Goal: Task Accomplishment & Management: Manage account settings

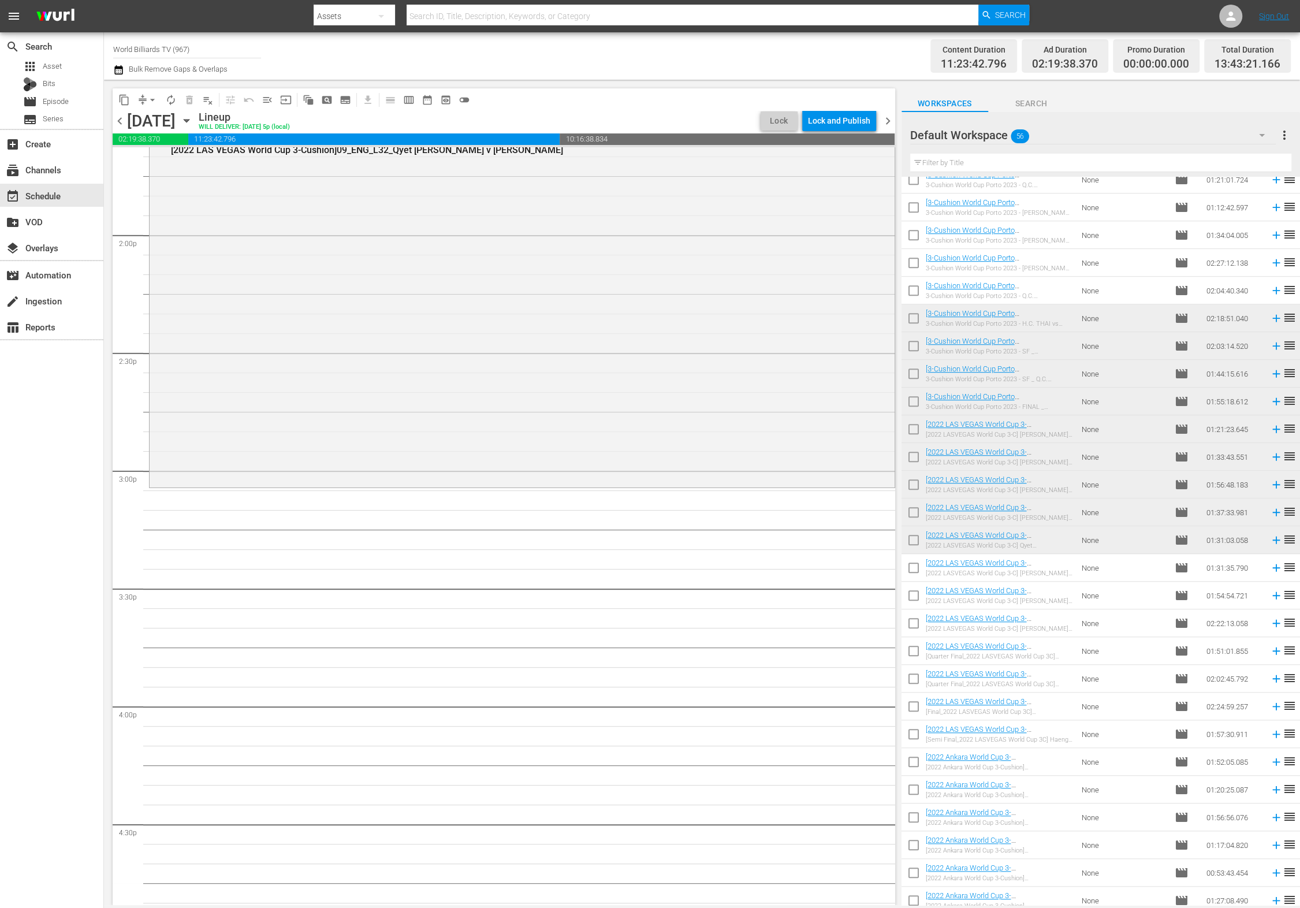
scroll to position [3480, 0]
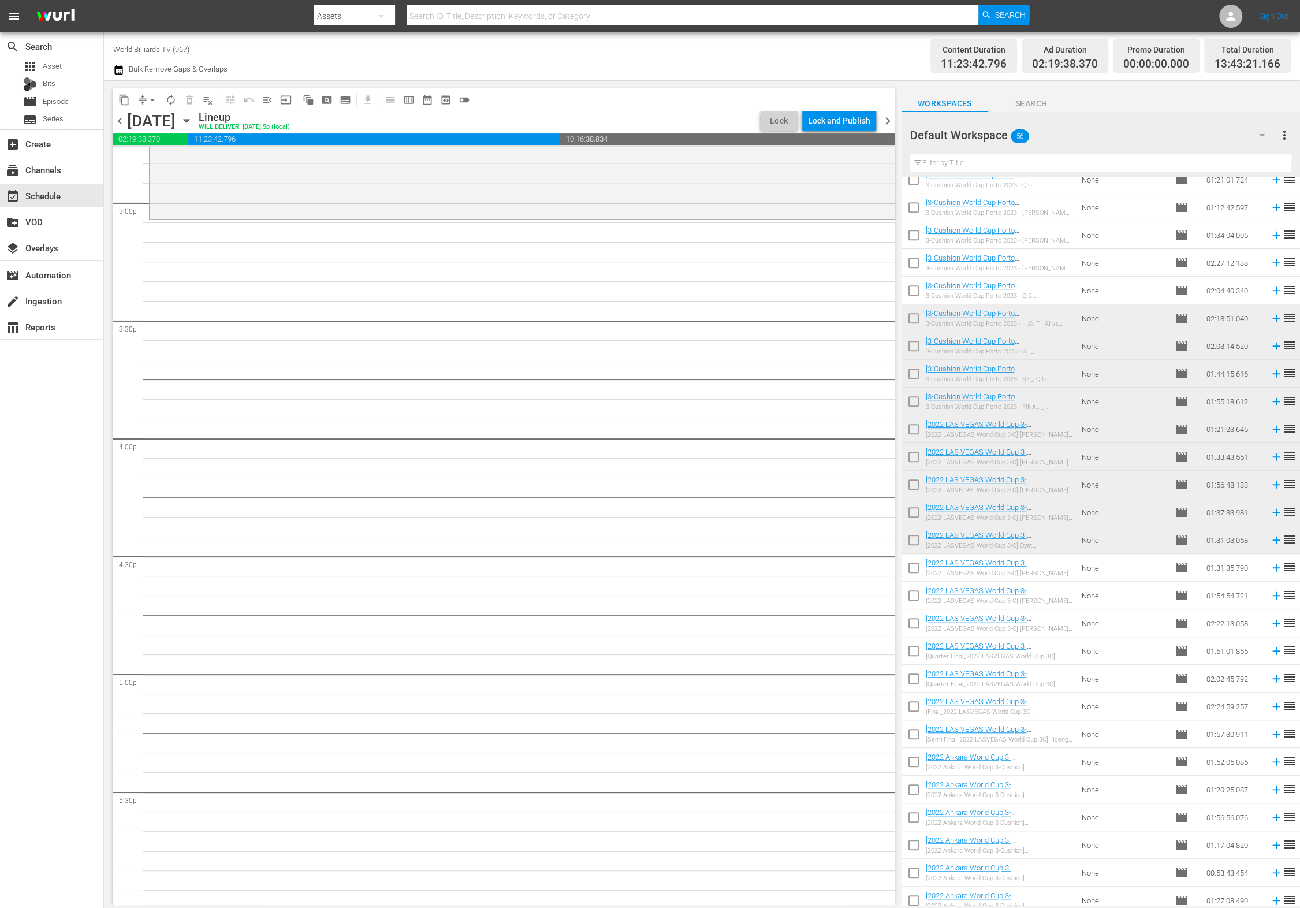
click at [912, 576] on input "checkbox" at bounding box center [914, 570] width 24 height 24
checkbox input "true"
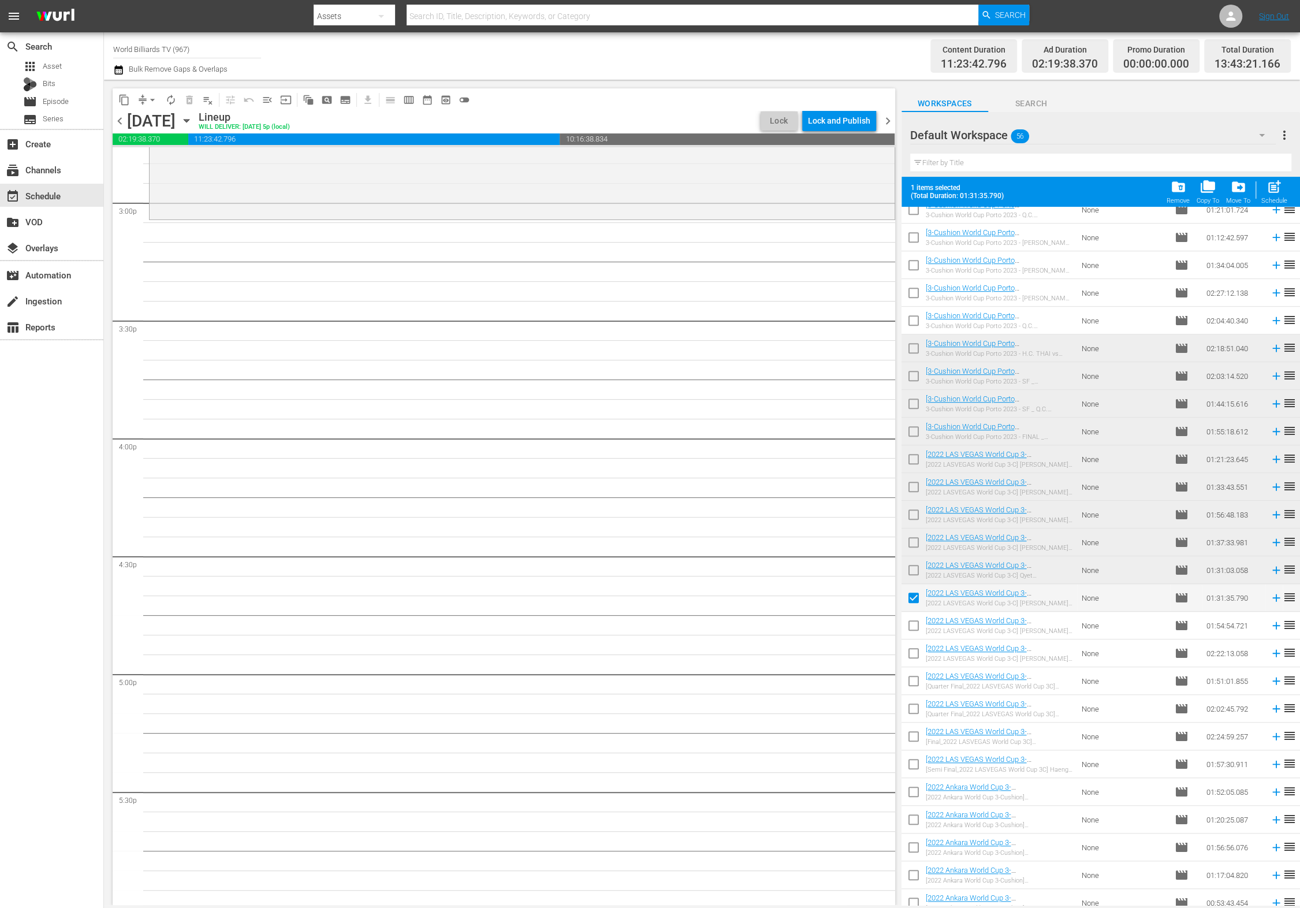
click at [911, 634] on input "checkbox" at bounding box center [914, 628] width 24 height 24
checkbox input "true"
click at [912, 657] on input "checkbox" at bounding box center [914, 656] width 24 height 24
checkbox input "true"
click at [912, 679] on input "checkbox" at bounding box center [914, 683] width 24 height 24
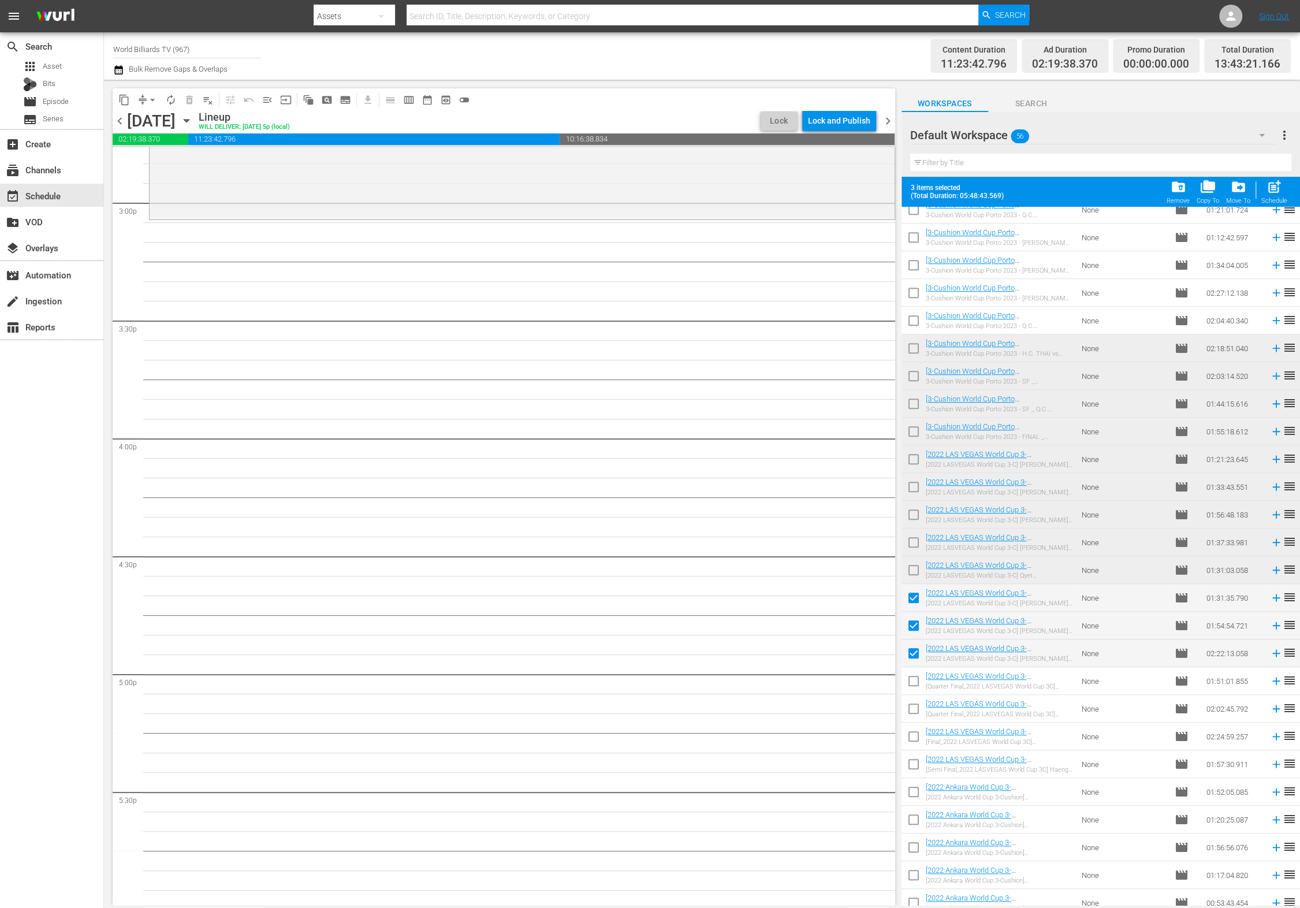
checkbox input "true"
click at [913, 709] on input "checkbox" at bounding box center [914, 711] width 24 height 24
checkbox input "true"
drag, startPoint x: 909, startPoint y: 741, endPoint x: 909, endPoint y: 748, distance: 6.9
click at [909, 741] on input "checkbox" at bounding box center [914, 739] width 24 height 24
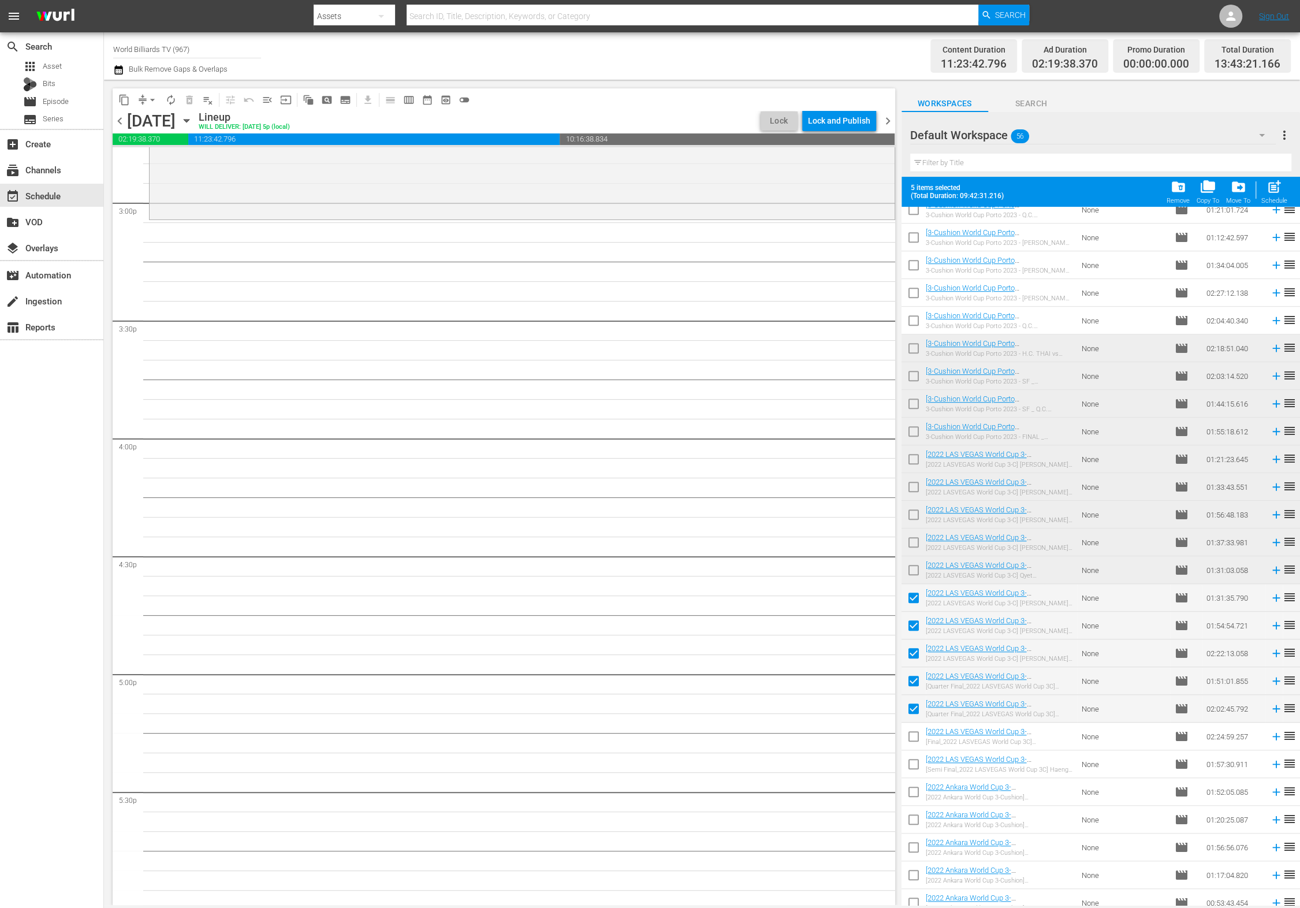
checkbox input "true"
click at [914, 768] on input "checkbox" at bounding box center [914, 766] width 24 height 24
checkbox input "true"
click at [914, 798] on input "checkbox" at bounding box center [914, 794] width 24 height 24
checkbox input "true"
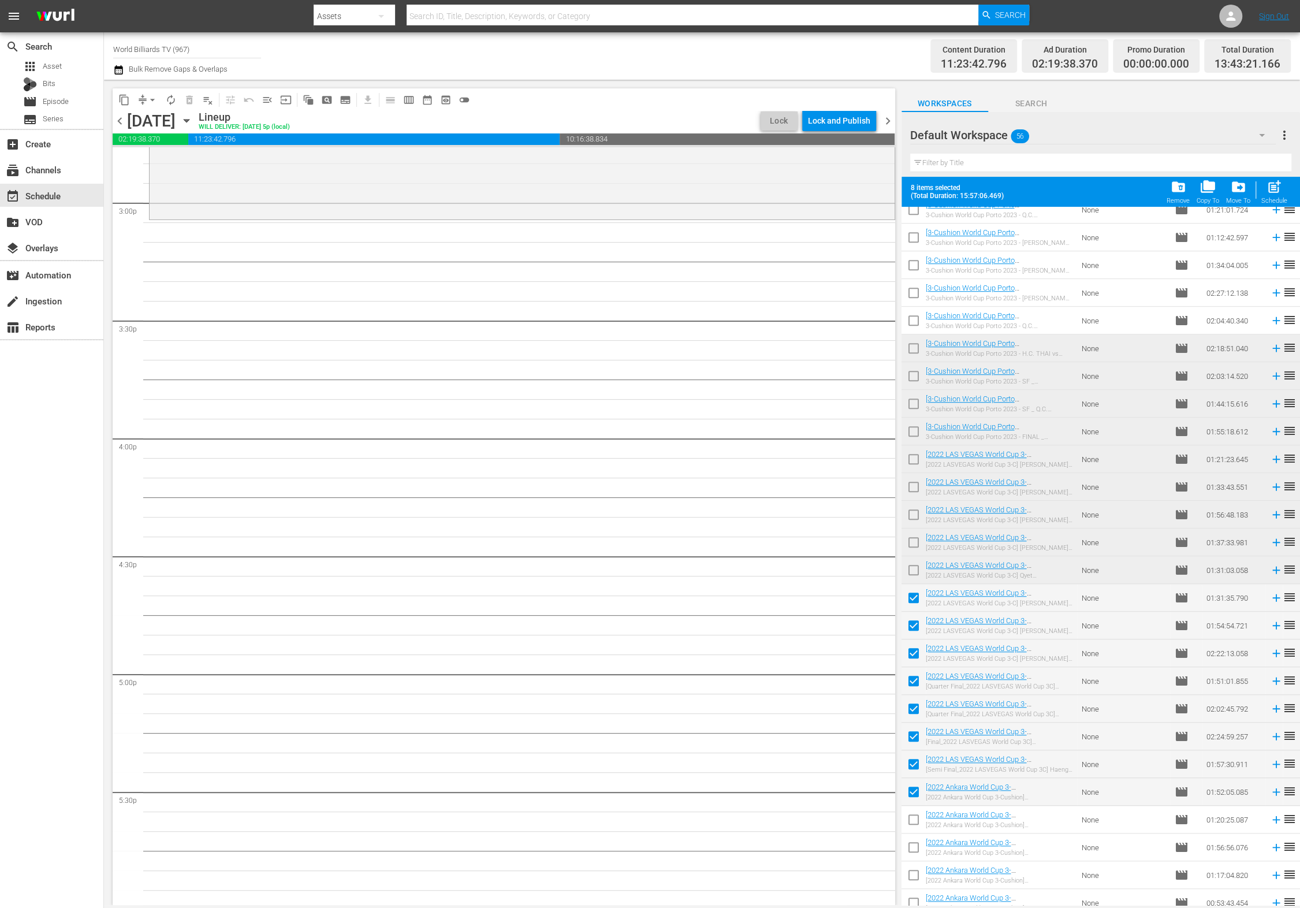
click at [913, 828] on input "checkbox" at bounding box center [914, 822] width 24 height 24
checkbox input "true"
click at [913, 858] on input "checkbox" at bounding box center [914, 850] width 24 height 24
checkbox input "true"
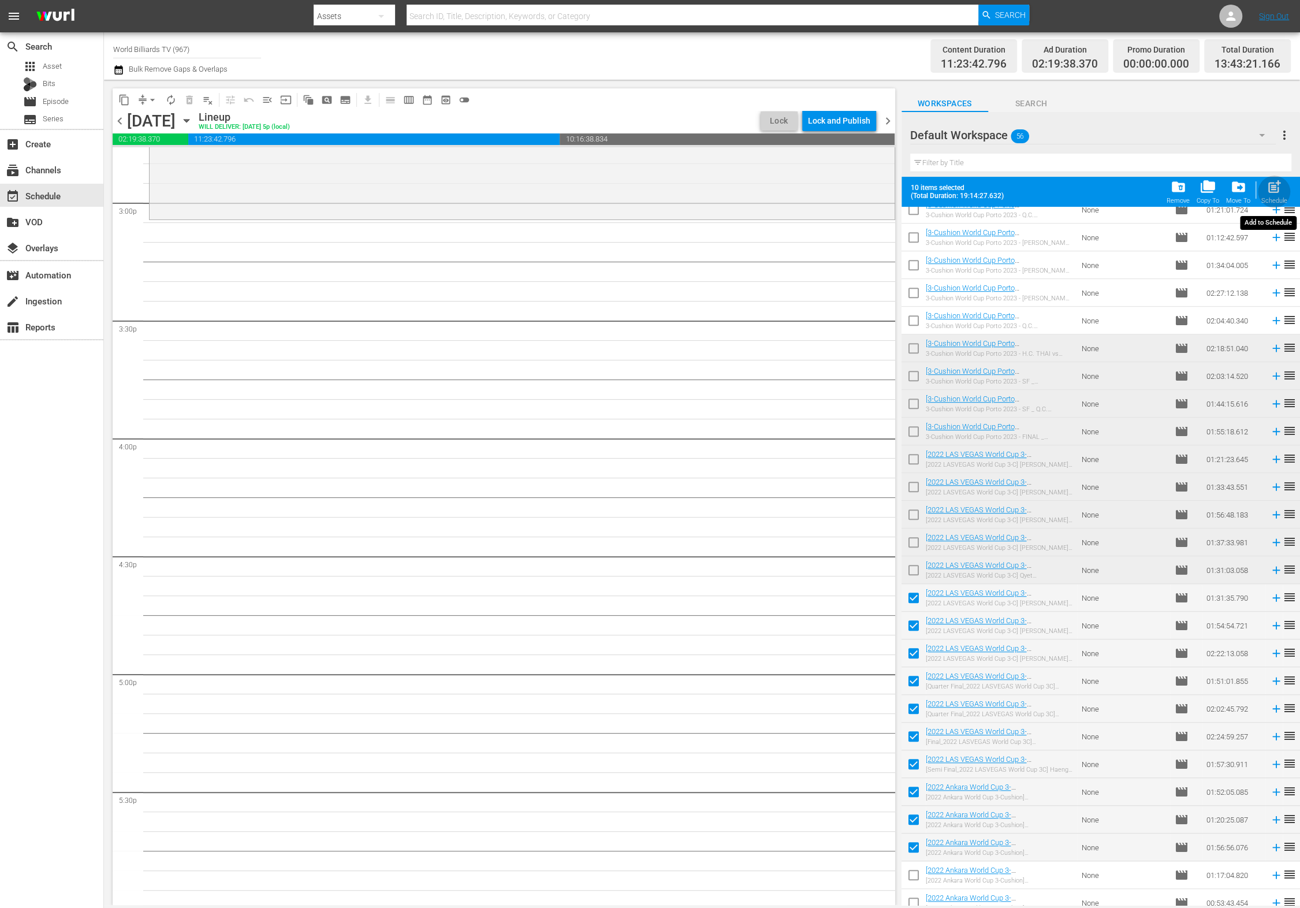
click at [1277, 186] on span "post_add" at bounding box center [1275, 187] width 16 height 16
checkbox input "false"
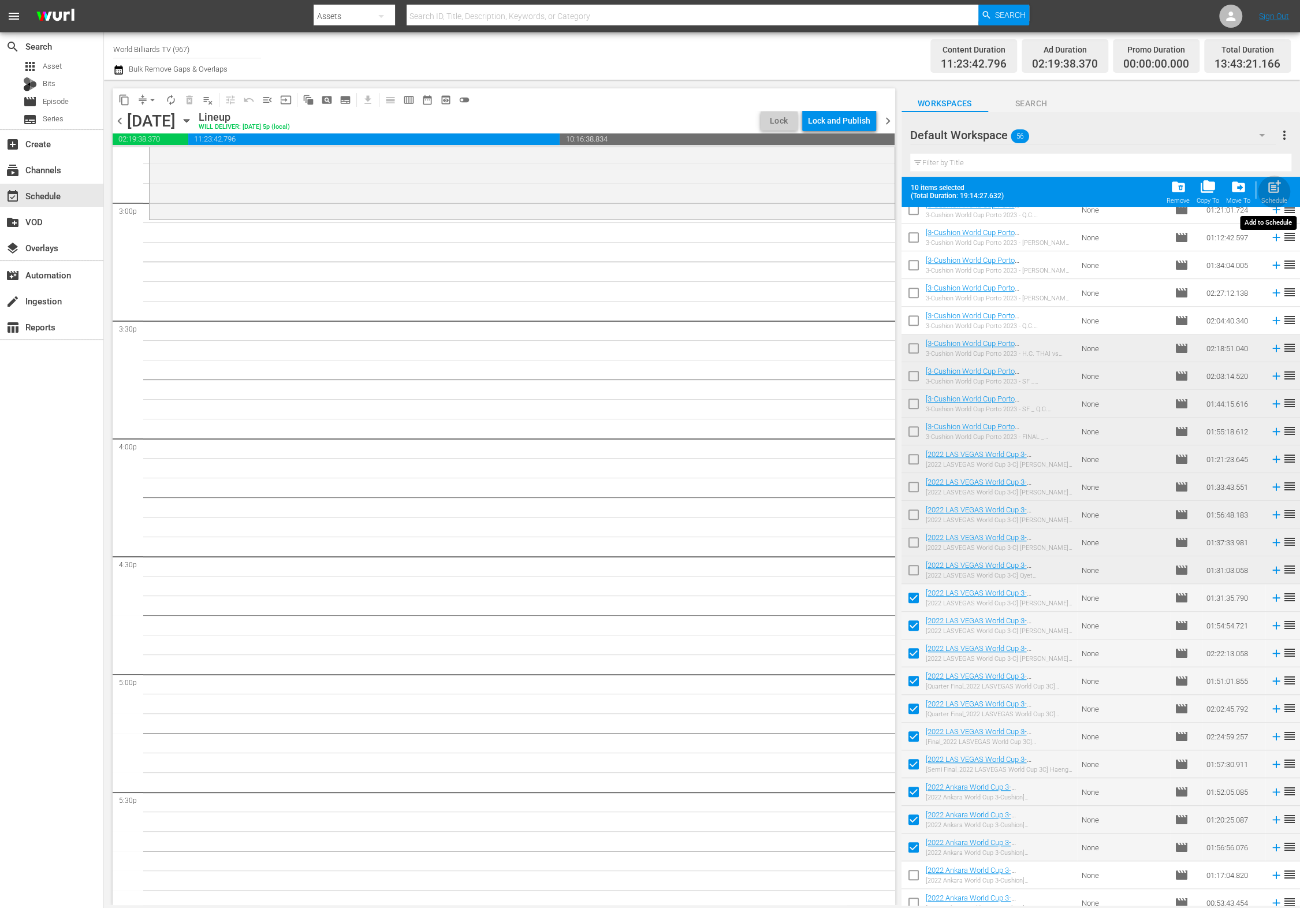
checkbox input "false"
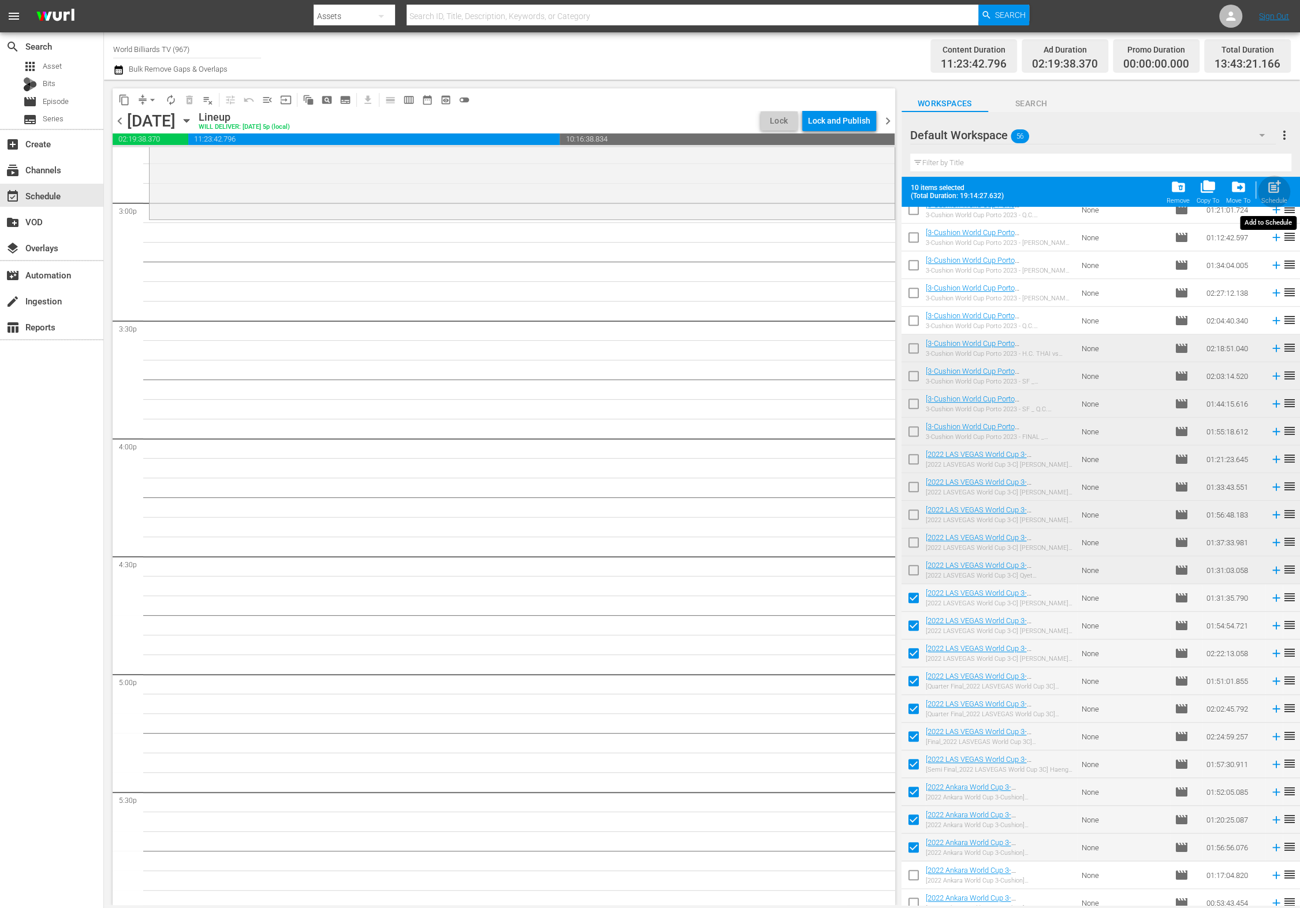
checkbox input "false"
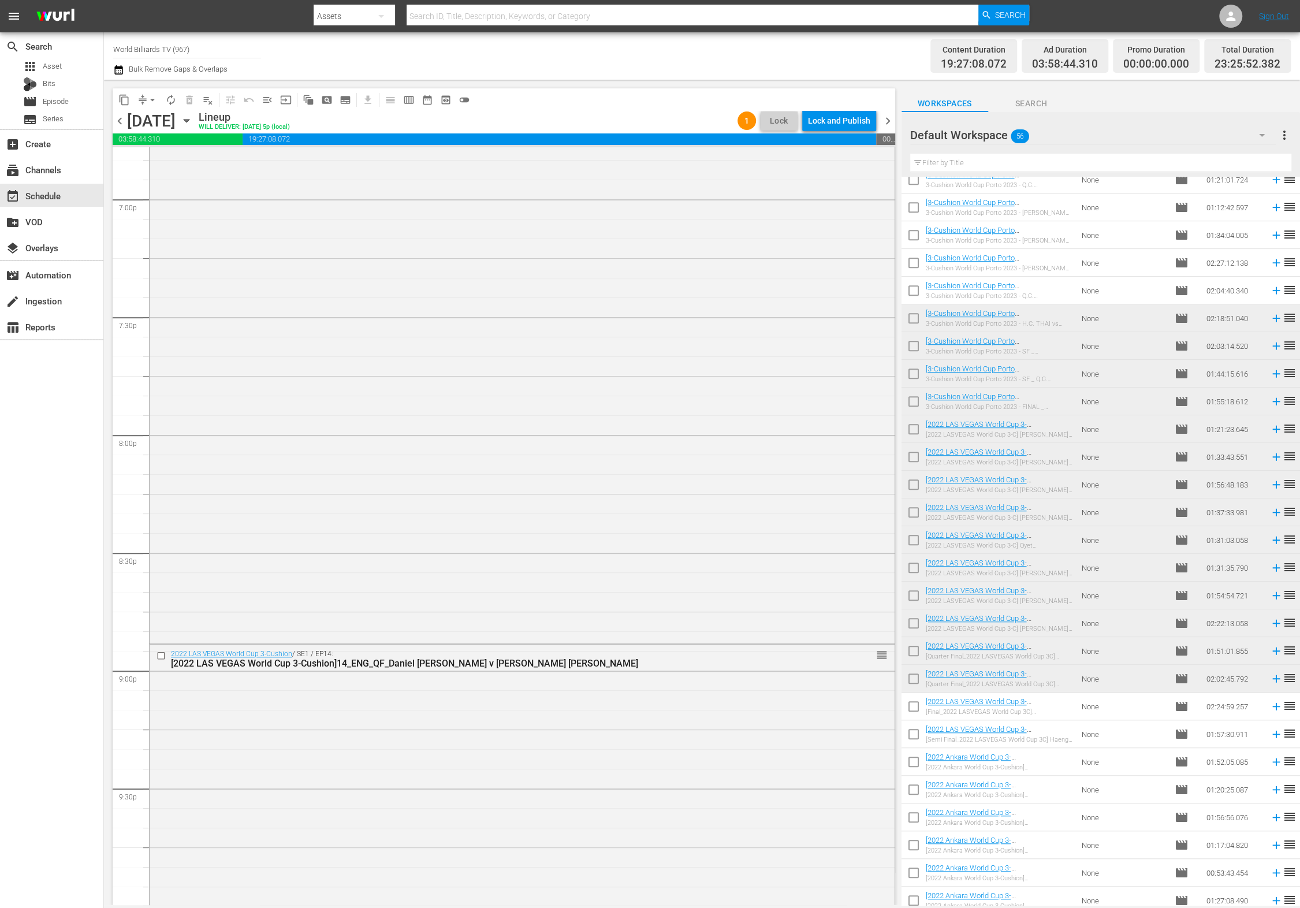
scroll to position [5083, 0]
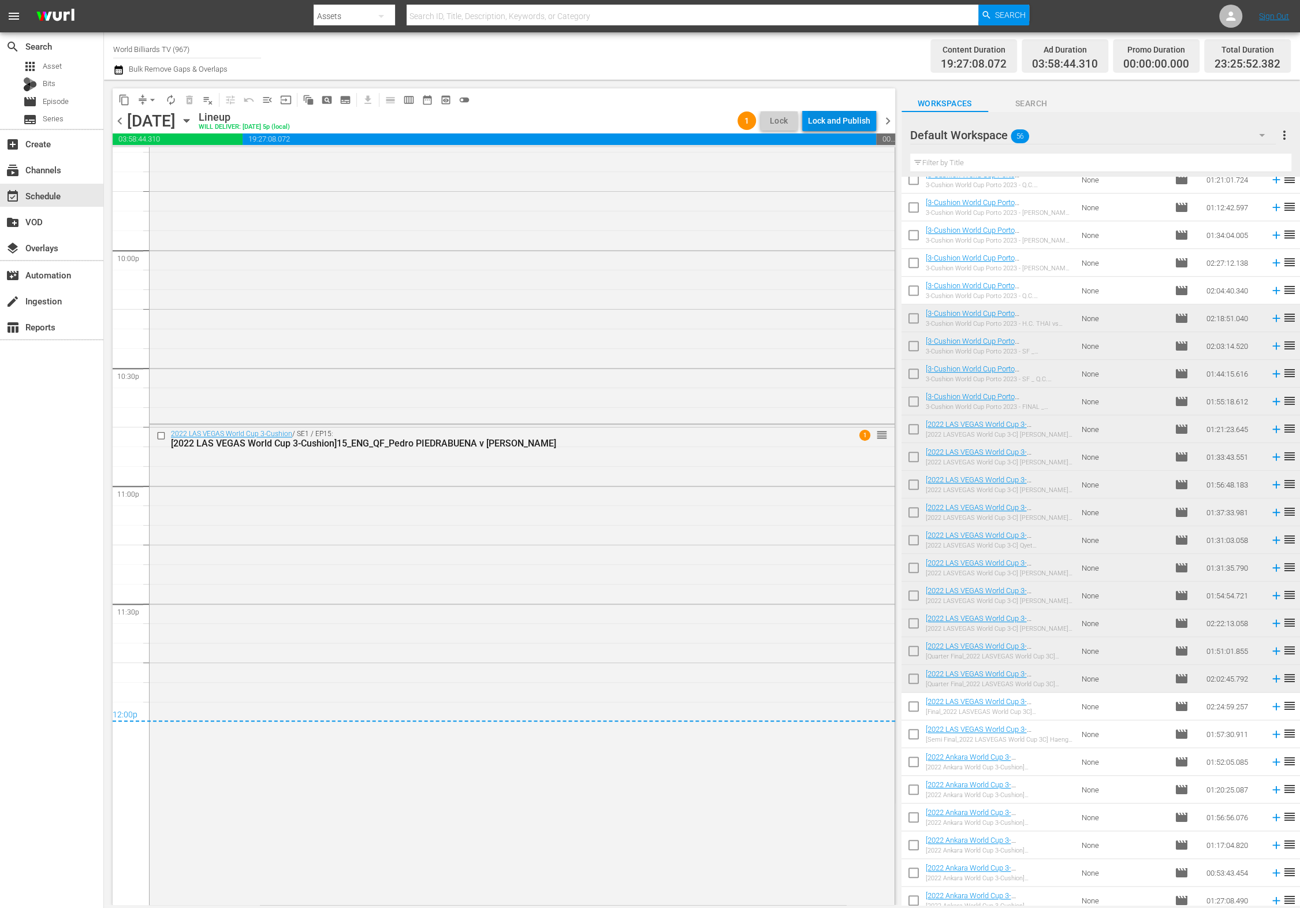
click at [841, 117] on div "Lock and Publish" at bounding box center [839, 120] width 62 height 21
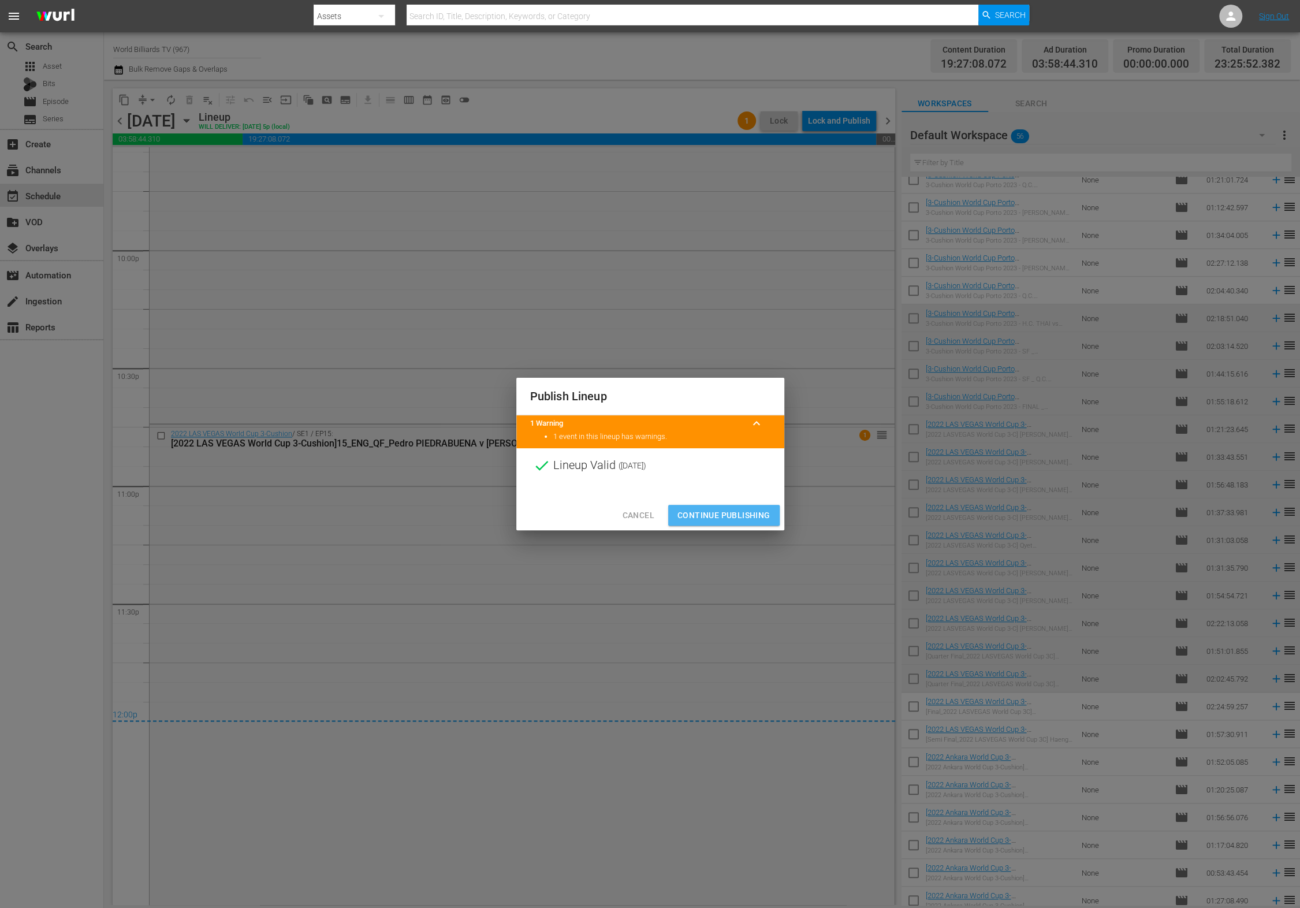
click at [723, 513] on span "Continue Publishing" at bounding box center [724, 515] width 93 height 14
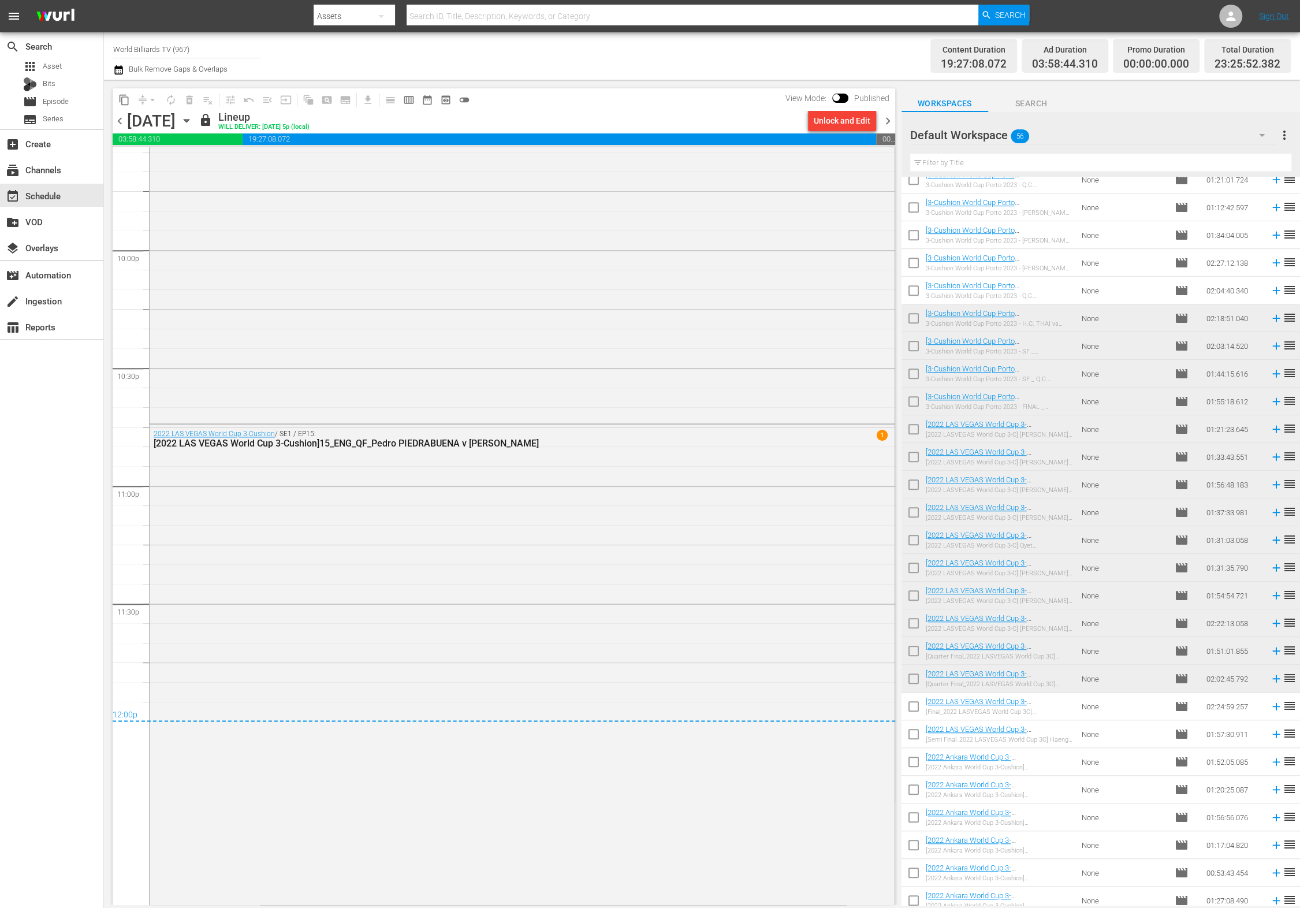
click at [193, 122] on icon "button" at bounding box center [186, 120] width 13 height 13
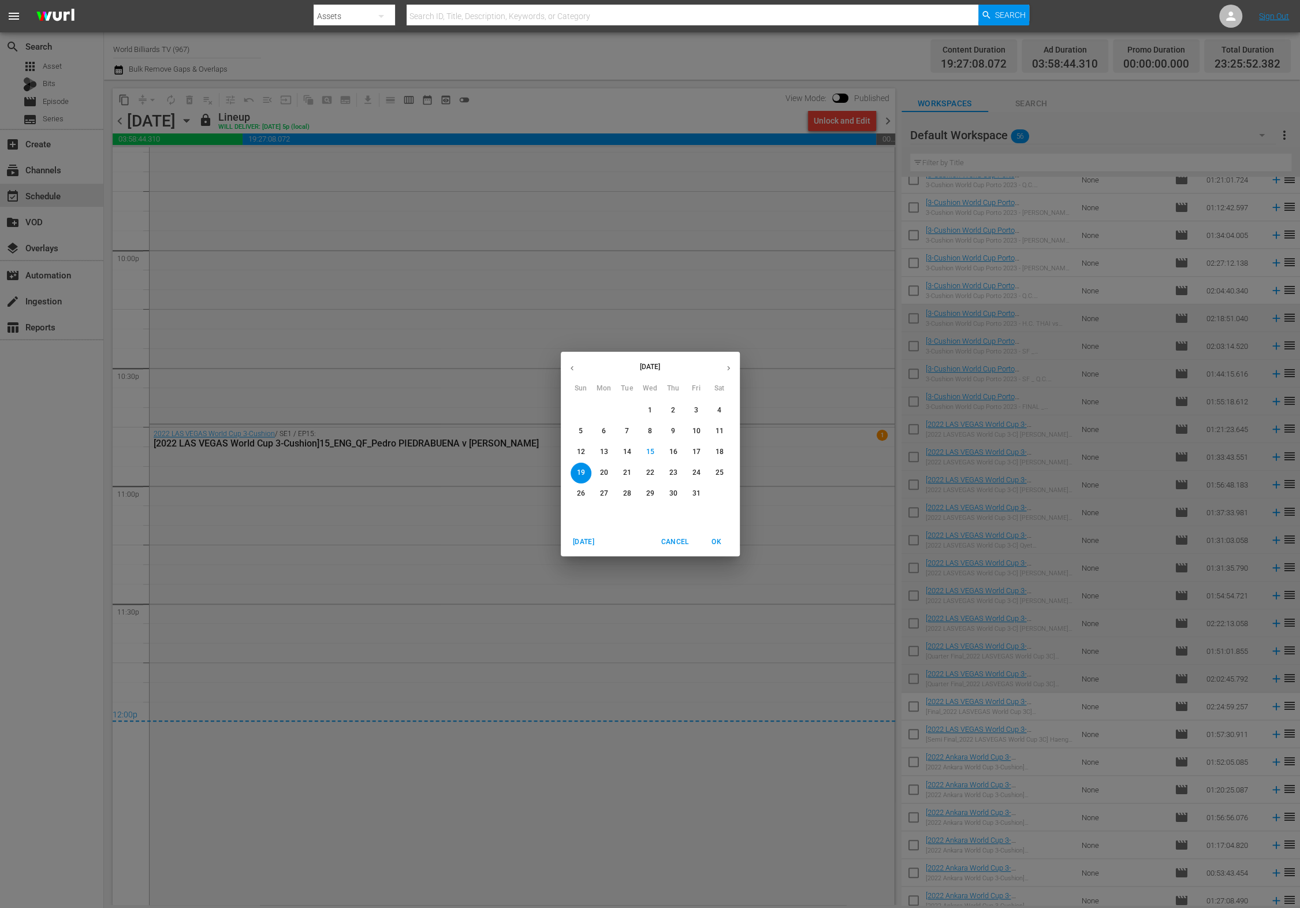
click at [600, 477] on p "20" at bounding box center [604, 473] width 8 height 10
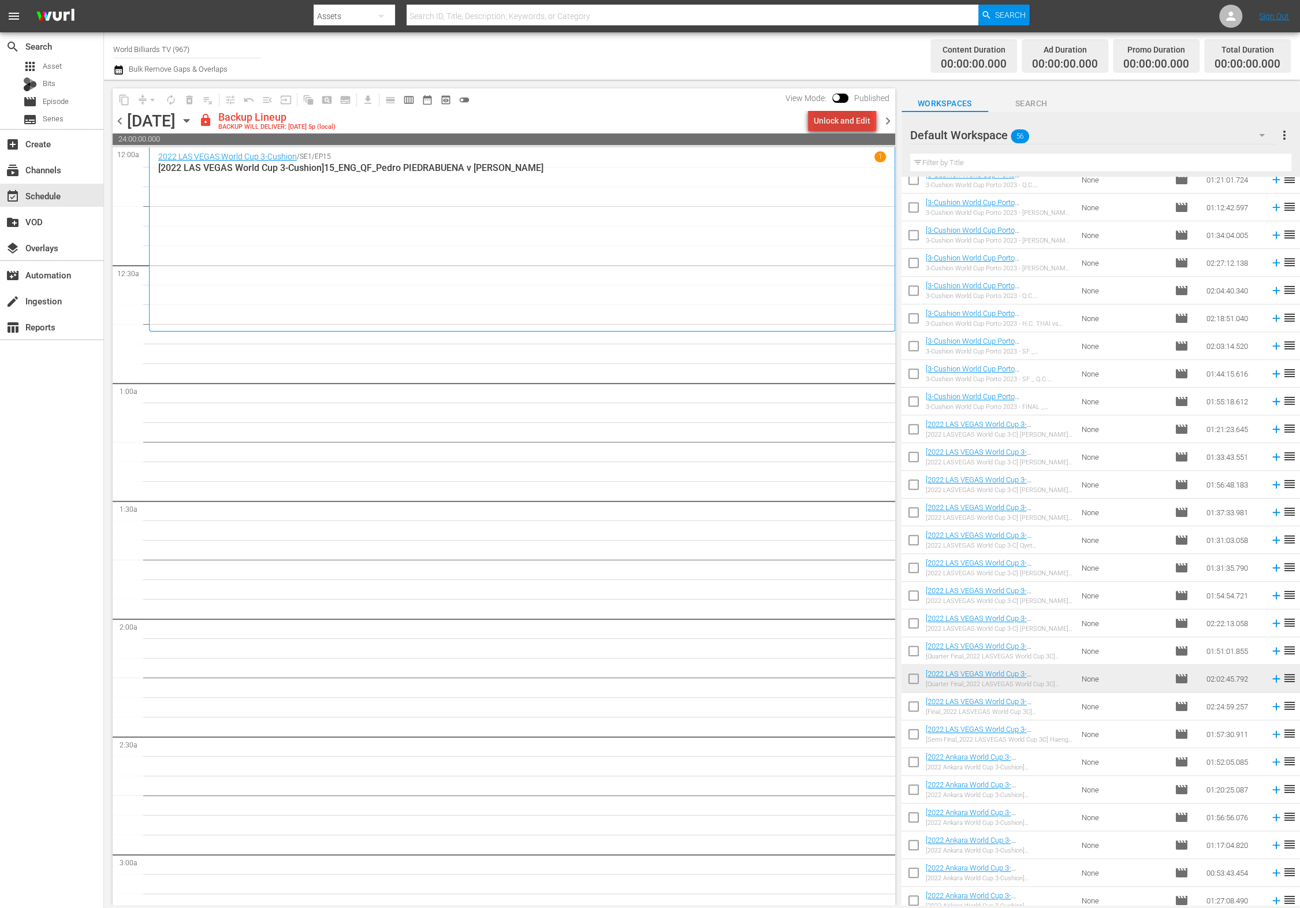
click at [846, 124] on div "Unlock and Edit" at bounding box center [842, 120] width 57 height 21
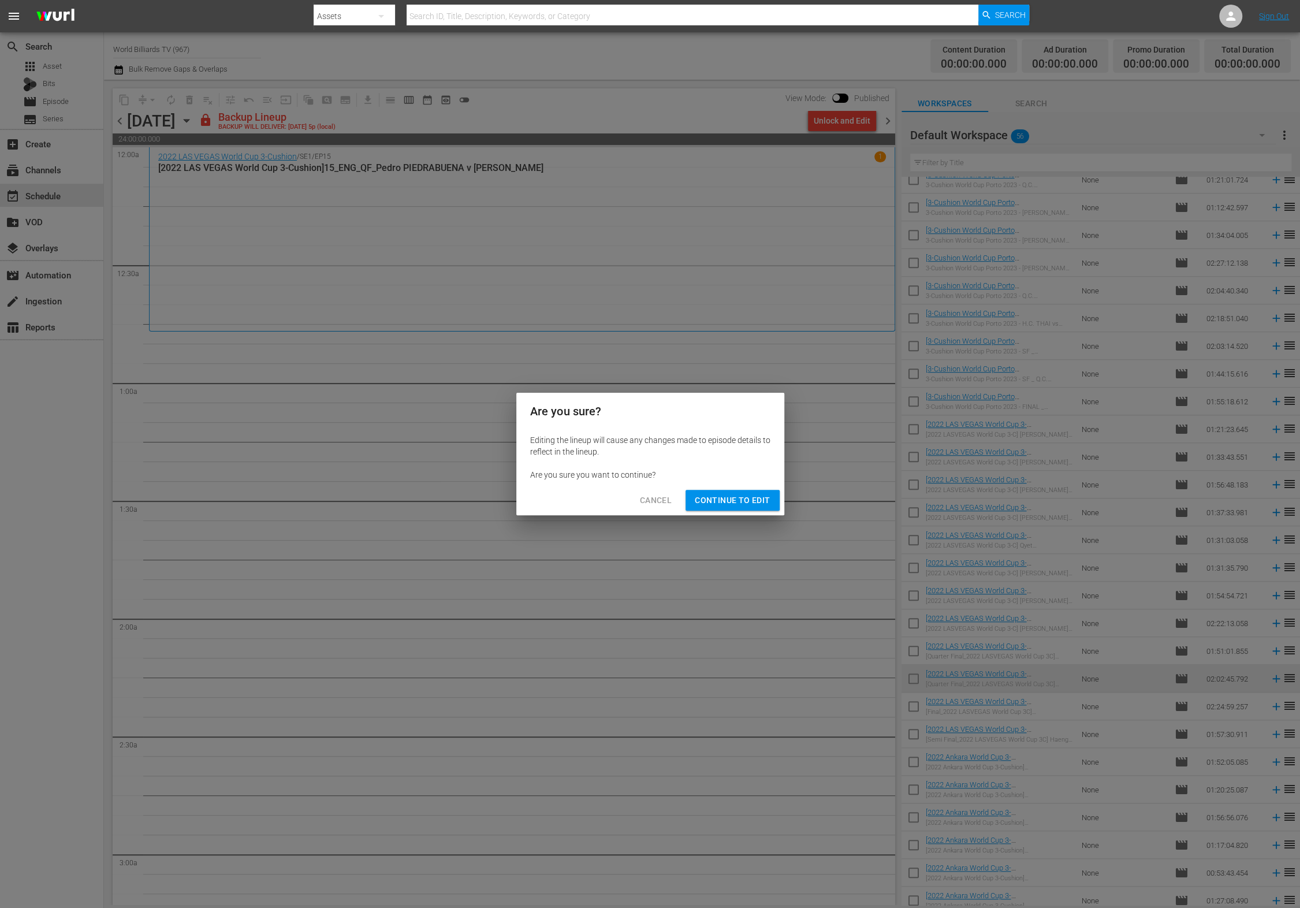
click at [747, 495] on span "Continue to Edit" at bounding box center [732, 500] width 75 height 14
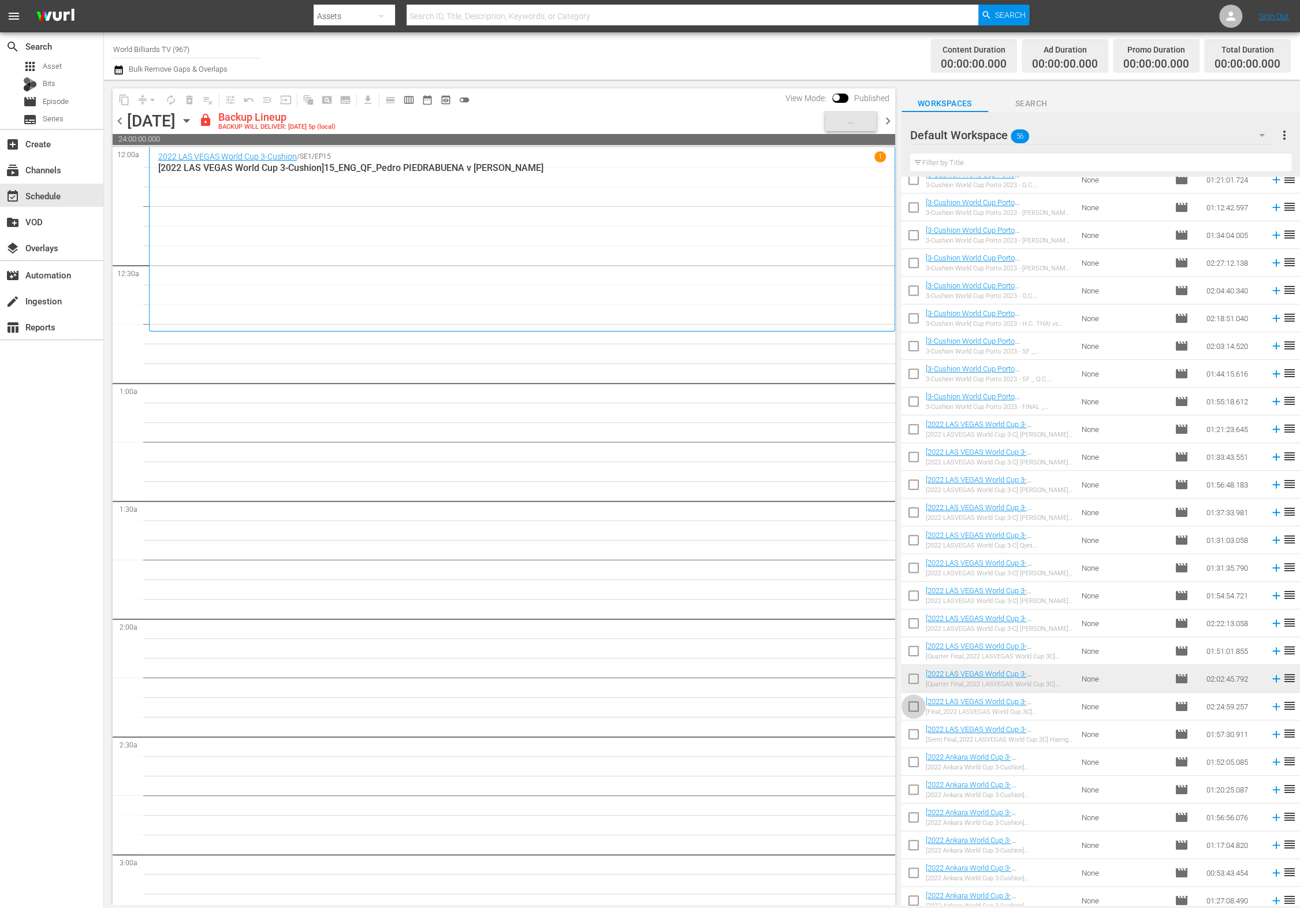
click at [910, 710] on input "checkbox" at bounding box center [914, 709] width 24 height 24
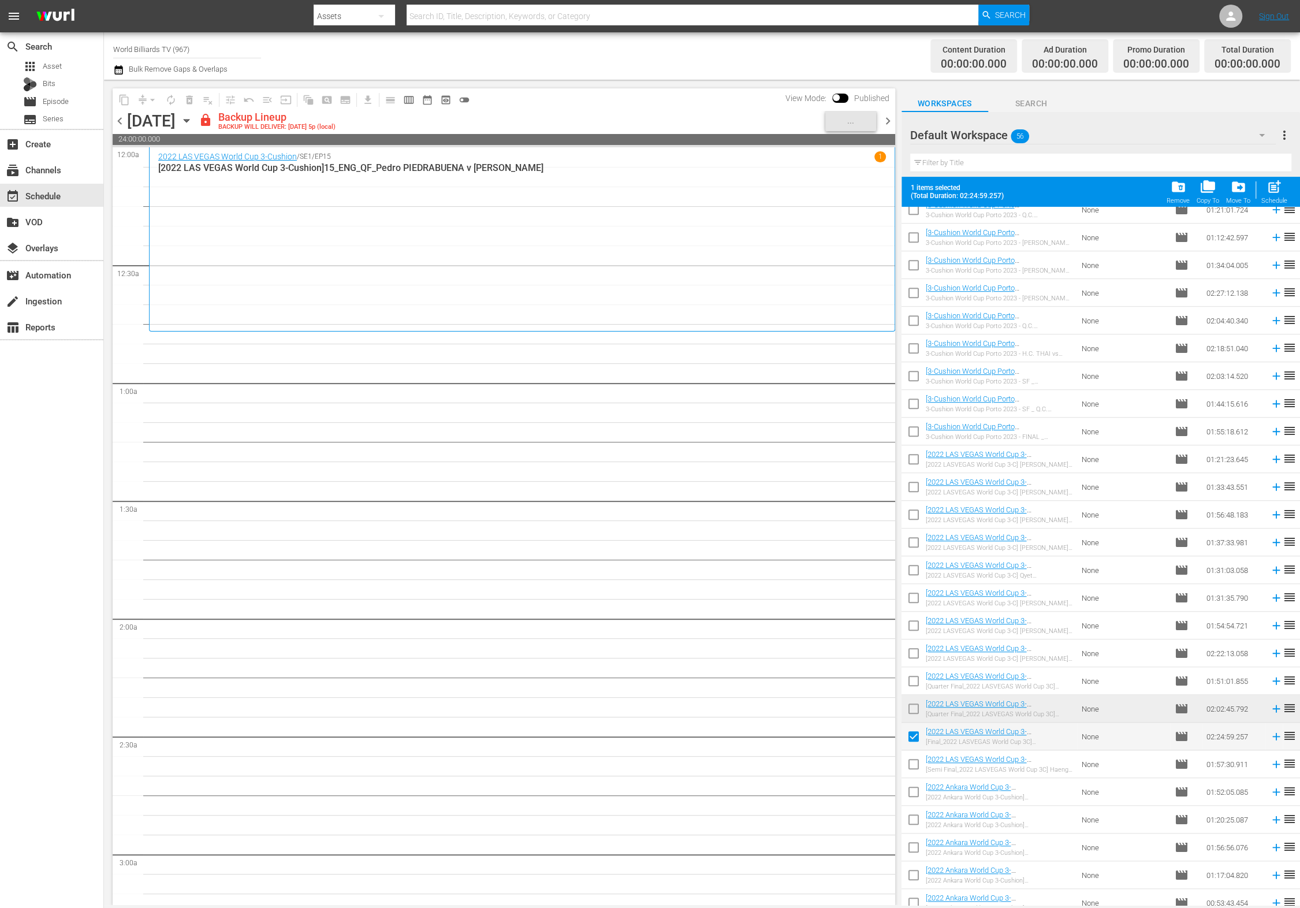
click at [914, 737] on input "checkbox" at bounding box center [914, 739] width 24 height 24
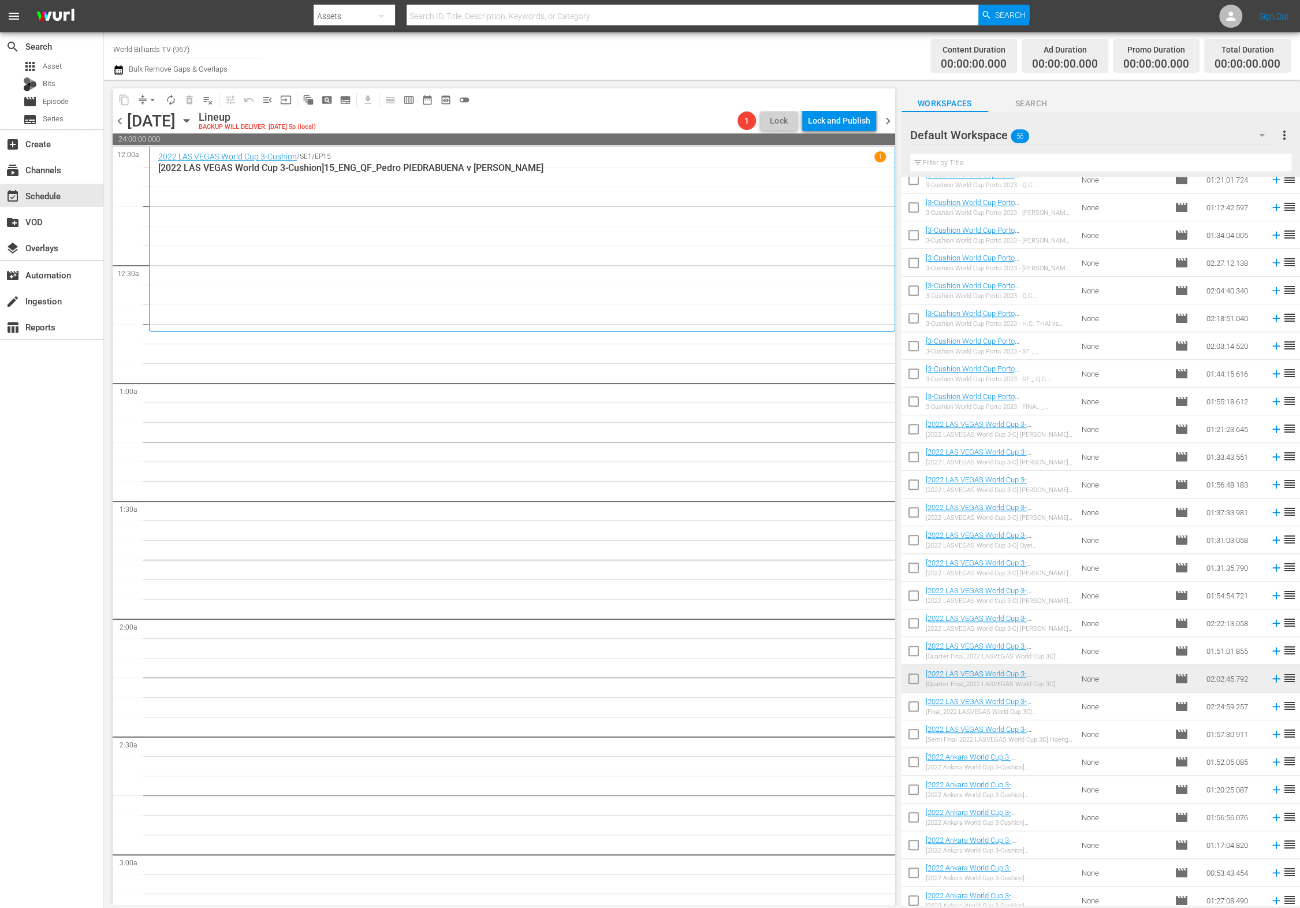
click at [909, 712] on input "checkbox" at bounding box center [914, 709] width 24 height 24
checkbox input "true"
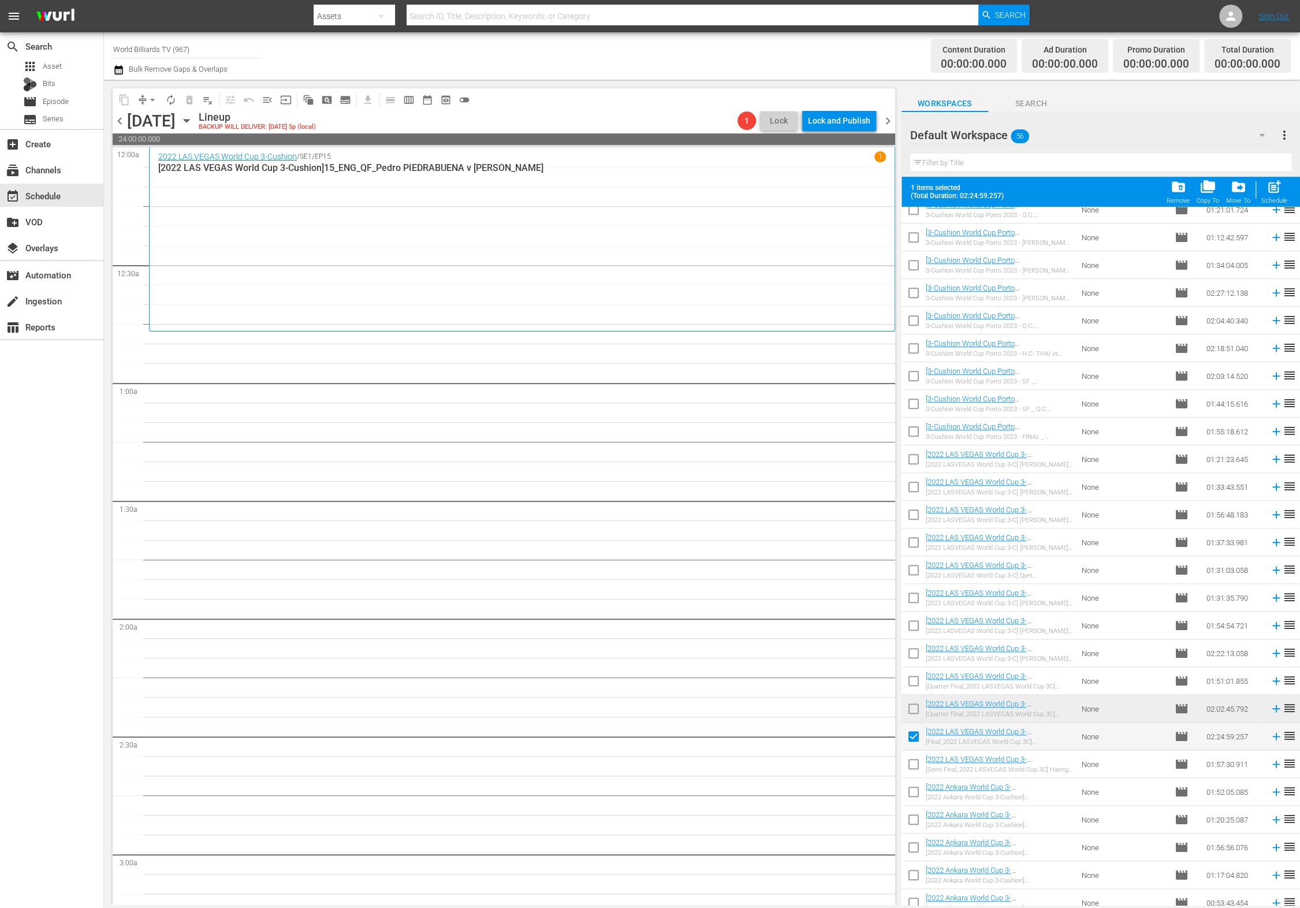
click at [912, 755] on input "checkbox" at bounding box center [914, 766] width 24 height 24
checkbox input "true"
click at [913, 778] on td at bounding box center [914, 792] width 24 height 28
click at [917, 792] on input "checkbox" at bounding box center [914, 794] width 24 height 24
checkbox input "true"
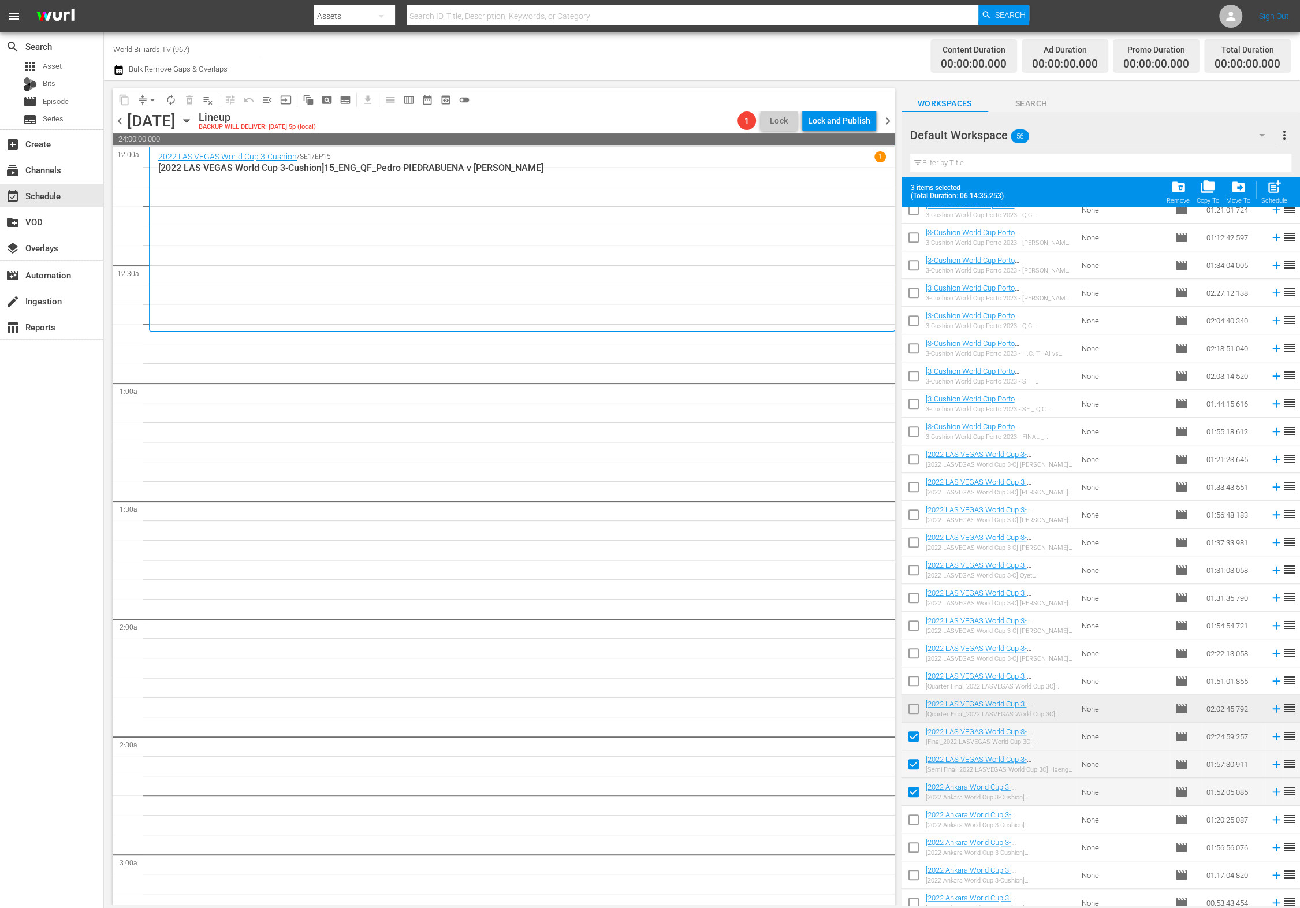
click at [916, 814] on input "checkbox" at bounding box center [914, 822] width 24 height 24
checkbox input "true"
drag, startPoint x: 914, startPoint y: 849, endPoint x: 912, endPoint y: 872, distance: 23.2
click at [914, 849] on input "checkbox" at bounding box center [914, 850] width 24 height 24
checkbox input "true"
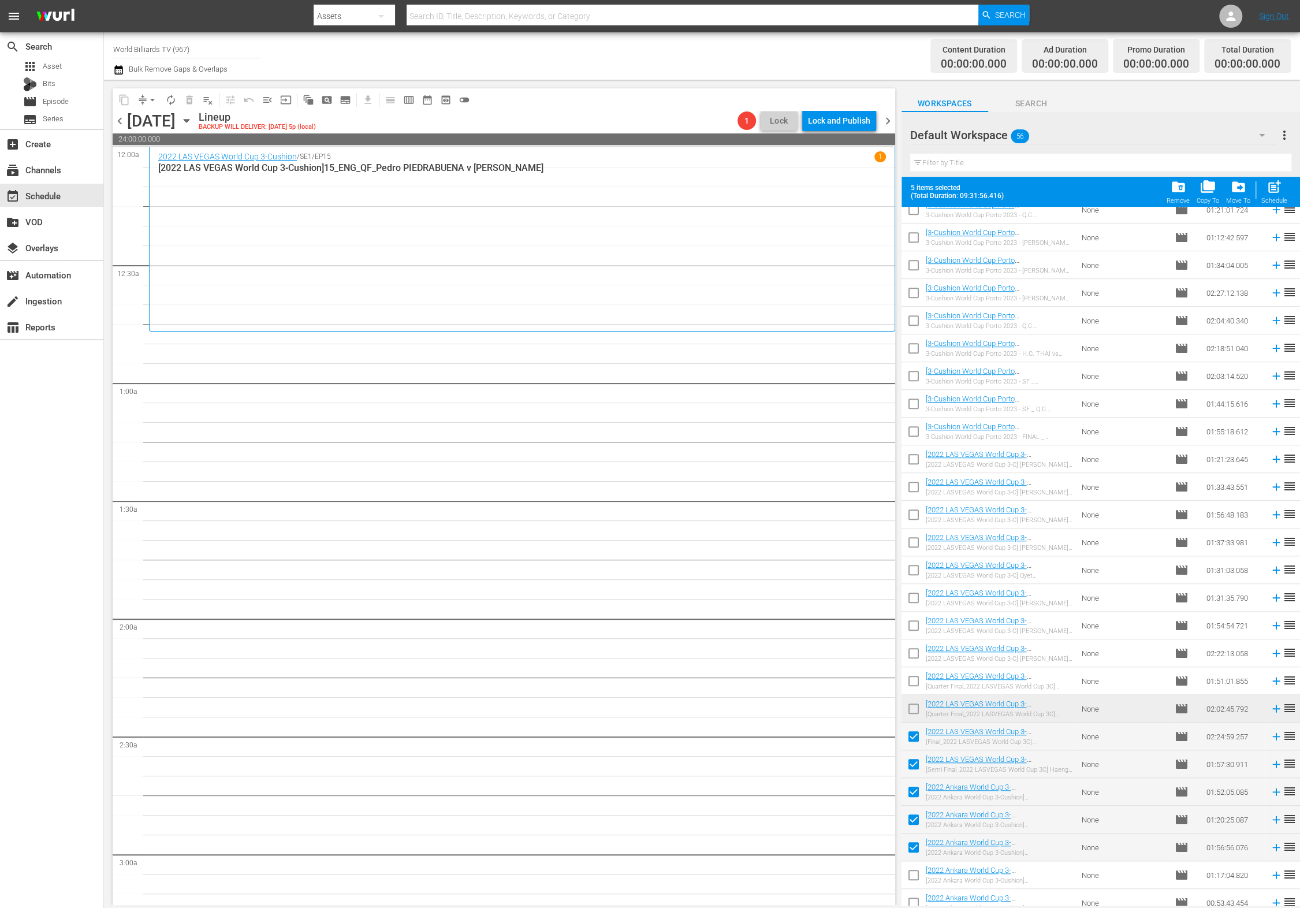
click at [912, 875] on input "checkbox" at bounding box center [914, 877] width 24 height 24
checkbox input "true"
click at [912, 893] on input "checkbox" at bounding box center [914, 905] width 24 height 24
checkbox input "true"
click at [1270, 187] on span "post_add" at bounding box center [1275, 187] width 16 height 16
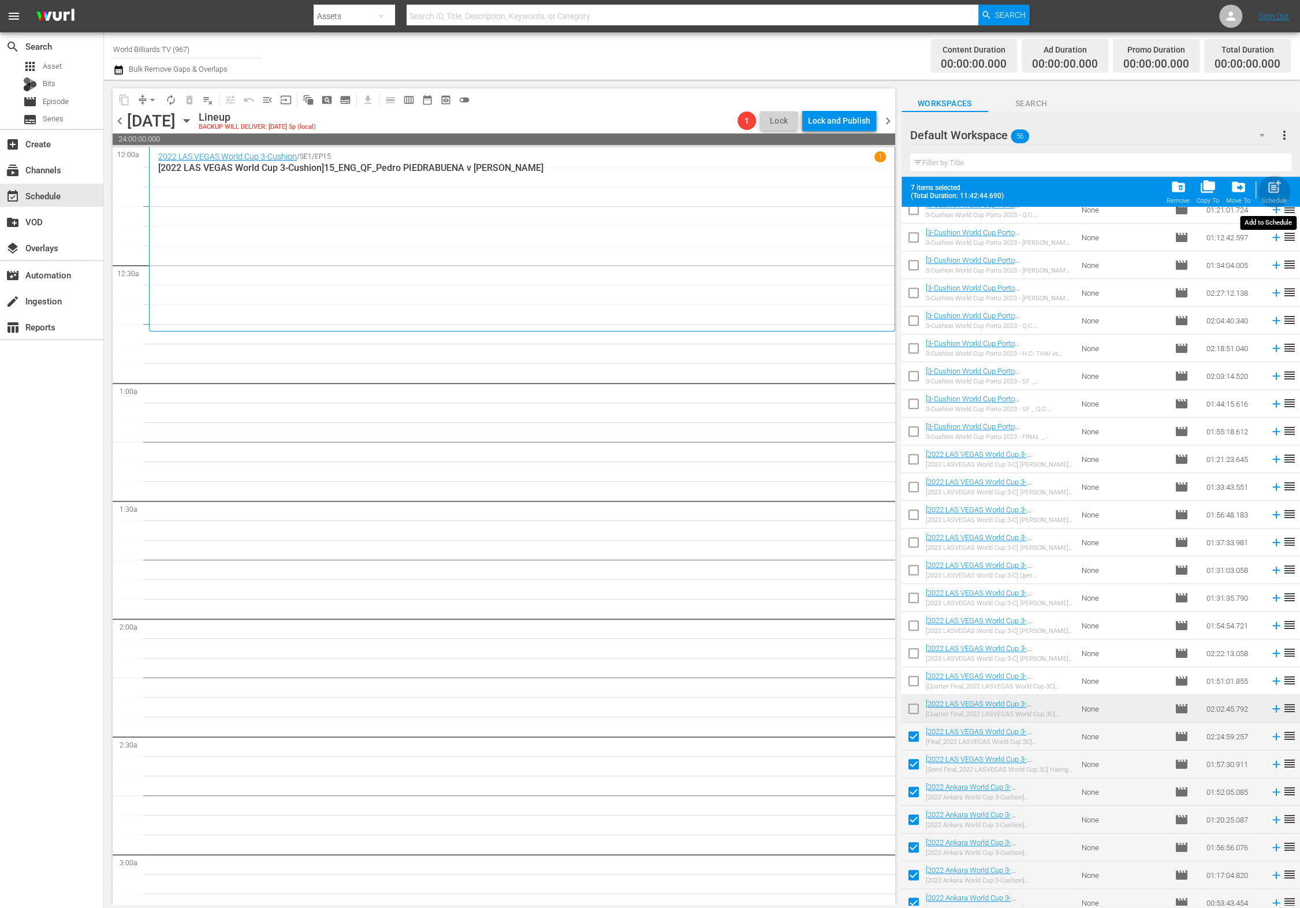
checkbox input "false"
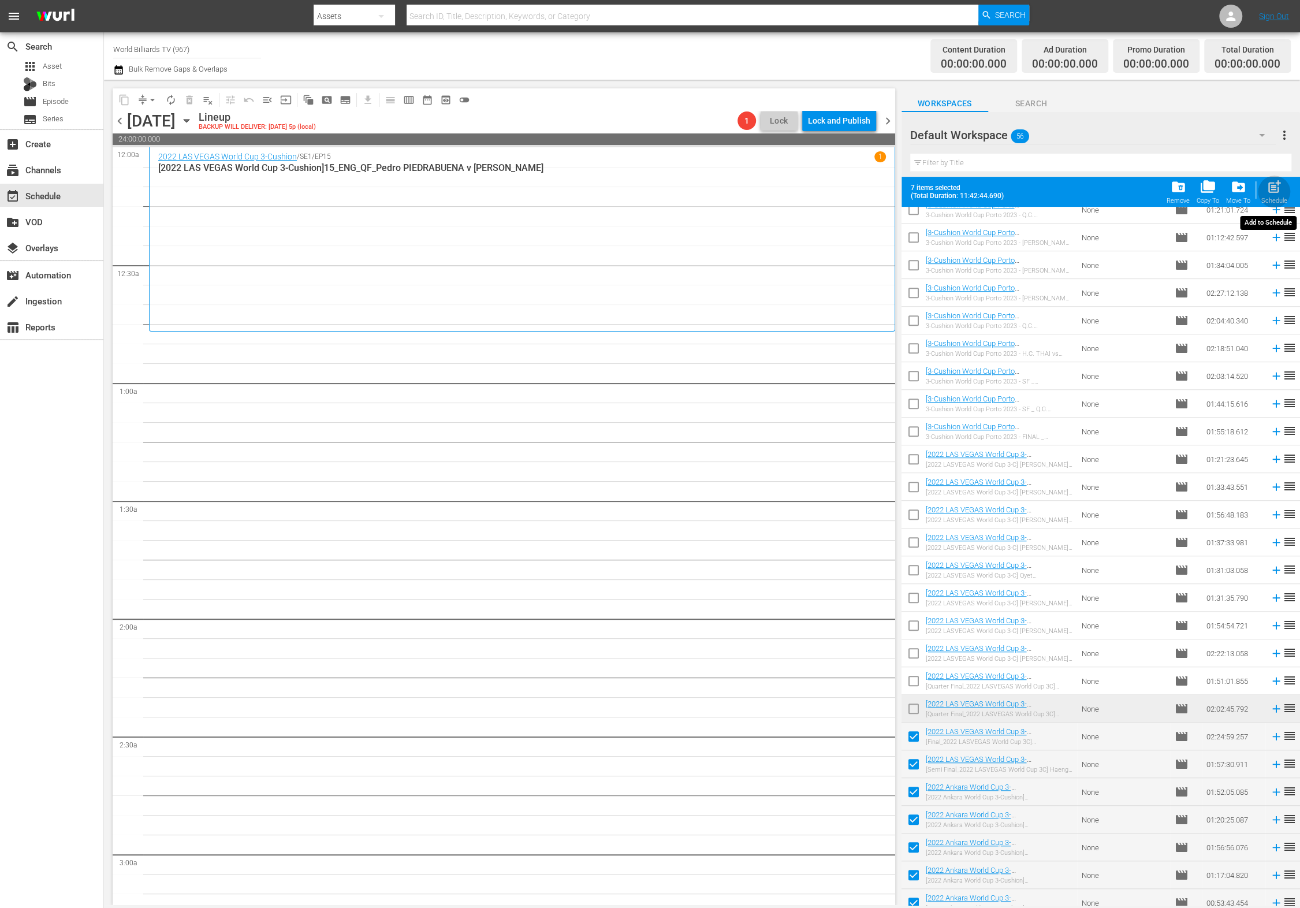
checkbox input "false"
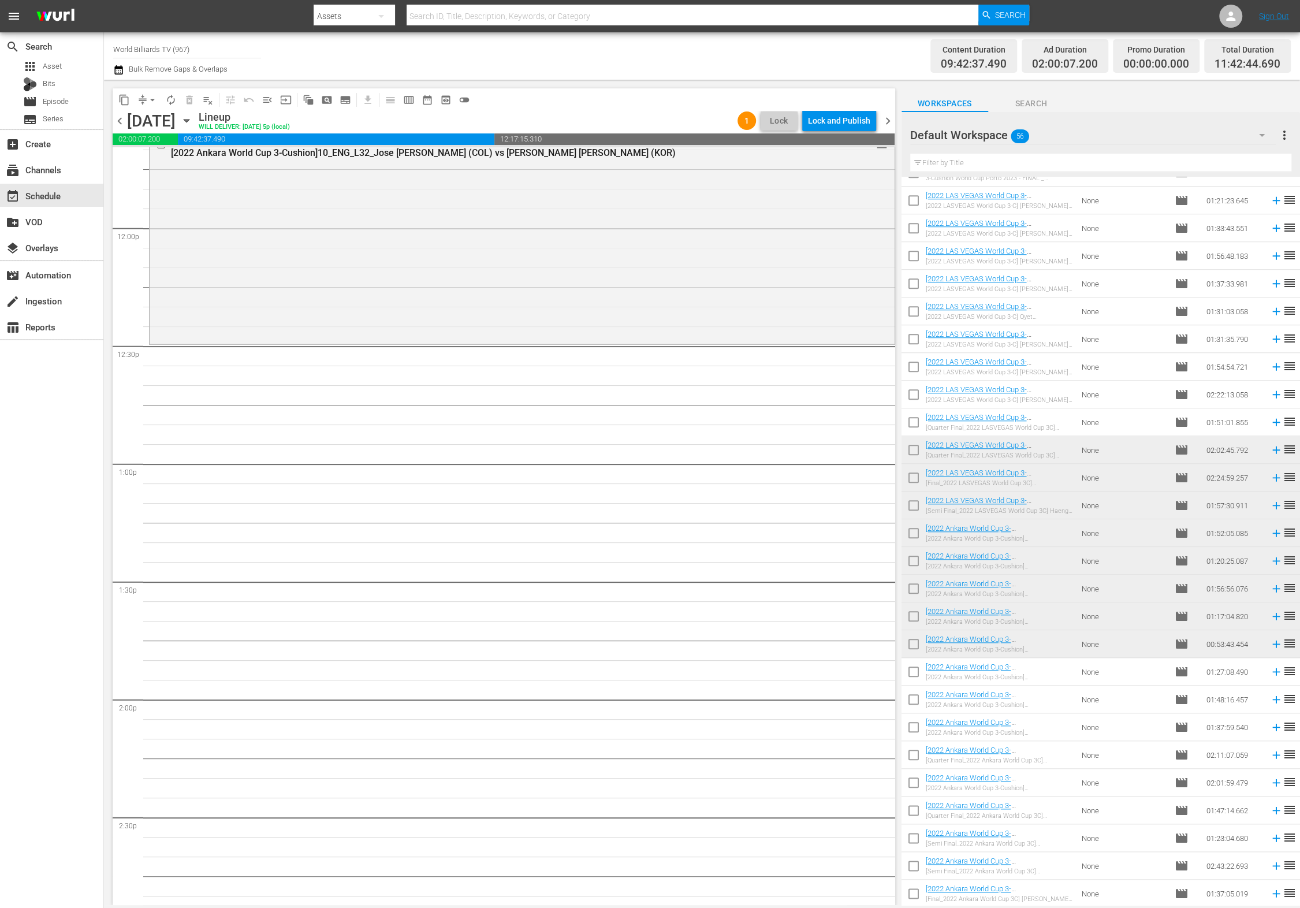
scroll to position [2717, 0]
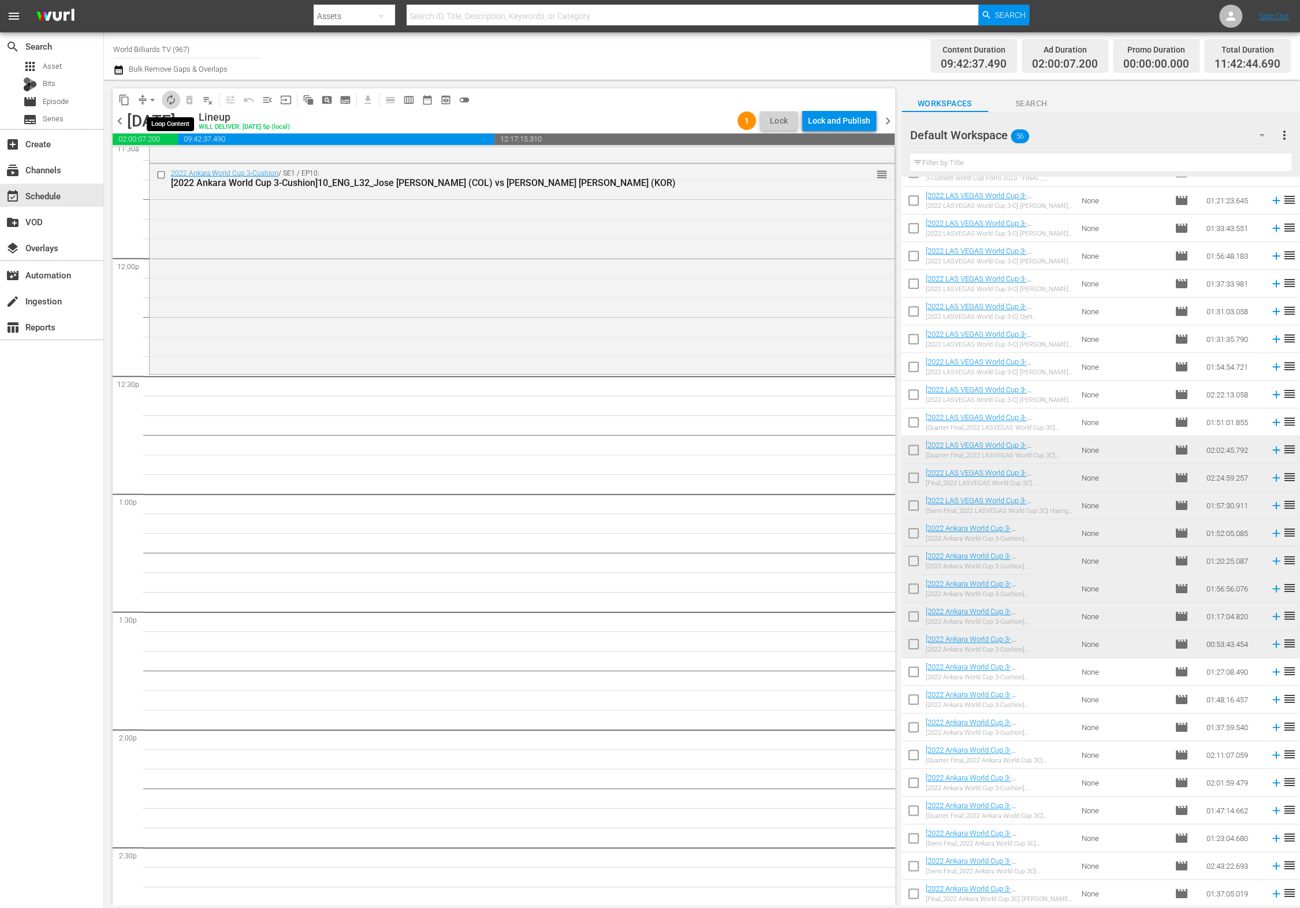
click at [174, 97] on span "autorenew_outlined" at bounding box center [171, 100] width 12 height 12
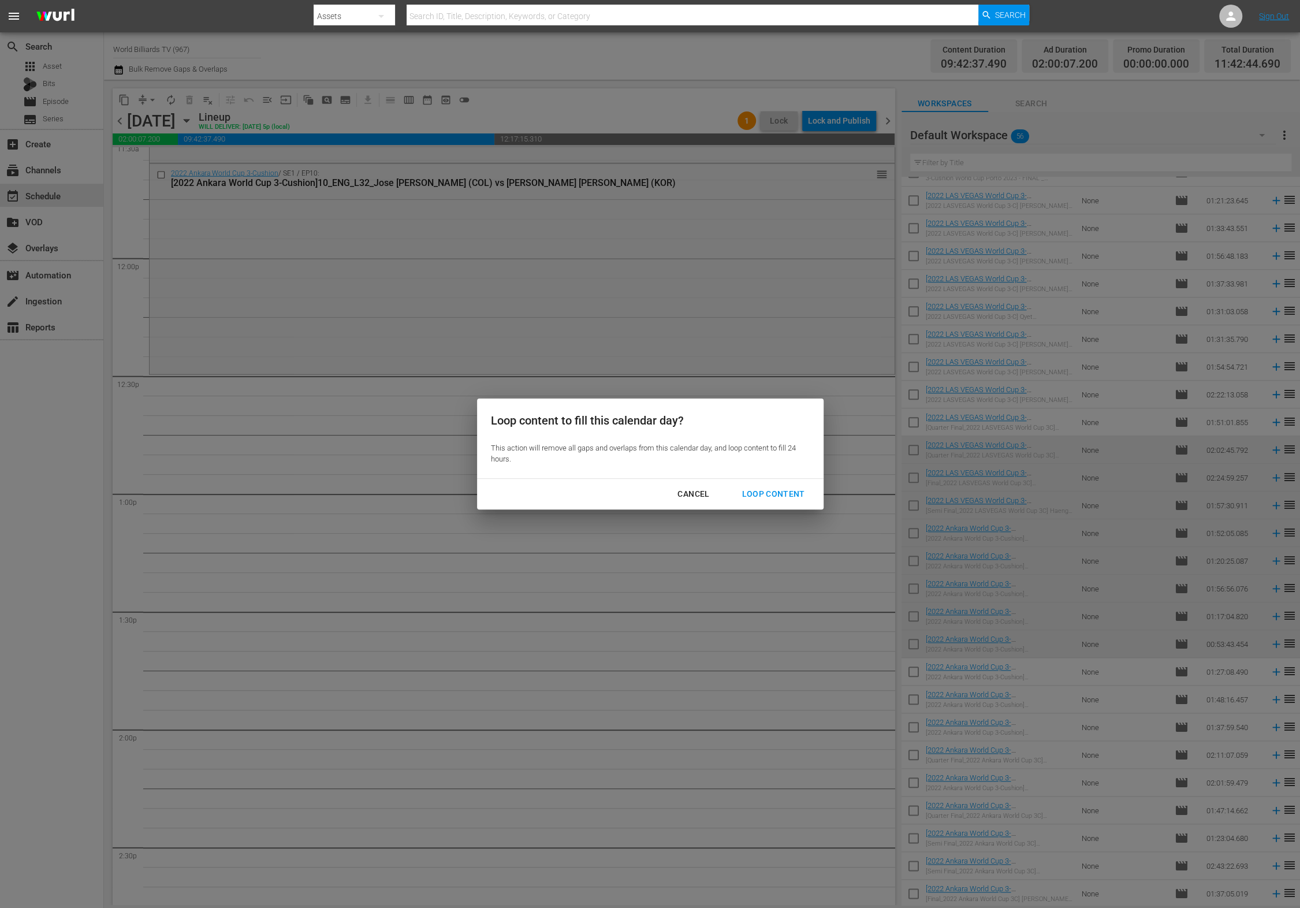
click at [774, 487] on button "Loop Content" at bounding box center [773, 494] width 91 height 21
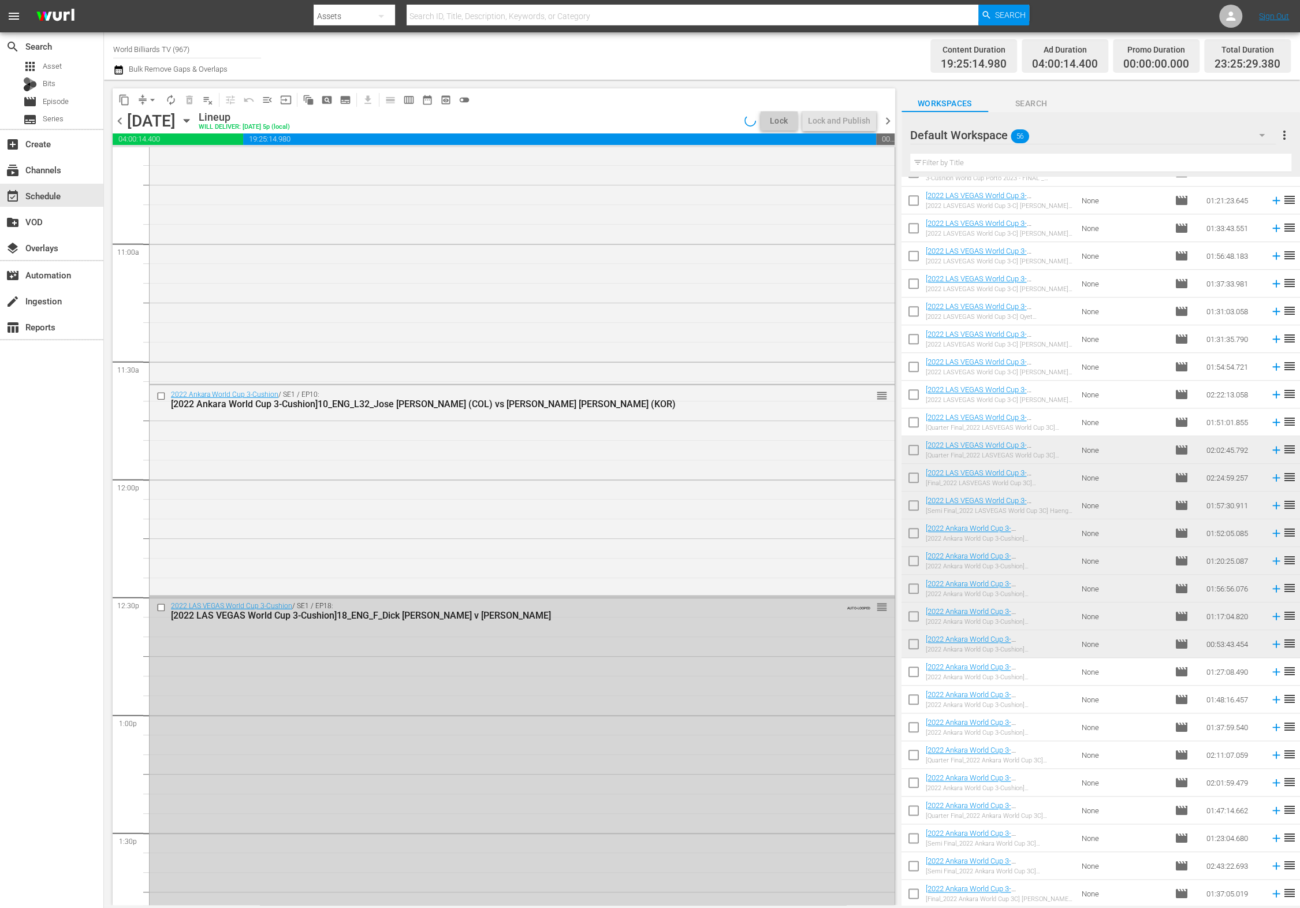
scroll to position [0, 0]
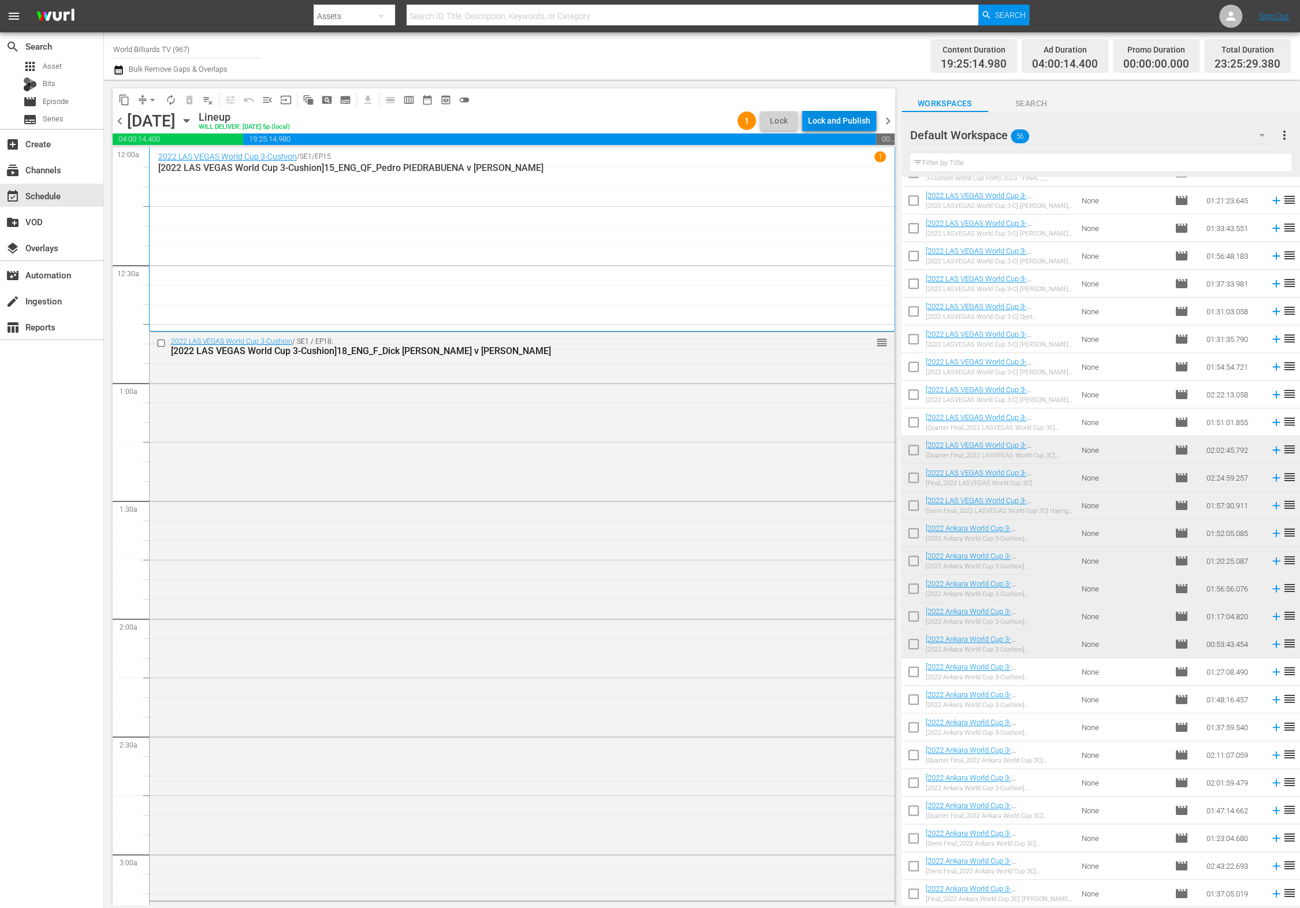
click at [841, 120] on div "Lock and Publish" at bounding box center [839, 120] width 62 height 21
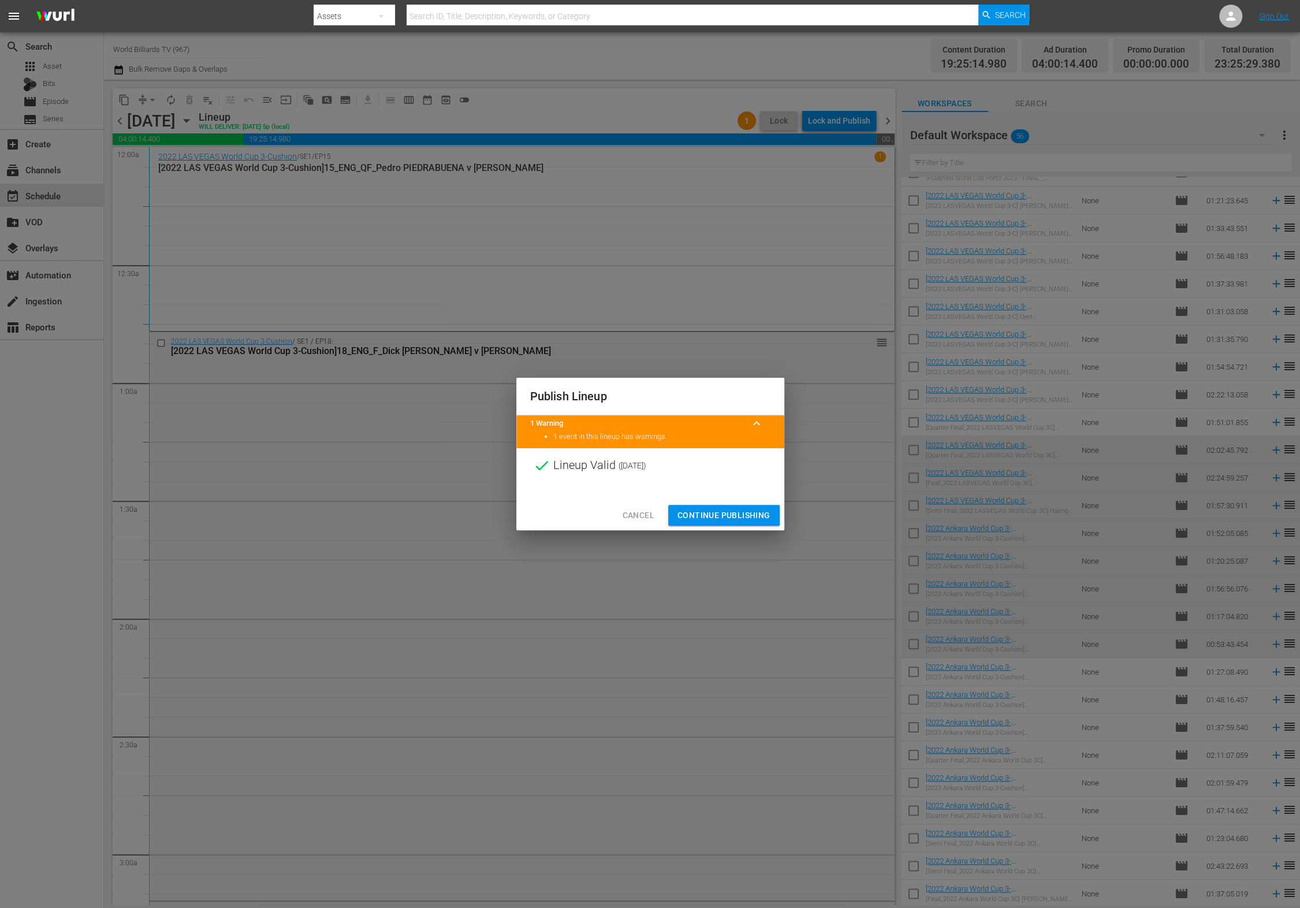
click at [711, 519] on span "Continue Publishing" at bounding box center [724, 515] width 93 height 14
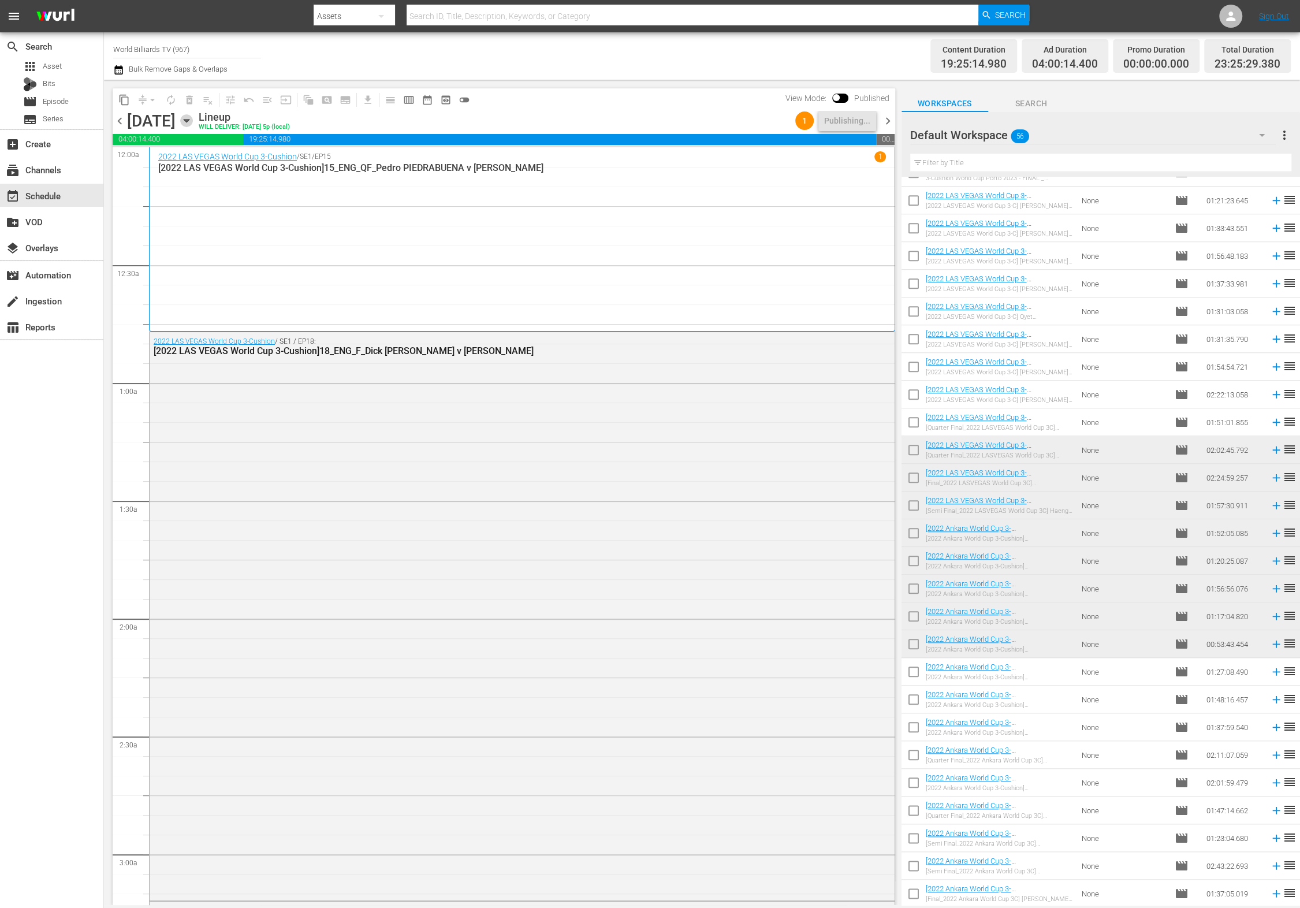
click at [193, 118] on icon "button" at bounding box center [186, 120] width 13 height 13
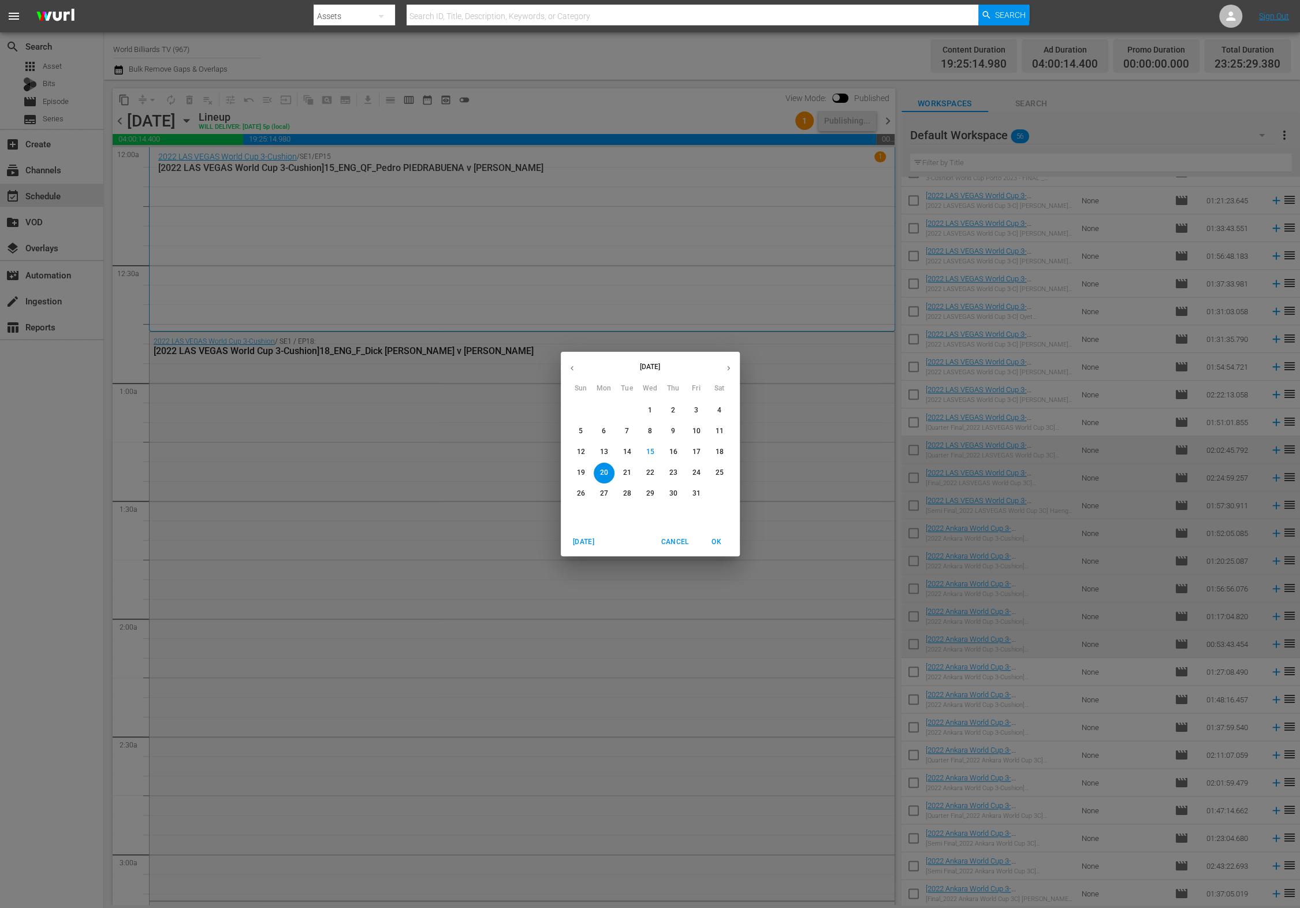
click at [634, 473] on span "21" at bounding box center [627, 473] width 21 height 10
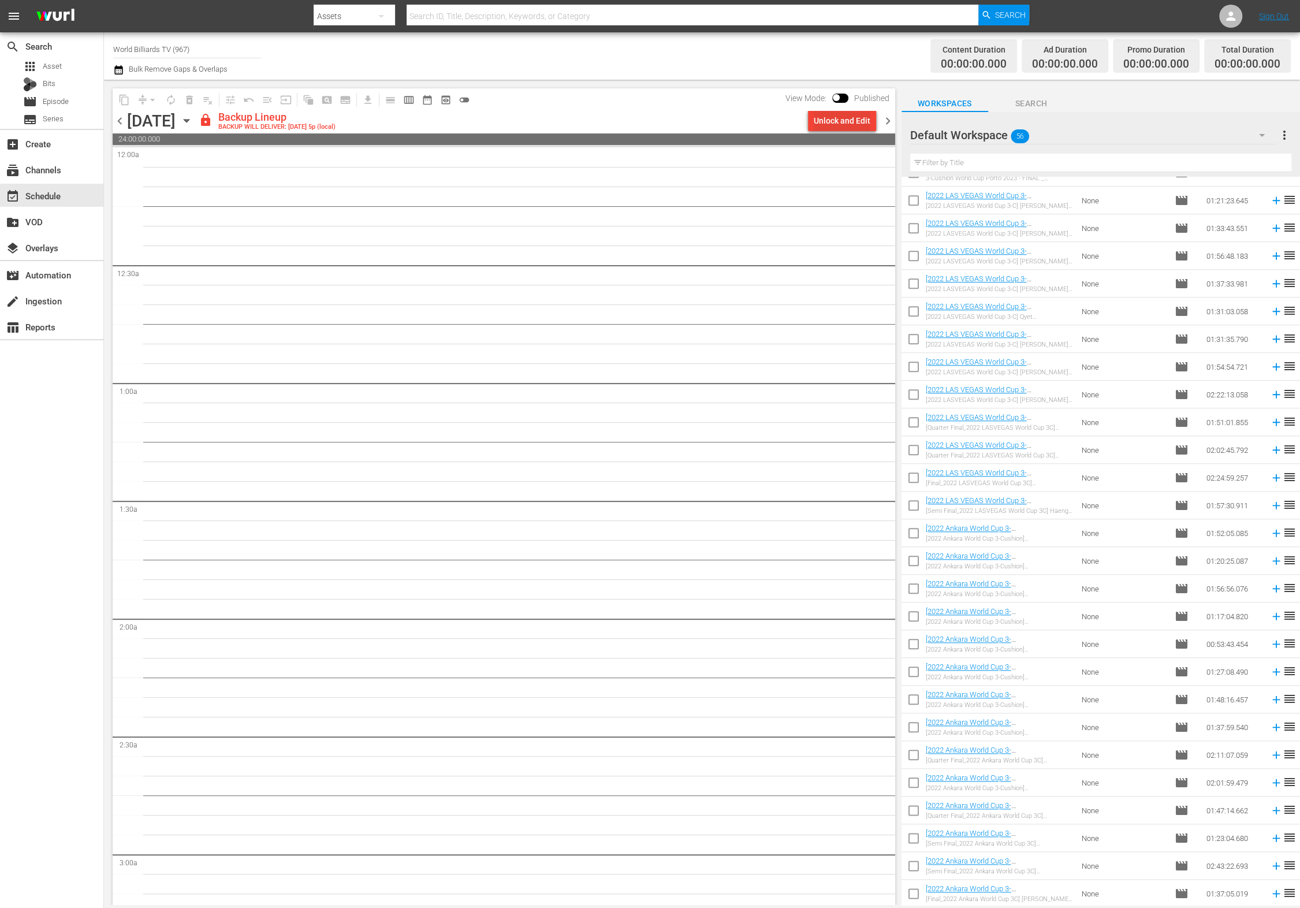
click at [860, 120] on div "Unlock and Edit" at bounding box center [842, 120] width 57 height 21
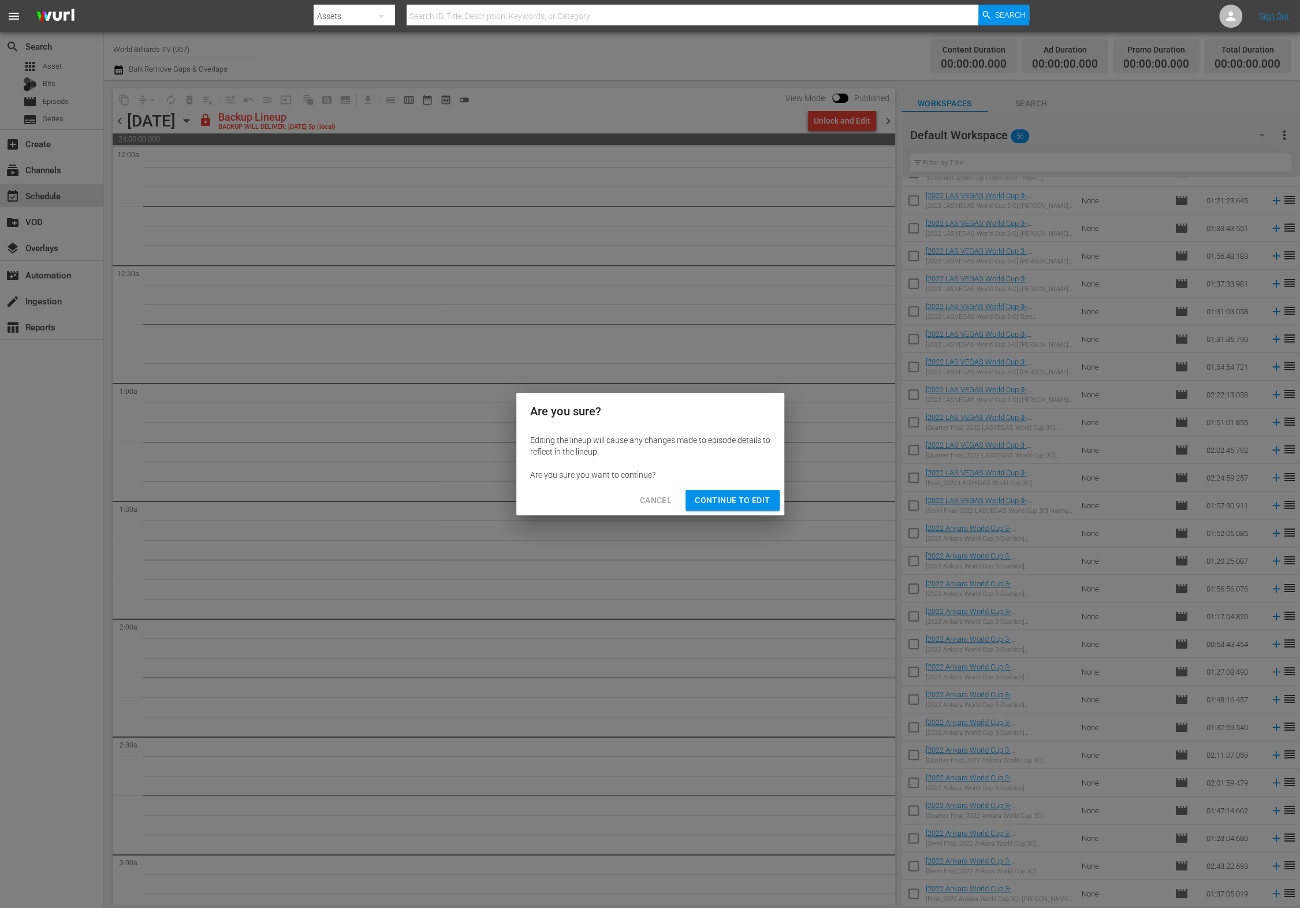
click at [761, 504] on span "Continue to Edit" at bounding box center [732, 500] width 75 height 14
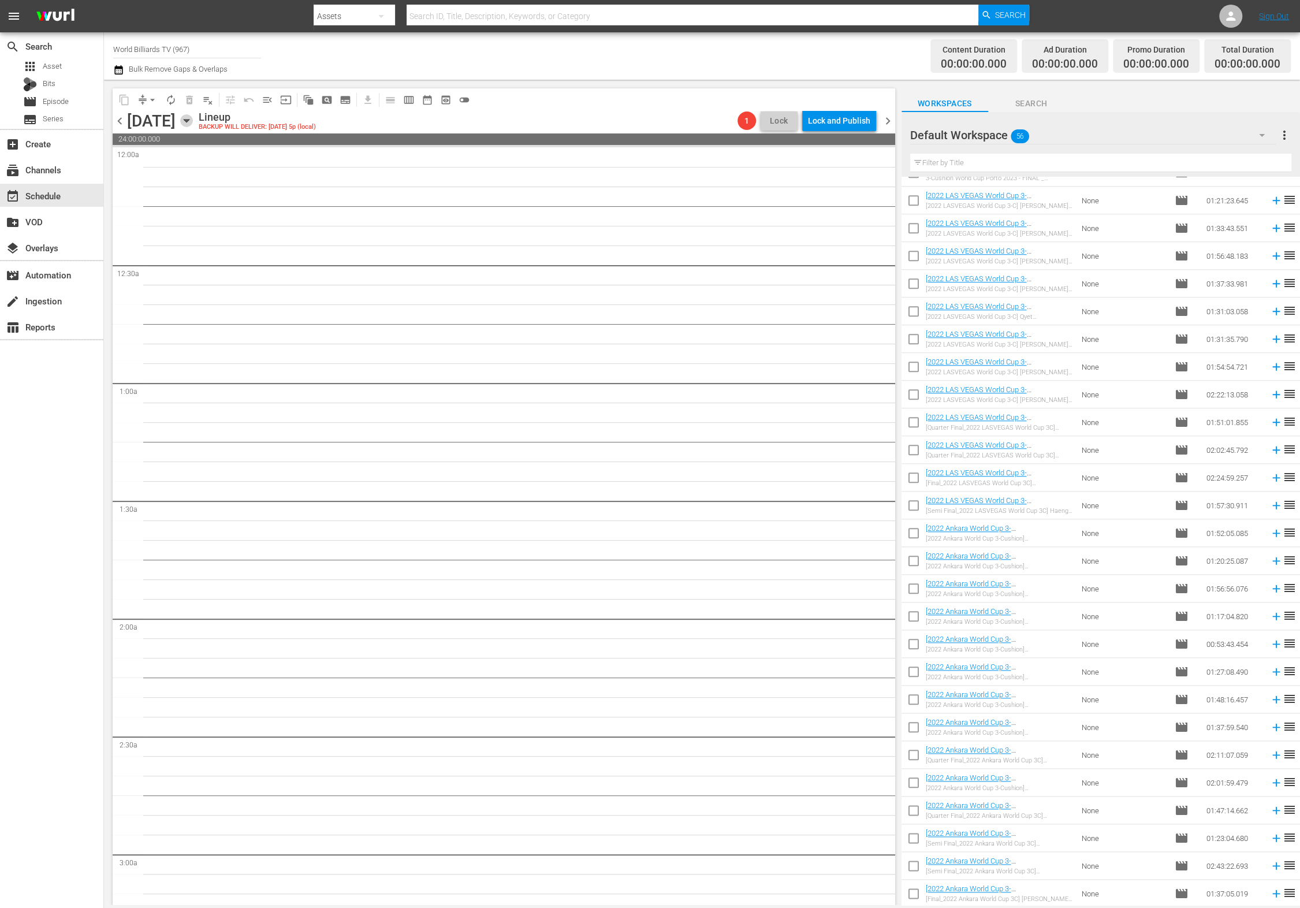
click at [193, 116] on icon "button" at bounding box center [186, 120] width 13 height 13
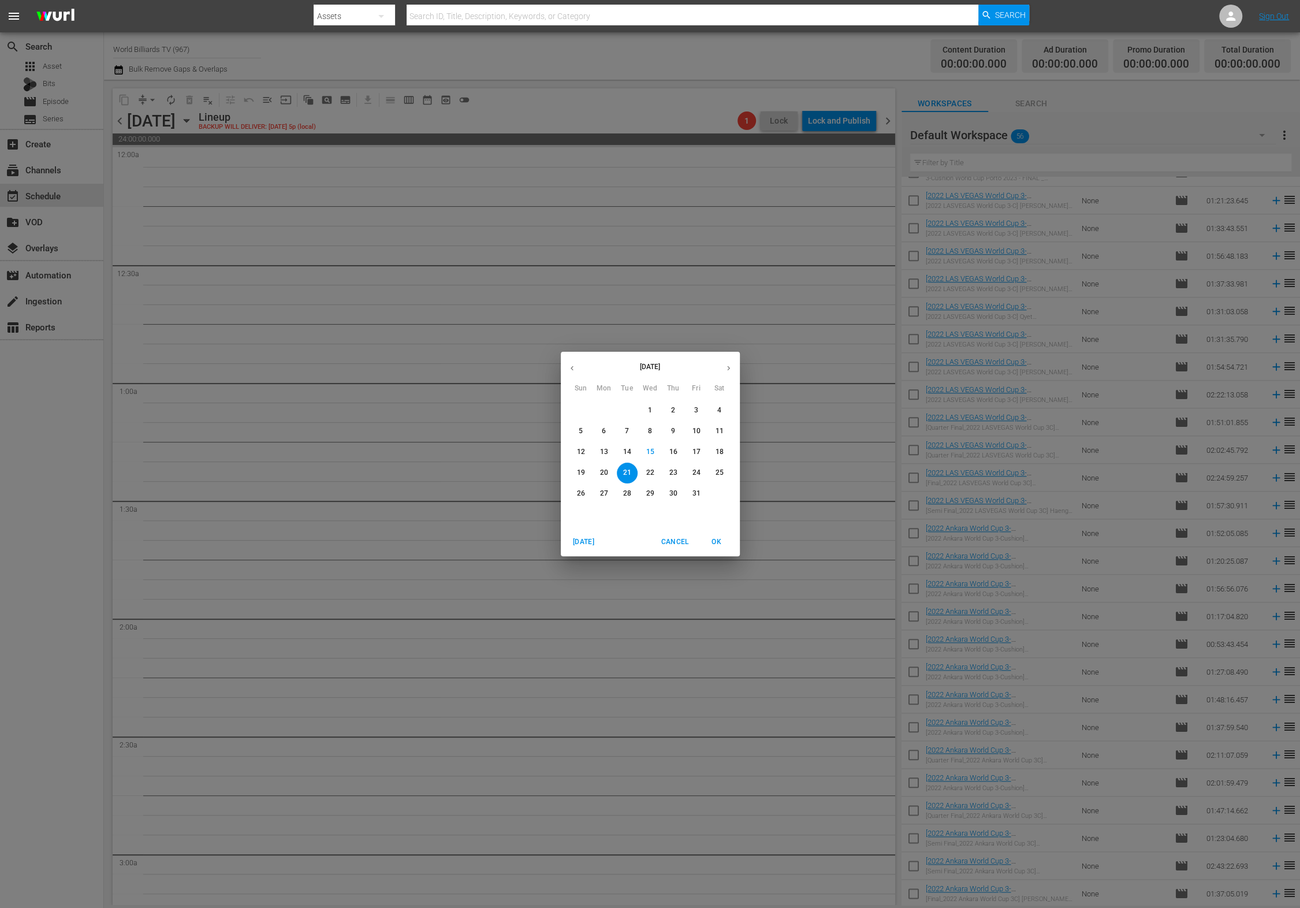
click at [607, 471] on p "20" at bounding box center [604, 473] width 8 height 10
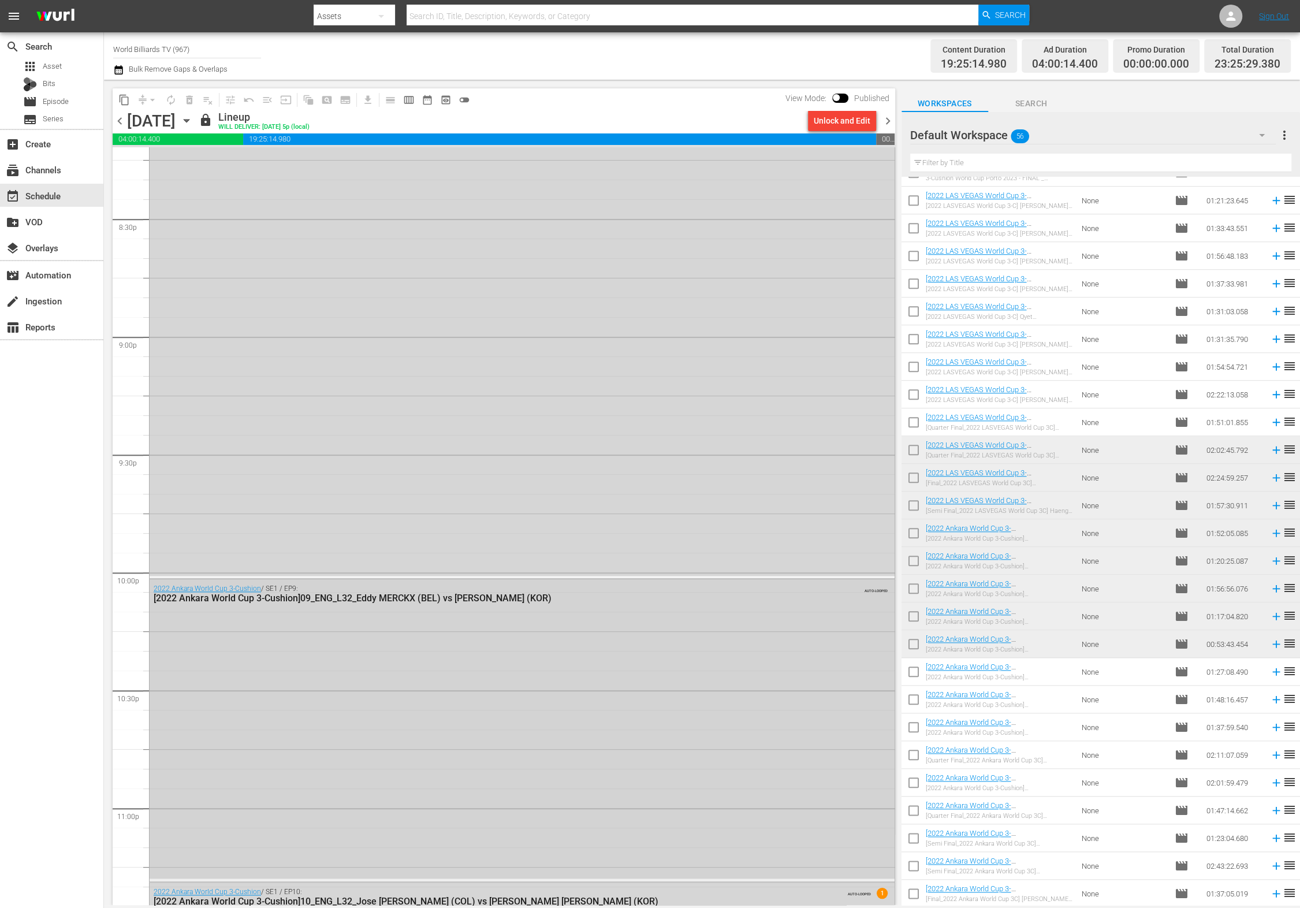
scroll to position [4947, 0]
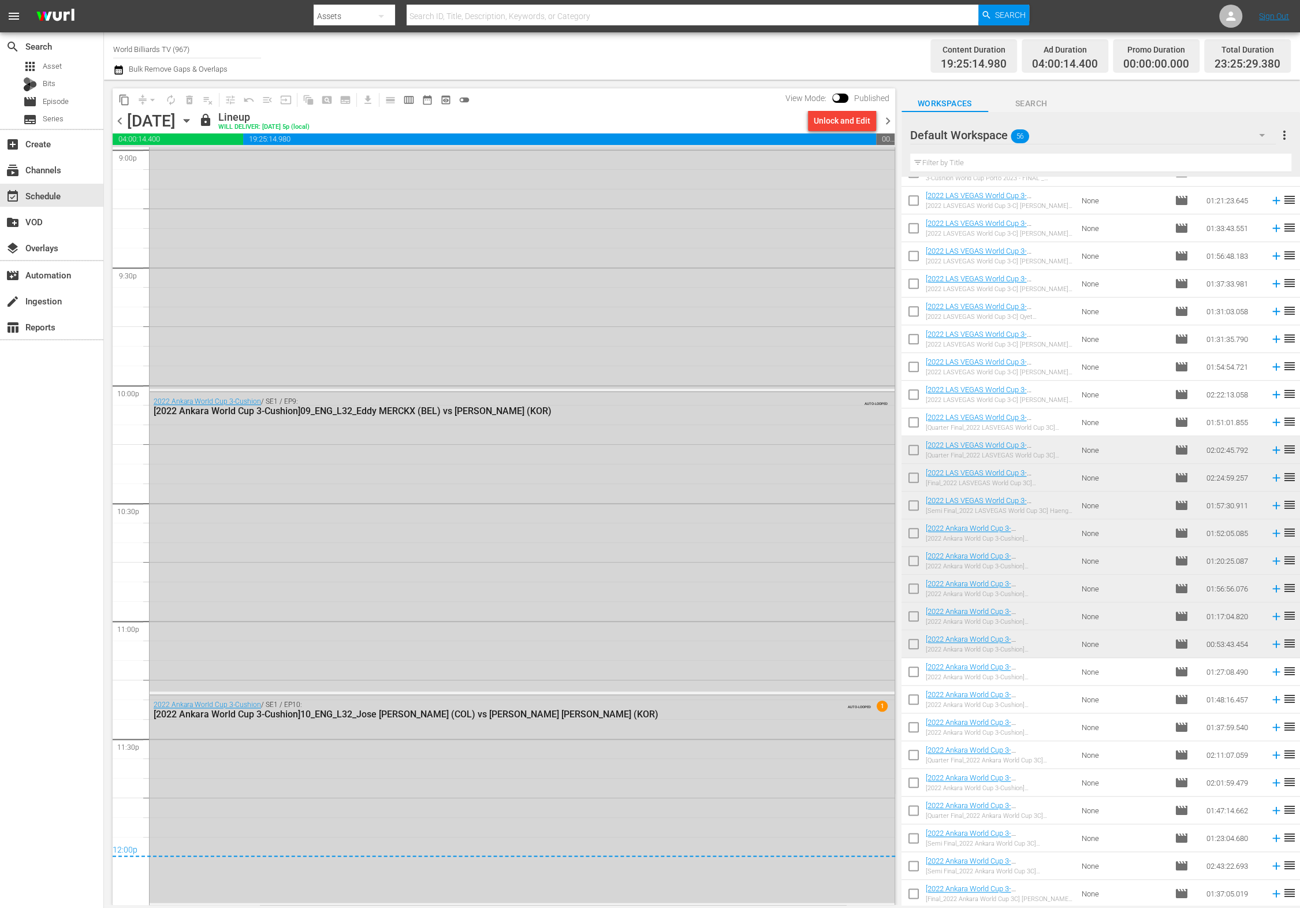
click at [189, 121] on icon "button" at bounding box center [186, 121] width 5 height 3
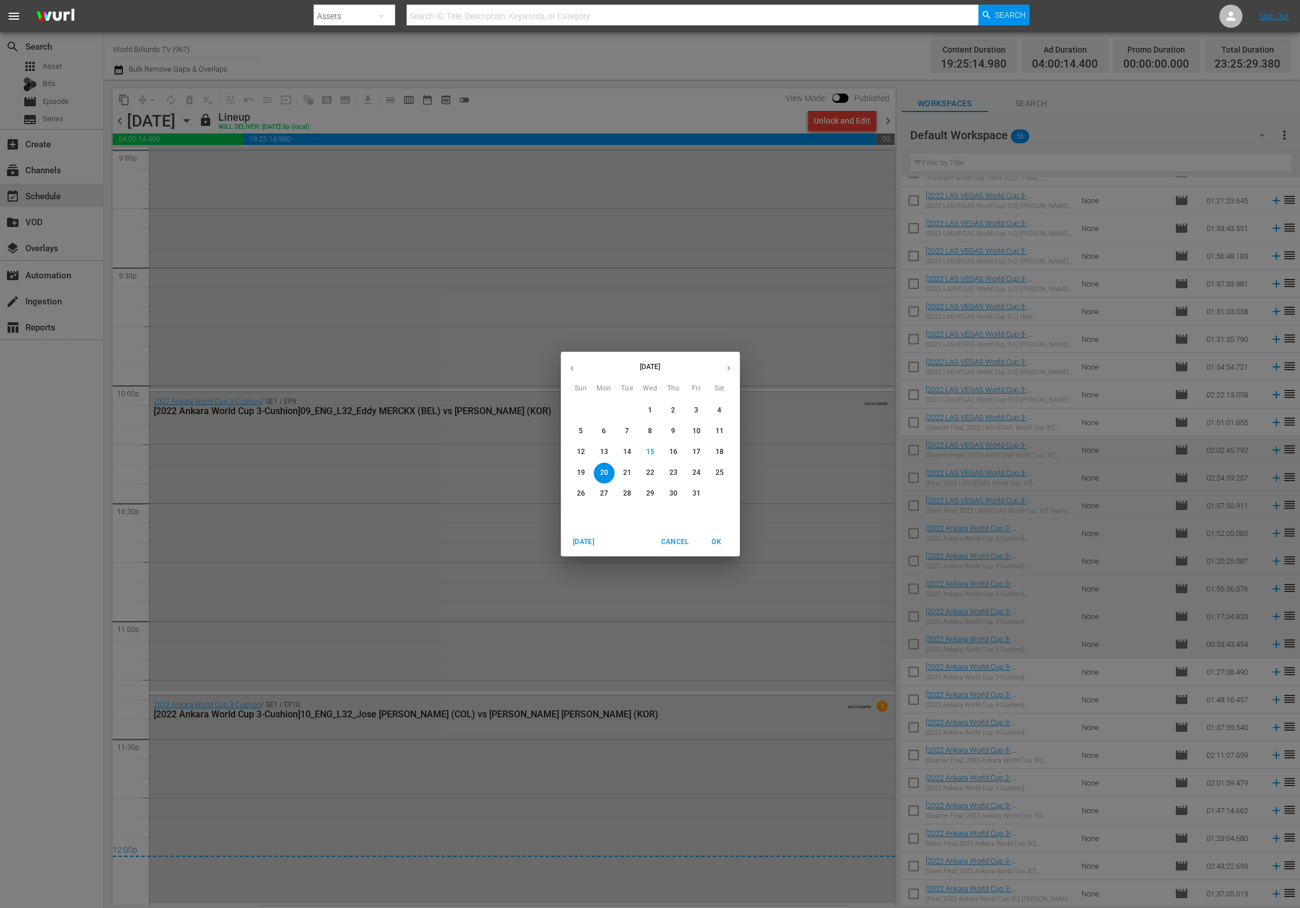
click at [295, 121] on div "[DATE] Sun Mon Tue Wed Thu Fri Sat 28 29 30 1 2 3 4 5 6 7 8 9 10 11 12 13 14 15…" at bounding box center [650, 454] width 1300 height 908
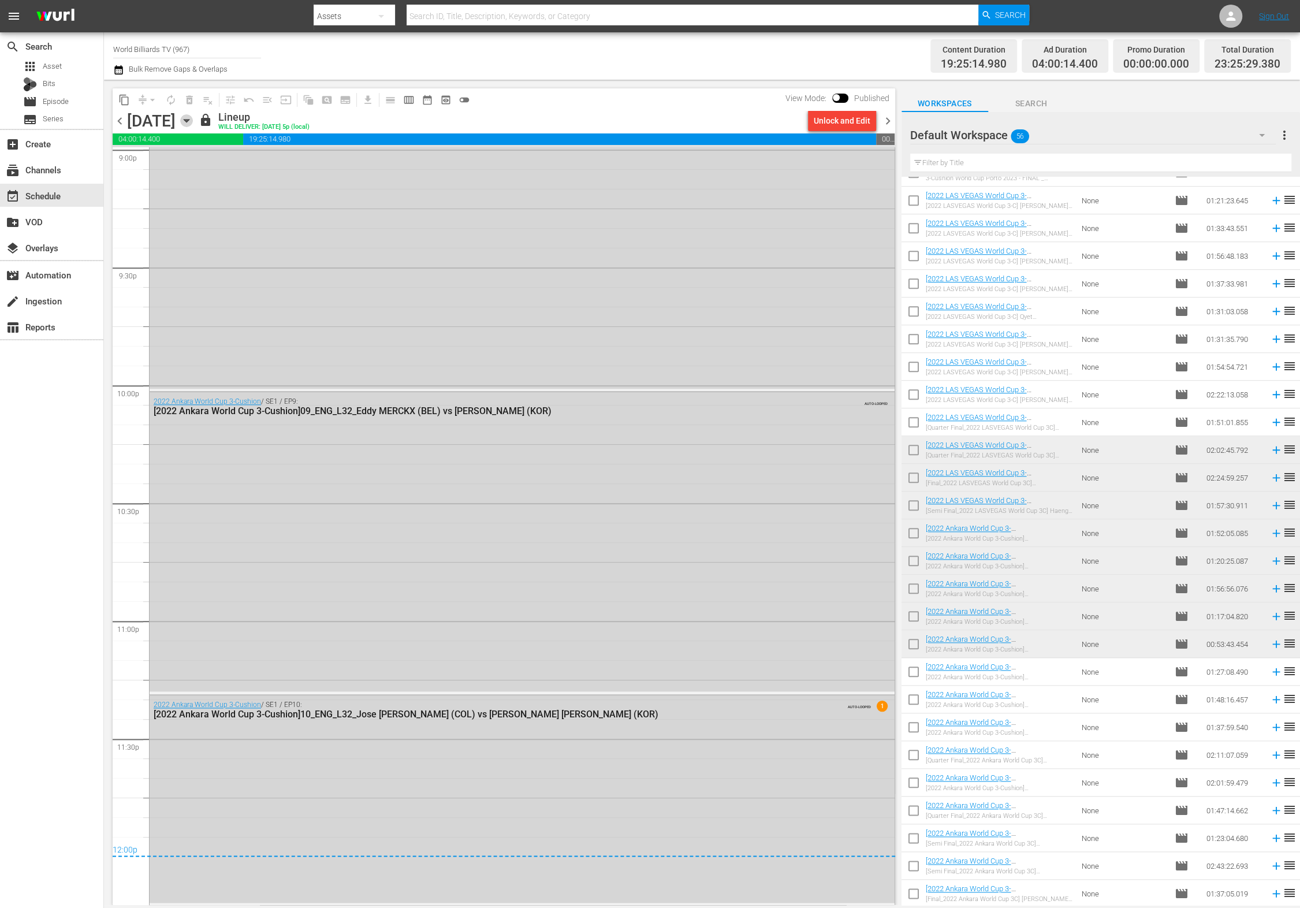
click at [193, 121] on icon "button" at bounding box center [186, 120] width 13 height 13
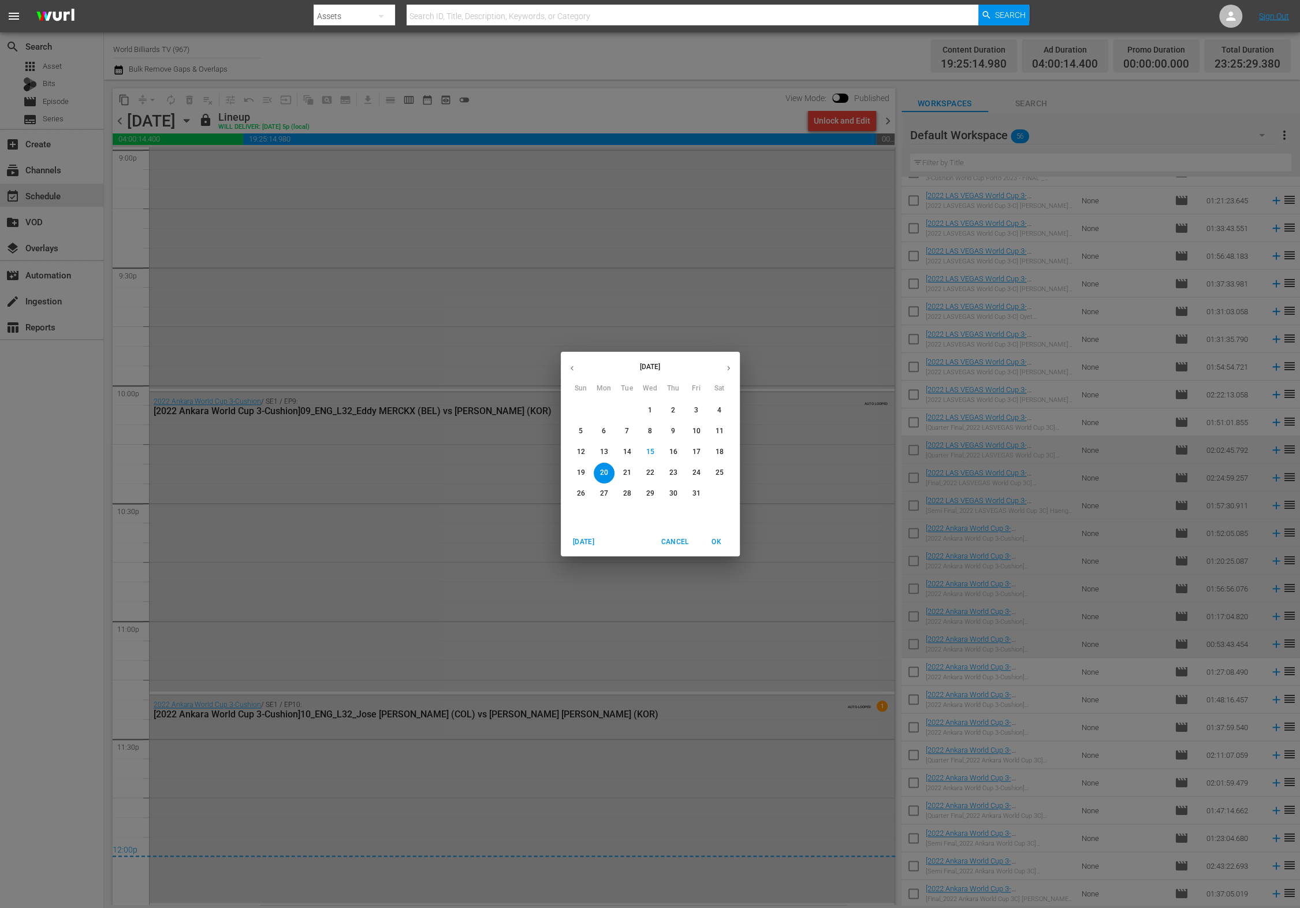
click at [622, 468] on span "21" at bounding box center [627, 473] width 21 height 10
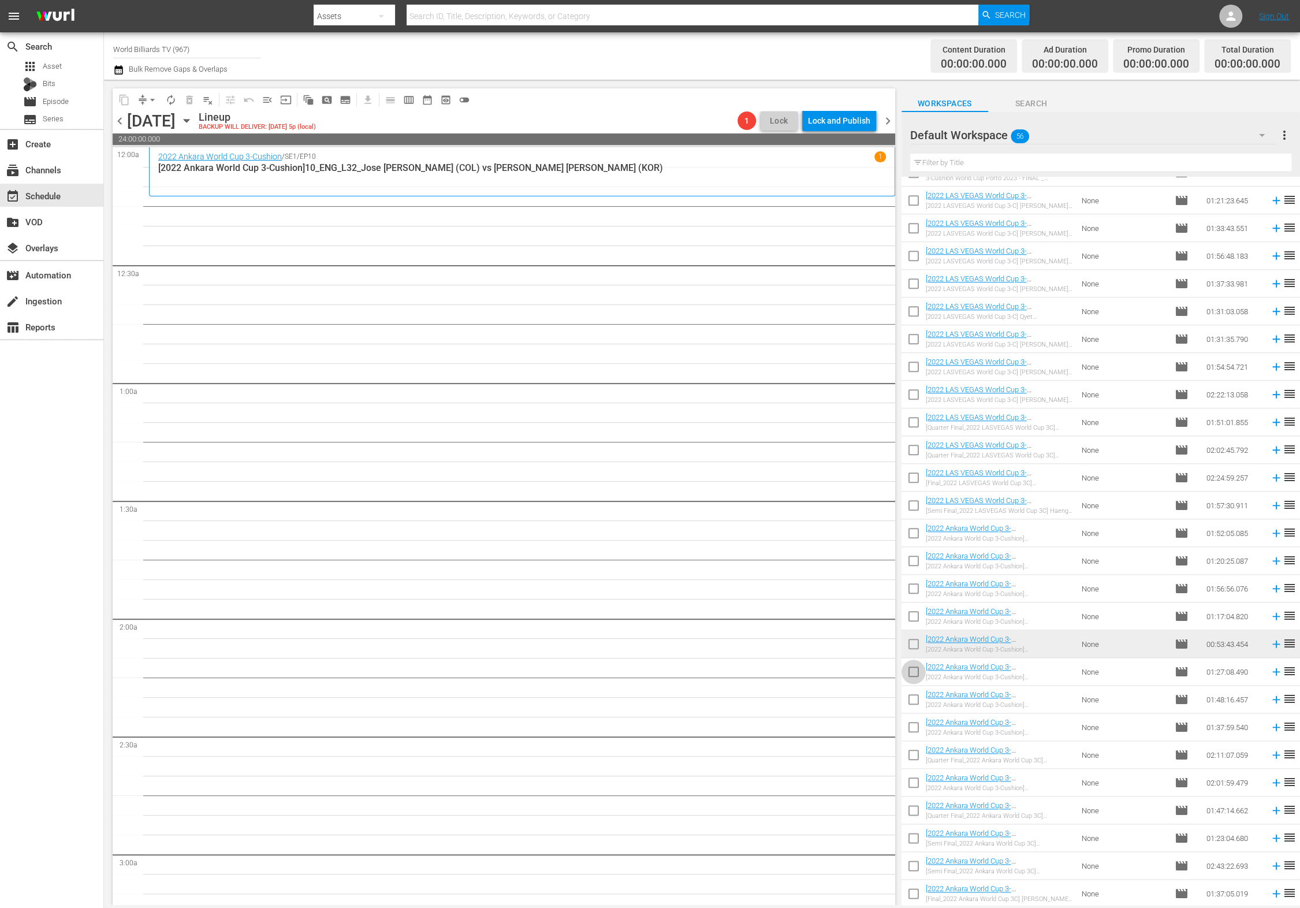
click at [915, 672] on input "checkbox" at bounding box center [914, 674] width 24 height 24
checkbox input "true"
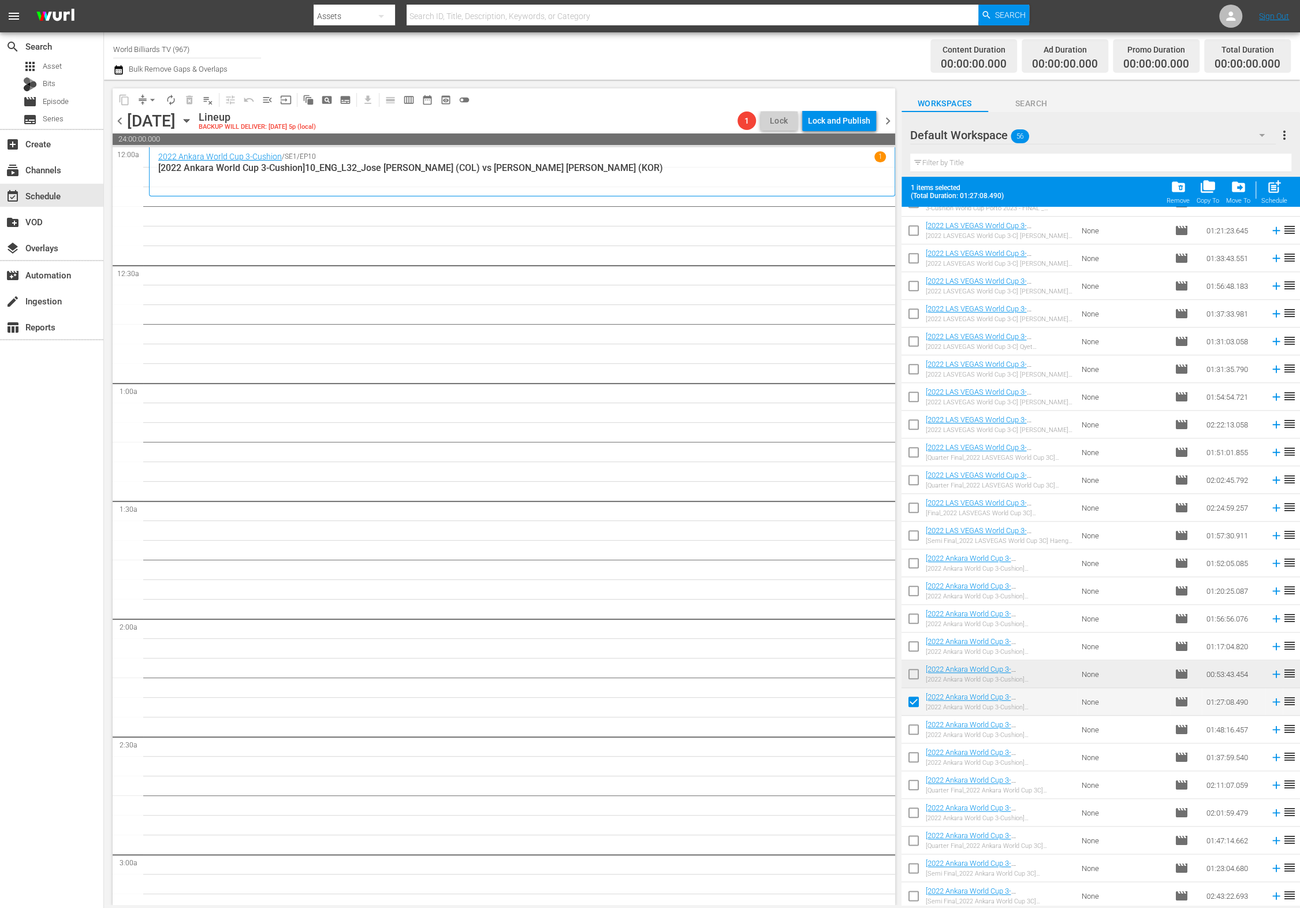
click at [910, 730] on input "checkbox" at bounding box center [914, 732] width 24 height 24
checkbox input "true"
click at [917, 769] on input "checkbox" at bounding box center [914, 760] width 24 height 24
checkbox input "true"
drag, startPoint x: 916, startPoint y: 783, endPoint x: 917, endPoint y: 808, distance: 24.3
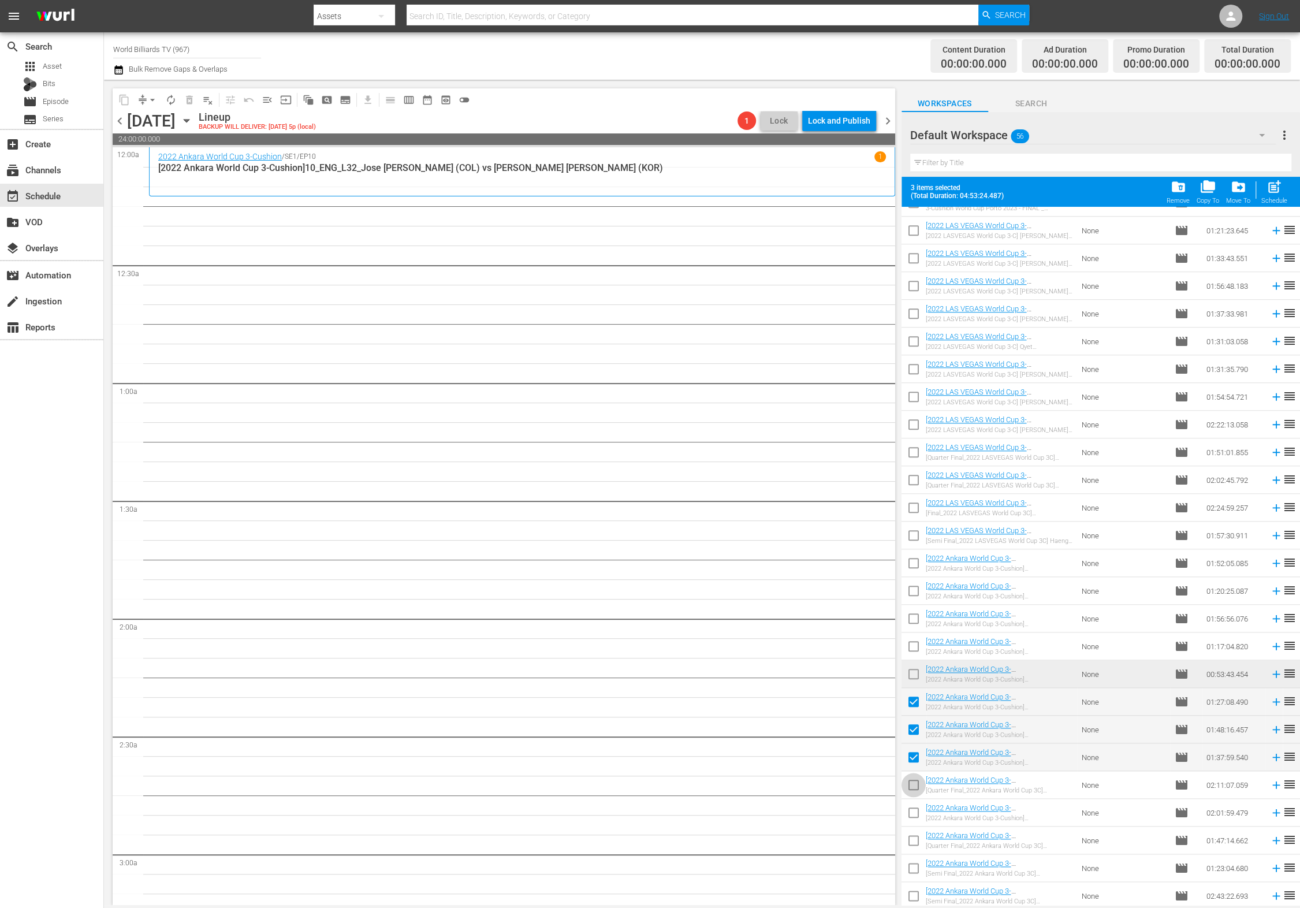
click at [916, 783] on input "checkbox" at bounding box center [914, 787] width 24 height 24
checkbox input "true"
click at [916, 814] on input "checkbox" at bounding box center [914, 815] width 24 height 24
checkbox input "true"
click at [913, 839] on input "checkbox" at bounding box center [914, 843] width 24 height 24
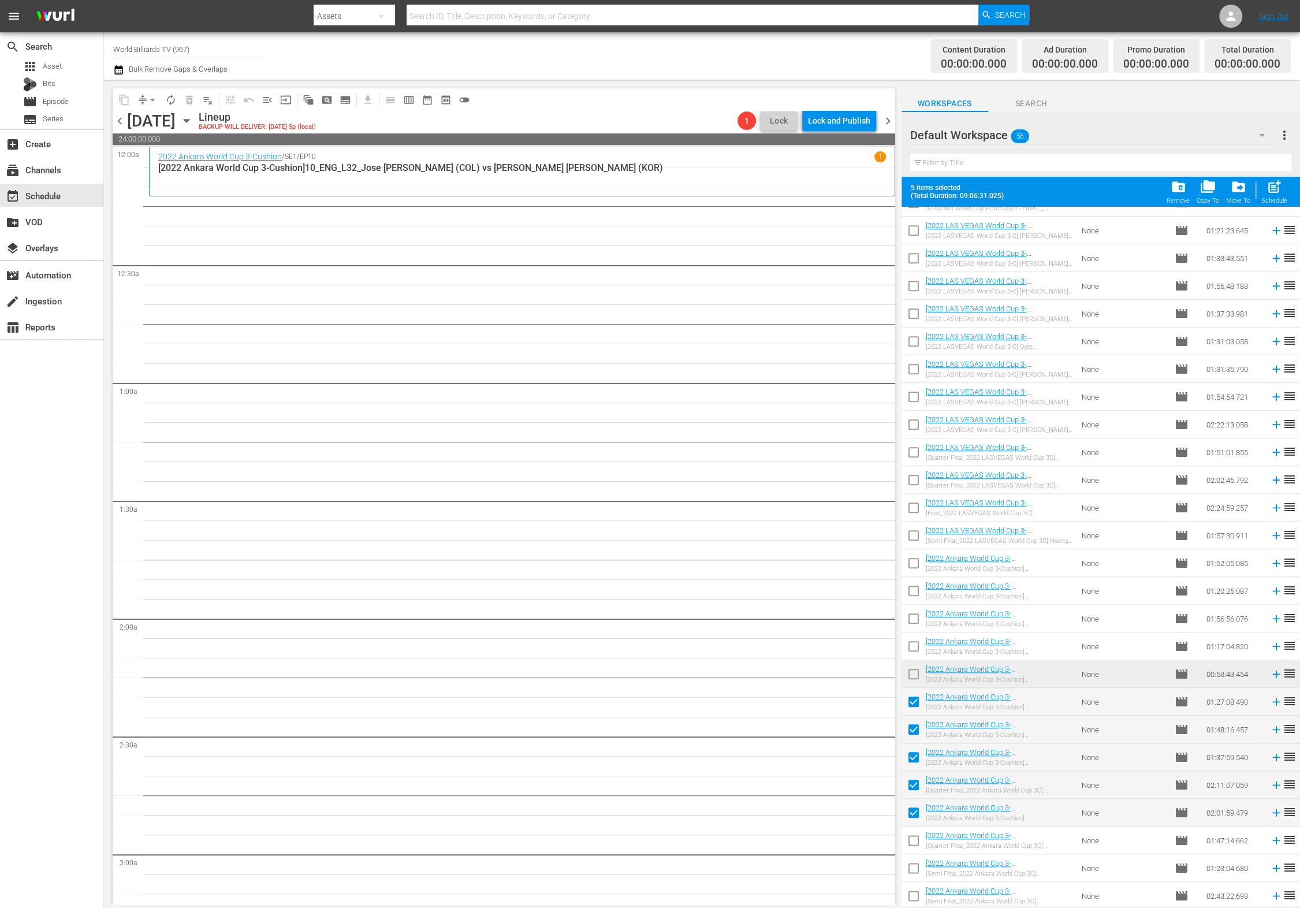
checkbox input "true"
drag, startPoint x: 913, startPoint y: 861, endPoint x: 914, endPoint y: 883, distance: 22.0
click at [913, 862] on input "checkbox" at bounding box center [914, 870] width 24 height 24
checkbox input "true"
click at [913, 887] on input "checkbox" at bounding box center [914, 898] width 24 height 24
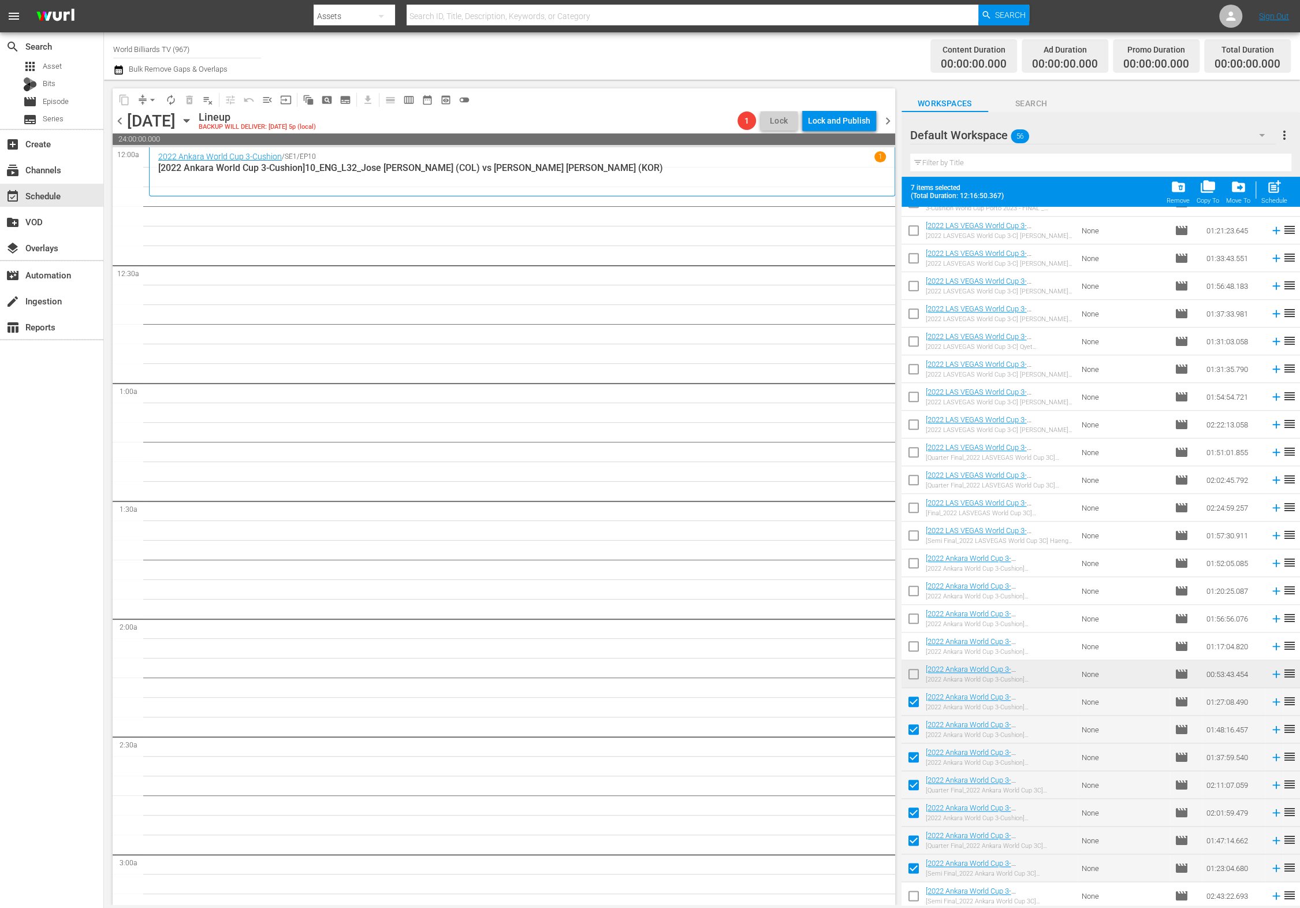
checkbox input "true"
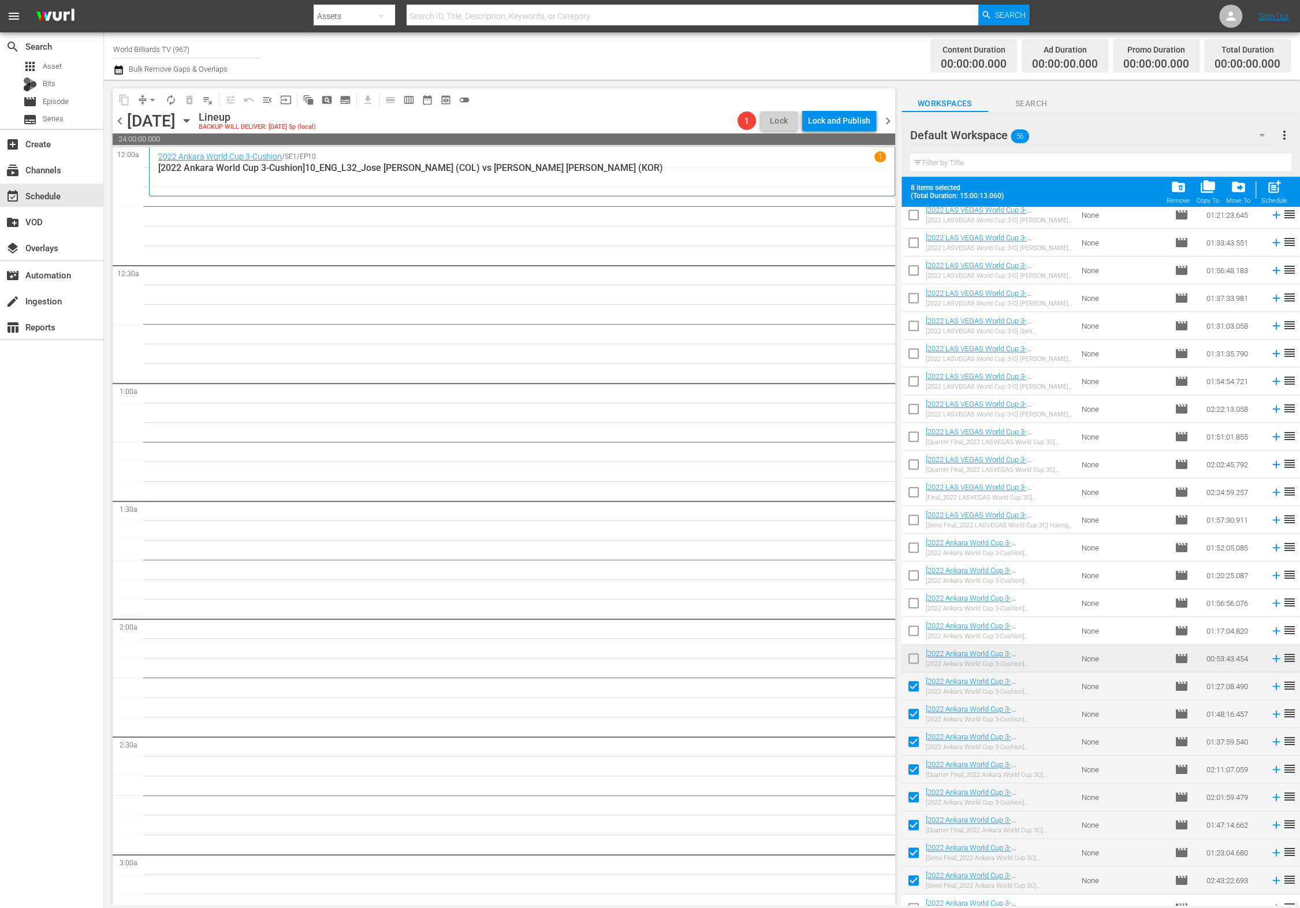
scroll to position [880, 0]
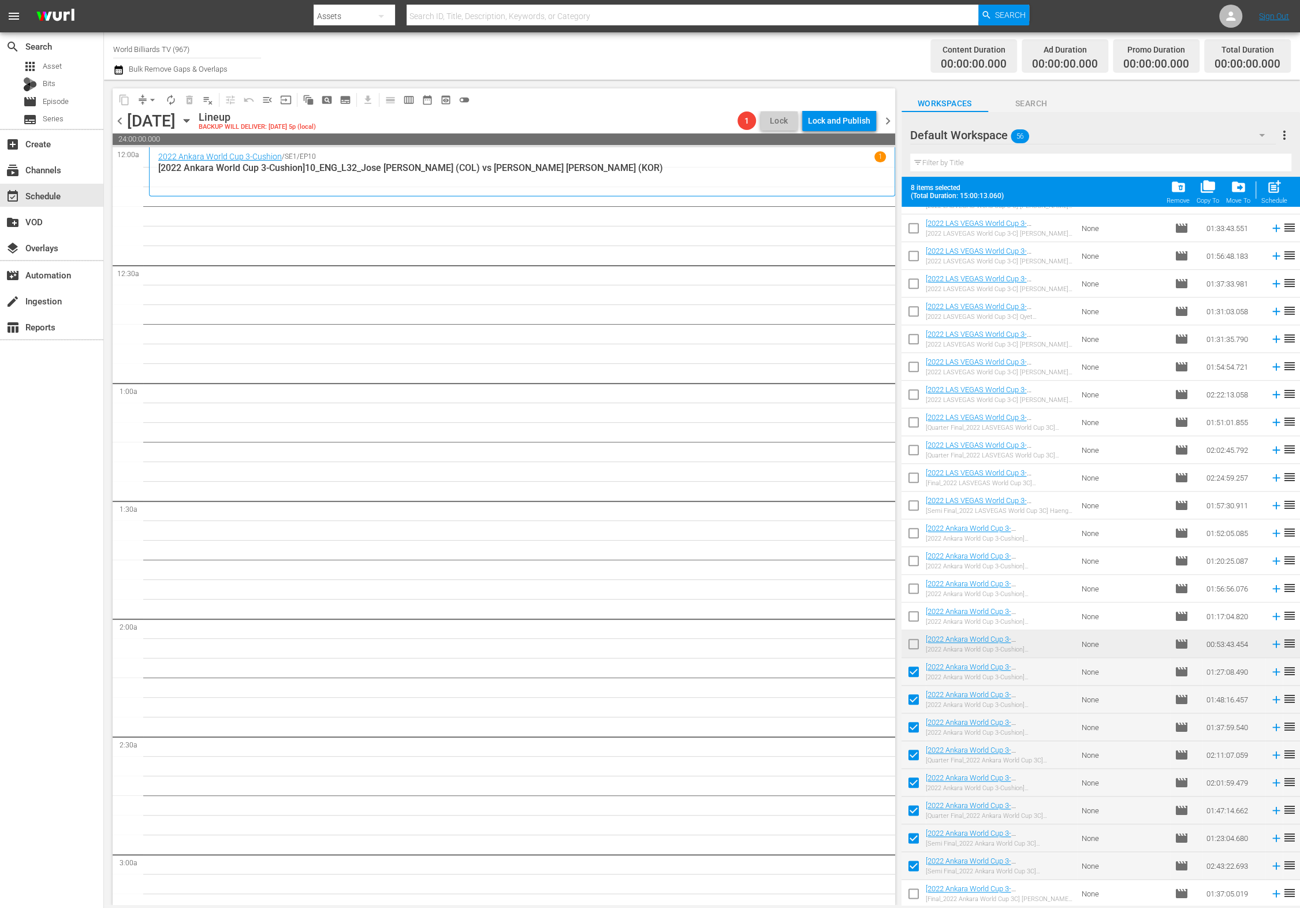
click at [912, 891] on input "checkbox" at bounding box center [914, 896] width 24 height 24
checkbox input "true"
click at [1277, 192] on span "post_add" at bounding box center [1275, 187] width 16 height 16
checkbox input "false"
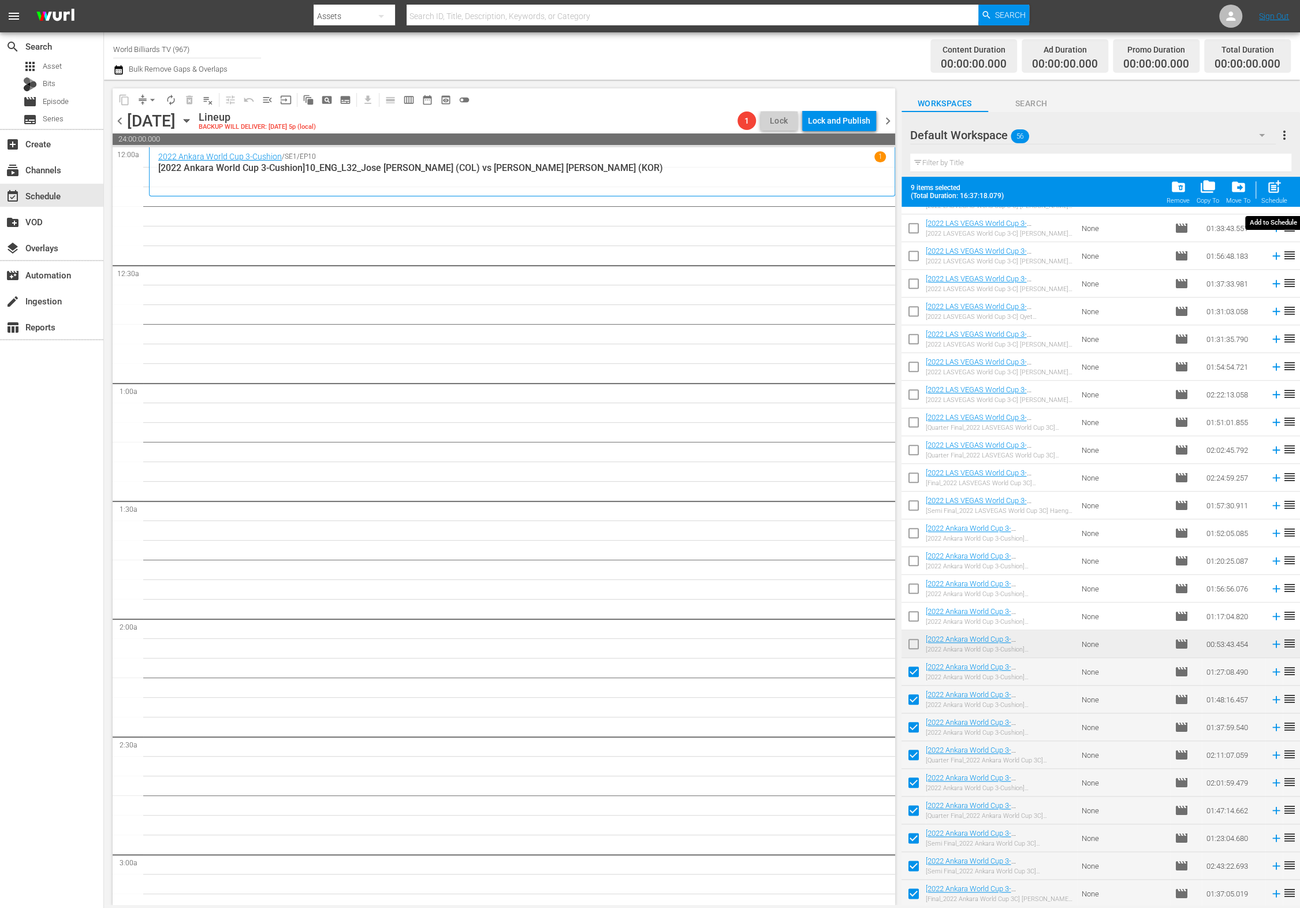
checkbox input "false"
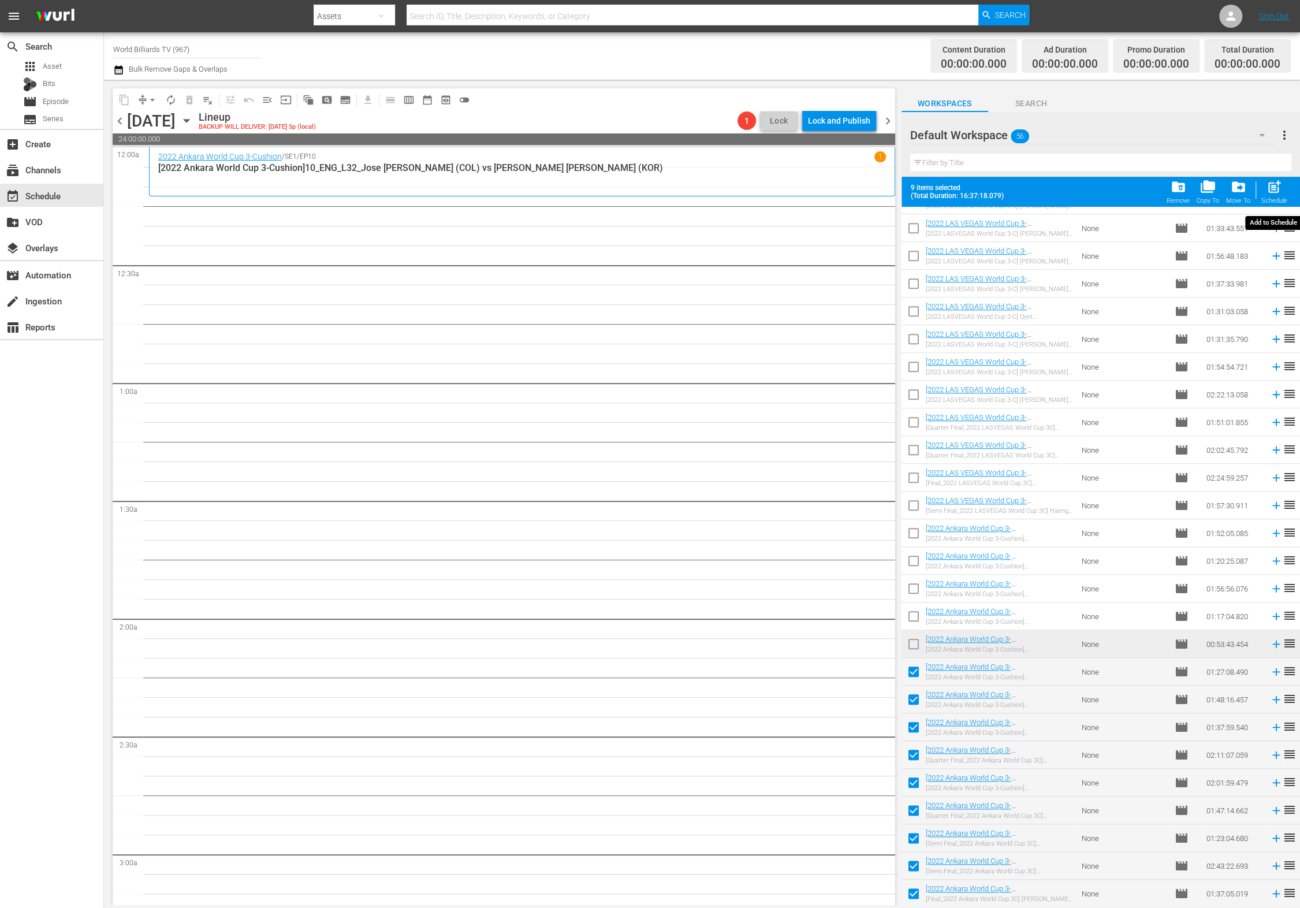
checkbox input "false"
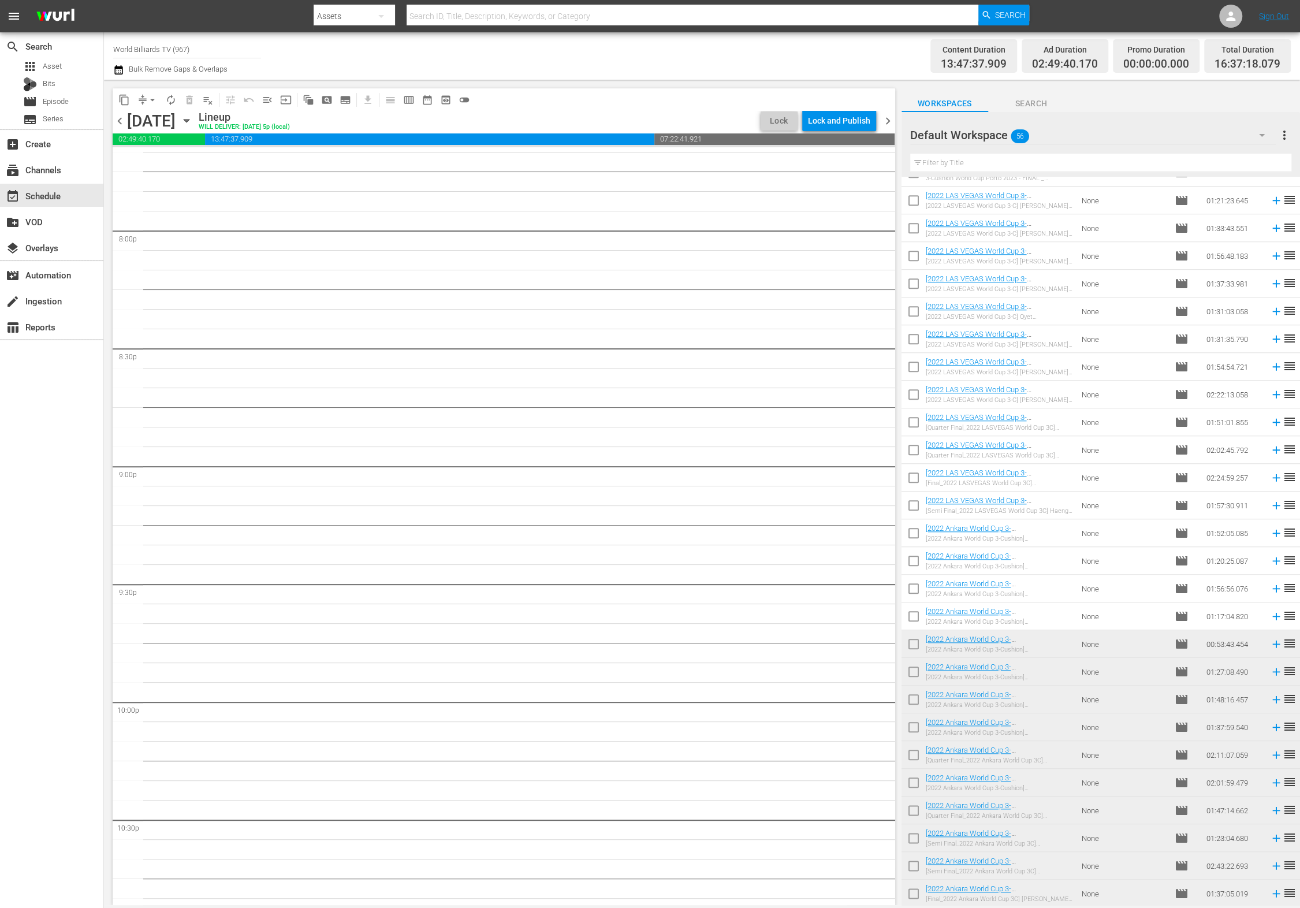
scroll to position [3617, 0]
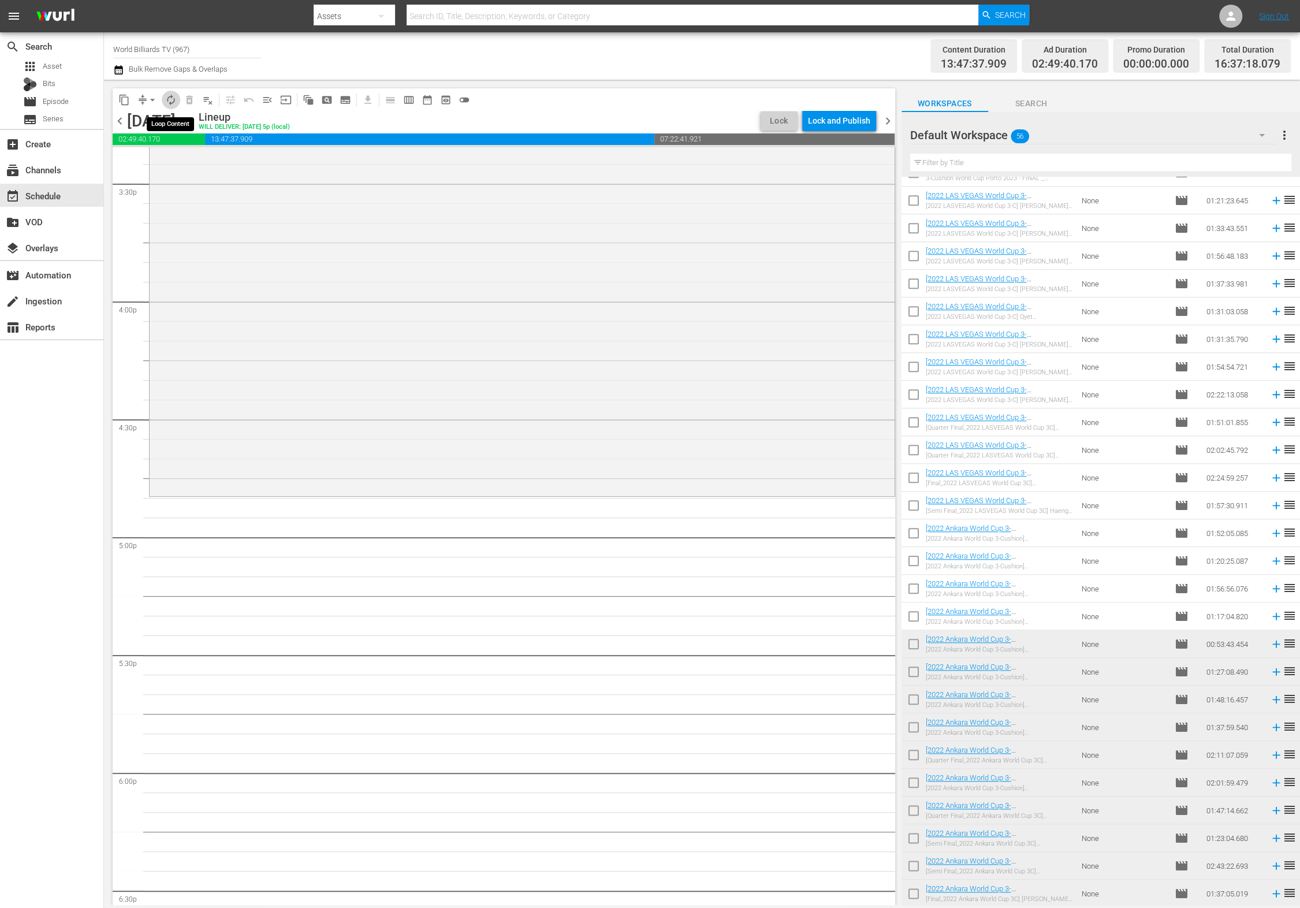
click at [177, 96] on button "autorenew_outlined" at bounding box center [171, 100] width 18 height 18
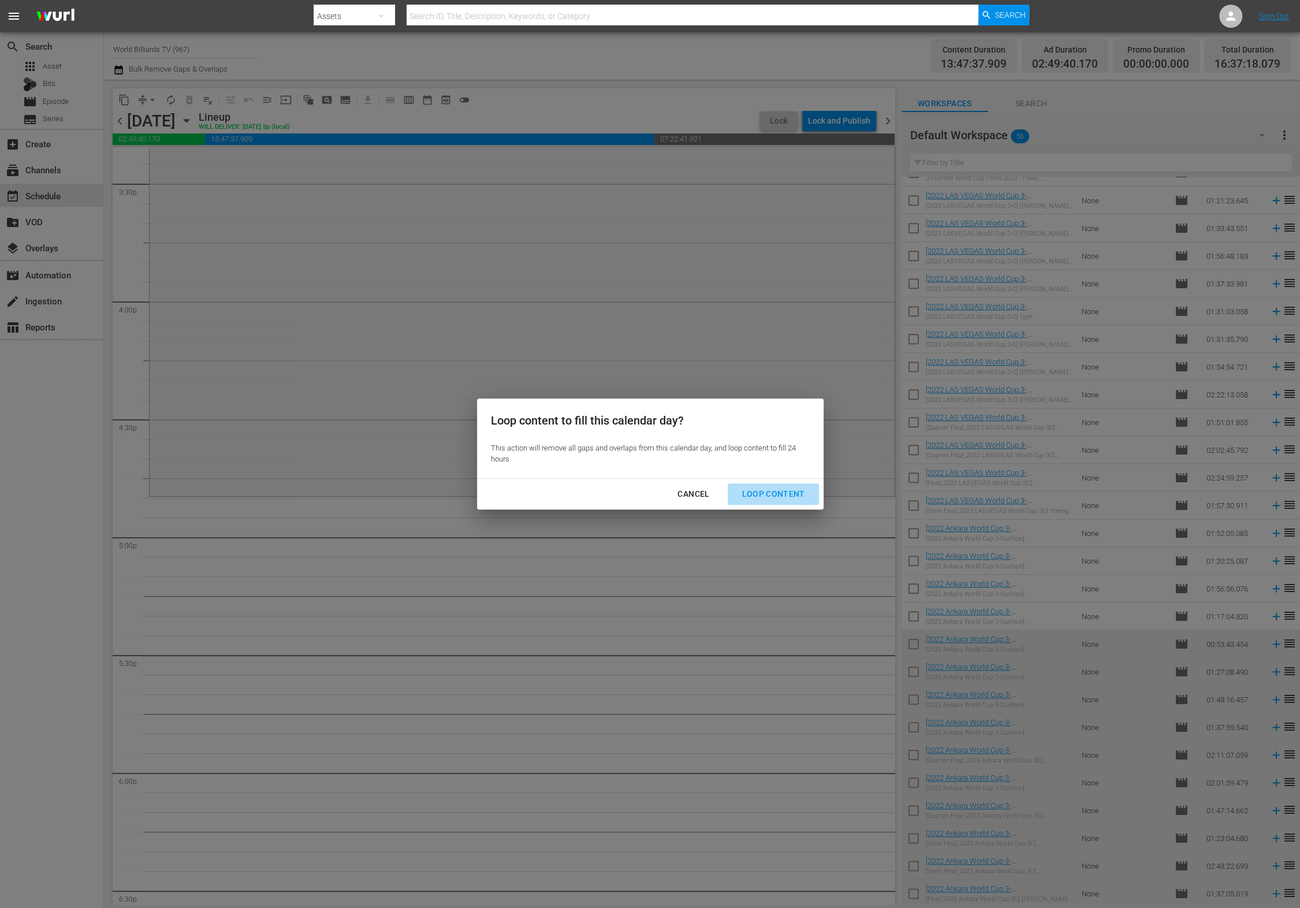
click at [787, 492] on div "Loop Content" at bounding box center [773, 494] width 81 height 14
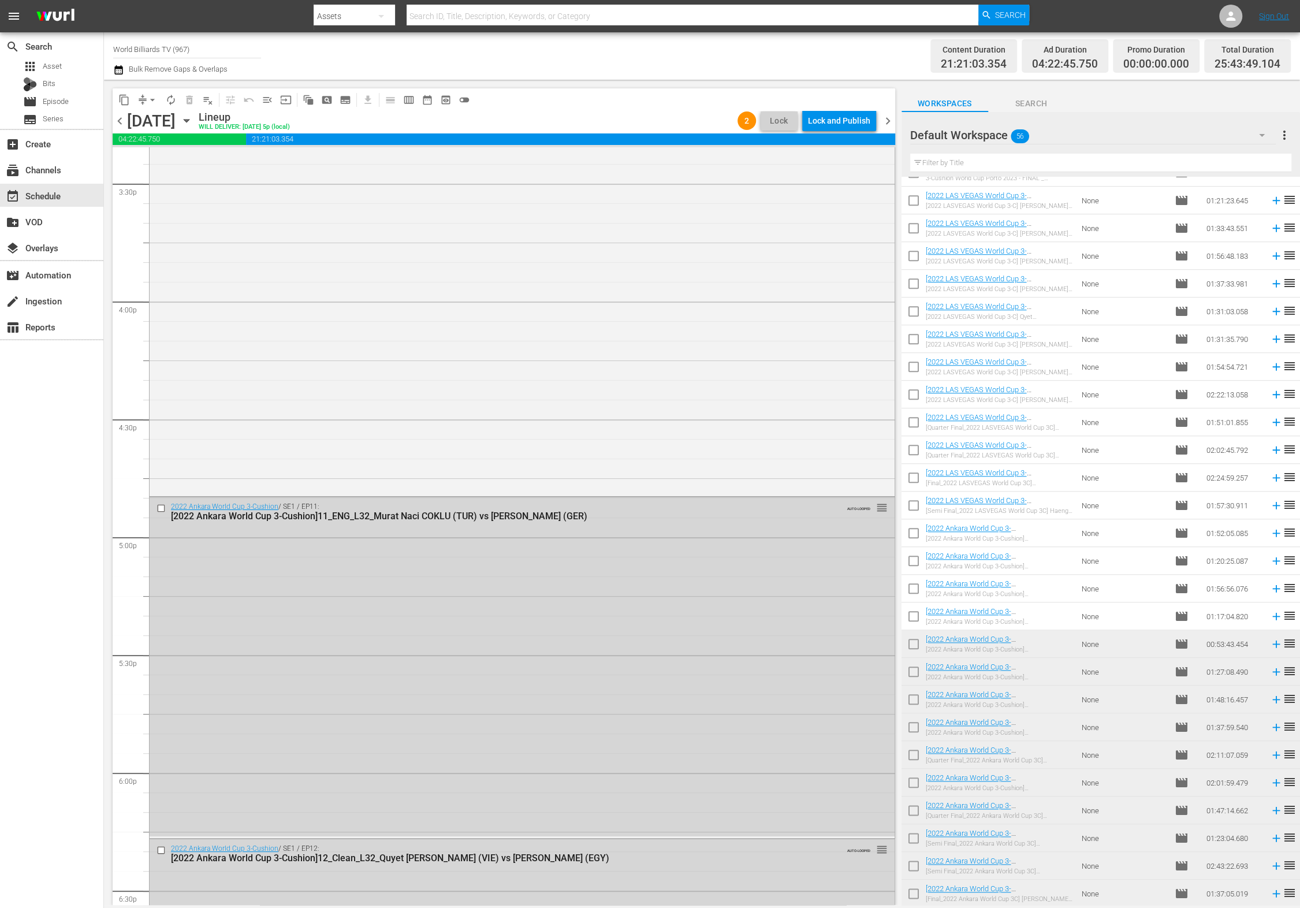
click at [847, 122] on div "Lock and Publish" at bounding box center [839, 120] width 62 height 21
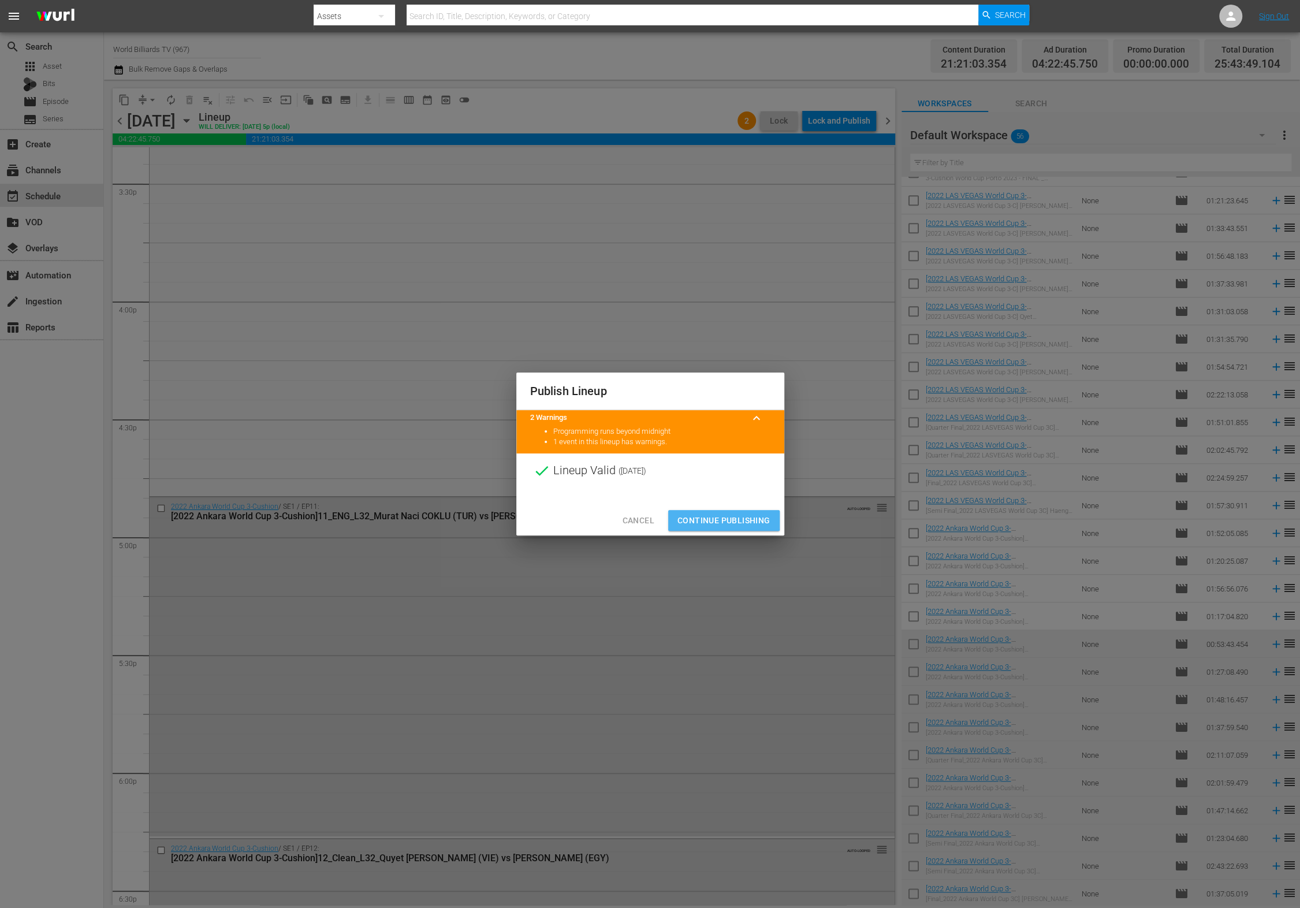
click at [707, 514] on span "Continue Publishing" at bounding box center [724, 521] width 93 height 14
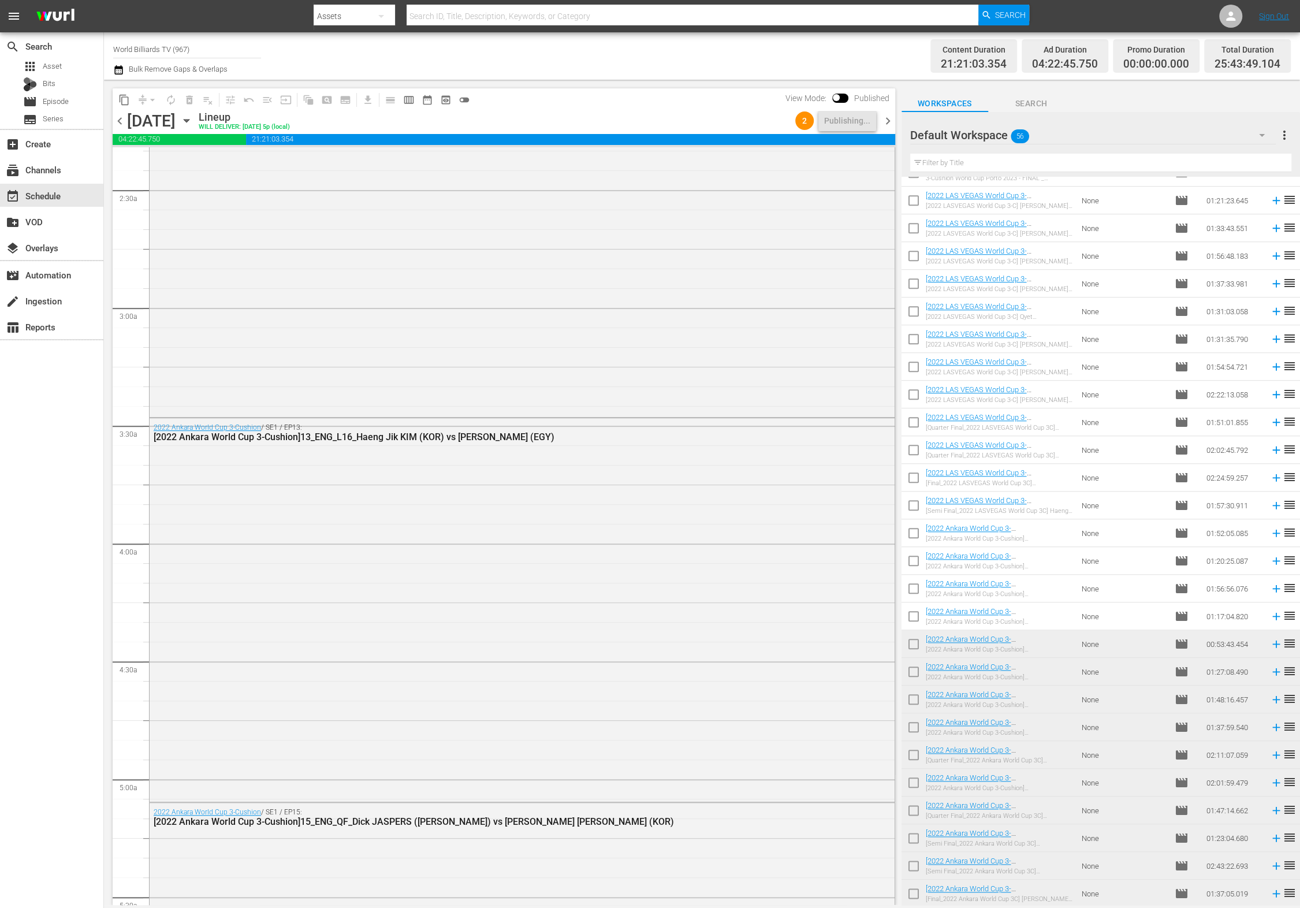
scroll to position [0, 0]
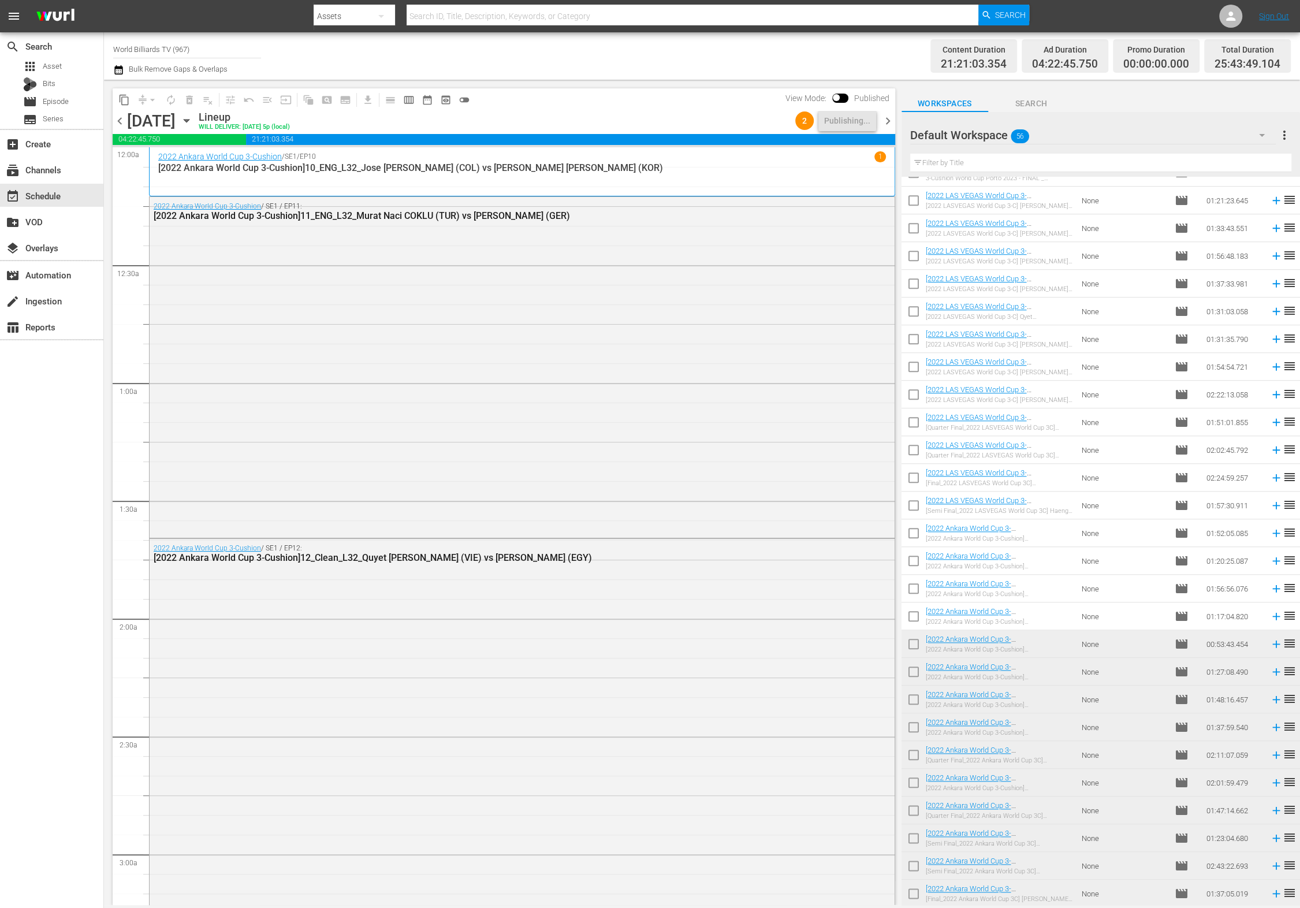
click at [193, 124] on icon "button" at bounding box center [186, 120] width 13 height 13
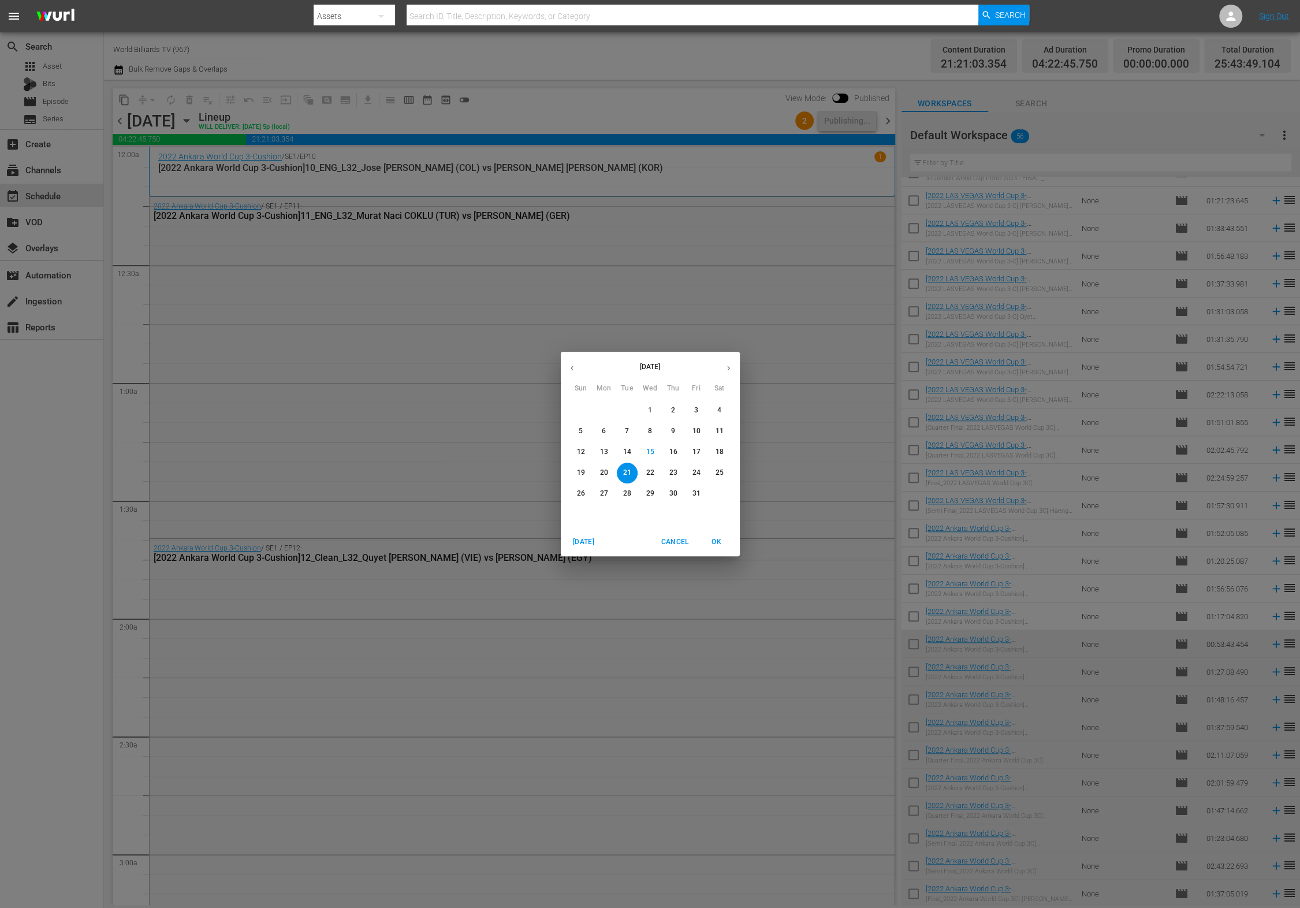
click at [645, 479] on button "22" at bounding box center [650, 473] width 21 height 21
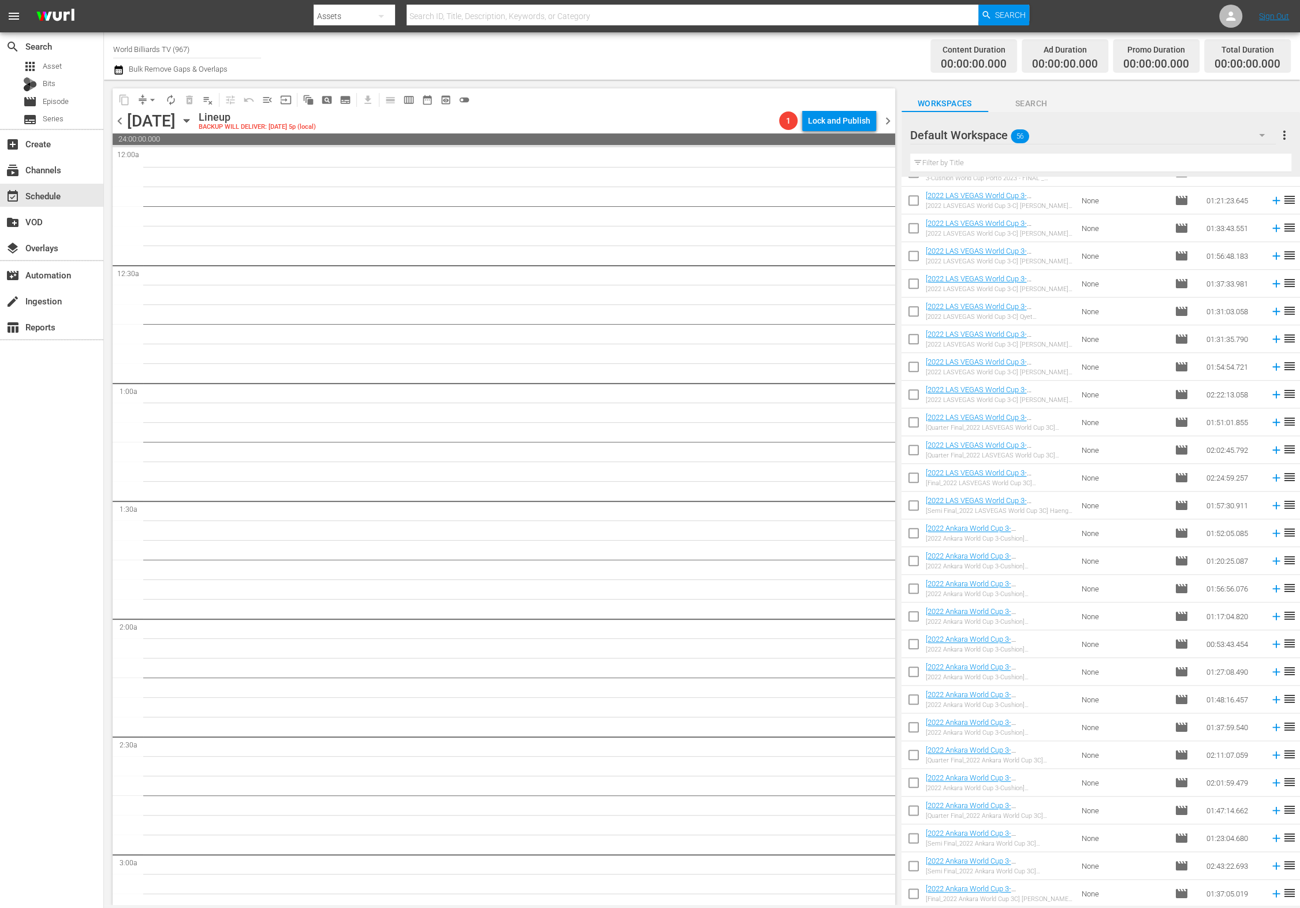
click at [189, 120] on icon "button" at bounding box center [186, 121] width 5 height 3
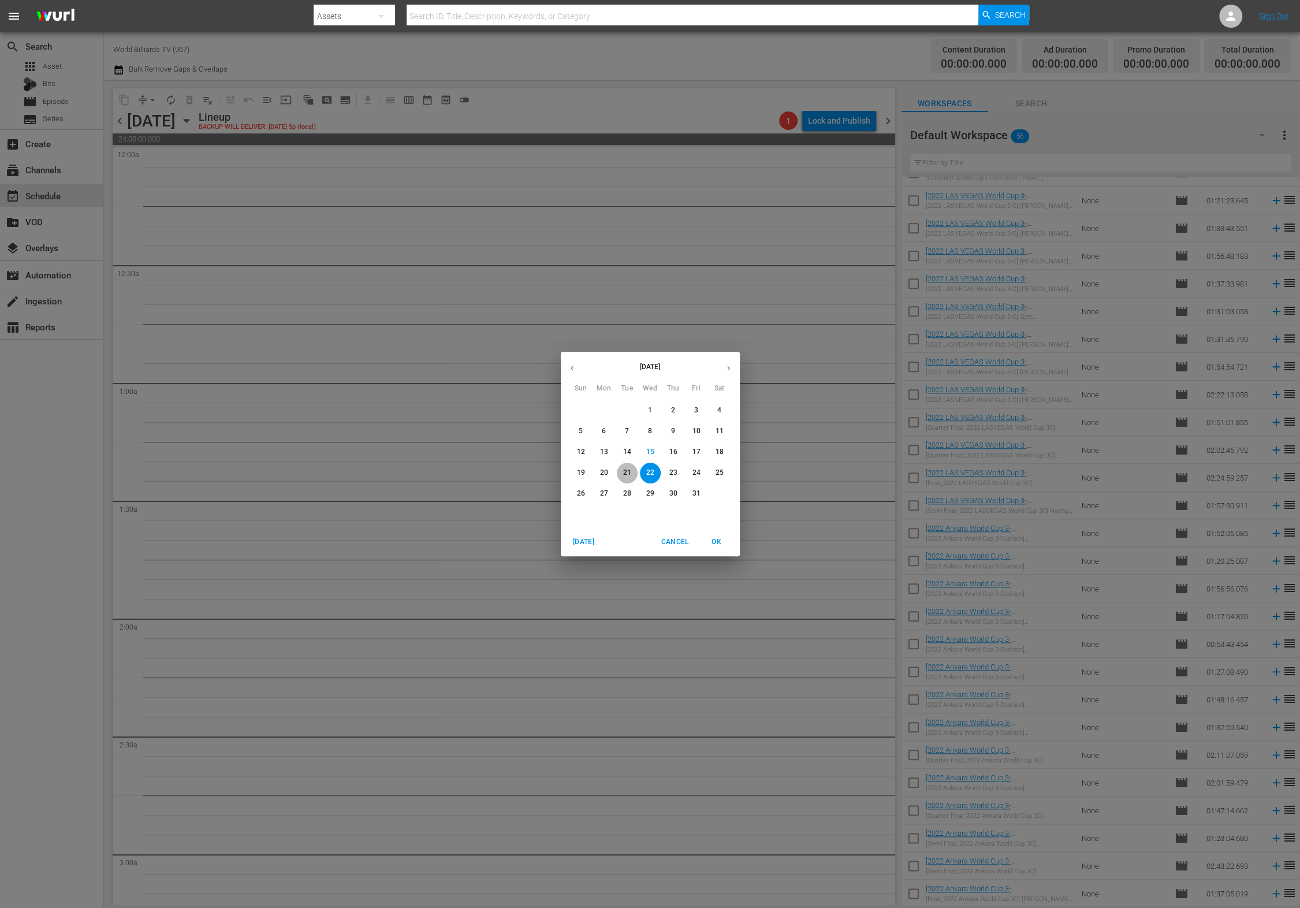
click at [630, 469] on p "21" at bounding box center [627, 473] width 8 height 10
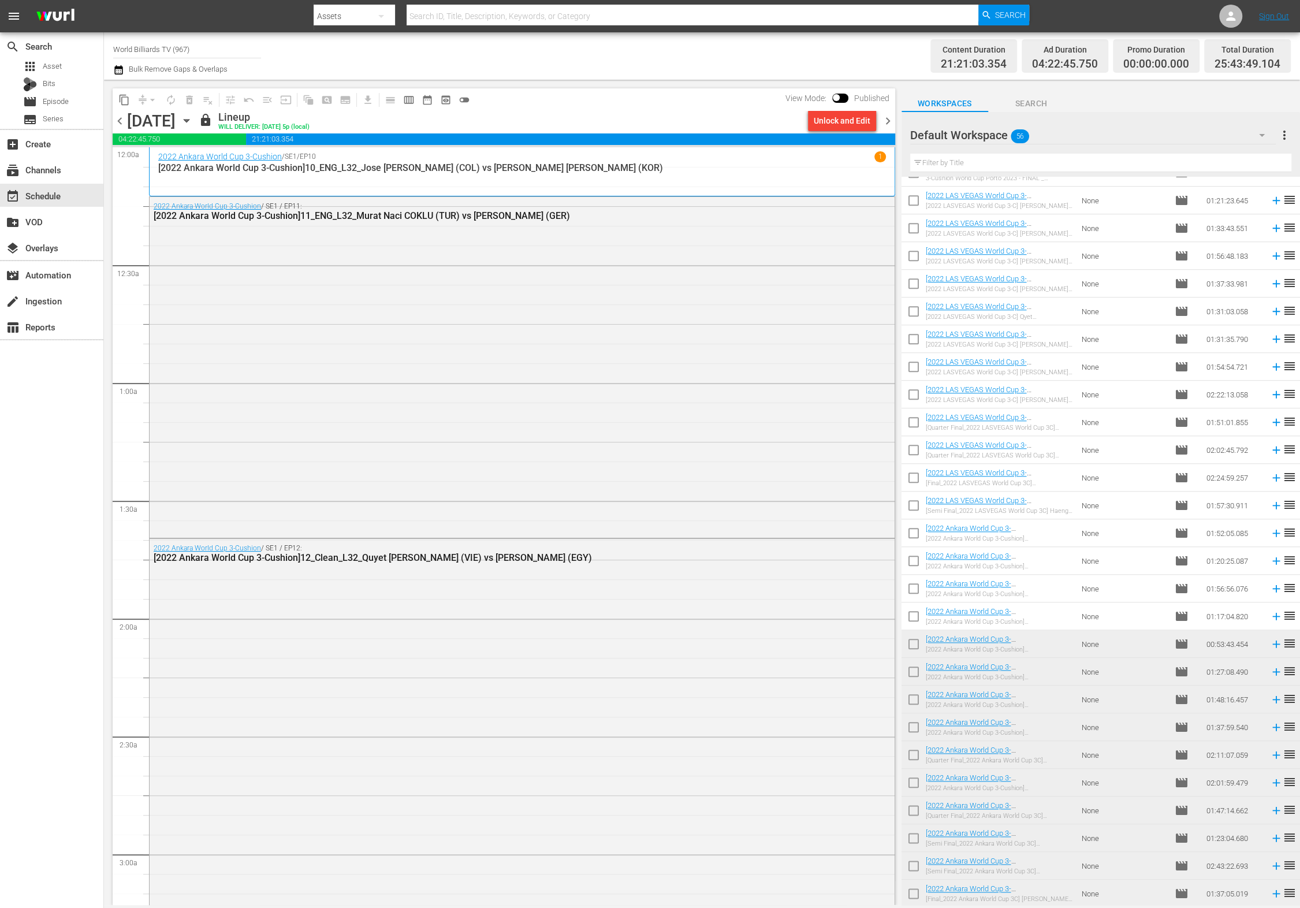
click at [193, 122] on icon "button" at bounding box center [186, 120] width 13 height 13
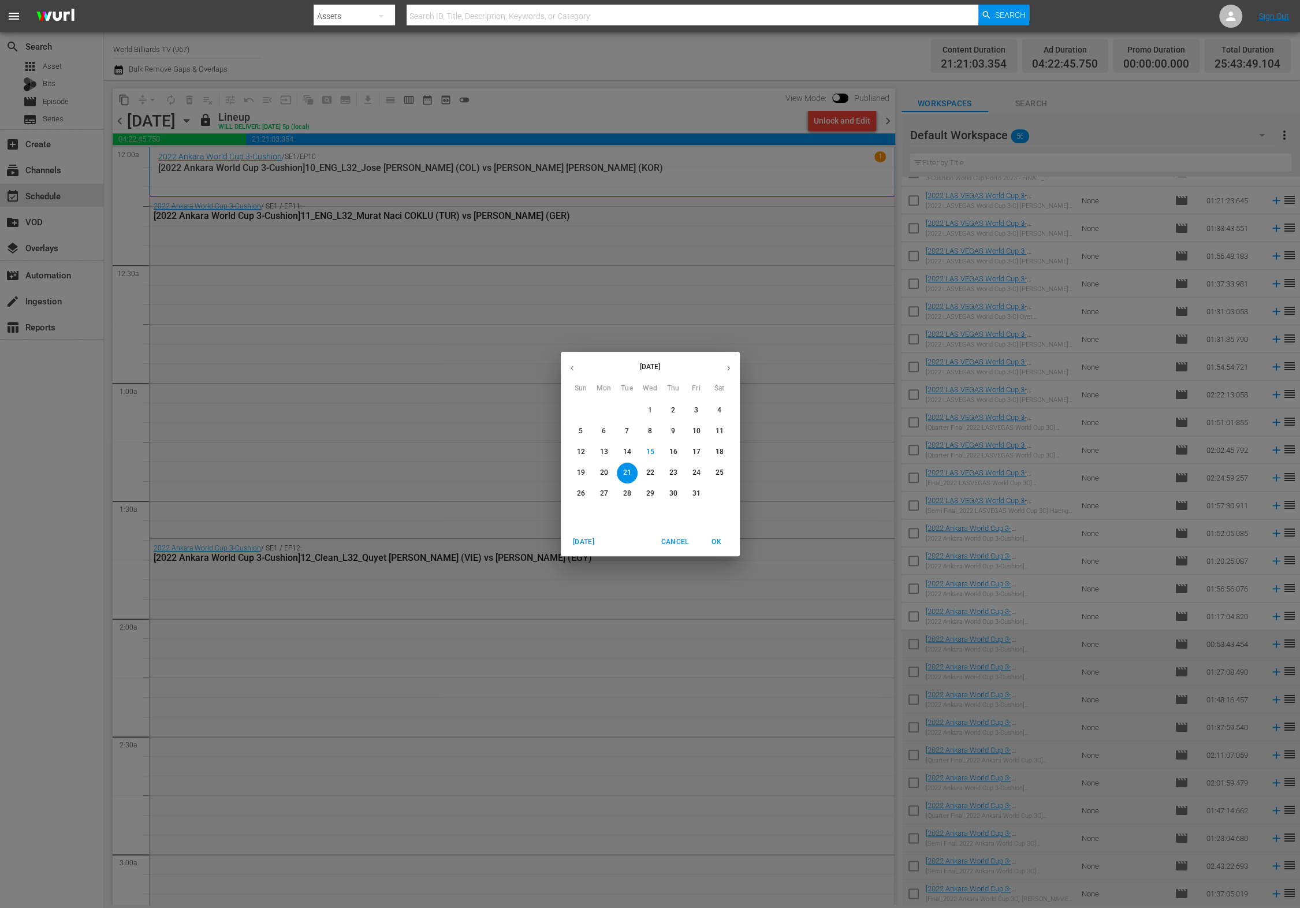
click at [656, 465] on button "22" at bounding box center [650, 473] width 21 height 21
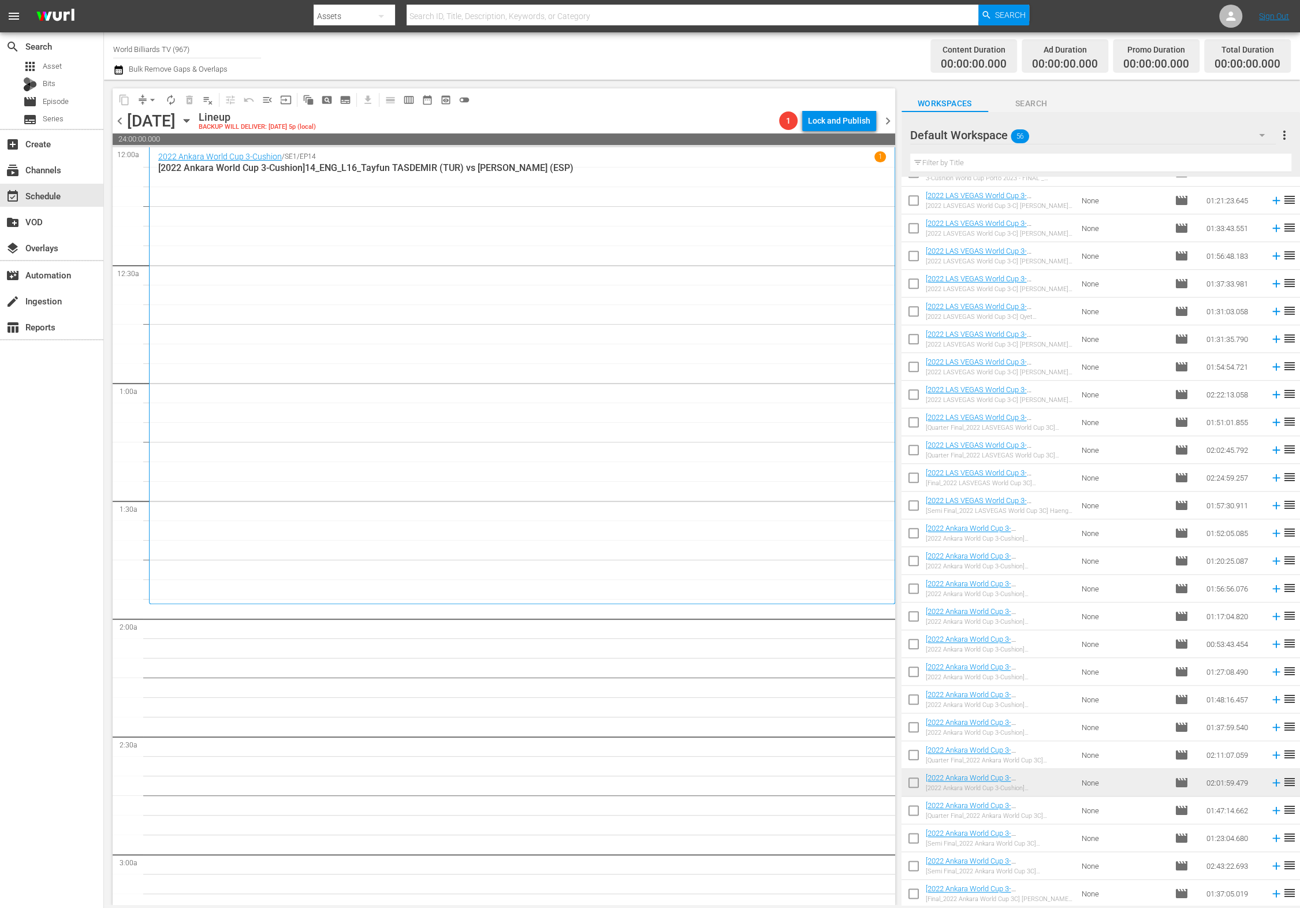
click at [912, 816] on input "checkbox" at bounding box center [914, 813] width 24 height 24
checkbox input "true"
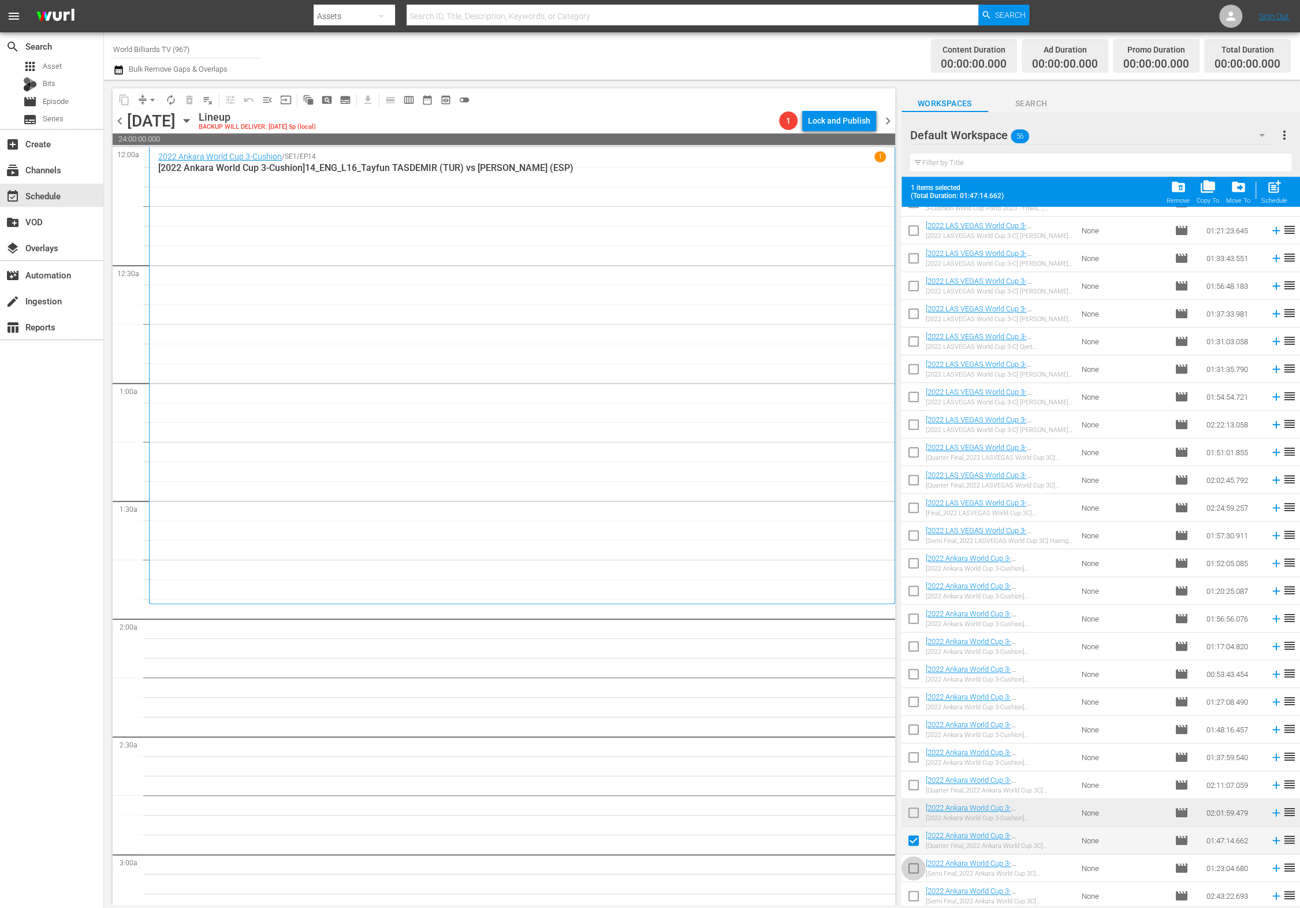
drag, startPoint x: 912, startPoint y: 858, endPoint x: 910, endPoint y: 879, distance: 20.9
click at [912, 859] on input "checkbox" at bounding box center [914, 870] width 24 height 24
checkbox input "true"
click at [909, 887] on input "checkbox" at bounding box center [914, 898] width 24 height 24
checkbox input "true"
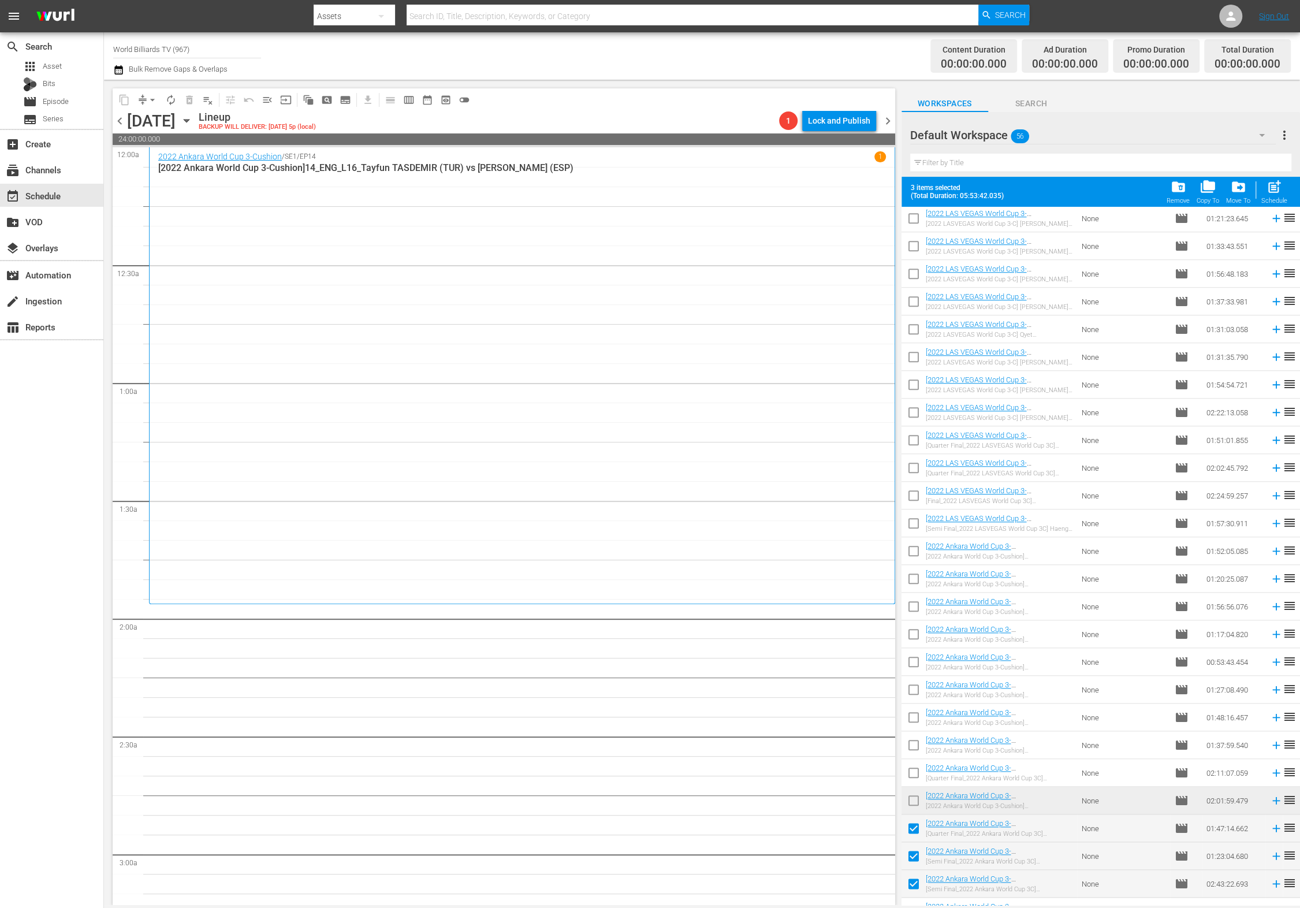
scroll to position [880, 0]
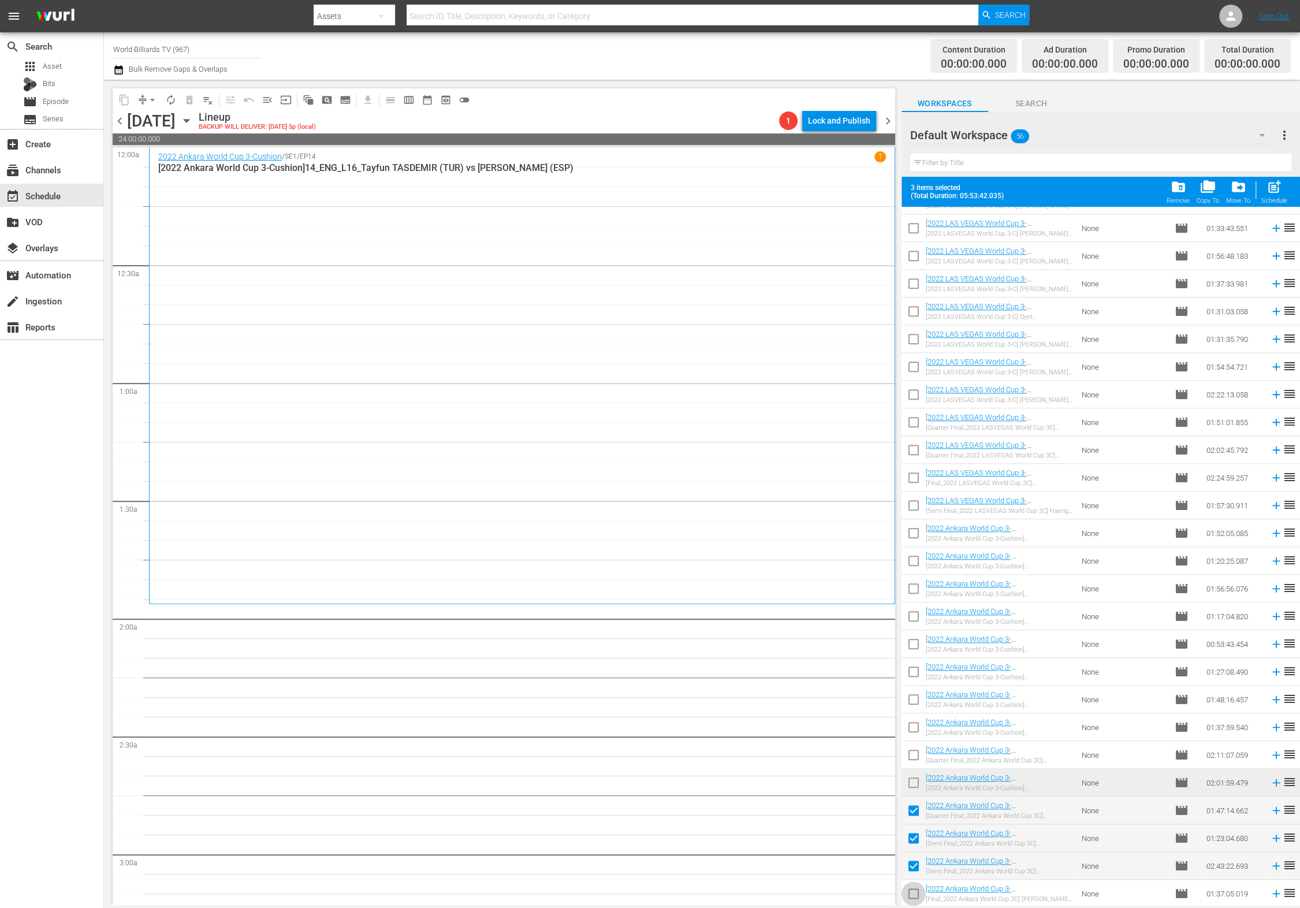
click at [912, 902] on input "checkbox" at bounding box center [914, 896] width 24 height 24
checkbox input "true"
click at [1281, 185] on span "post_add" at bounding box center [1275, 187] width 16 height 16
checkbox input "false"
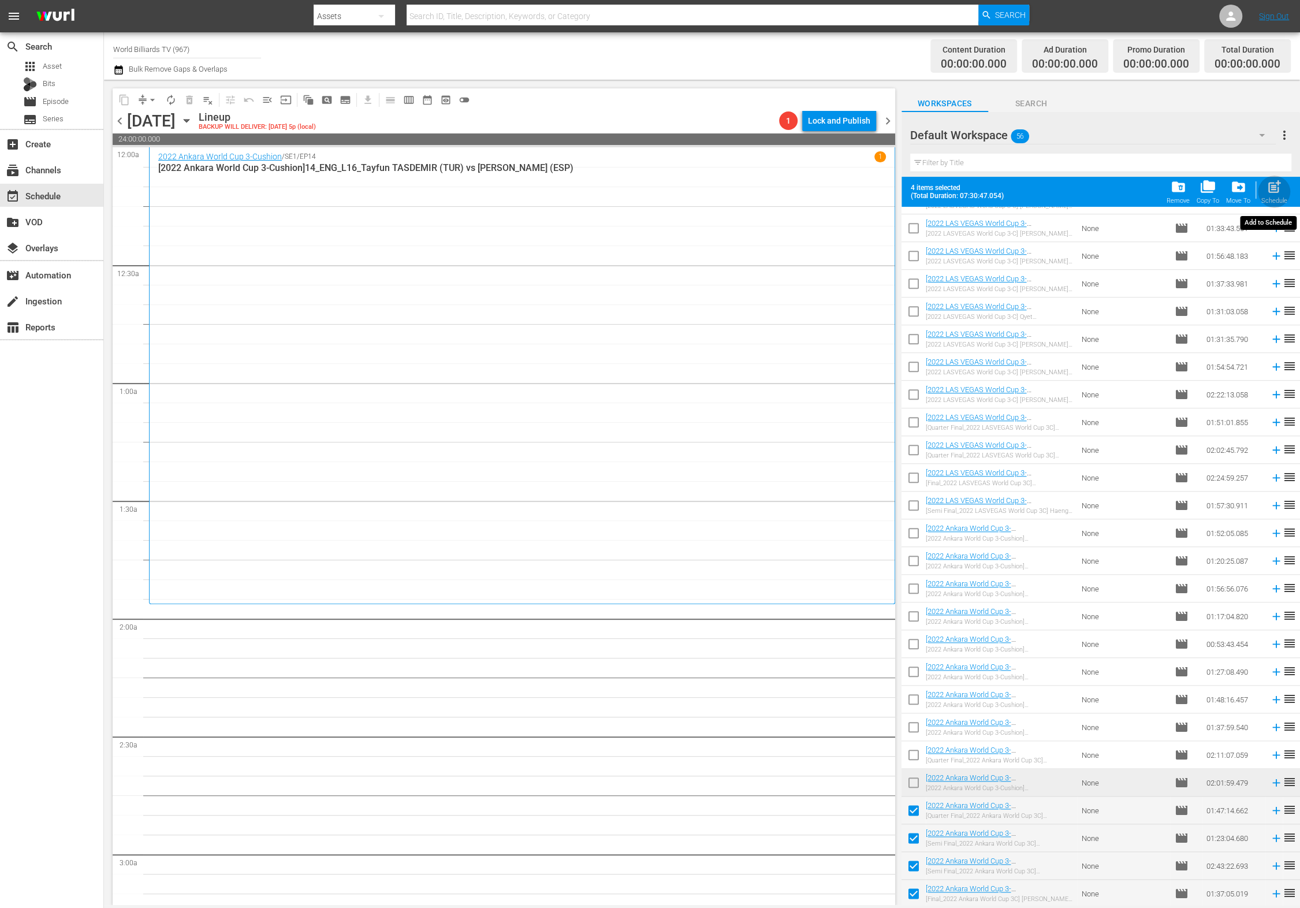
checkbox input "false"
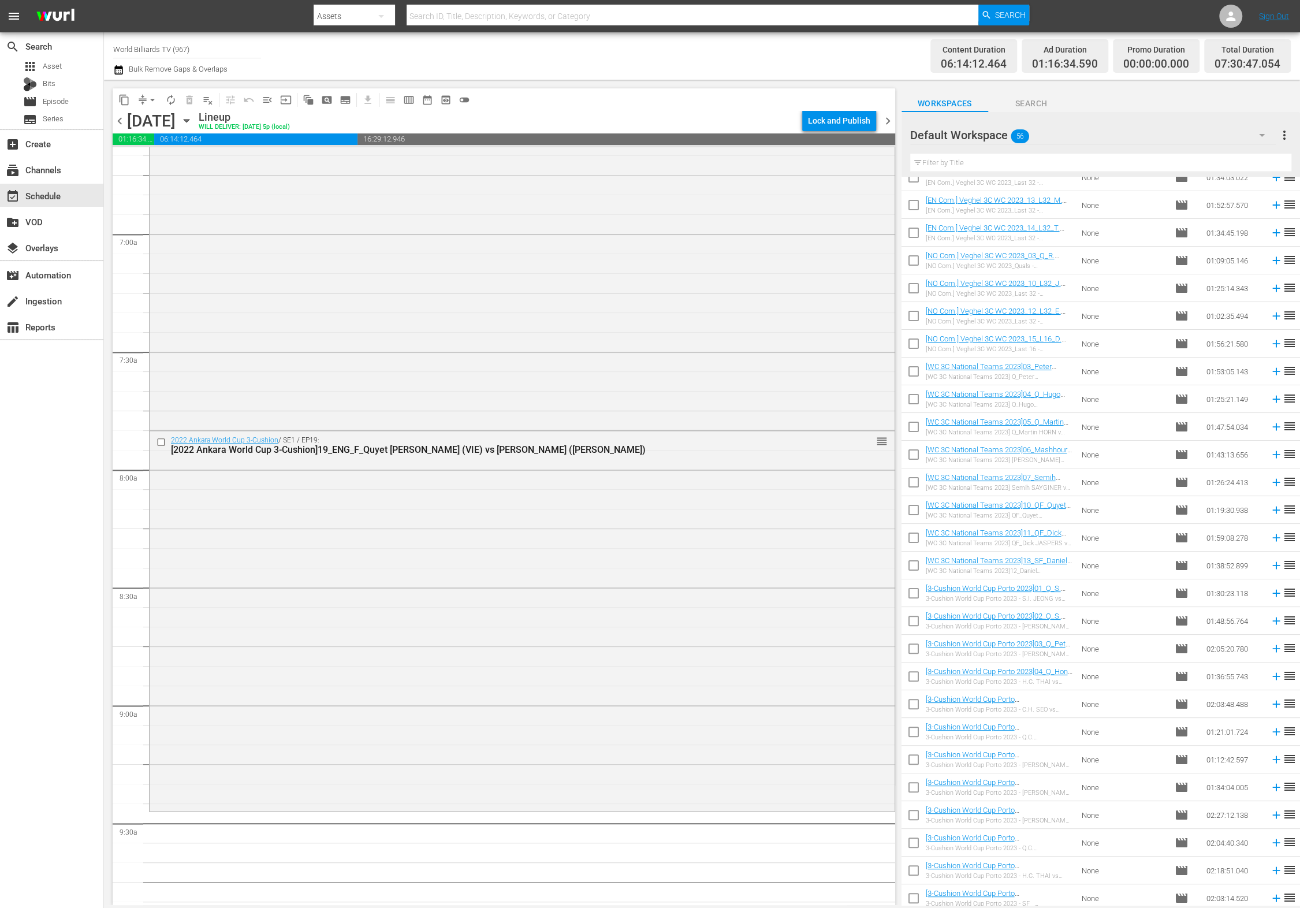
scroll to position [0, 0]
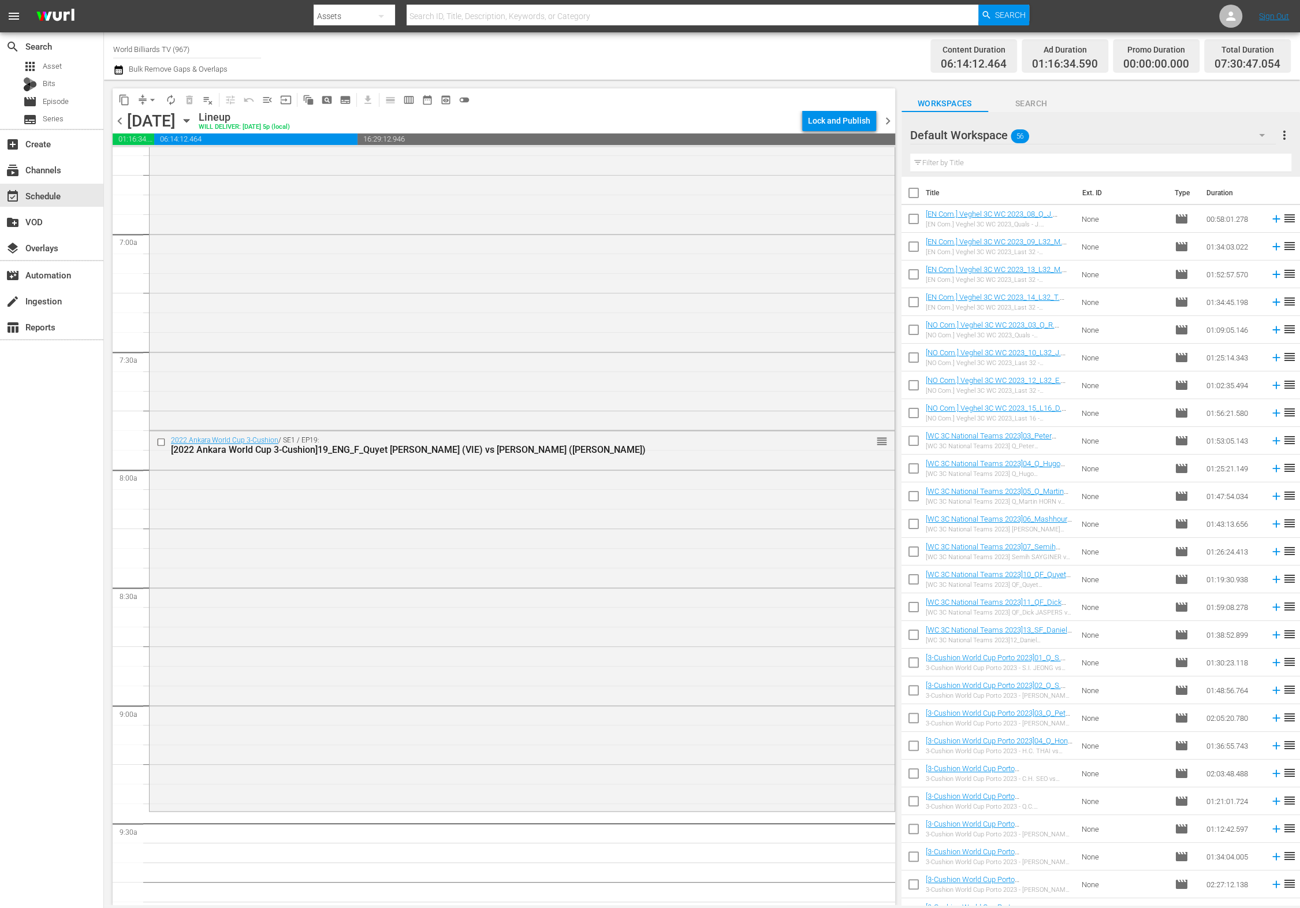
click at [915, 223] on input "checkbox" at bounding box center [914, 221] width 24 height 24
checkbox input "true"
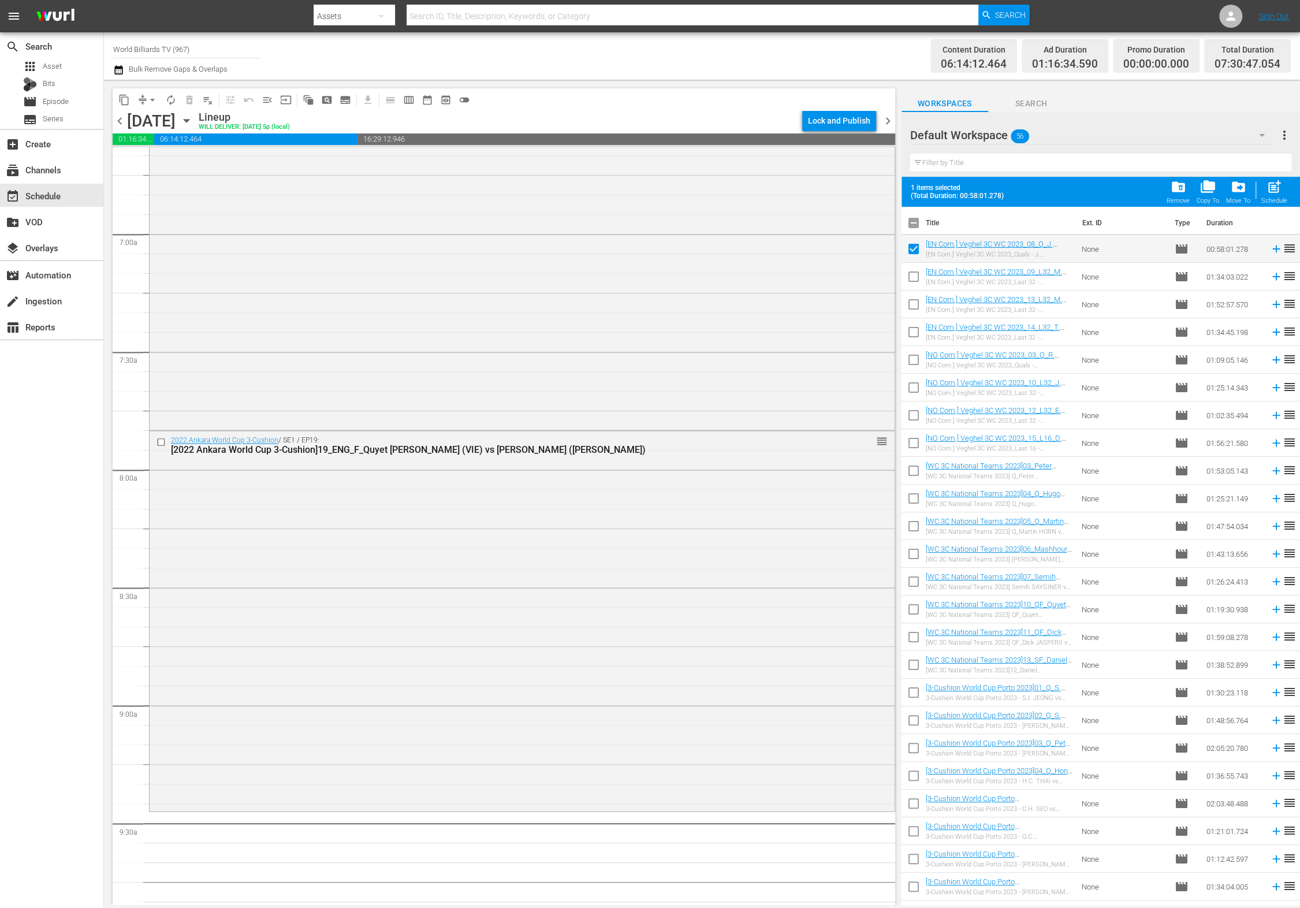
click at [910, 273] on input "checkbox" at bounding box center [914, 279] width 24 height 24
checkbox input "true"
click at [910, 306] on input "checkbox" at bounding box center [914, 307] width 24 height 24
checkbox input "true"
click at [911, 363] on input "checkbox" at bounding box center [914, 362] width 24 height 24
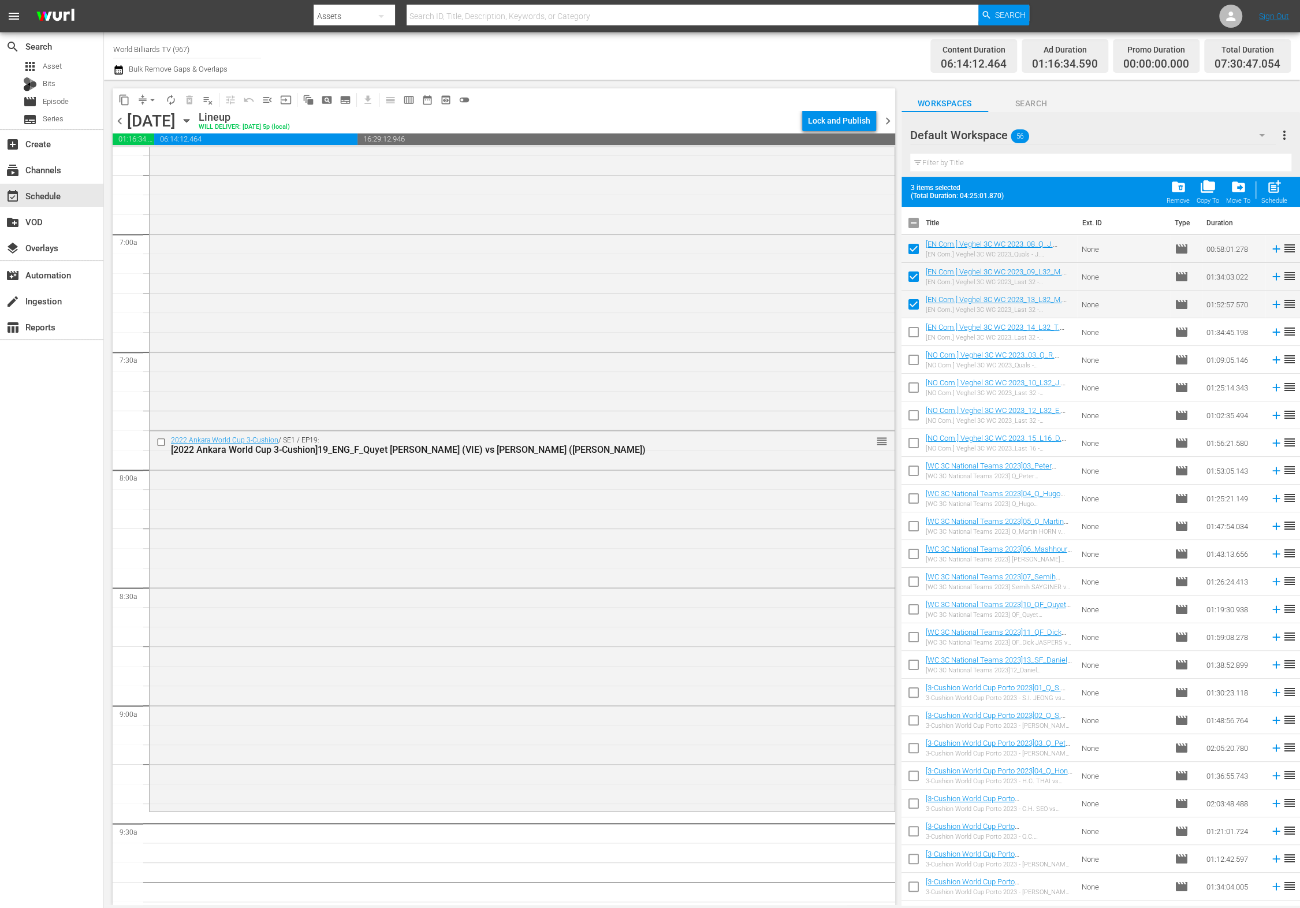
checkbox input "true"
click at [915, 342] on input "checkbox" at bounding box center [914, 334] width 24 height 24
checkbox input "true"
click at [909, 397] on input "checkbox" at bounding box center [914, 390] width 24 height 24
checkbox input "true"
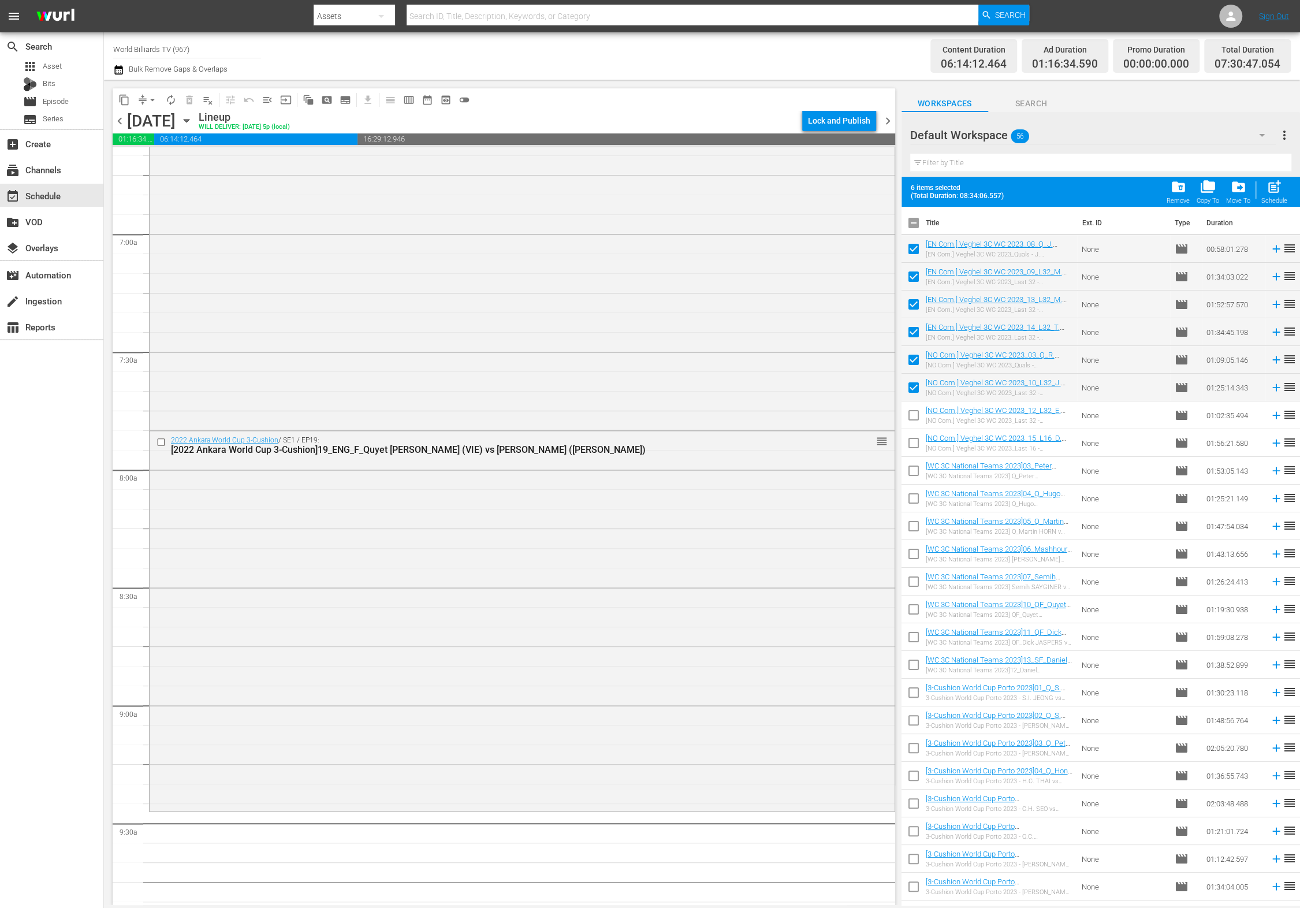
click at [911, 417] on input "checkbox" at bounding box center [914, 418] width 24 height 24
checkbox input "true"
click at [1271, 185] on span "post_add" at bounding box center [1275, 187] width 16 height 16
checkbox input "false"
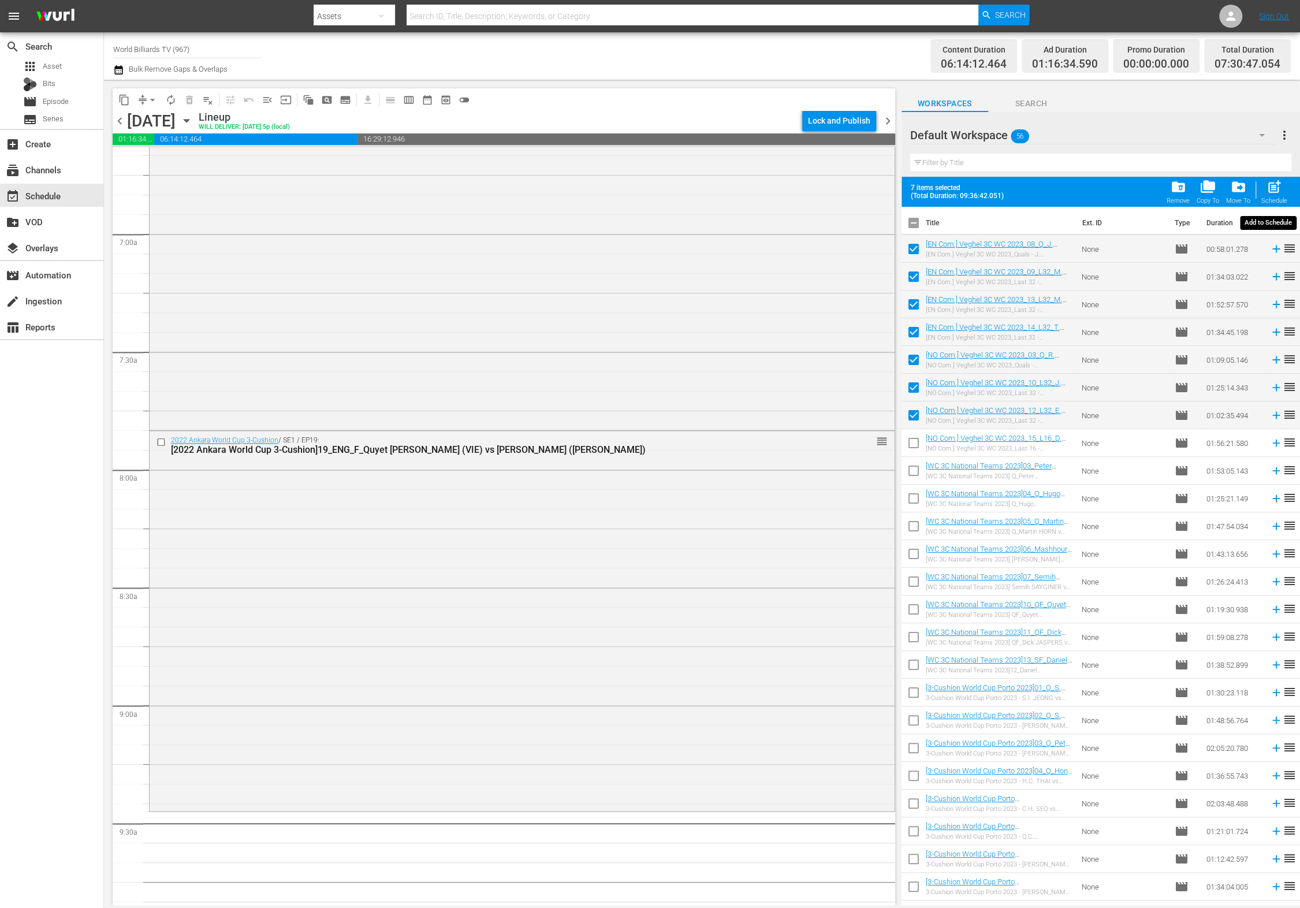
checkbox input "false"
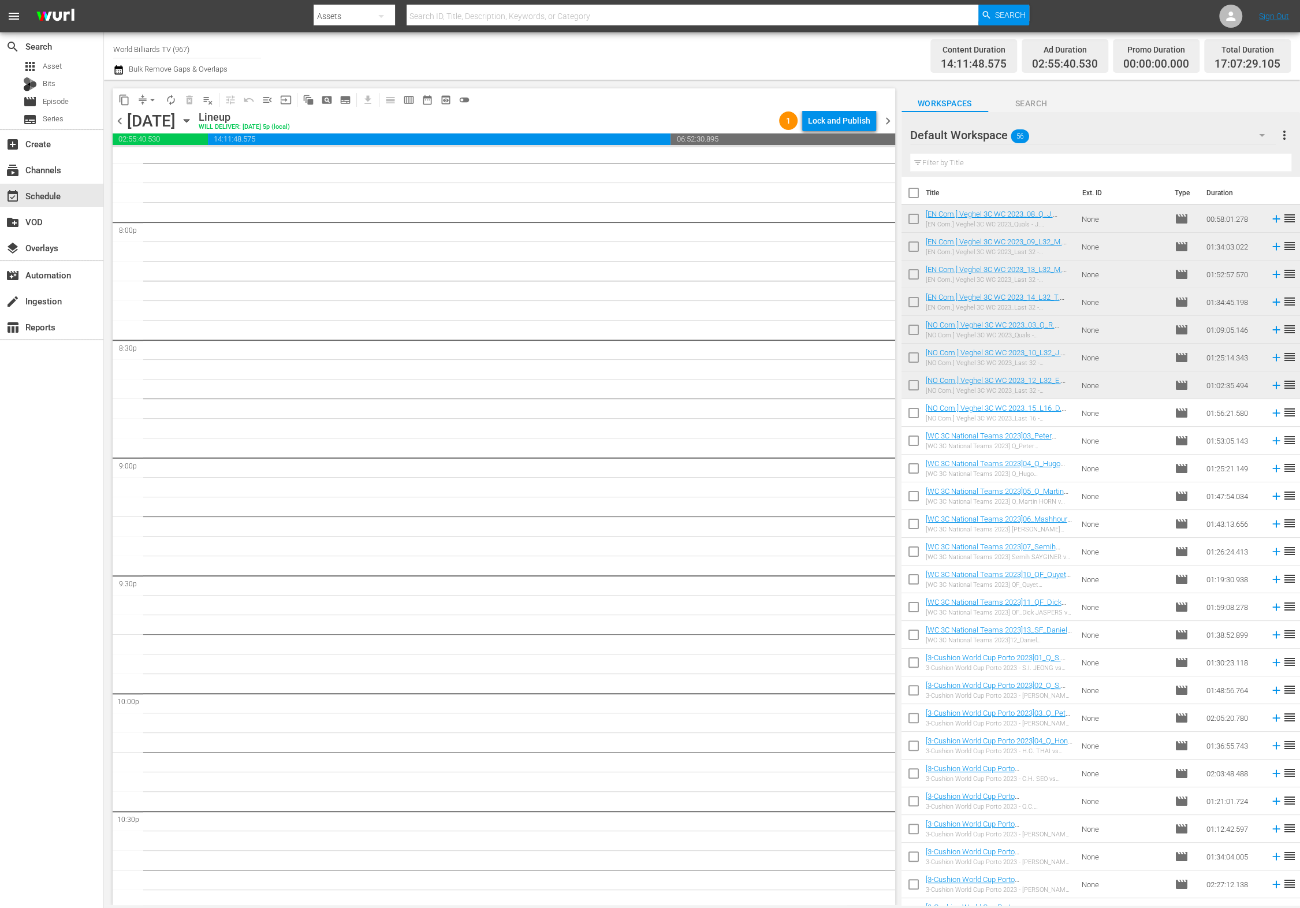
scroll to position [4610, 0]
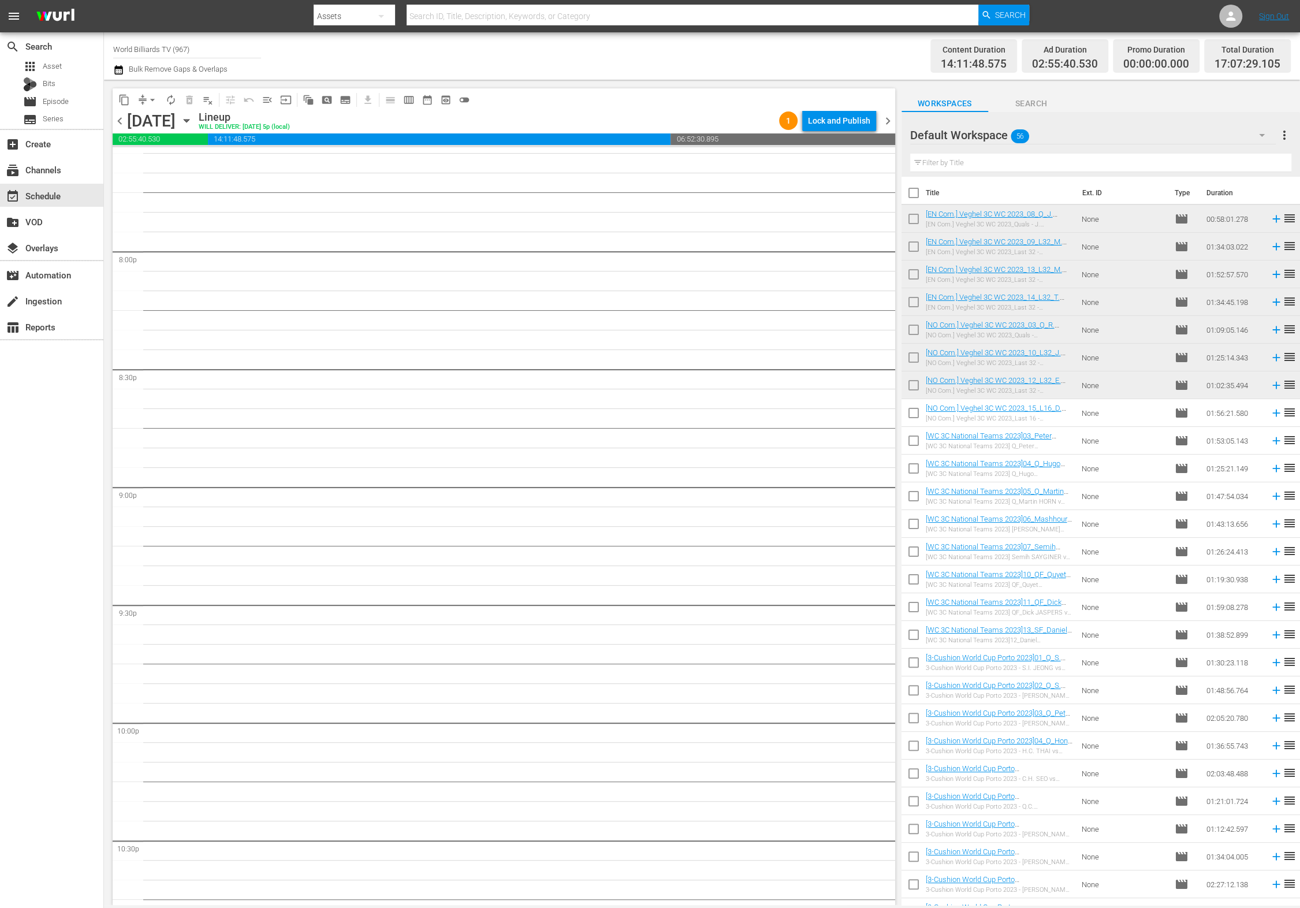
click at [170, 99] on span "autorenew_outlined" at bounding box center [171, 100] width 12 height 12
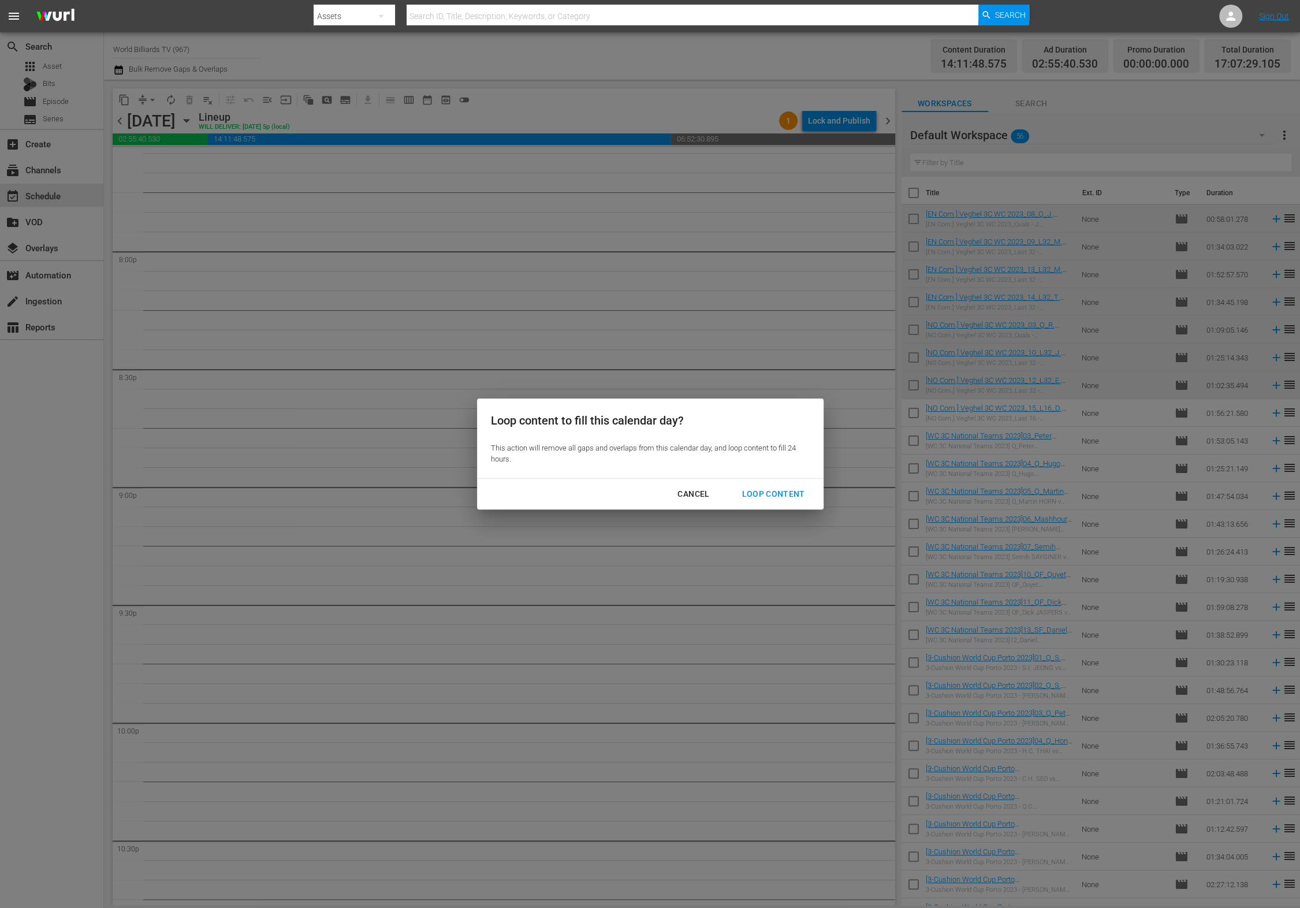
click at [774, 488] on div "Loop Content" at bounding box center [773, 494] width 81 height 14
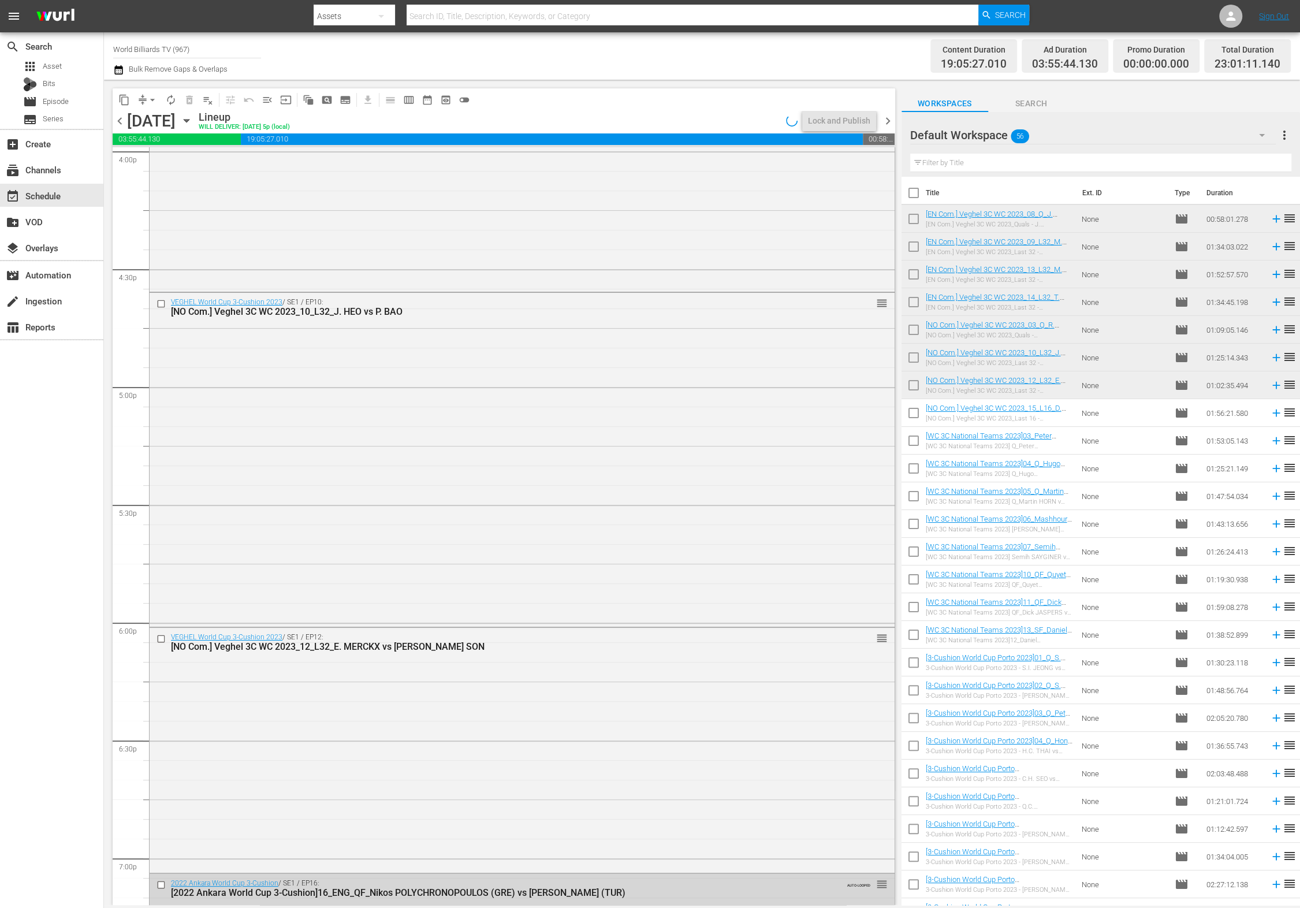
scroll to position [5124, 0]
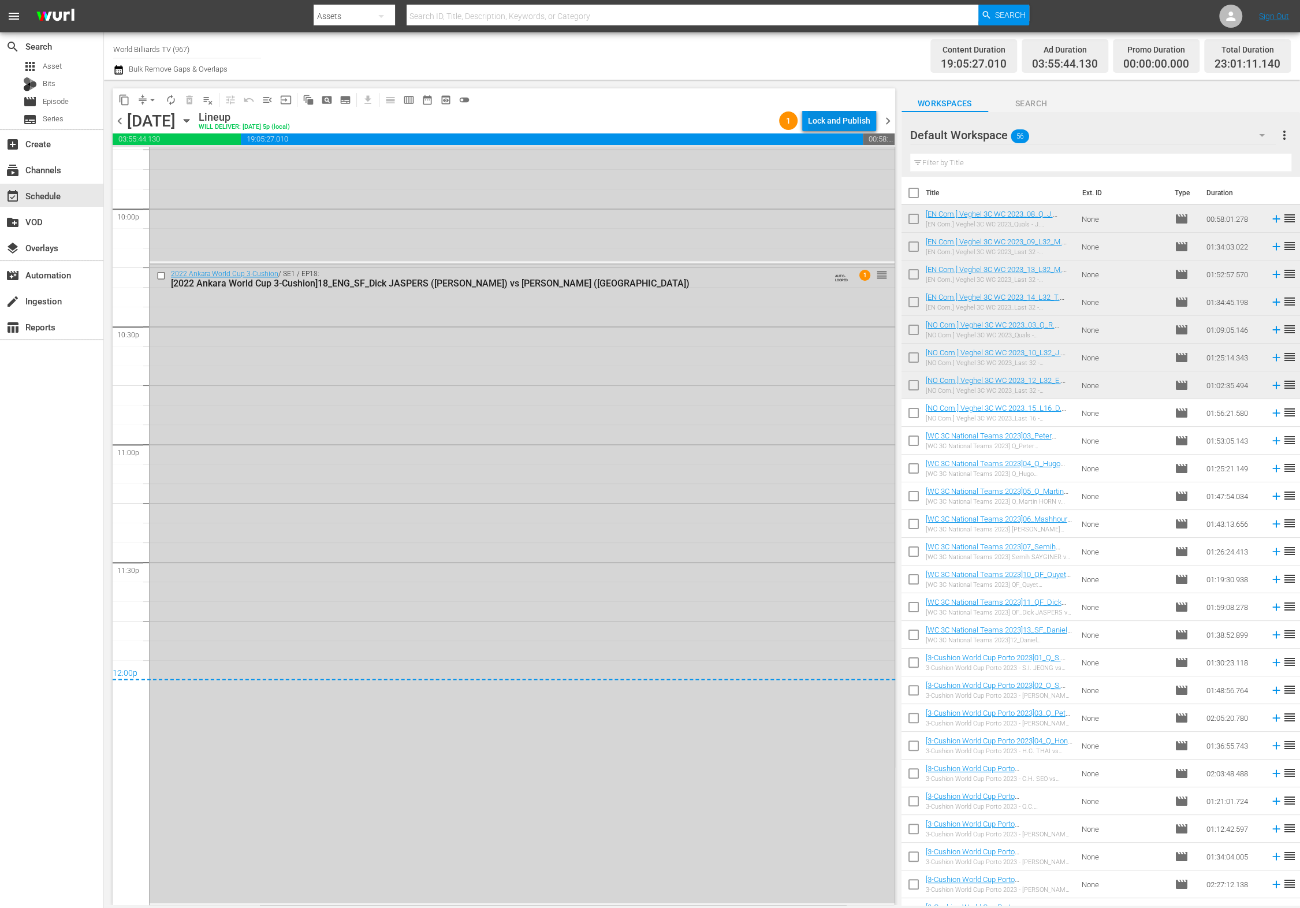
click at [834, 123] on div "Lock and Publish" at bounding box center [839, 120] width 62 height 21
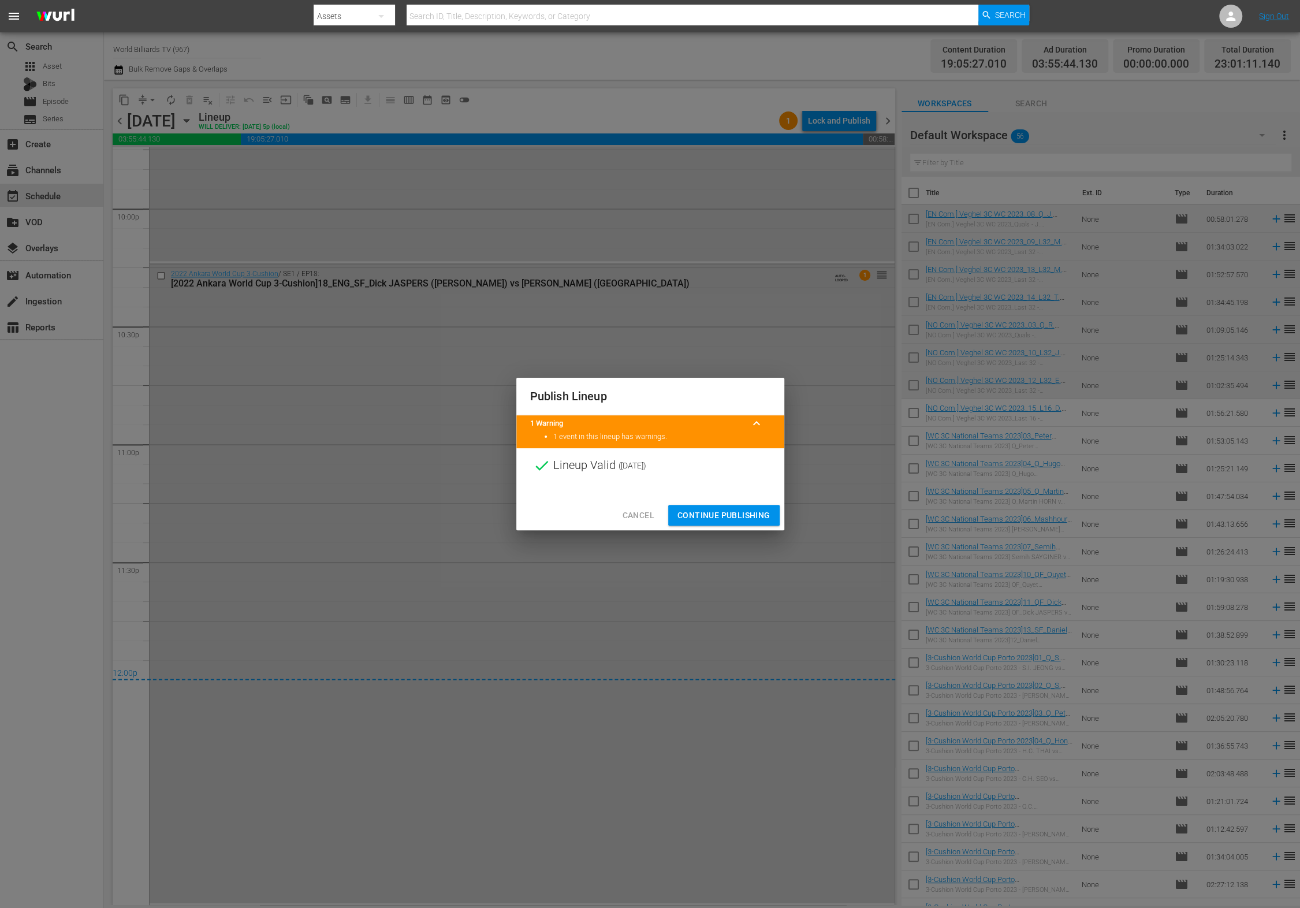
click at [732, 514] on span "Continue Publishing" at bounding box center [724, 515] width 93 height 14
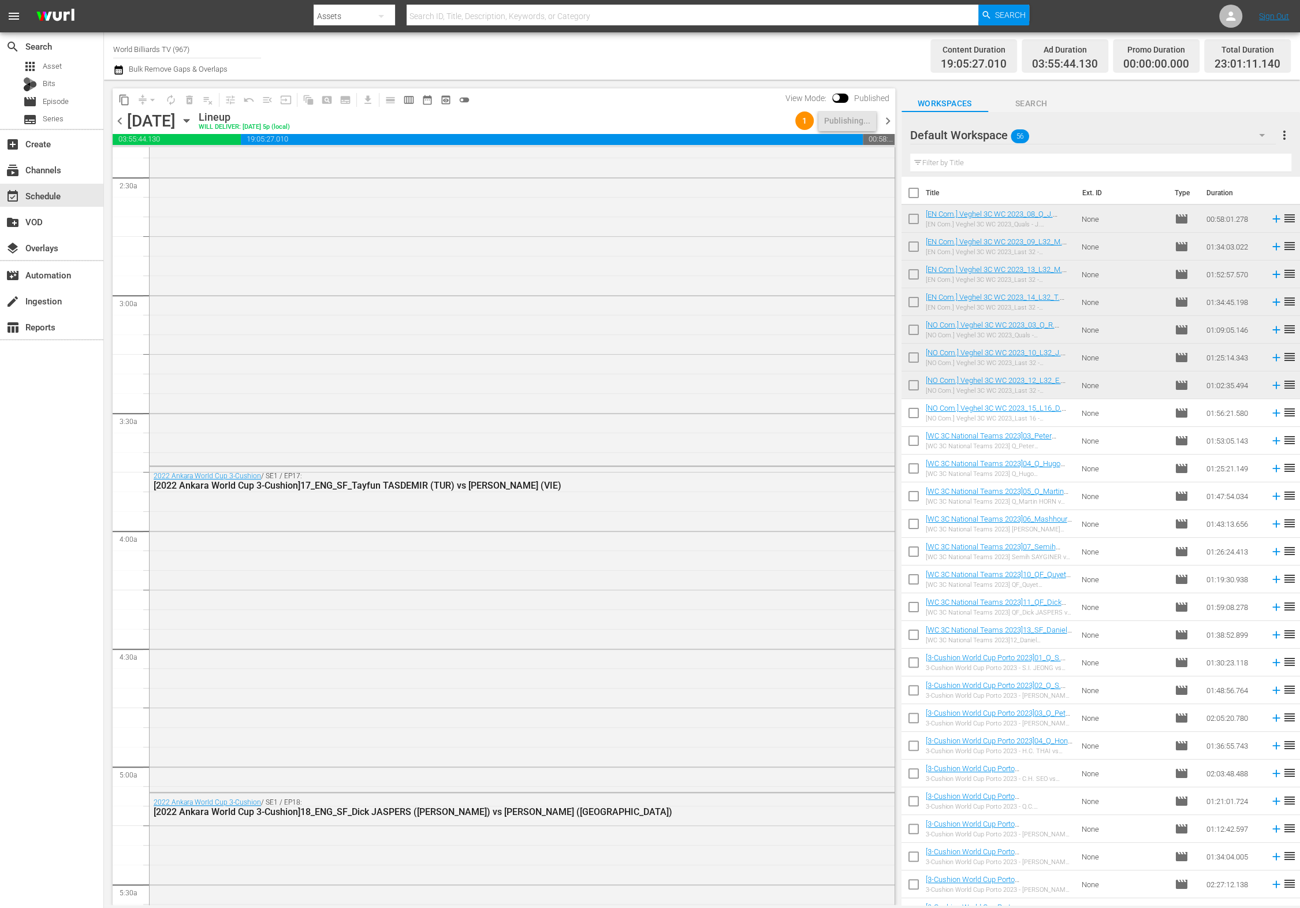
scroll to position [0, 0]
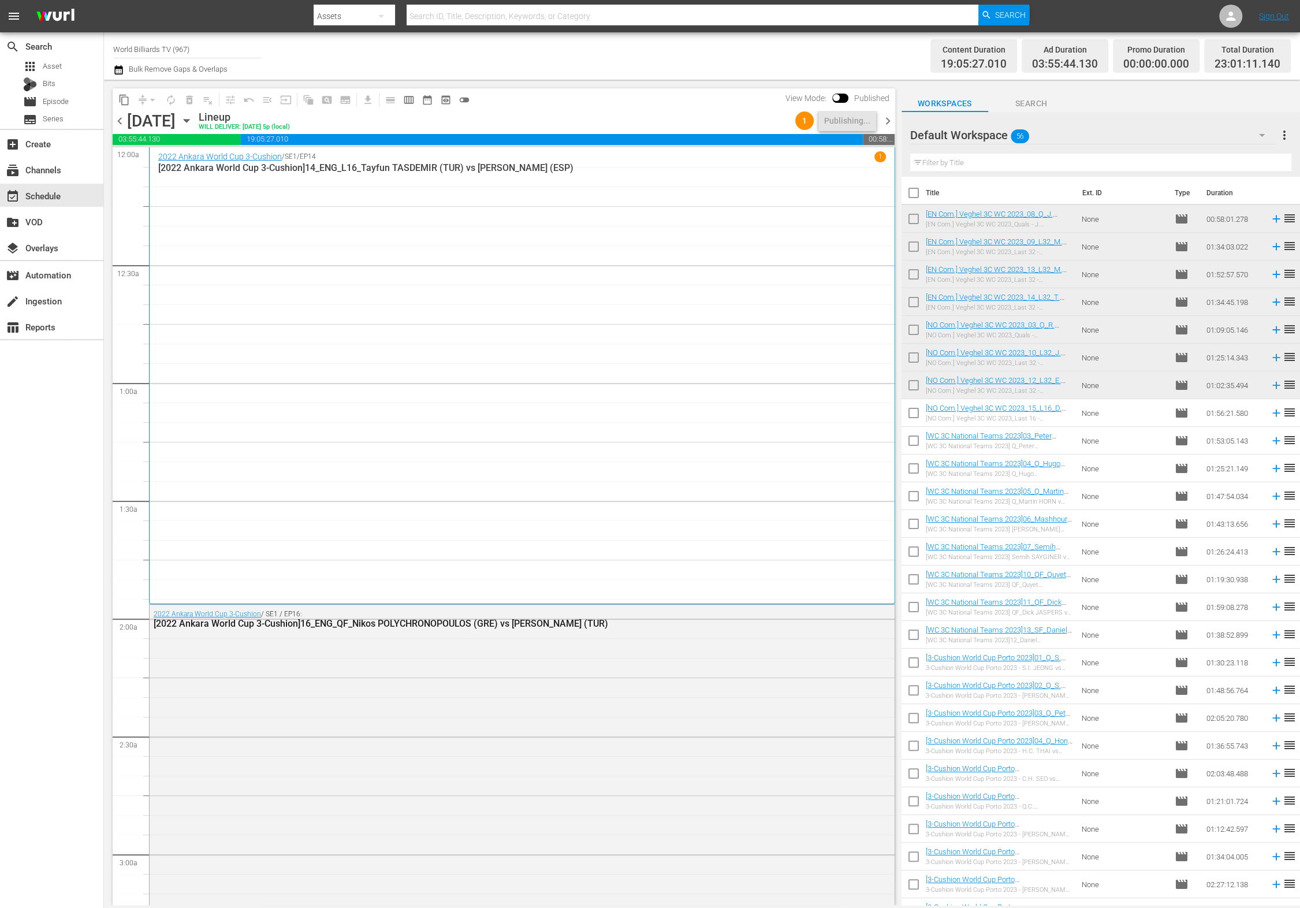
click at [193, 123] on icon "button" at bounding box center [186, 120] width 13 height 13
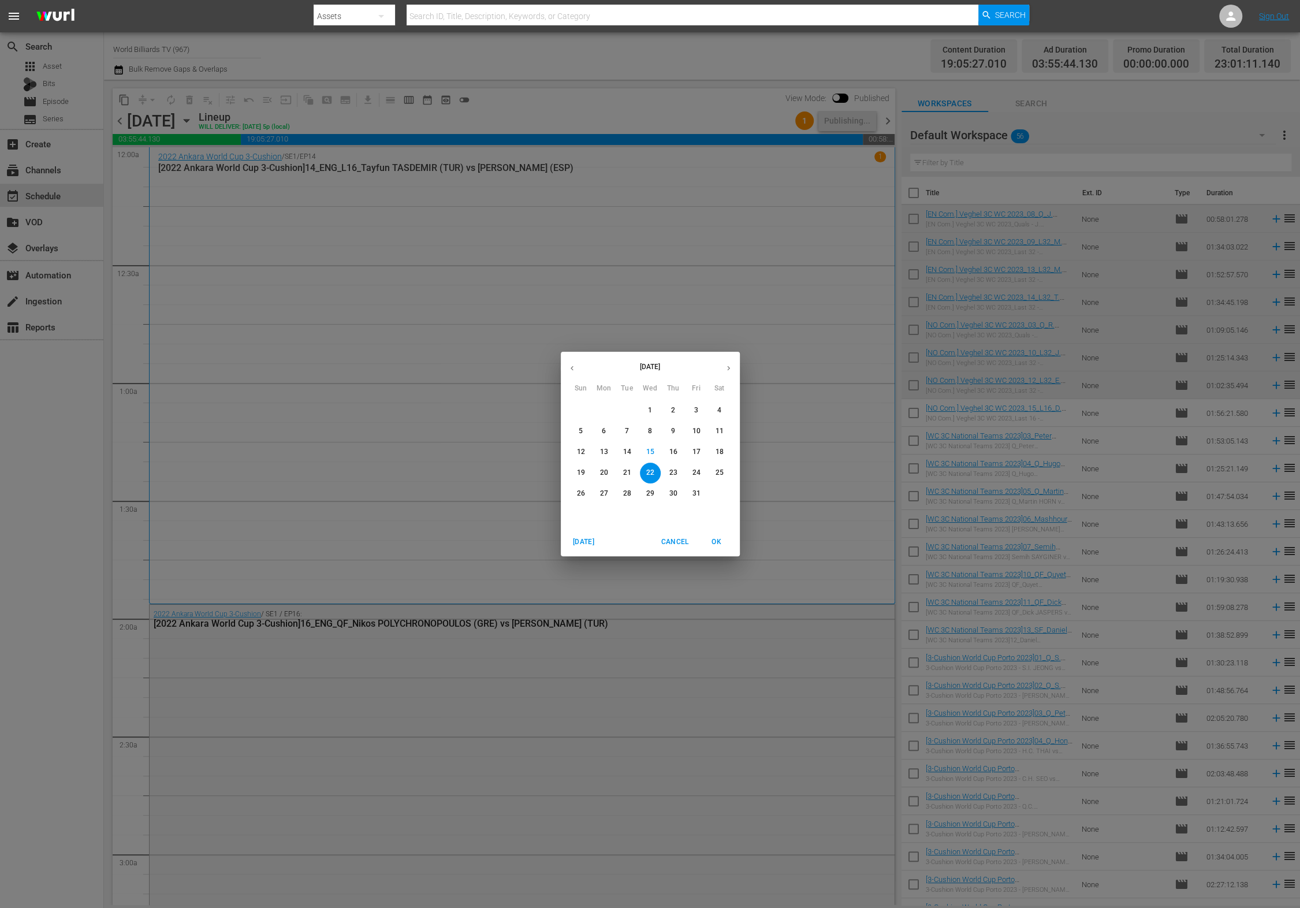
click at [673, 470] on p "23" at bounding box center [673, 473] width 8 height 10
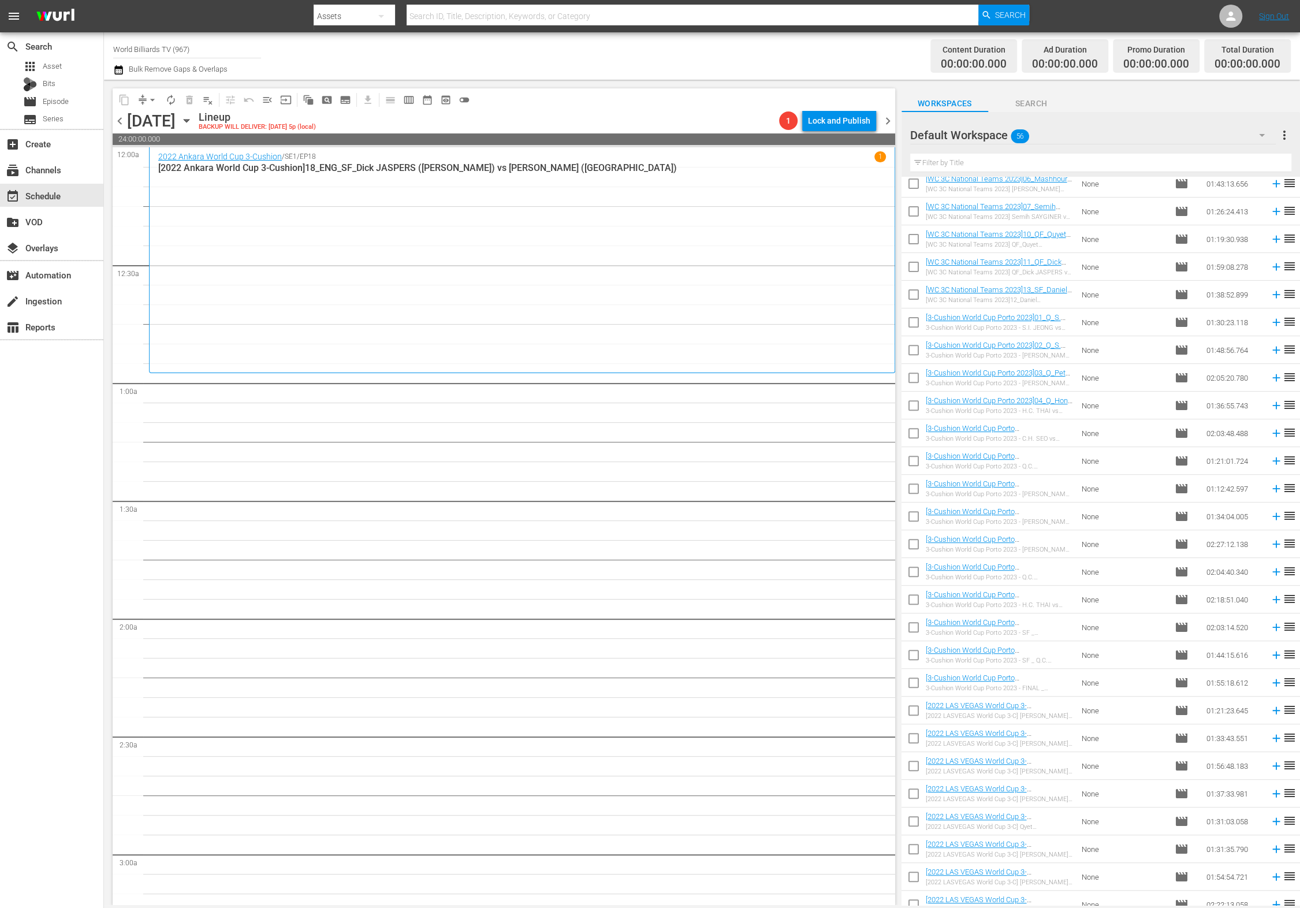
scroll to position [850, 0]
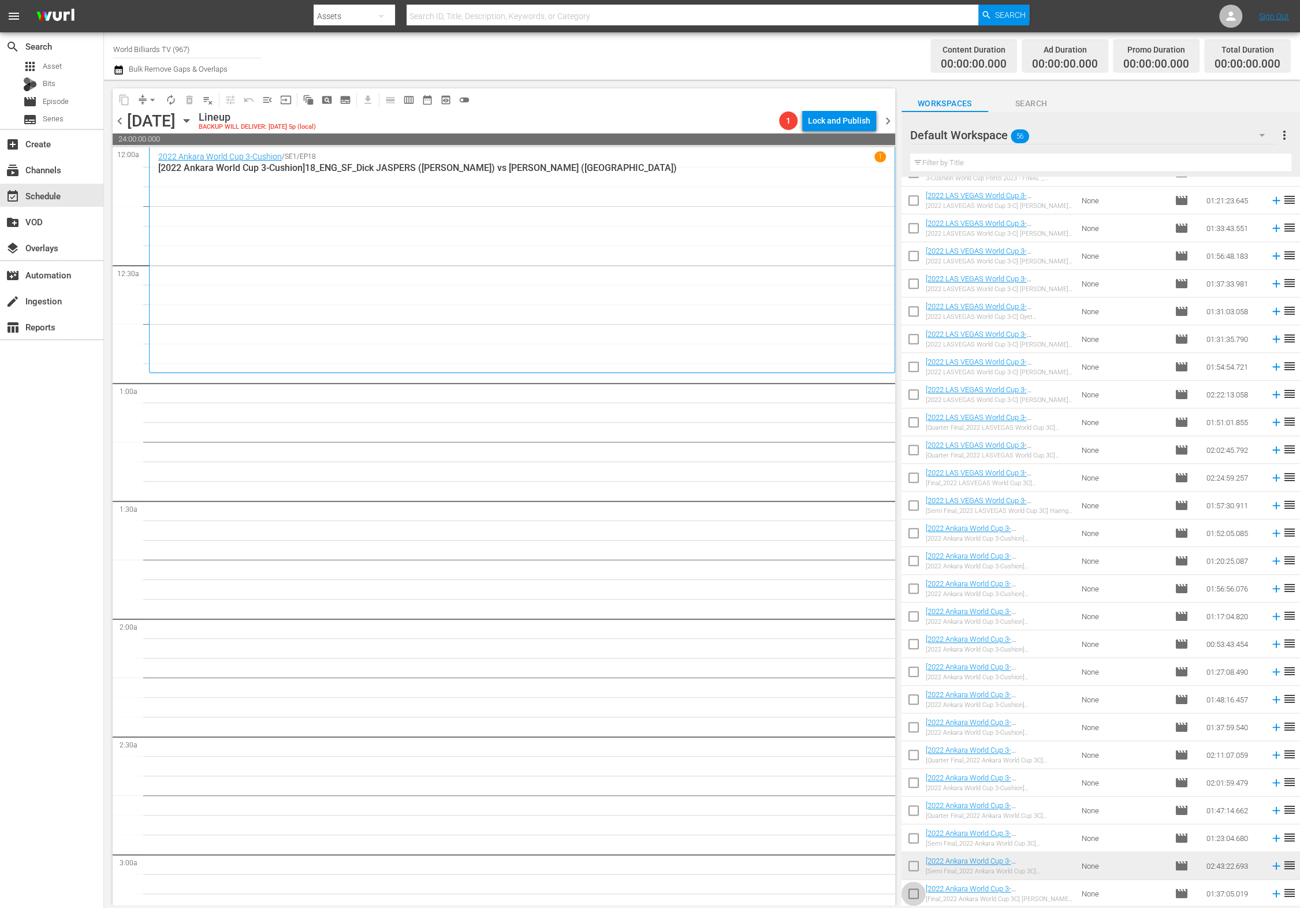
click at [902, 899] on input "checkbox" at bounding box center [914, 896] width 24 height 24
checkbox input "true"
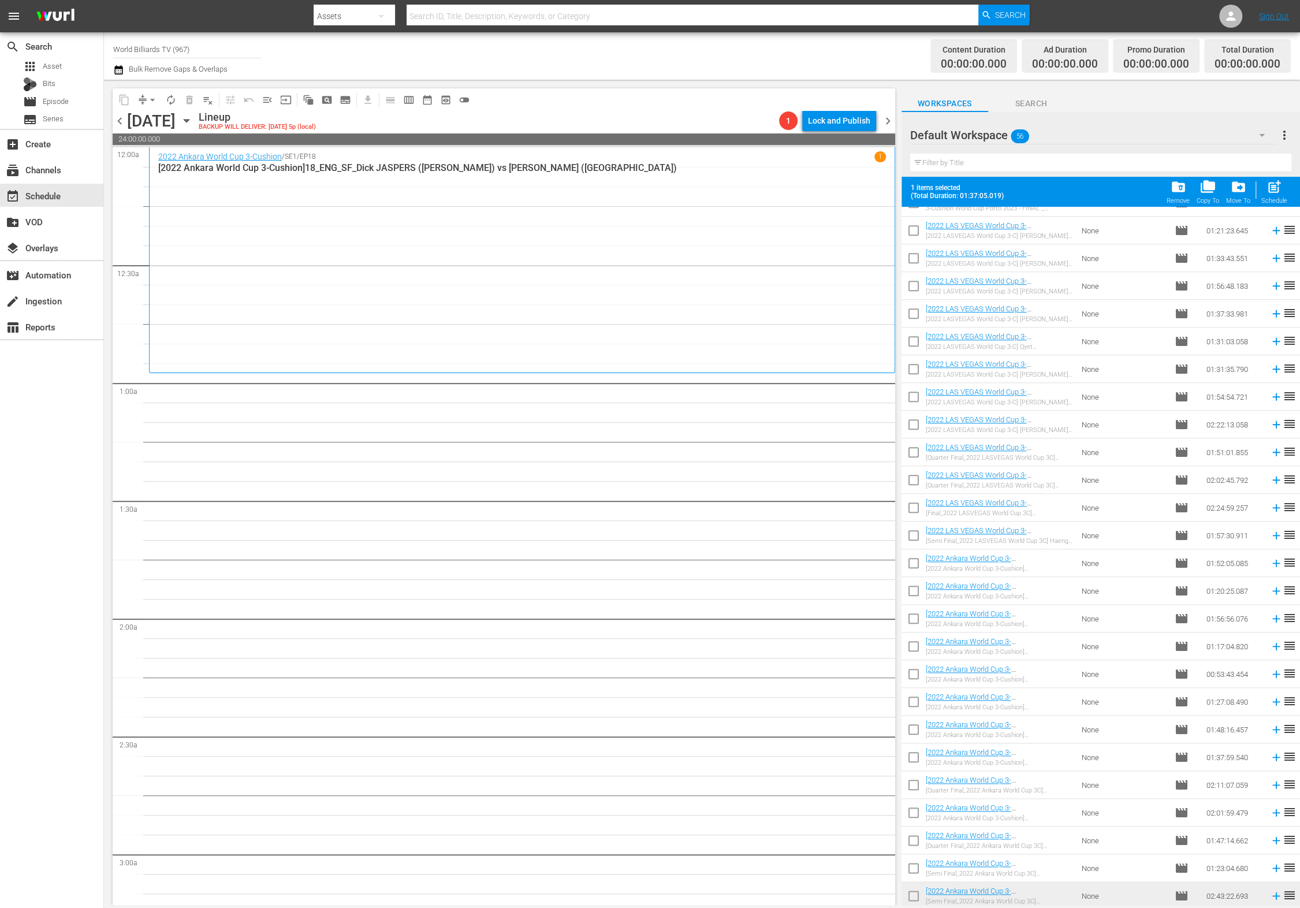
click at [914, 898] on input "checkbox" at bounding box center [914, 898] width 24 height 24
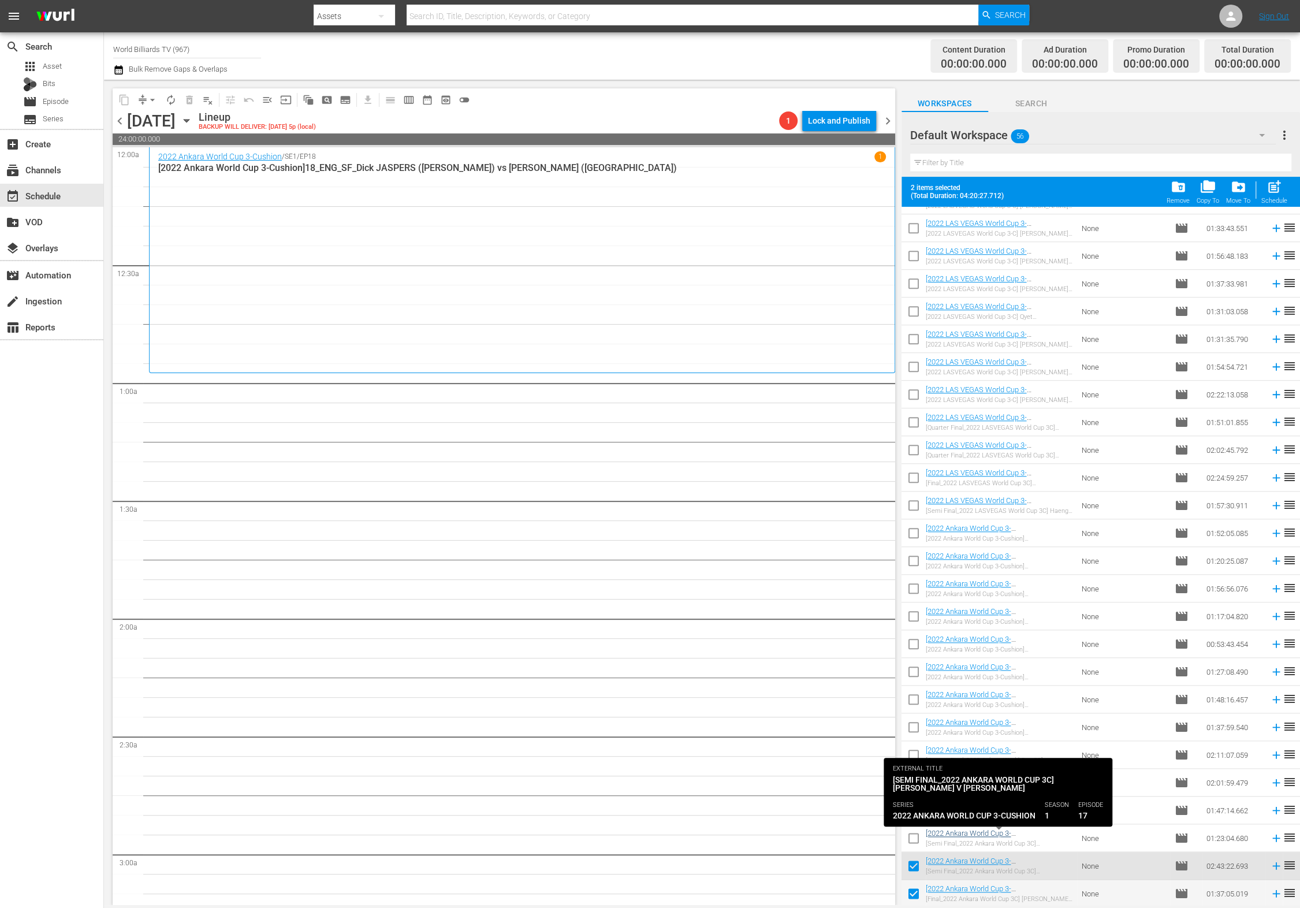
scroll to position [880, 0]
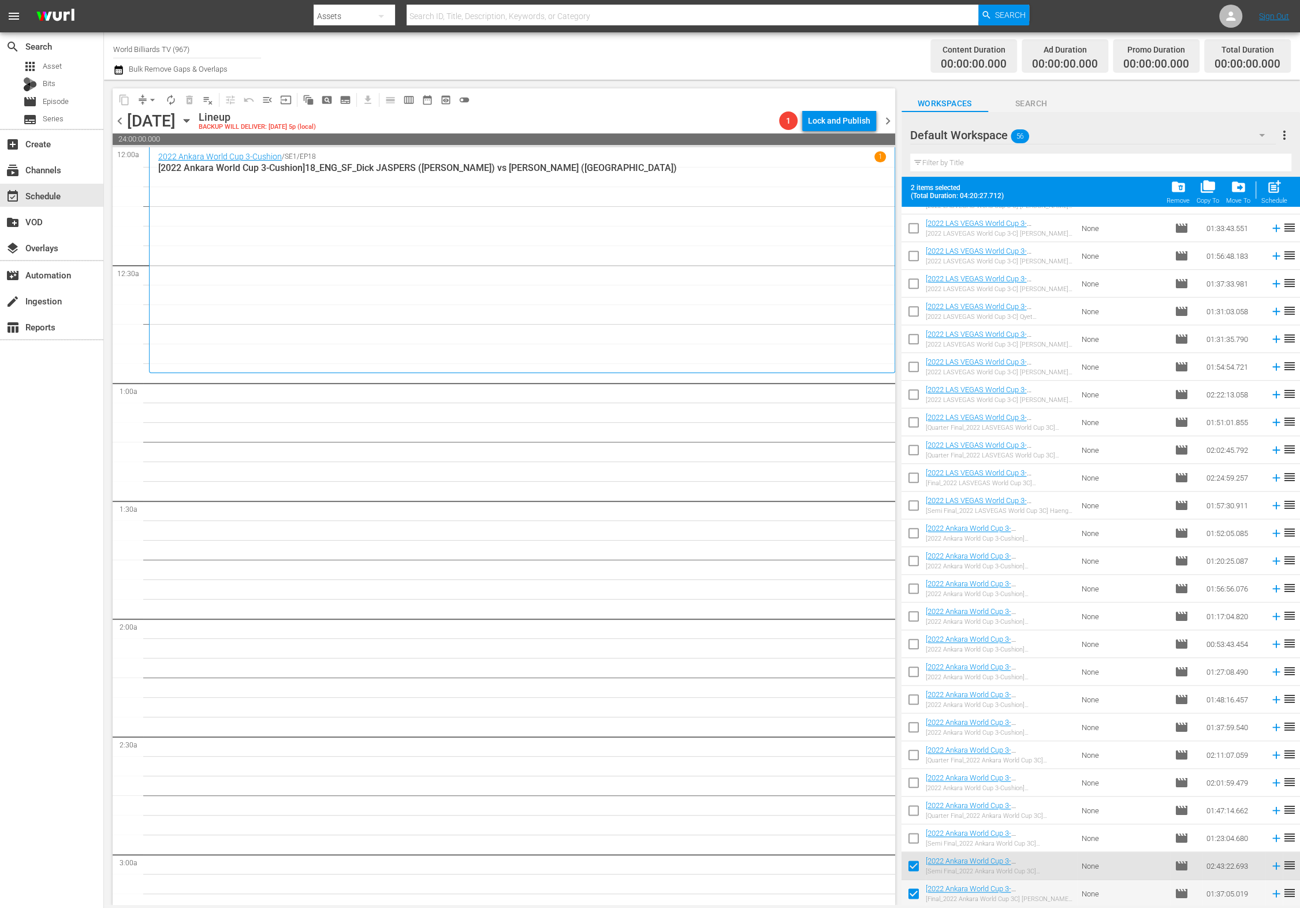
click at [915, 865] on input "checkbox" at bounding box center [914, 868] width 24 height 24
checkbox input "false"
click at [1278, 187] on span "post_add" at bounding box center [1275, 187] width 16 height 16
checkbox input "false"
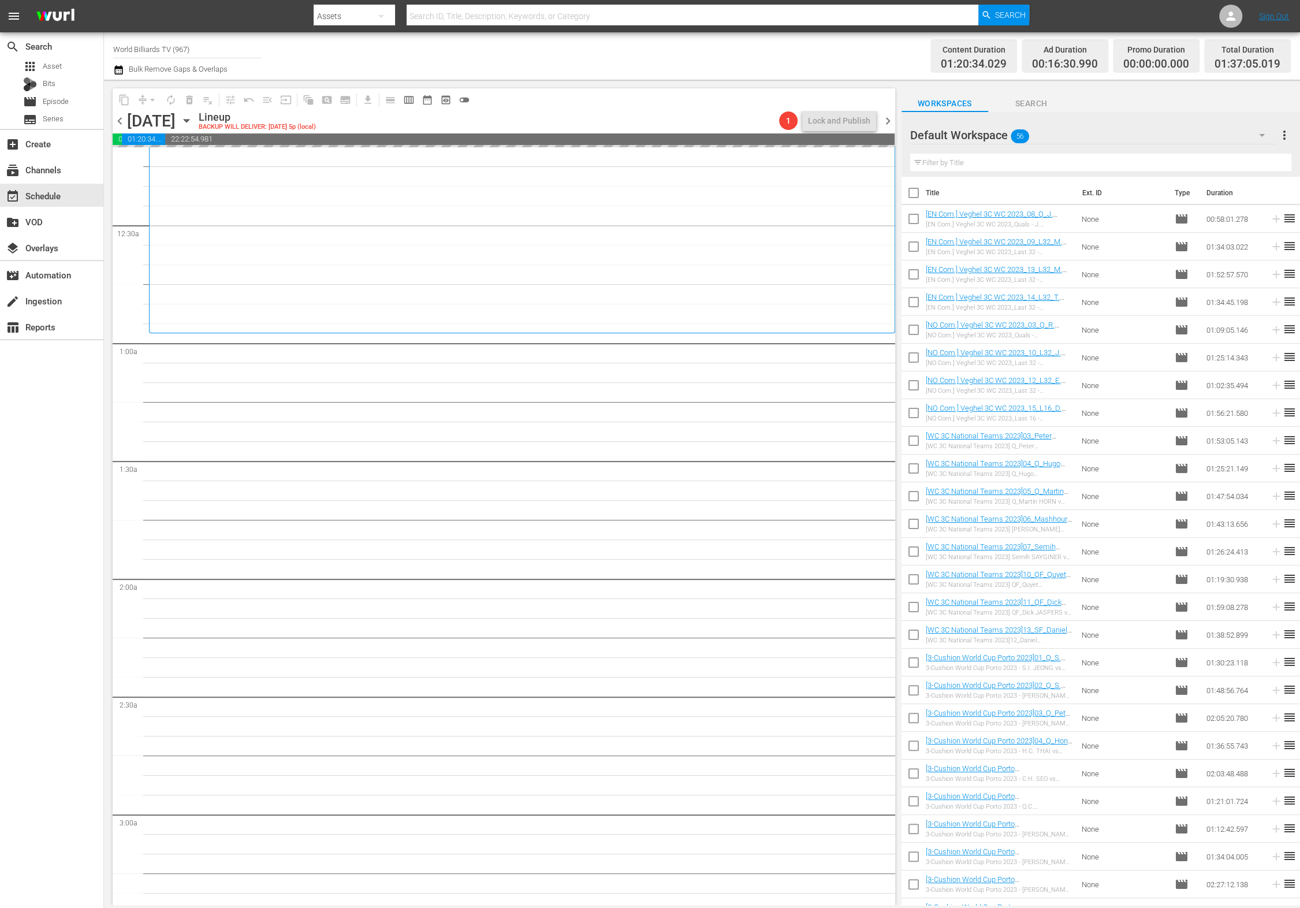
scroll to position [50, 0]
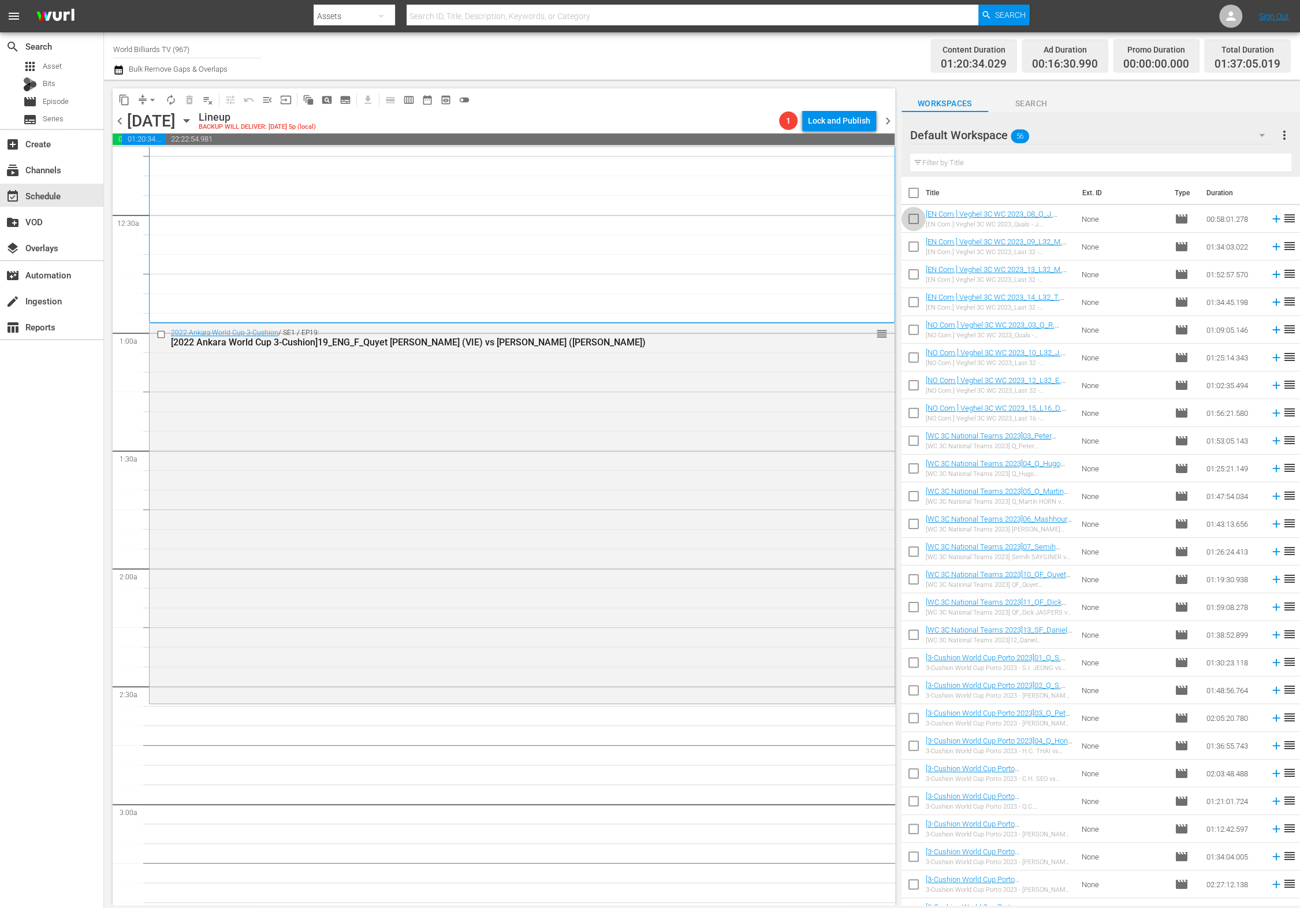
click at [911, 220] on input "checkbox" at bounding box center [914, 221] width 24 height 24
checkbox input "true"
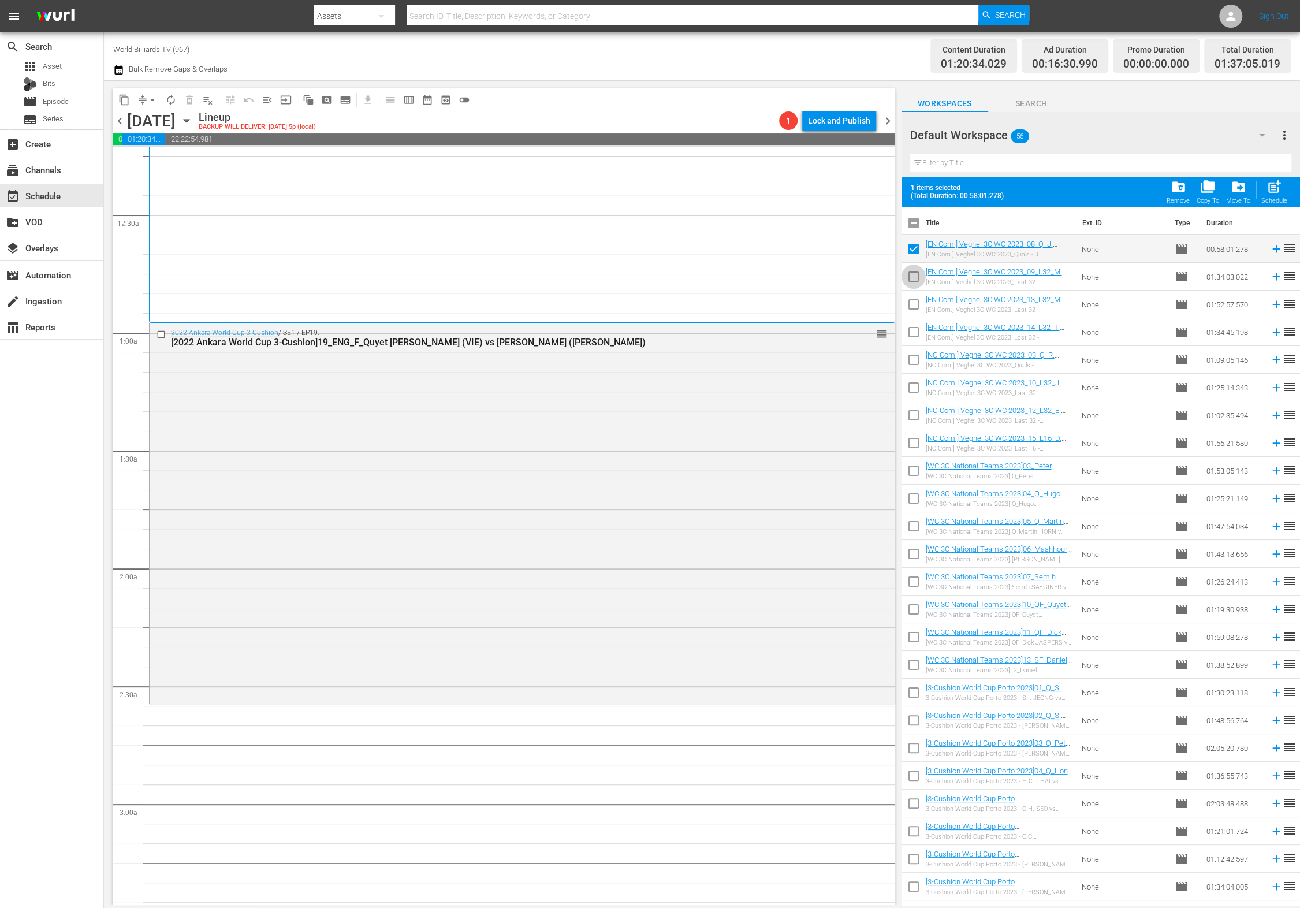
click at [913, 285] on input "checkbox" at bounding box center [914, 279] width 24 height 24
checkbox input "true"
click at [913, 319] on td at bounding box center [914, 332] width 24 height 28
click at [914, 306] on input "checkbox" at bounding box center [914, 307] width 24 height 24
checkbox input "true"
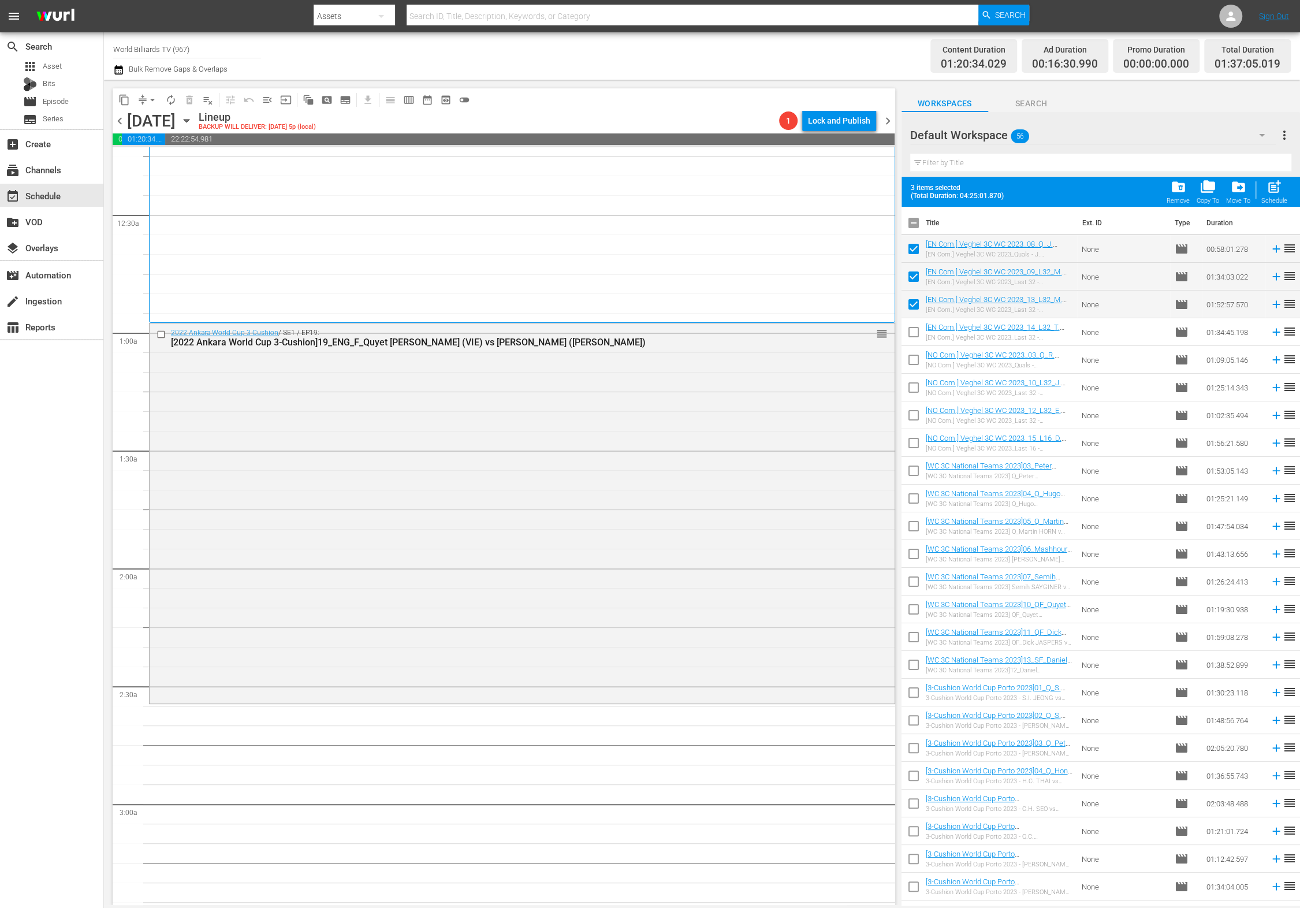
click at [917, 342] on input "checkbox" at bounding box center [914, 334] width 24 height 24
checkbox input "true"
click at [912, 366] on input "checkbox" at bounding box center [914, 362] width 24 height 24
checkbox input "true"
click at [909, 388] on input "checkbox" at bounding box center [914, 390] width 24 height 24
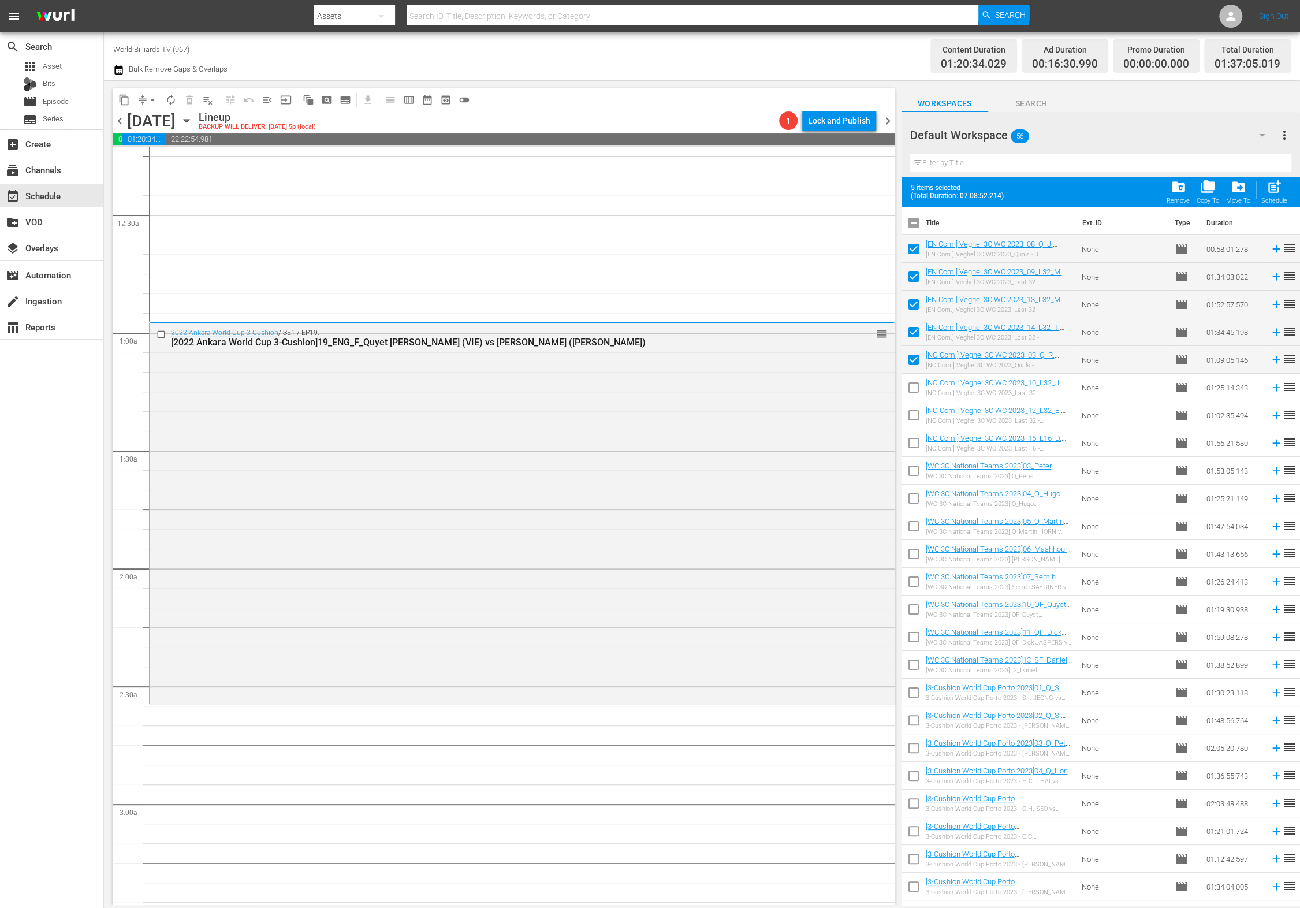
checkbox input "true"
click at [911, 418] on input "checkbox" at bounding box center [914, 418] width 24 height 24
checkbox input "true"
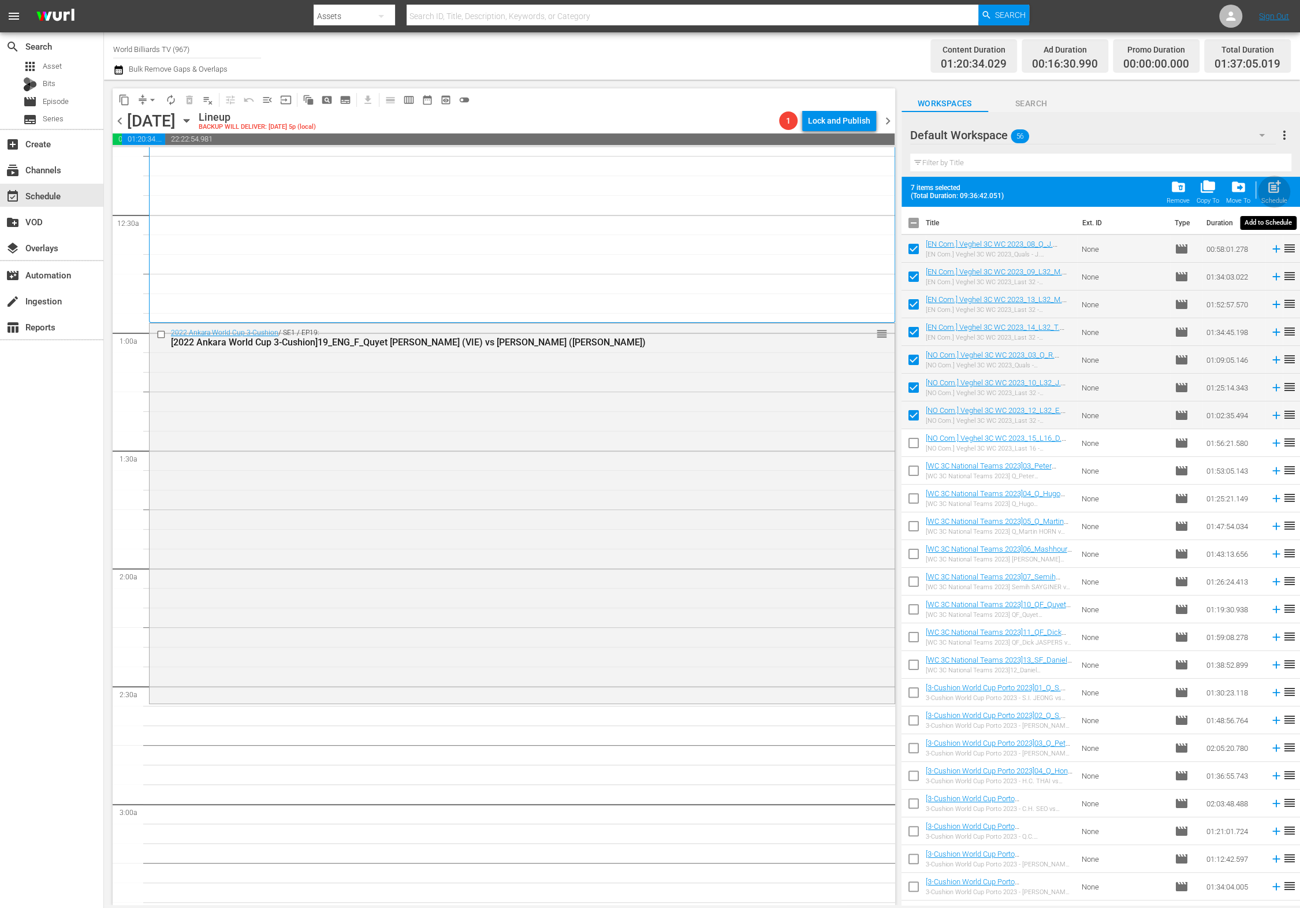
click at [1271, 184] on span "post_add" at bounding box center [1275, 187] width 16 height 16
checkbox input "false"
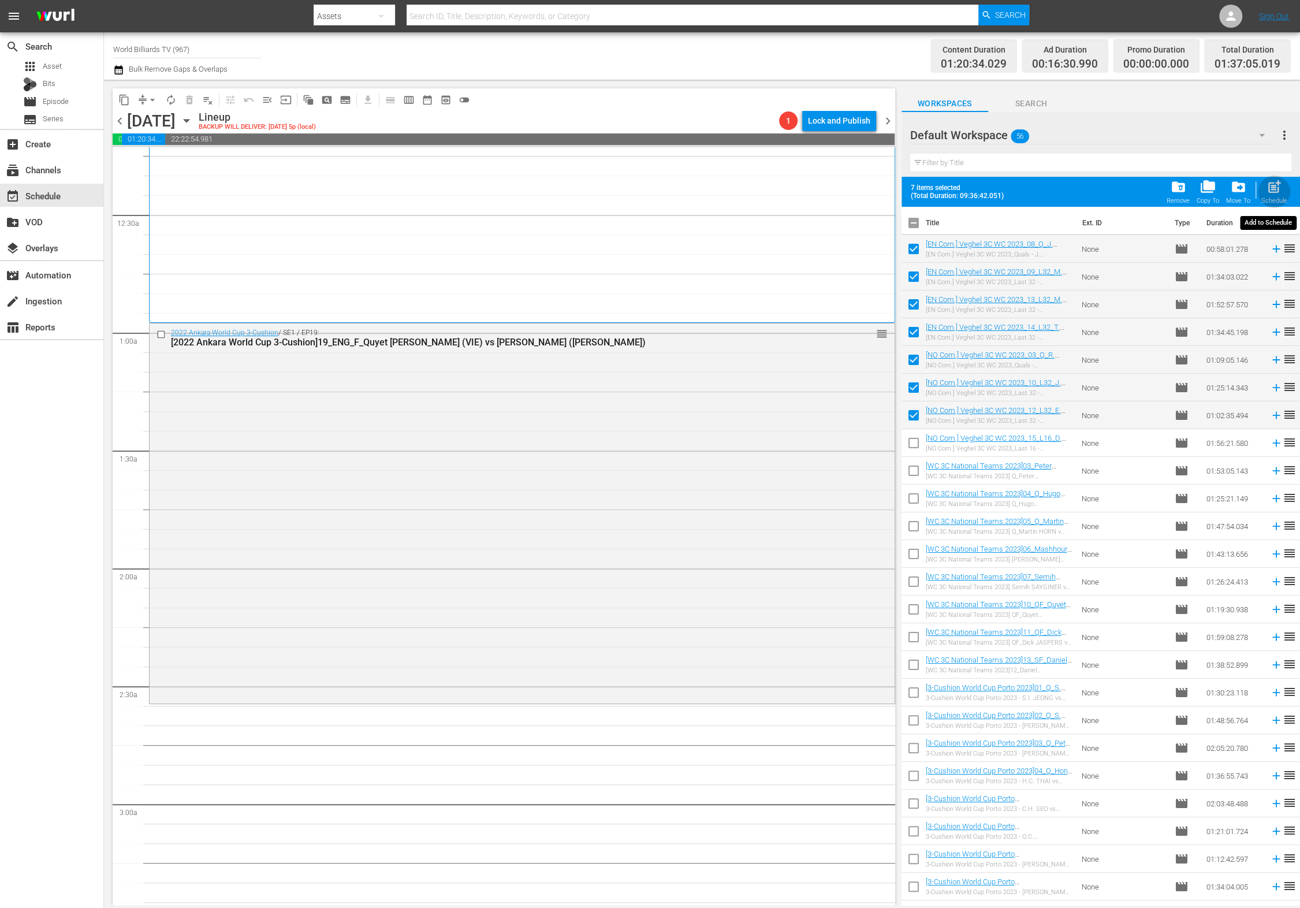
checkbox input "false"
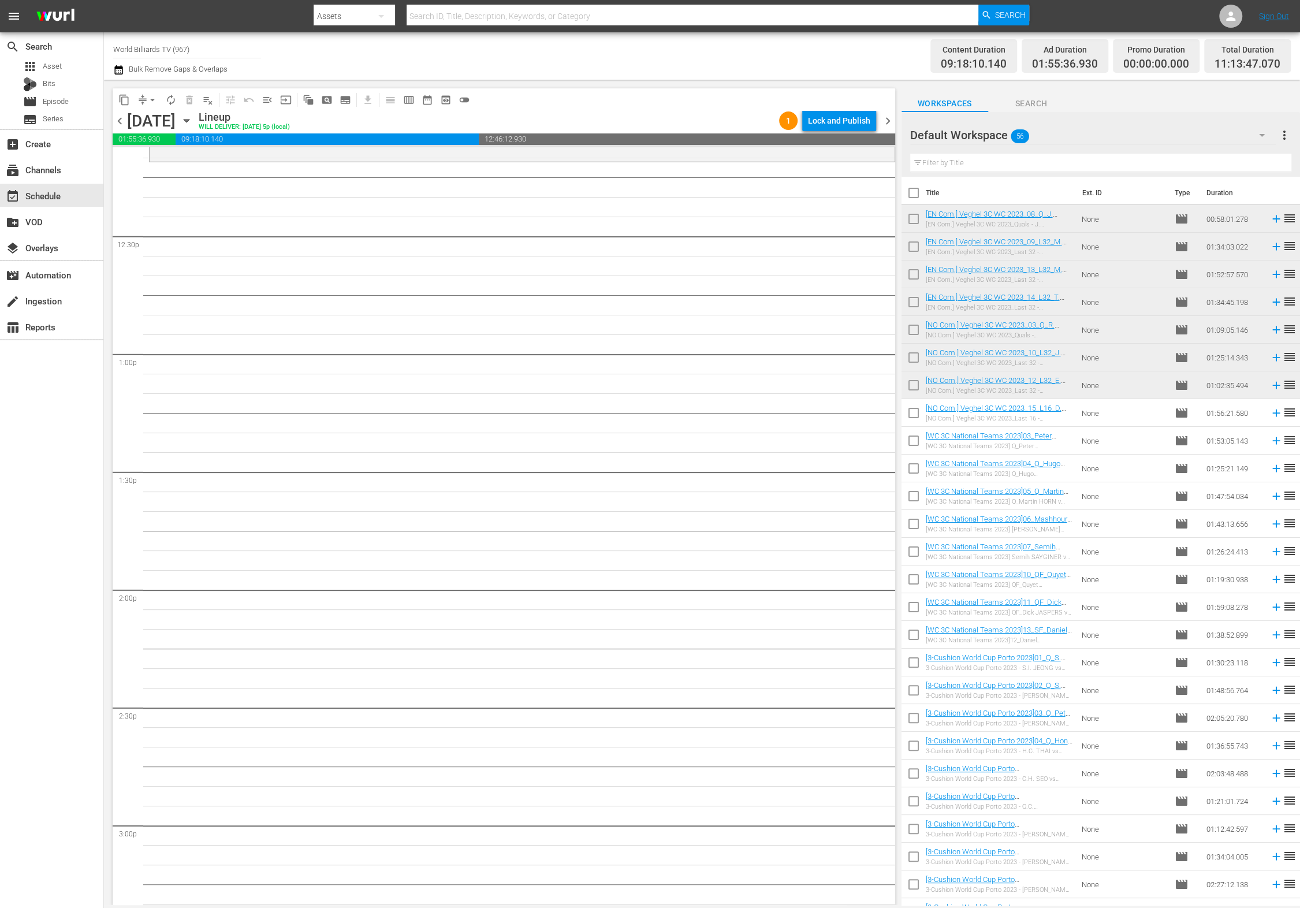
scroll to position [2593, 0]
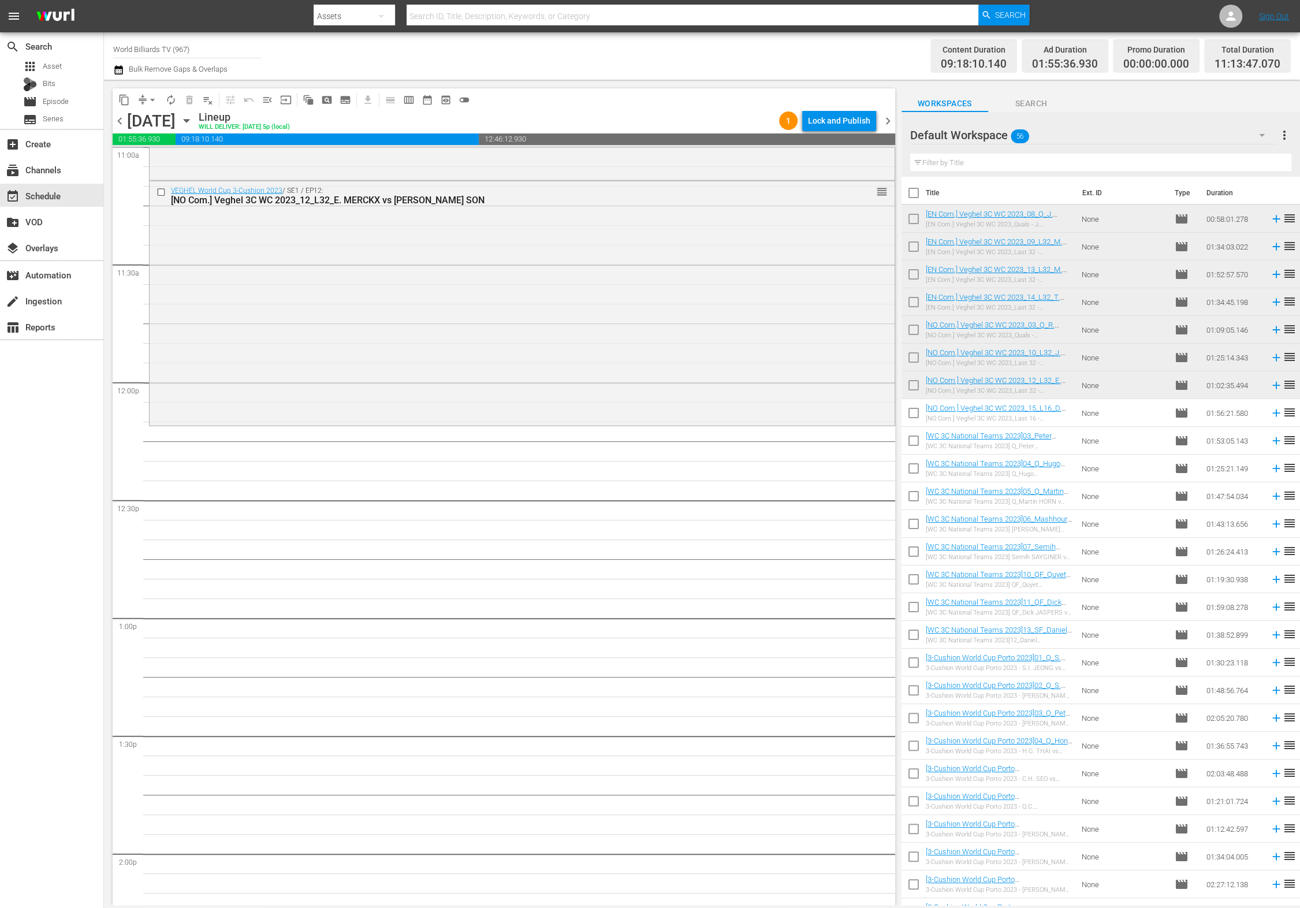
click at [916, 415] on input "checkbox" at bounding box center [914, 415] width 24 height 24
checkbox input "true"
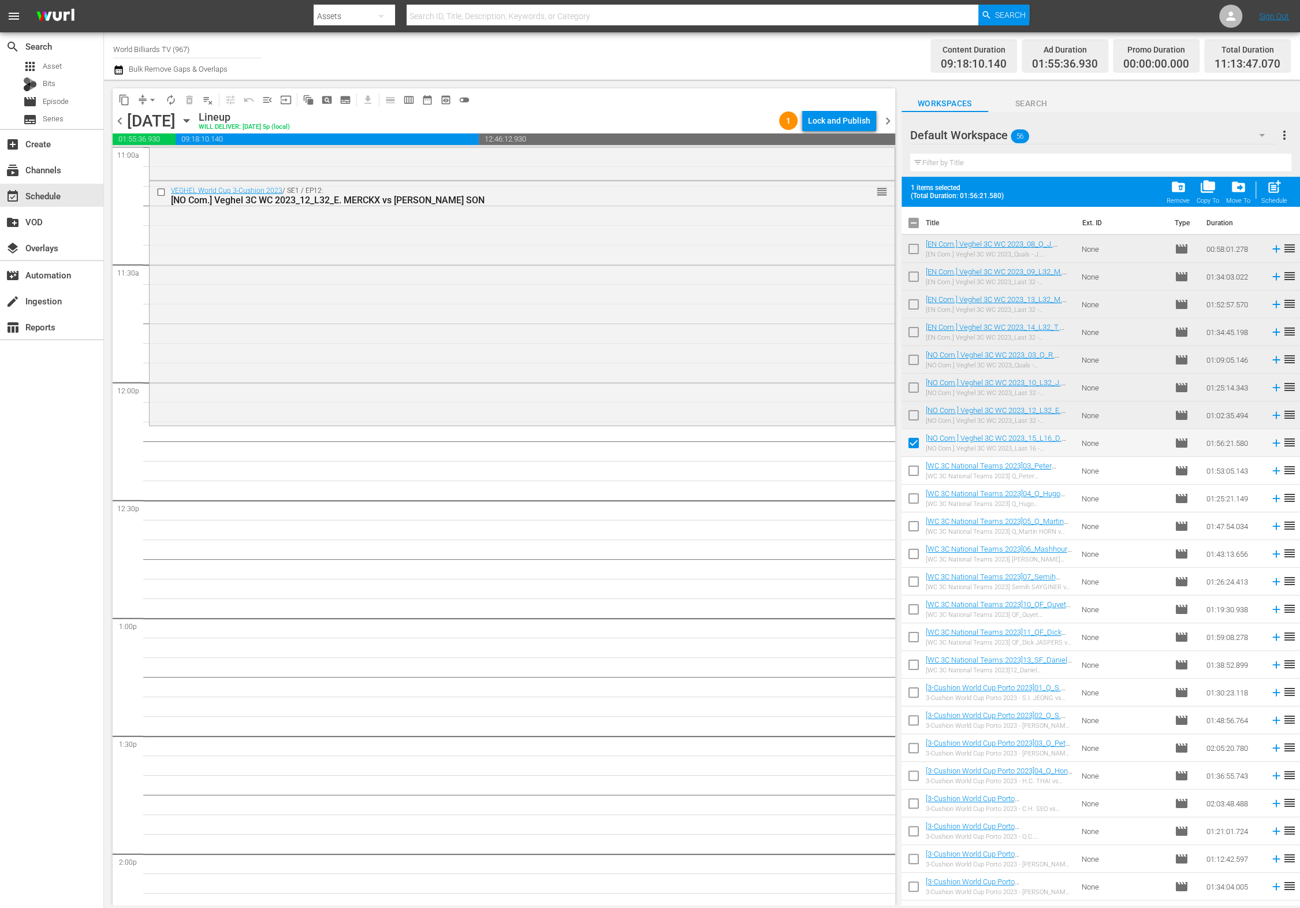
click at [915, 476] on input "checkbox" at bounding box center [914, 473] width 24 height 24
checkbox input "true"
click at [916, 492] on input "checkbox" at bounding box center [914, 501] width 24 height 24
checkbox input "true"
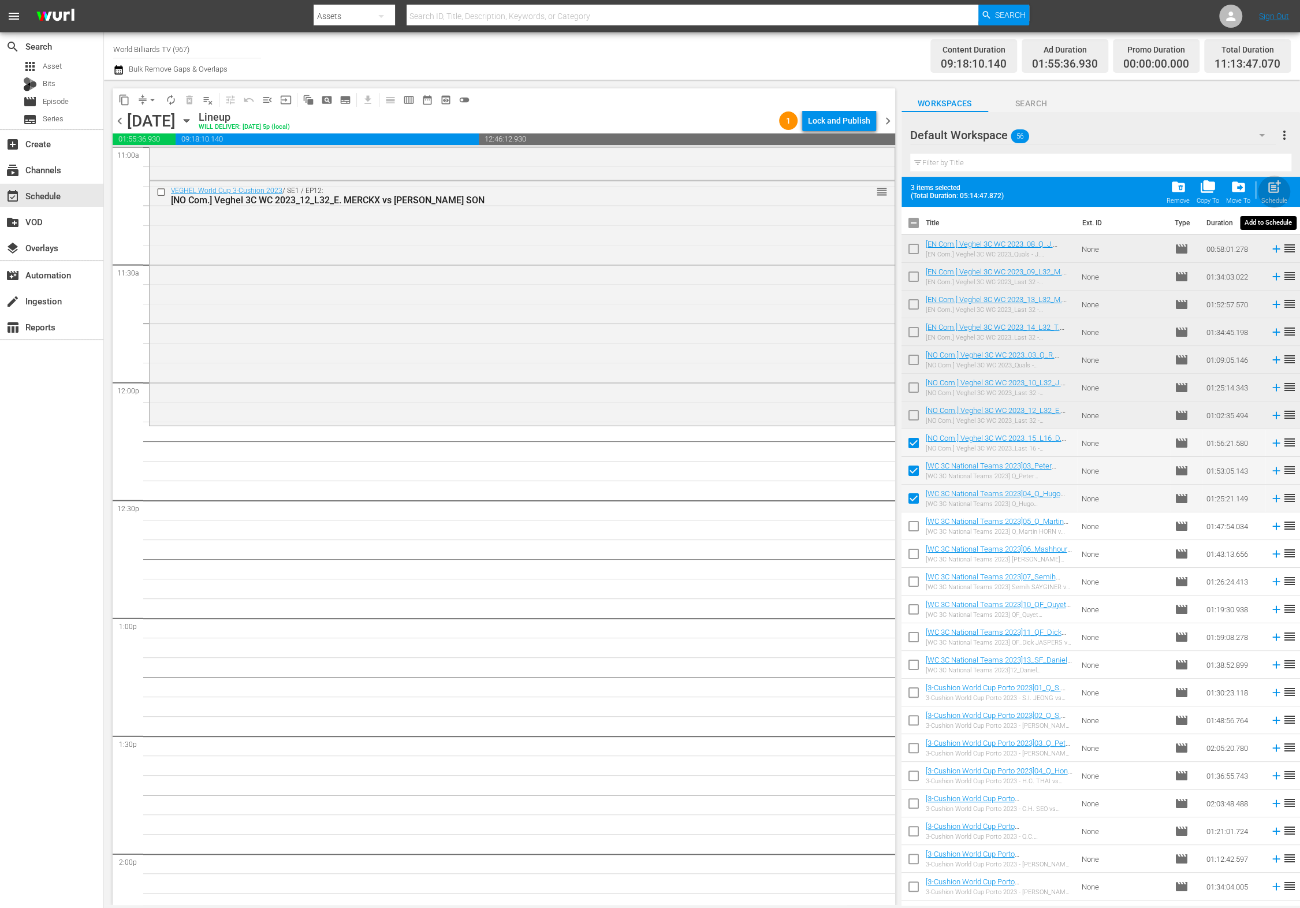
click at [1271, 189] on span "post_add" at bounding box center [1275, 187] width 16 height 16
checkbox input "false"
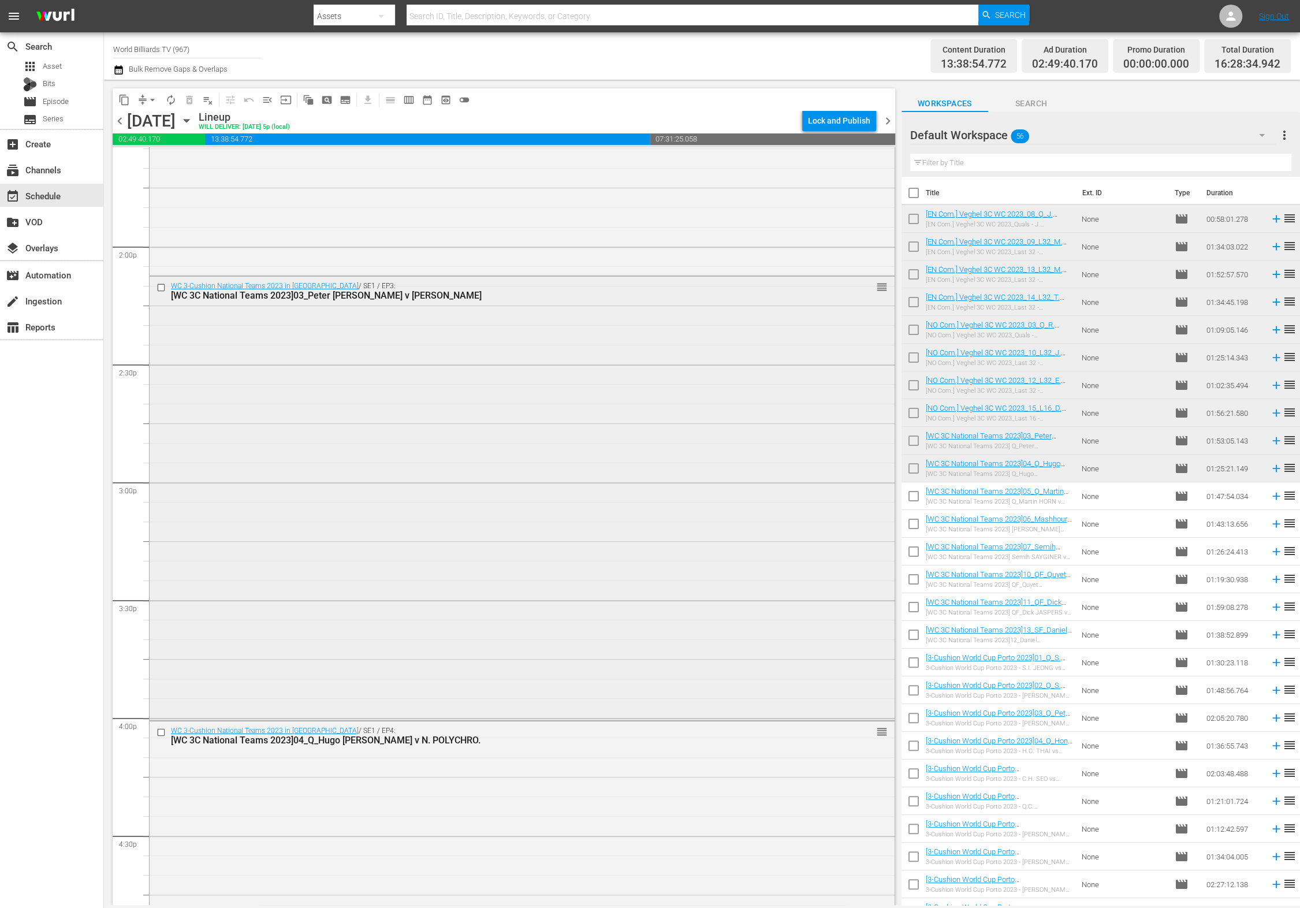
scroll to position [3622, 0]
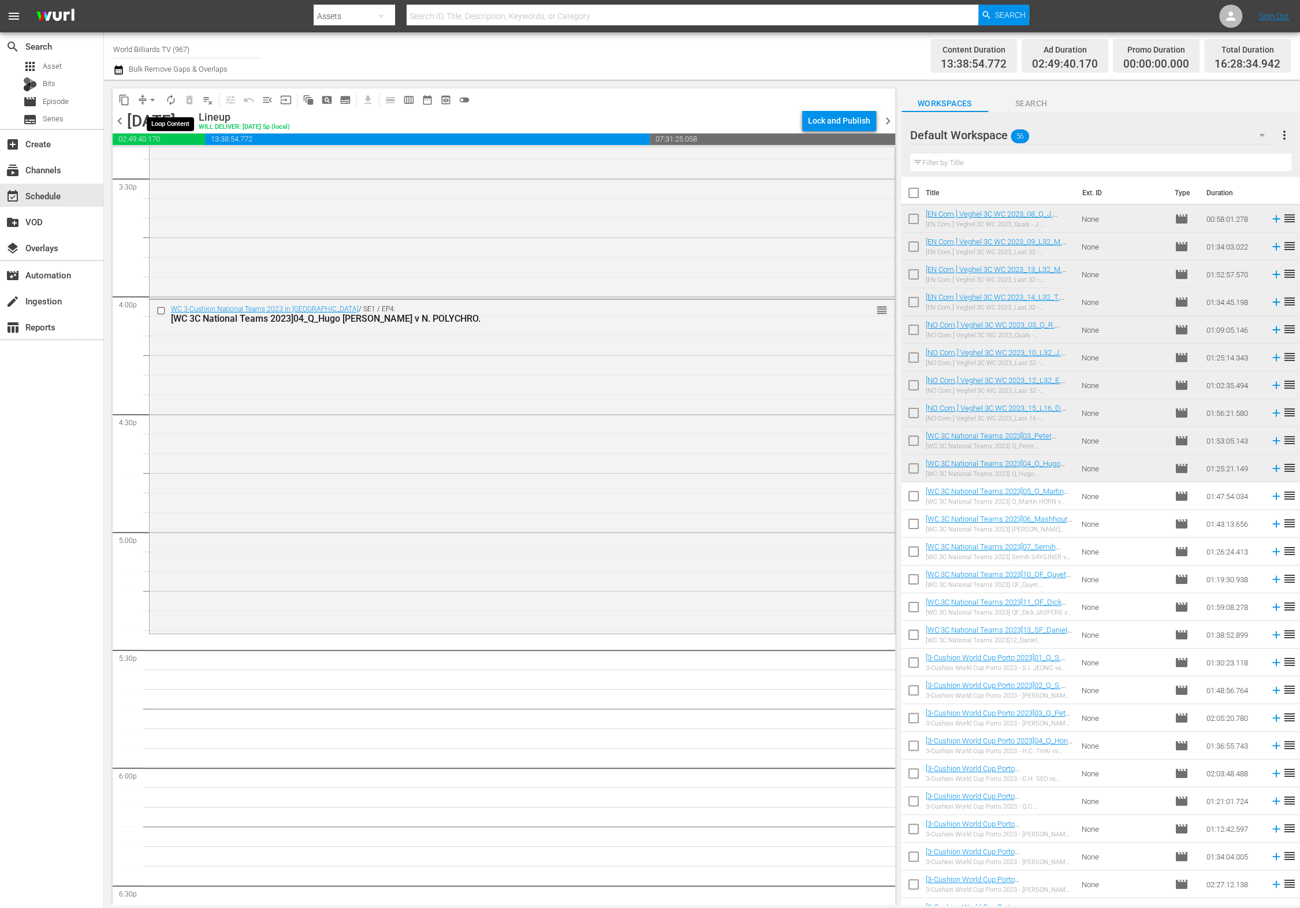
click at [169, 97] on span "autorenew_outlined" at bounding box center [171, 100] width 12 height 12
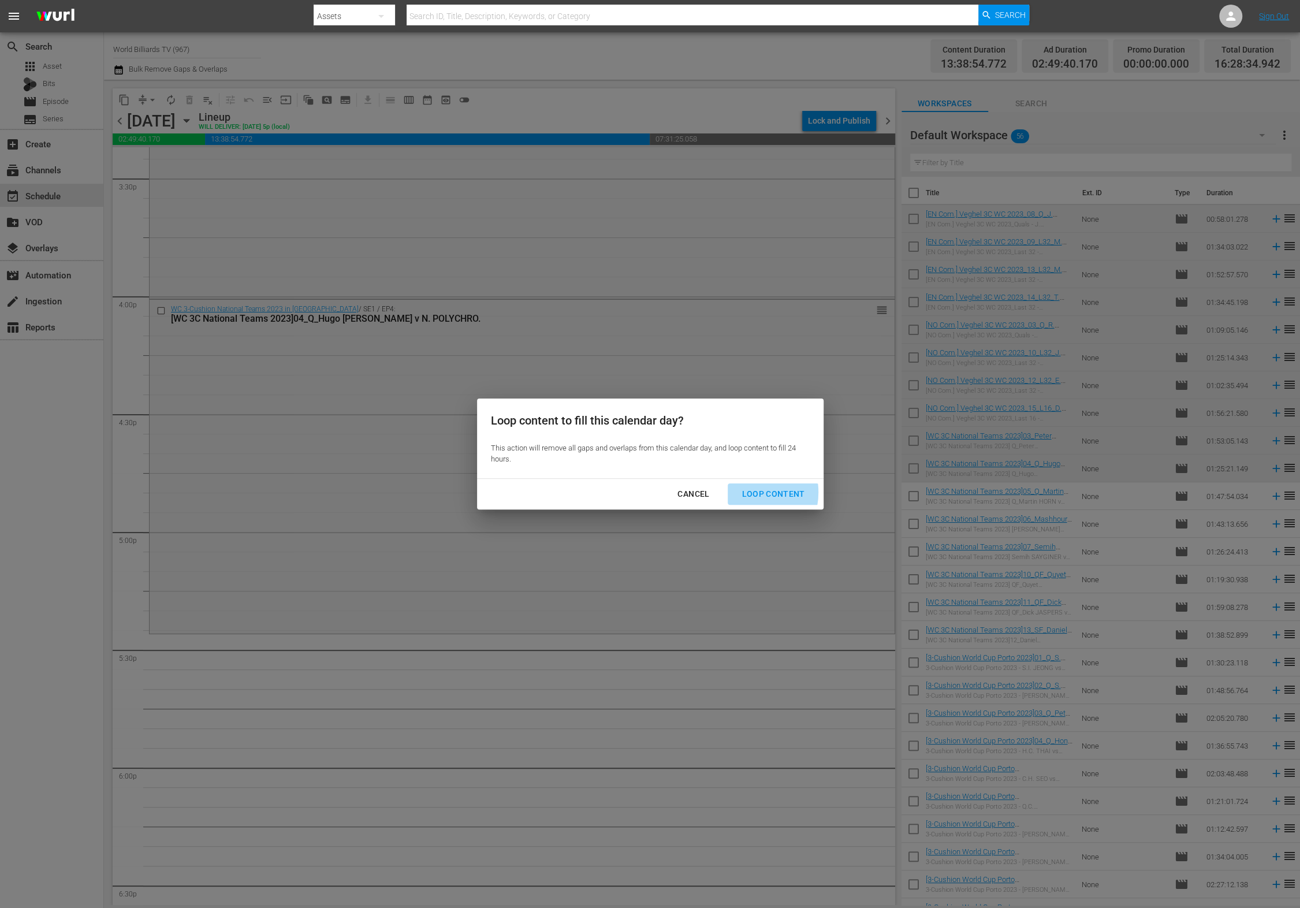
click at [745, 492] on div "Loop Content" at bounding box center [773, 494] width 81 height 14
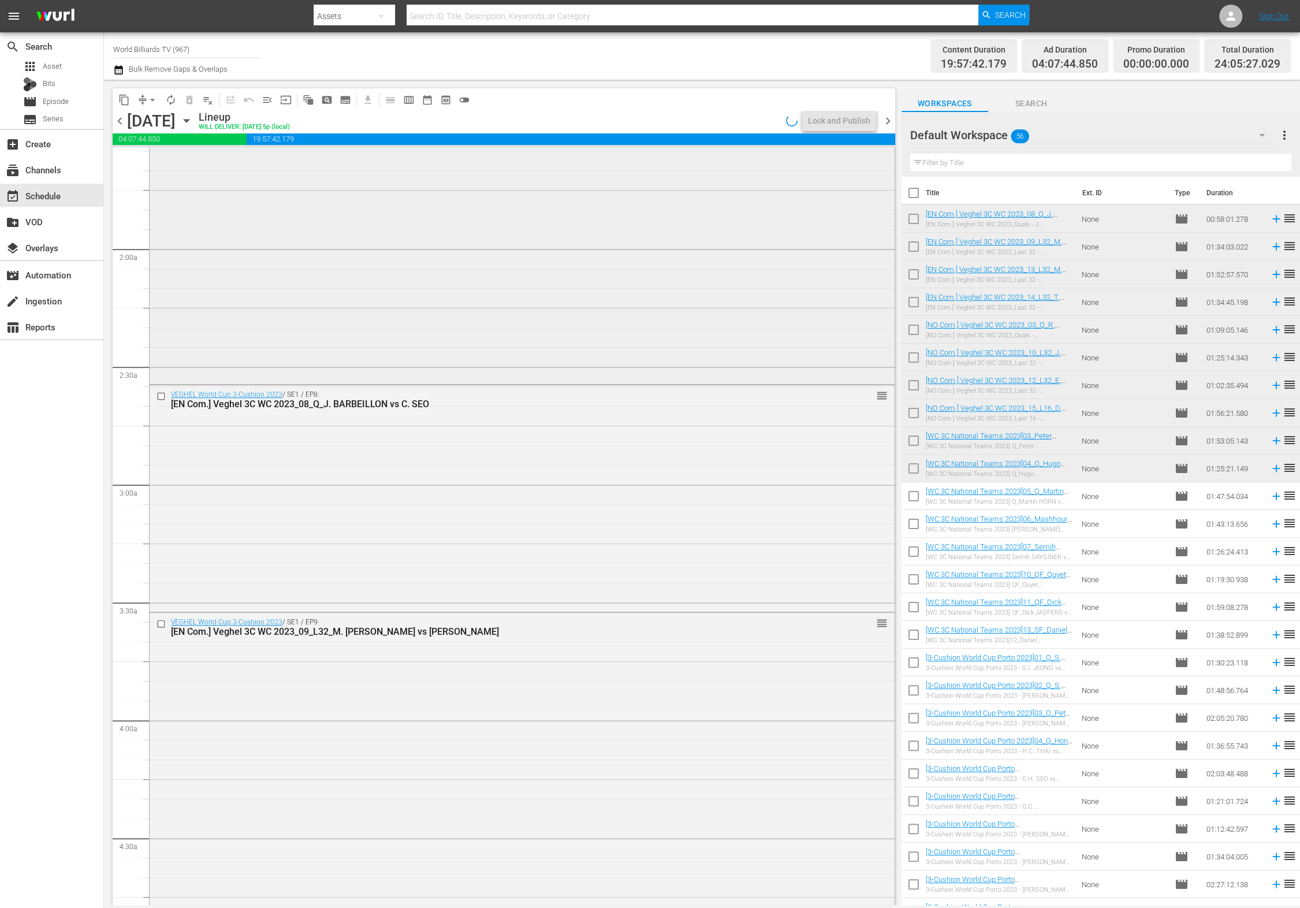
scroll to position [0, 0]
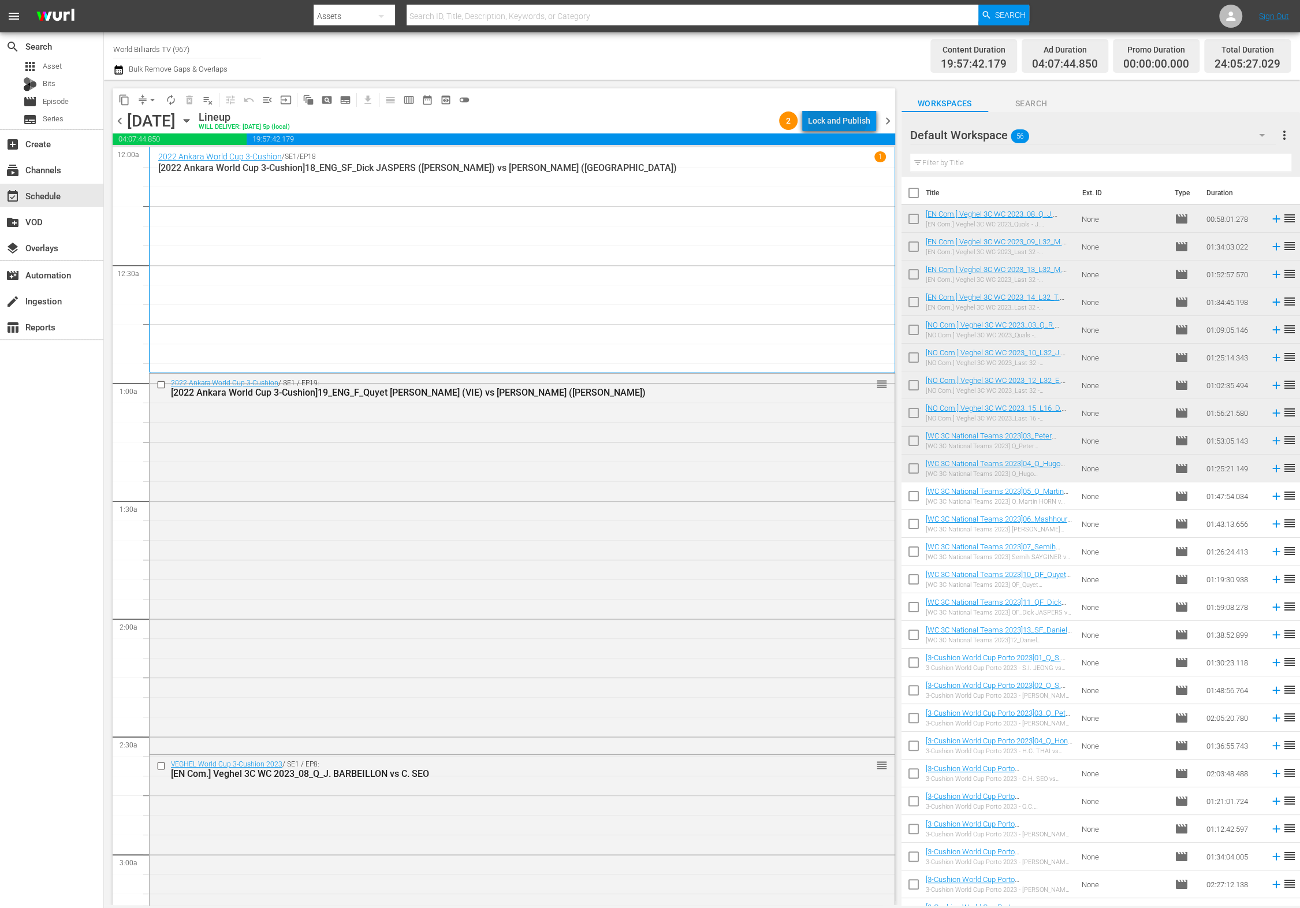
click at [839, 114] on div "Lock and Publish" at bounding box center [839, 120] width 62 height 21
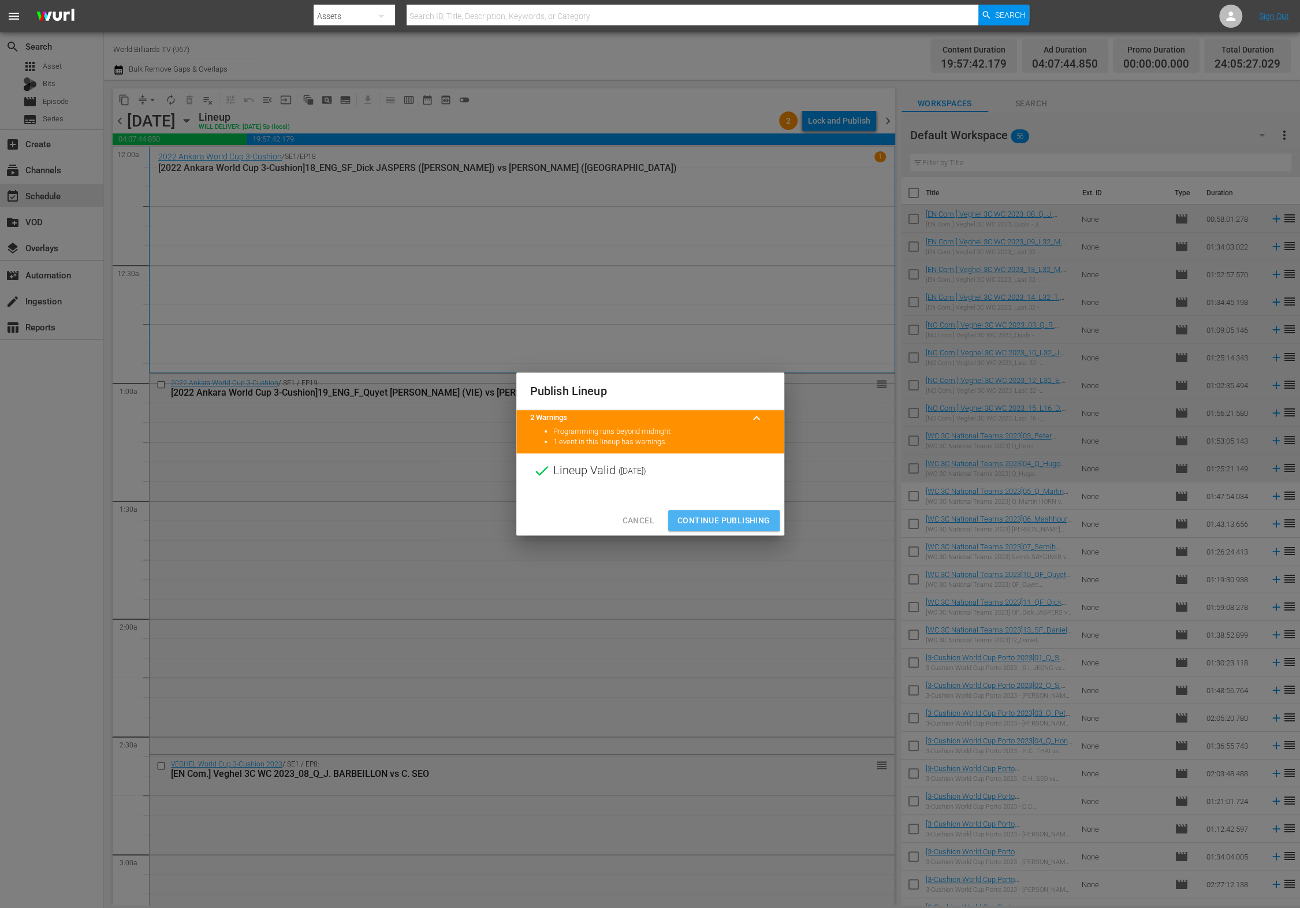
click at [711, 519] on span "Continue Publishing" at bounding box center [724, 521] width 93 height 14
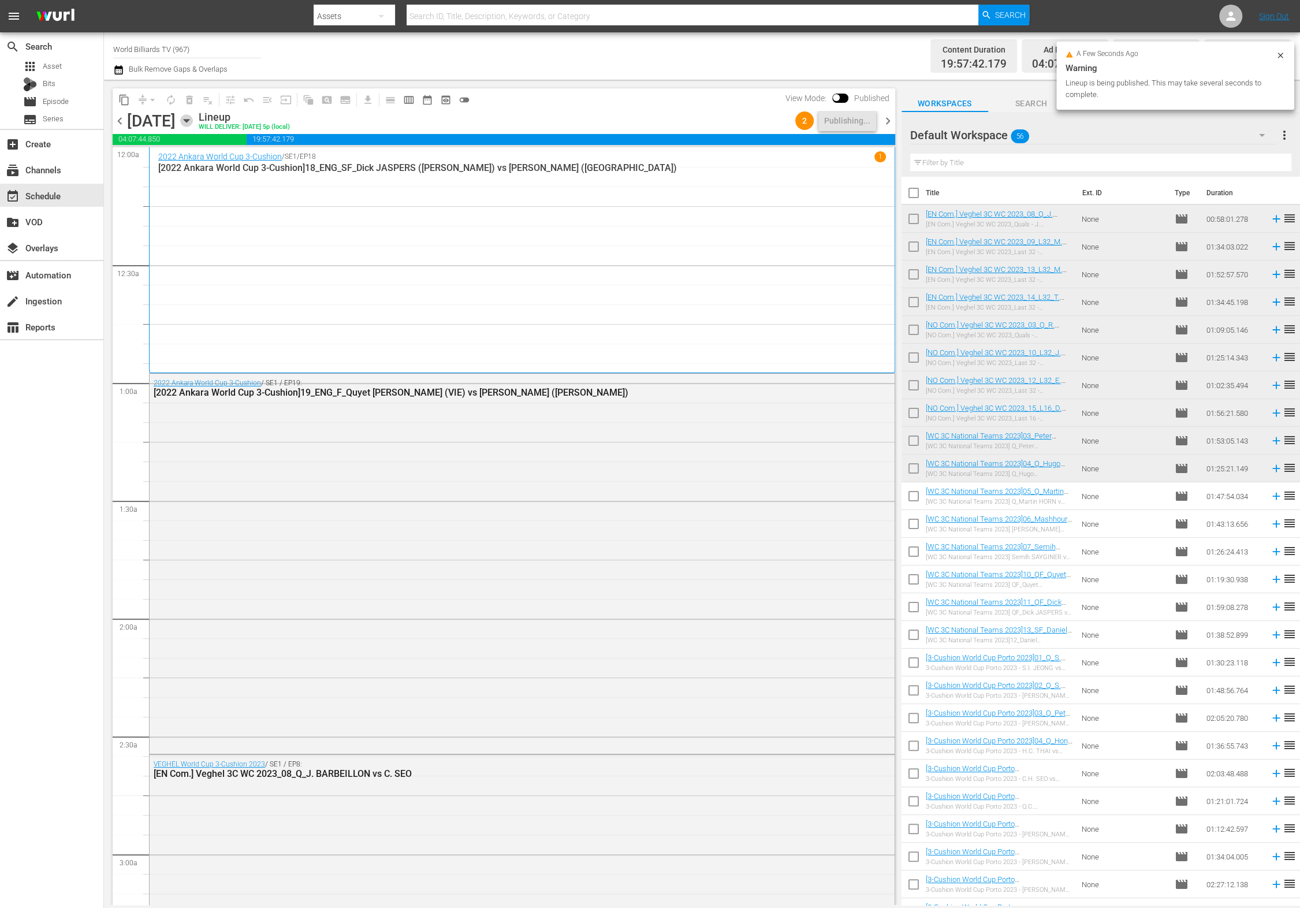
click at [193, 122] on icon "button" at bounding box center [186, 120] width 13 height 13
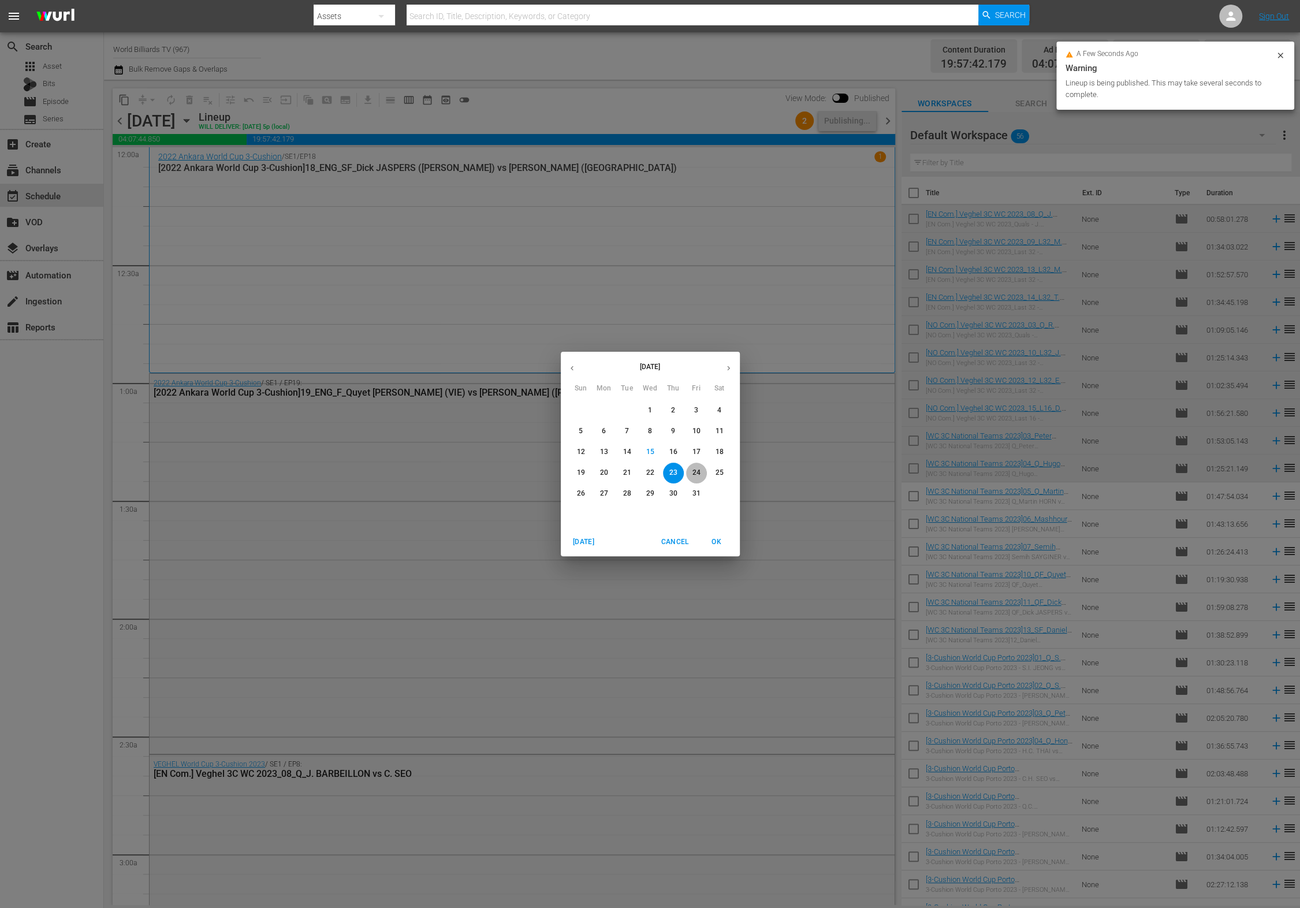
click at [698, 472] on p "24" at bounding box center [696, 473] width 8 height 10
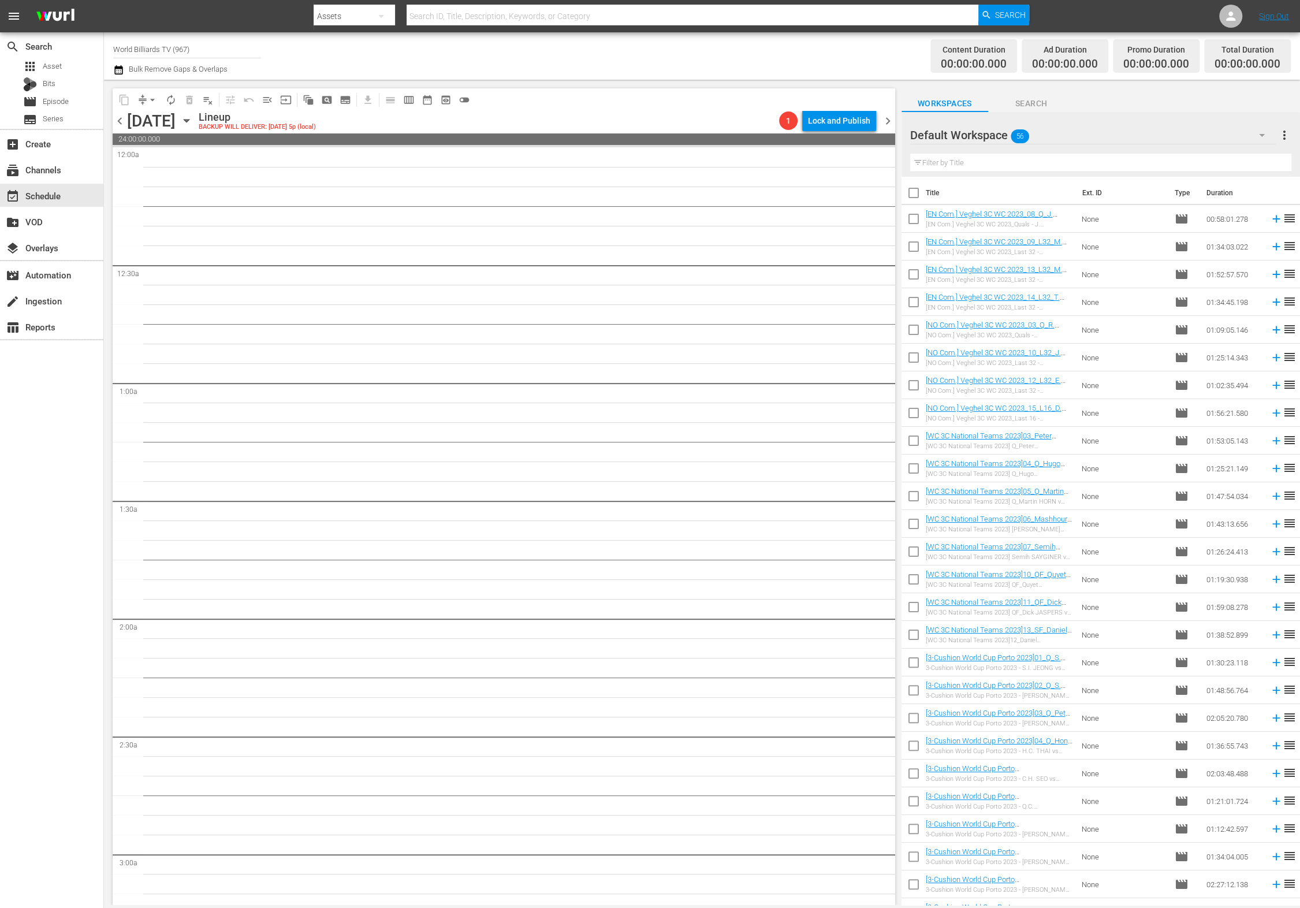
click at [189, 120] on icon "button" at bounding box center [186, 121] width 5 height 3
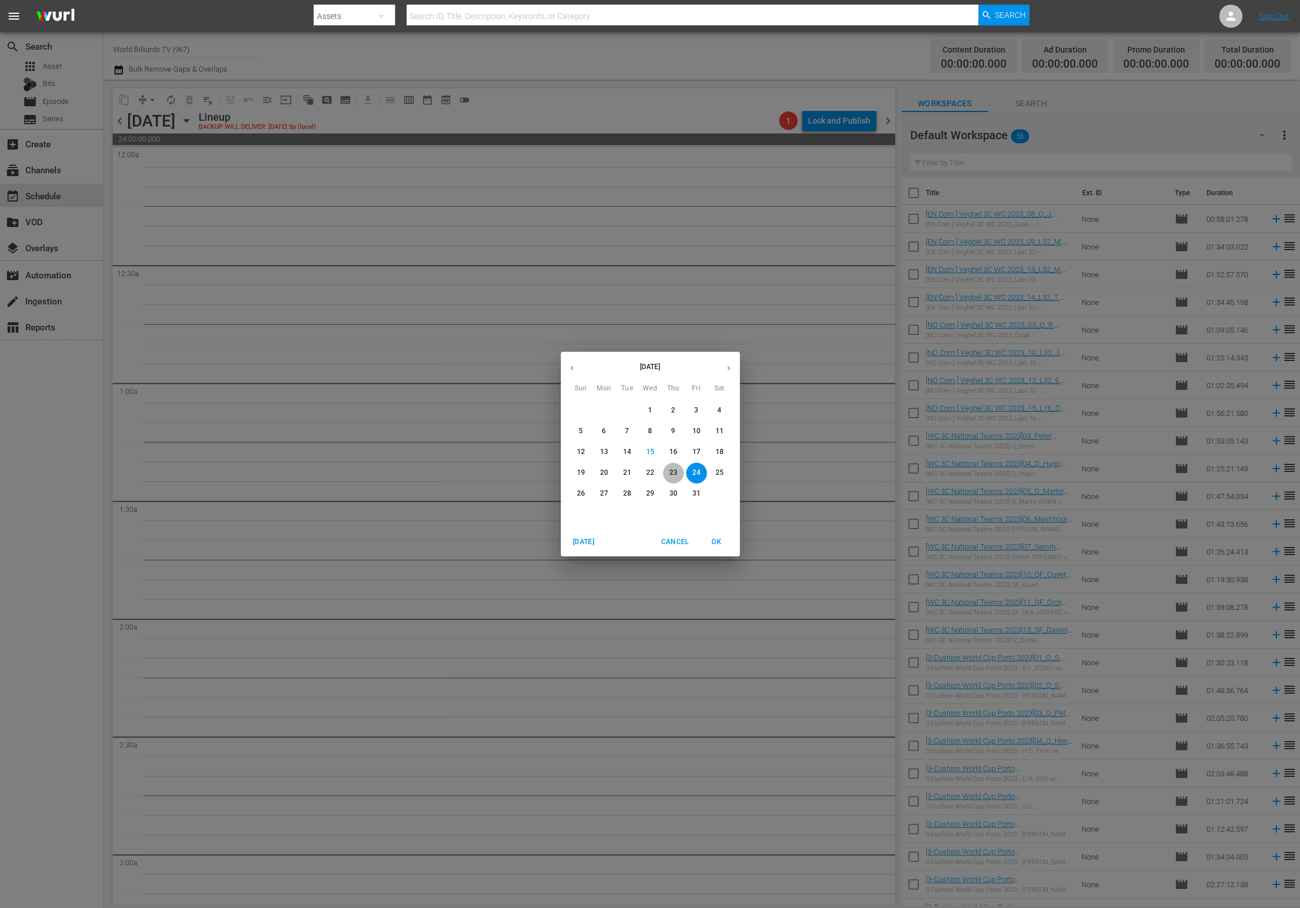
click at [678, 474] on span "23" at bounding box center [673, 473] width 21 height 10
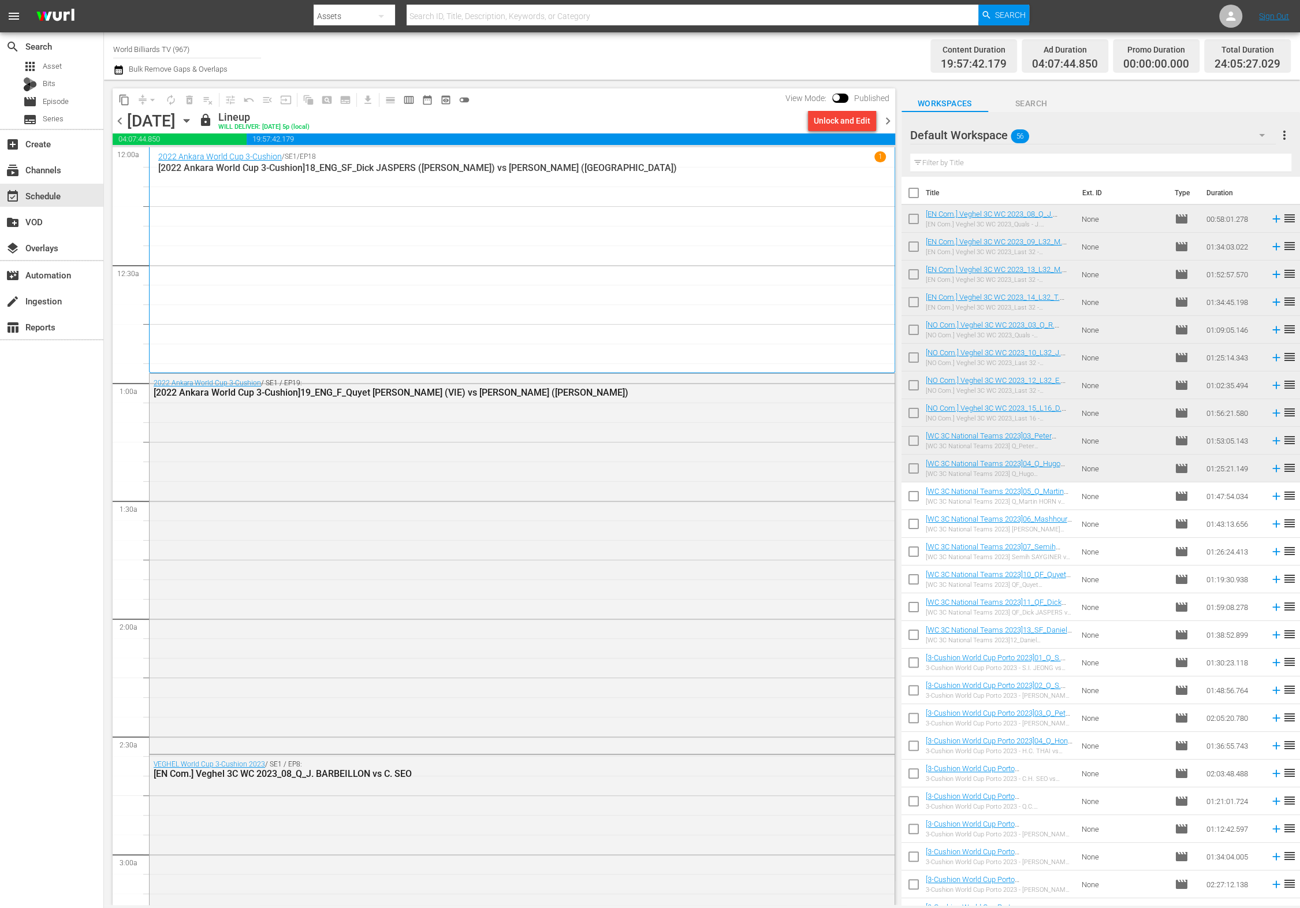
click at [193, 123] on icon "button" at bounding box center [186, 120] width 13 height 13
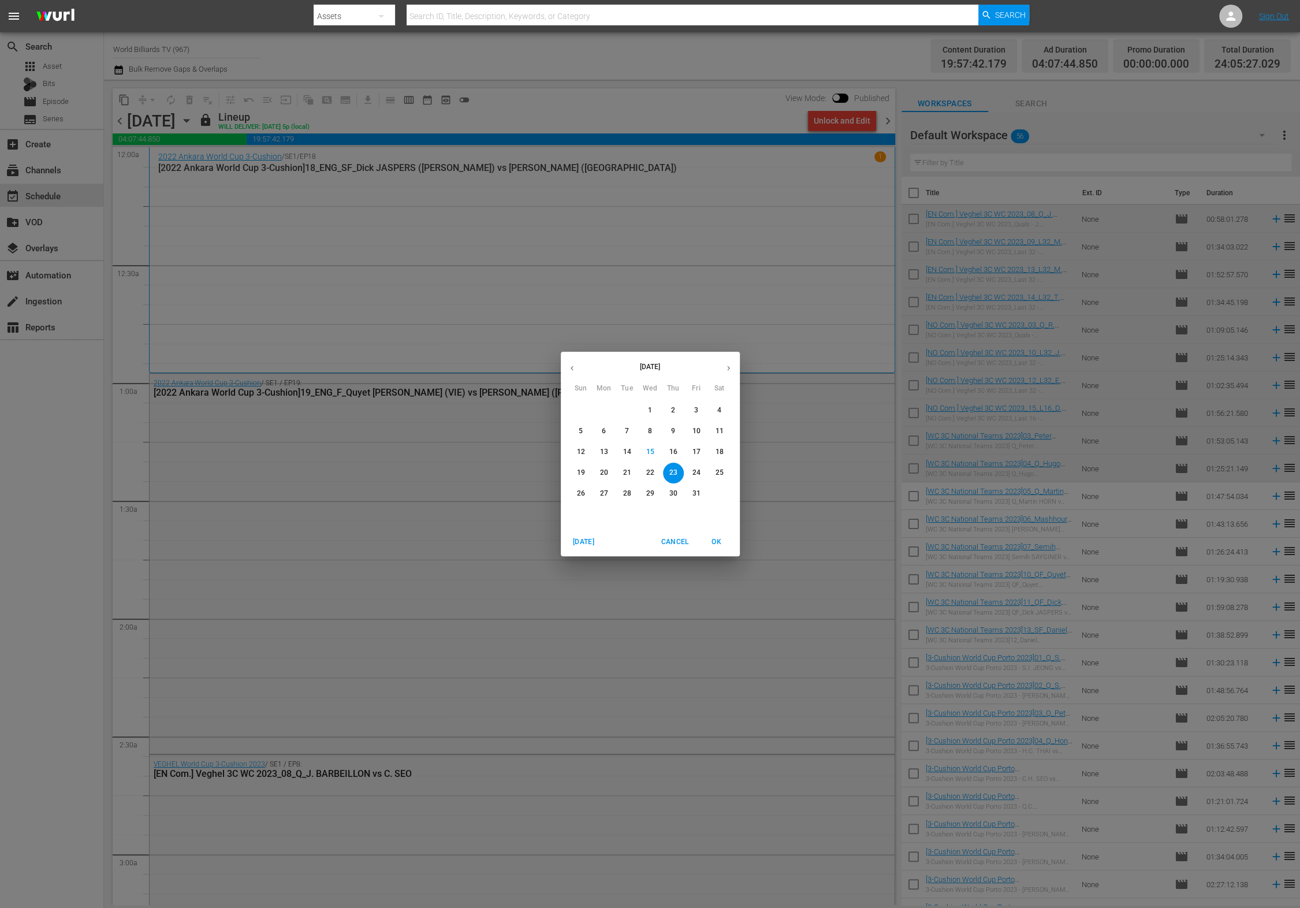
click at [700, 469] on p "24" at bounding box center [696, 473] width 8 height 10
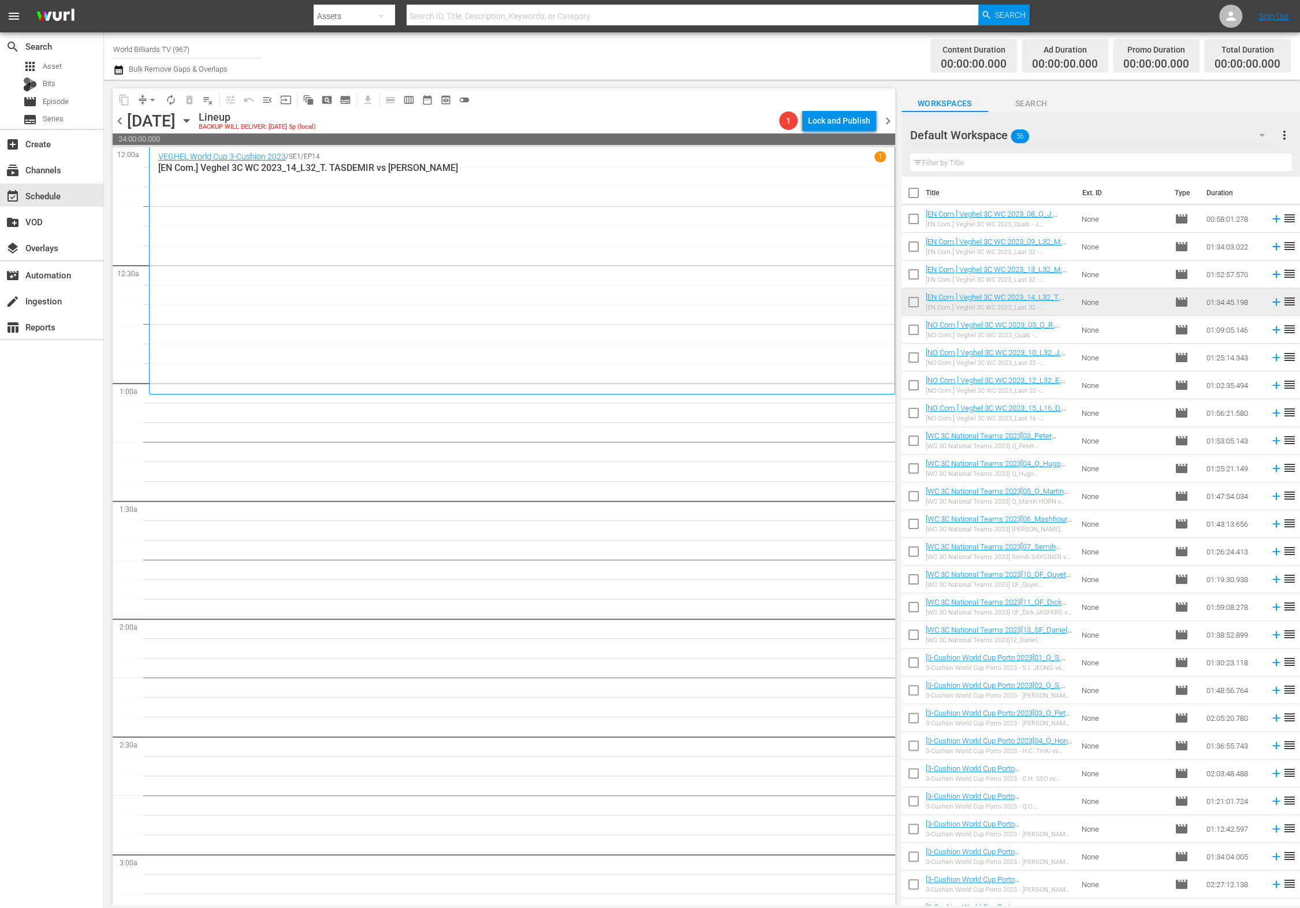
click at [914, 330] on input "checkbox" at bounding box center [914, 332] width 24 height 24
checkbox input "true"
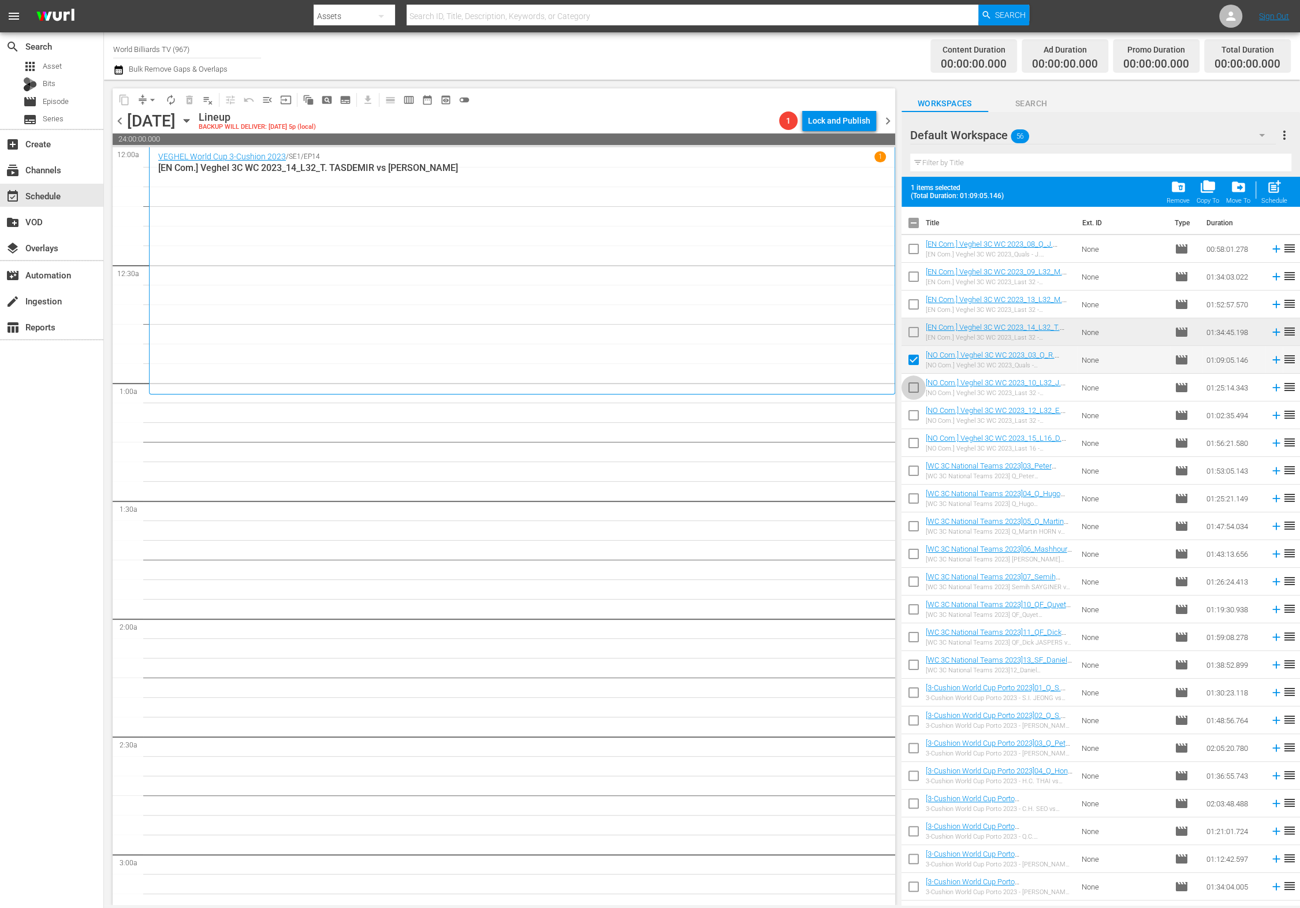
click at [910, 386] on input "checkbox" at bounding box center [914, 390] width 24 height 24
checkbox input "true"
click at [912, 422] on input "checkbox" at bounding box center [914, 418] width 24 height 24
checkbox input "true"
click at [913, 444] on input "checkbox" at bounding box center [914, 445] width 24 height 24
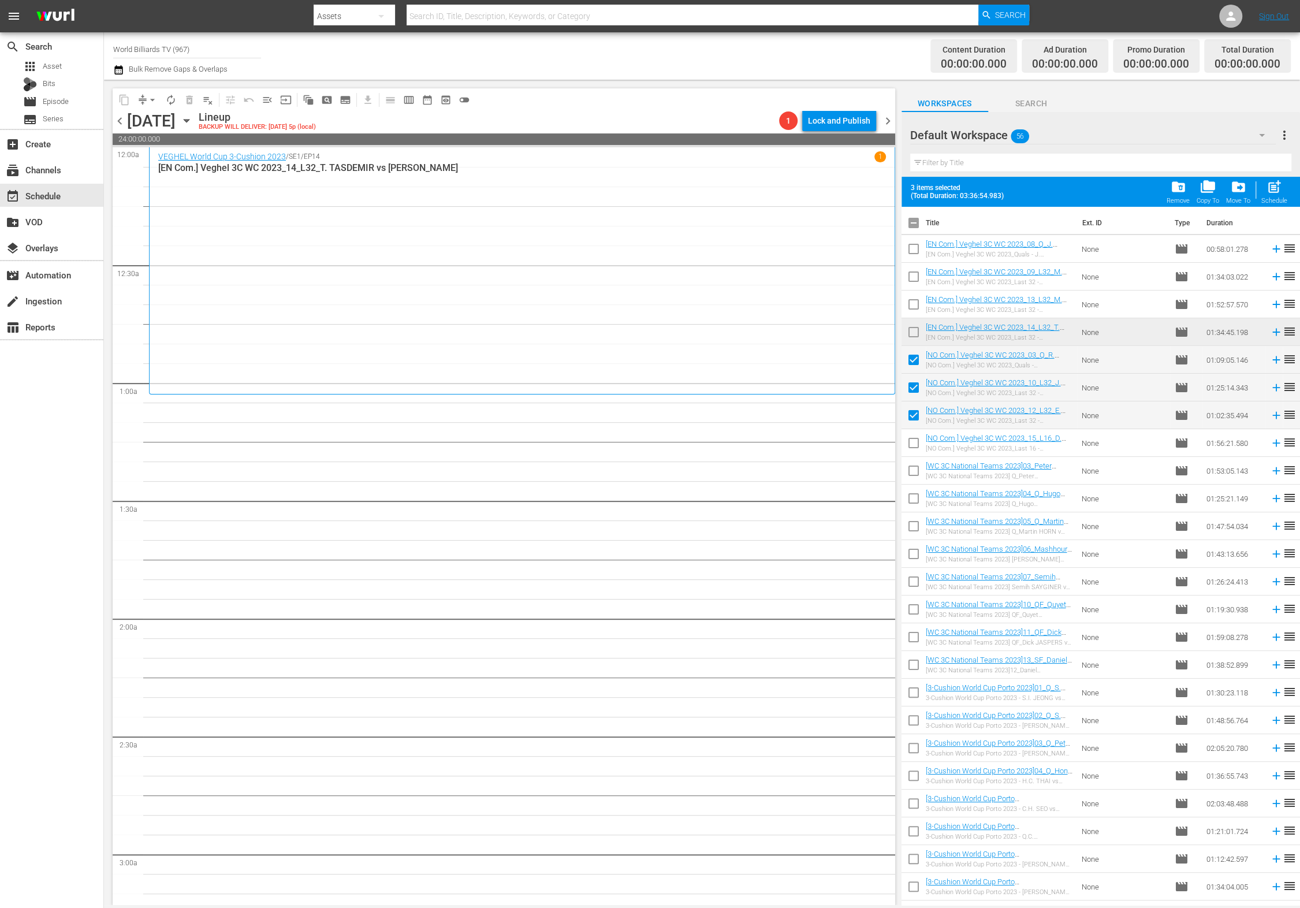
checkbox input "true"
click at [914, 475] on input "checkbox" at bounding box center [914, 473] width 24 height 24
checkbox input "true"
click at [912, 502] on input "checkbox" at bounding box center [914, 501] width 24 height 24
checkbox input "true"
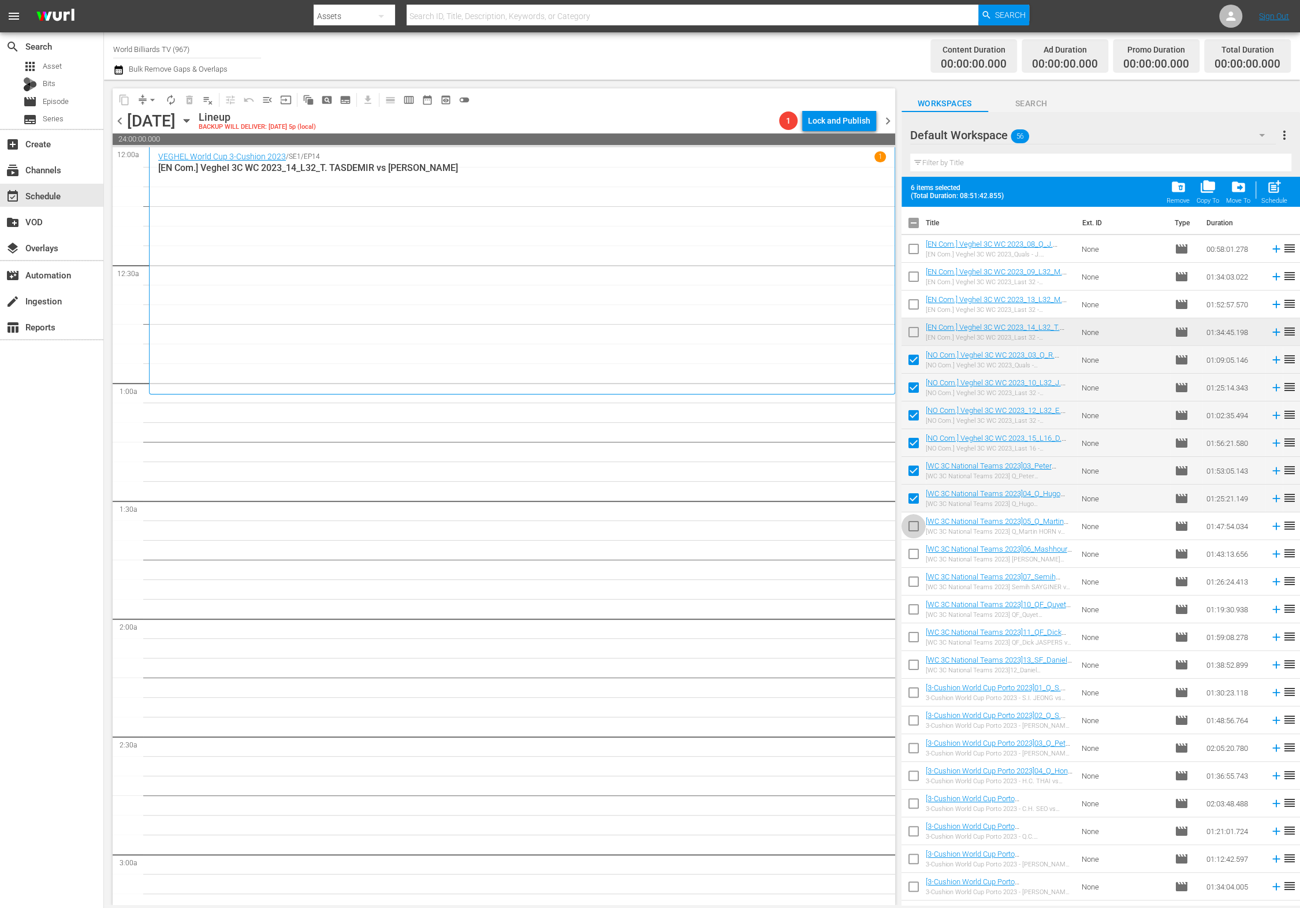
click at [913, 529] on input "checkbox" at bounding box center [914, 528] width 24 height 24
checkbox input "true"
click at [915, 555] on input "checkbox" at bounding box center [914, 556] width 24 height 24
checkbox input "true"
click at [909, 578] on input "checkbox" at bounding box center [914, 584] width 24 height 24
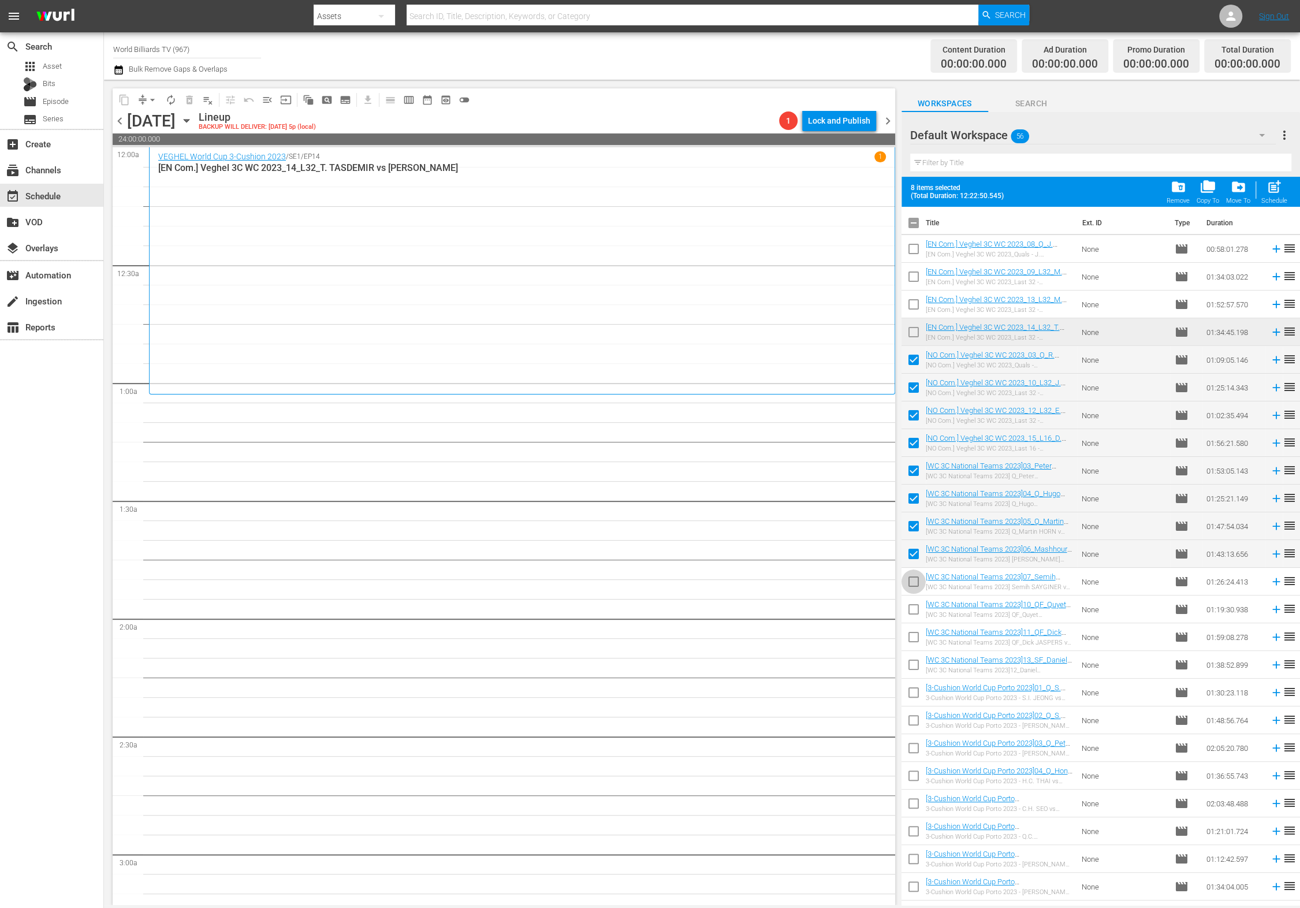
checkbox input "true"
click at [1279, 188] on span "post_add" at bounding box center [1275, 187] width 16 height 16
checkbox input "false"
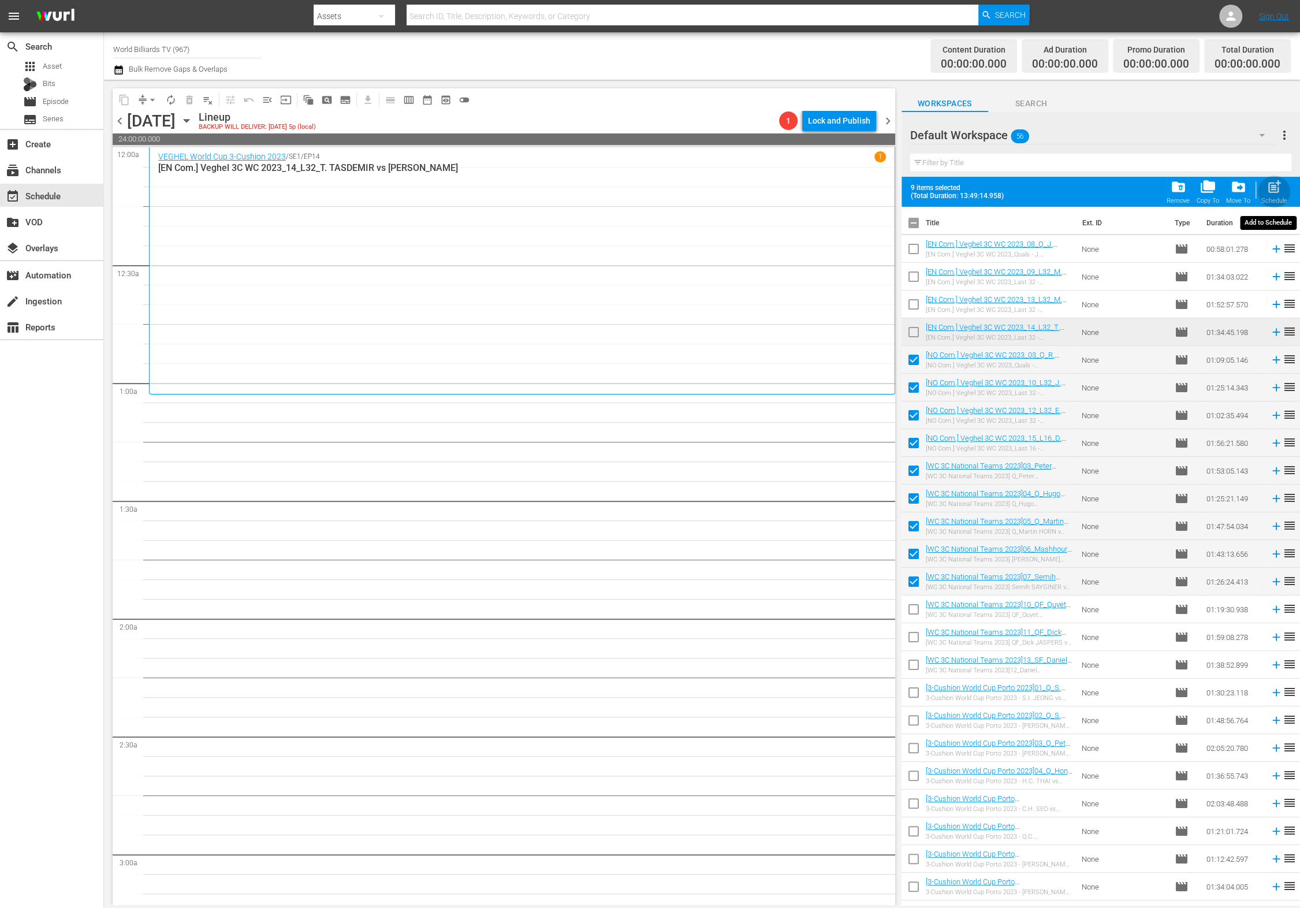
checkbox input "false"
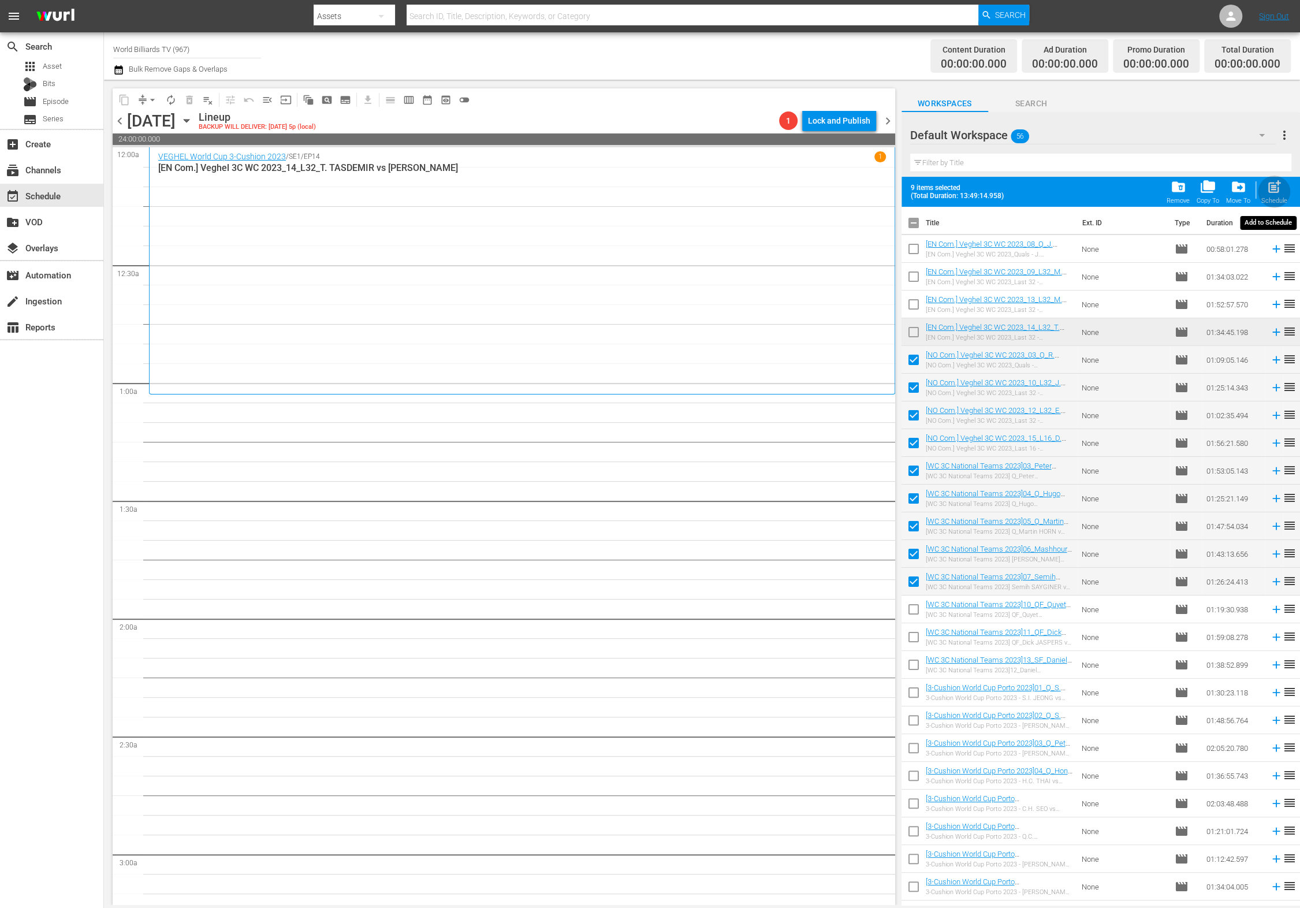
checkbox input "false"
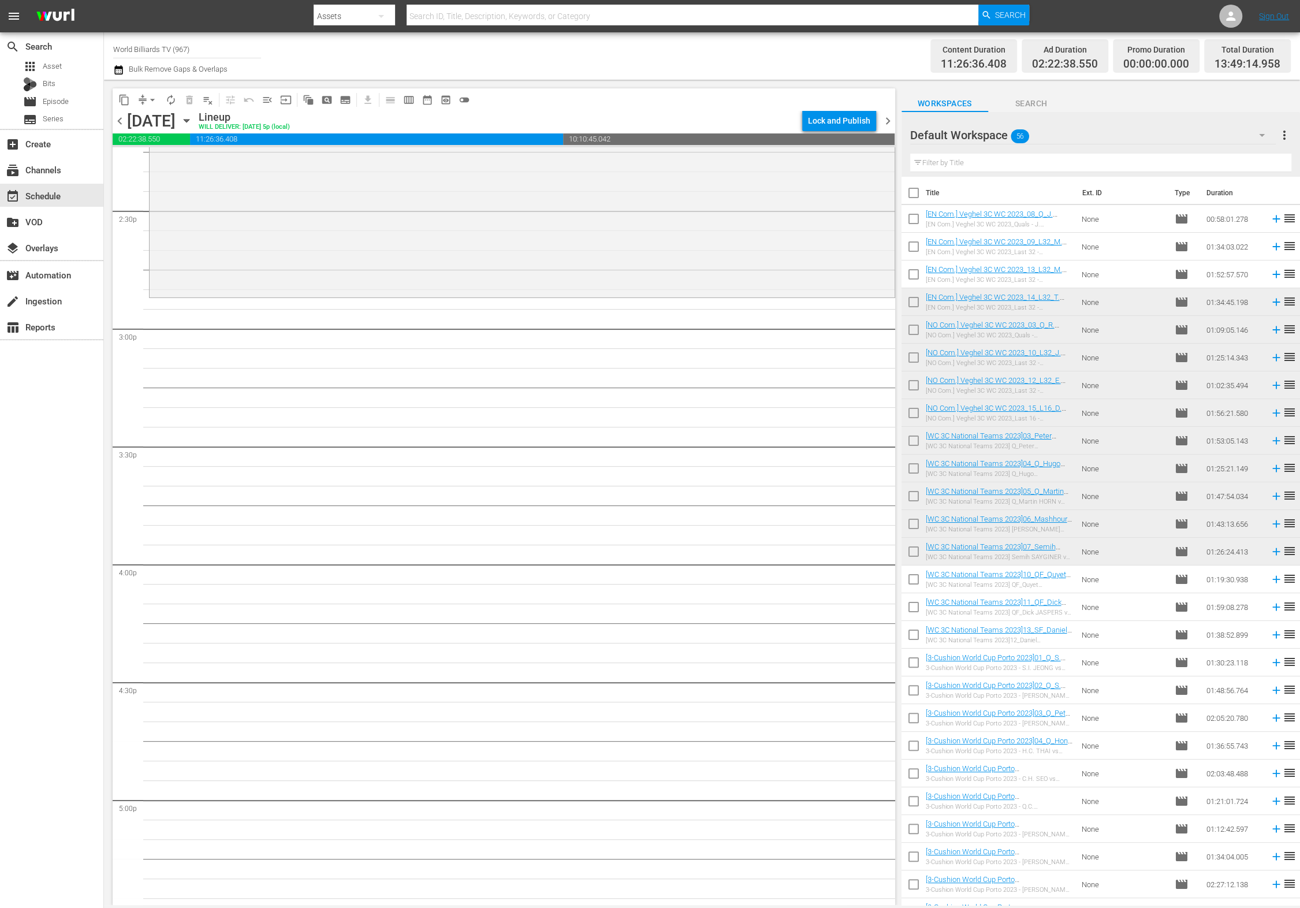
scroll to position [3442, 0]
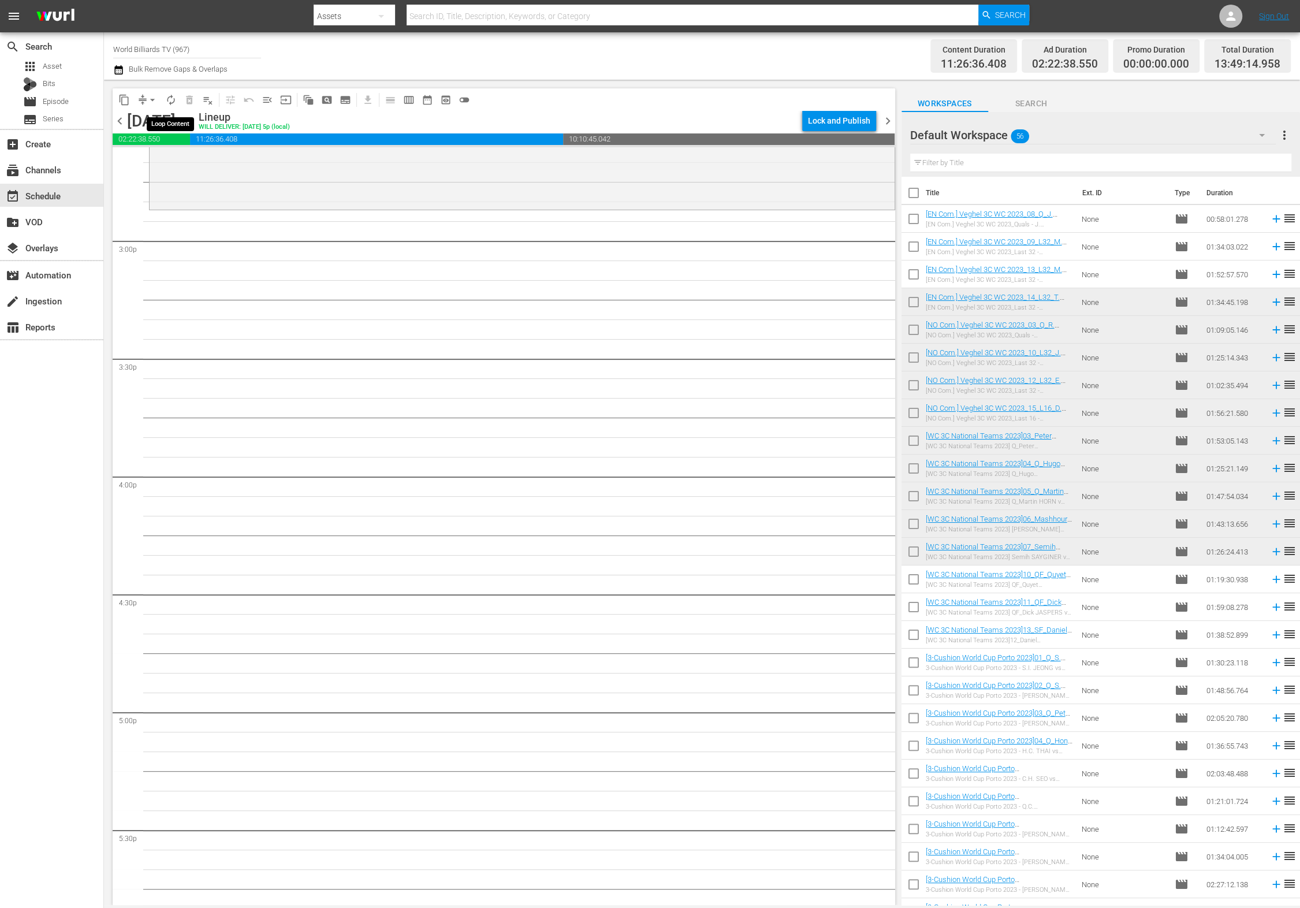
click at [170, 98] on span "autorenew_outlined" at bounding box center [171, 100] width 12 height 12
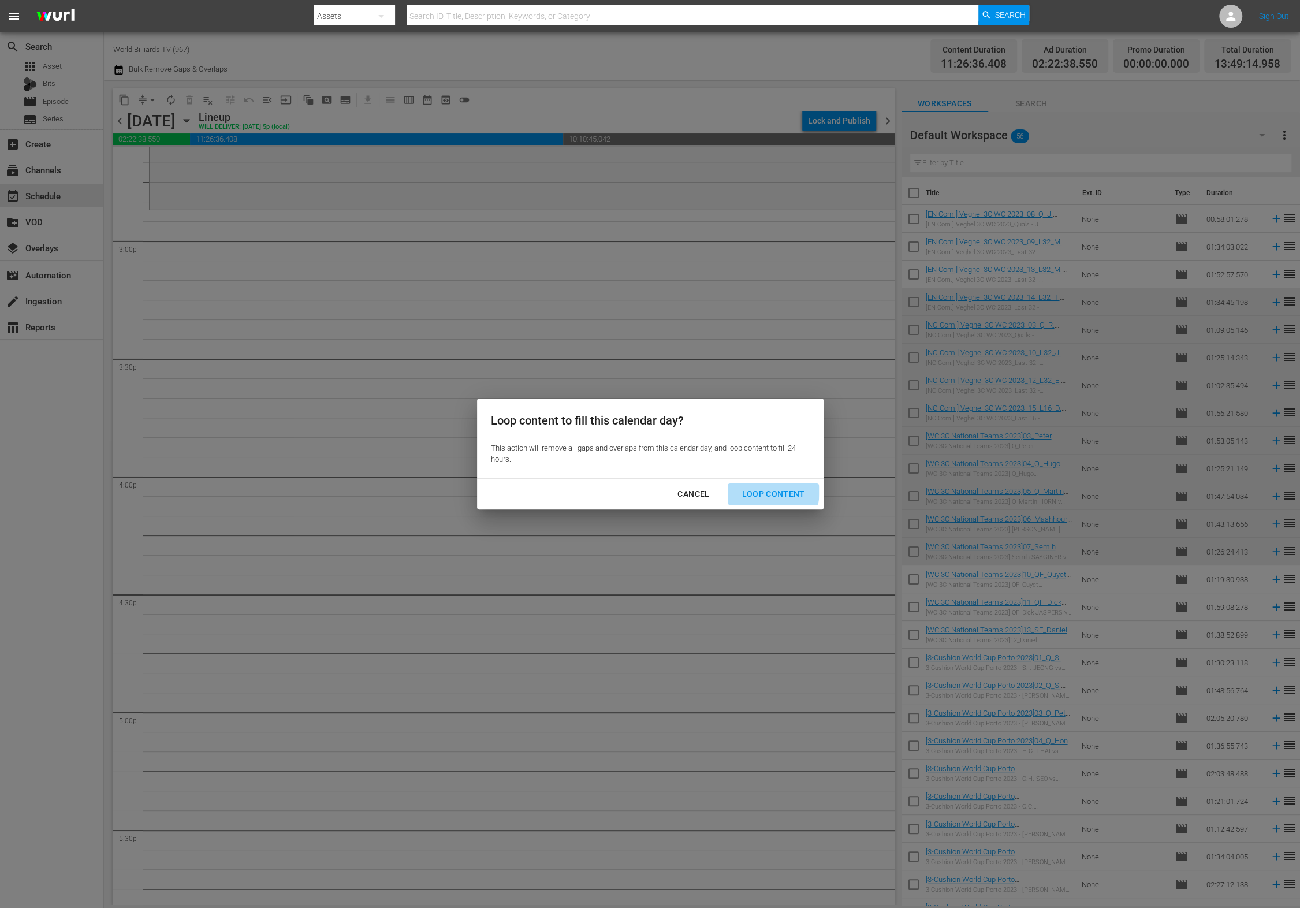
click at [763, 490] on div "Loop Content" at bounding box center [773, 494] width 81 height 14
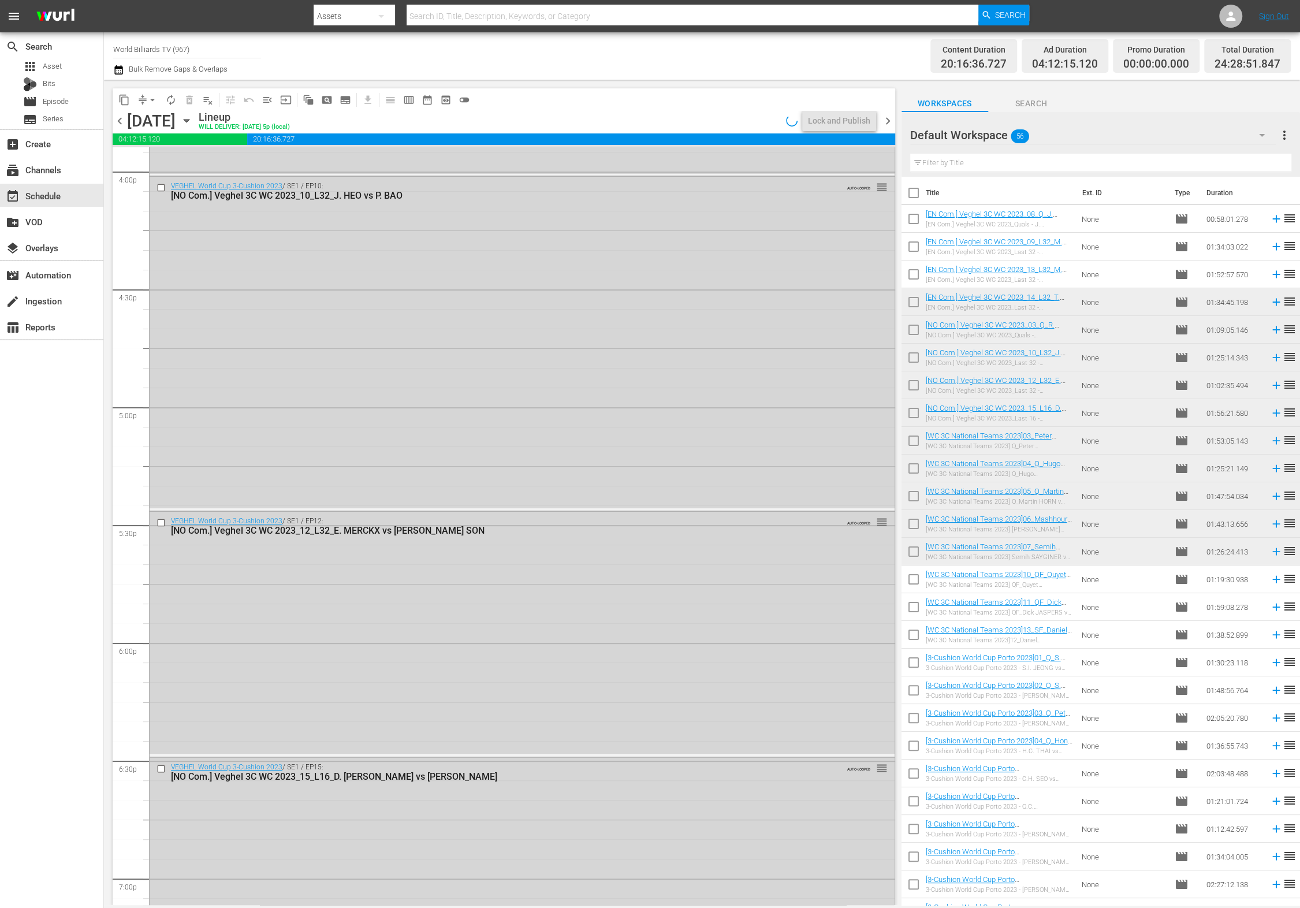
scroll to position [0, 0]
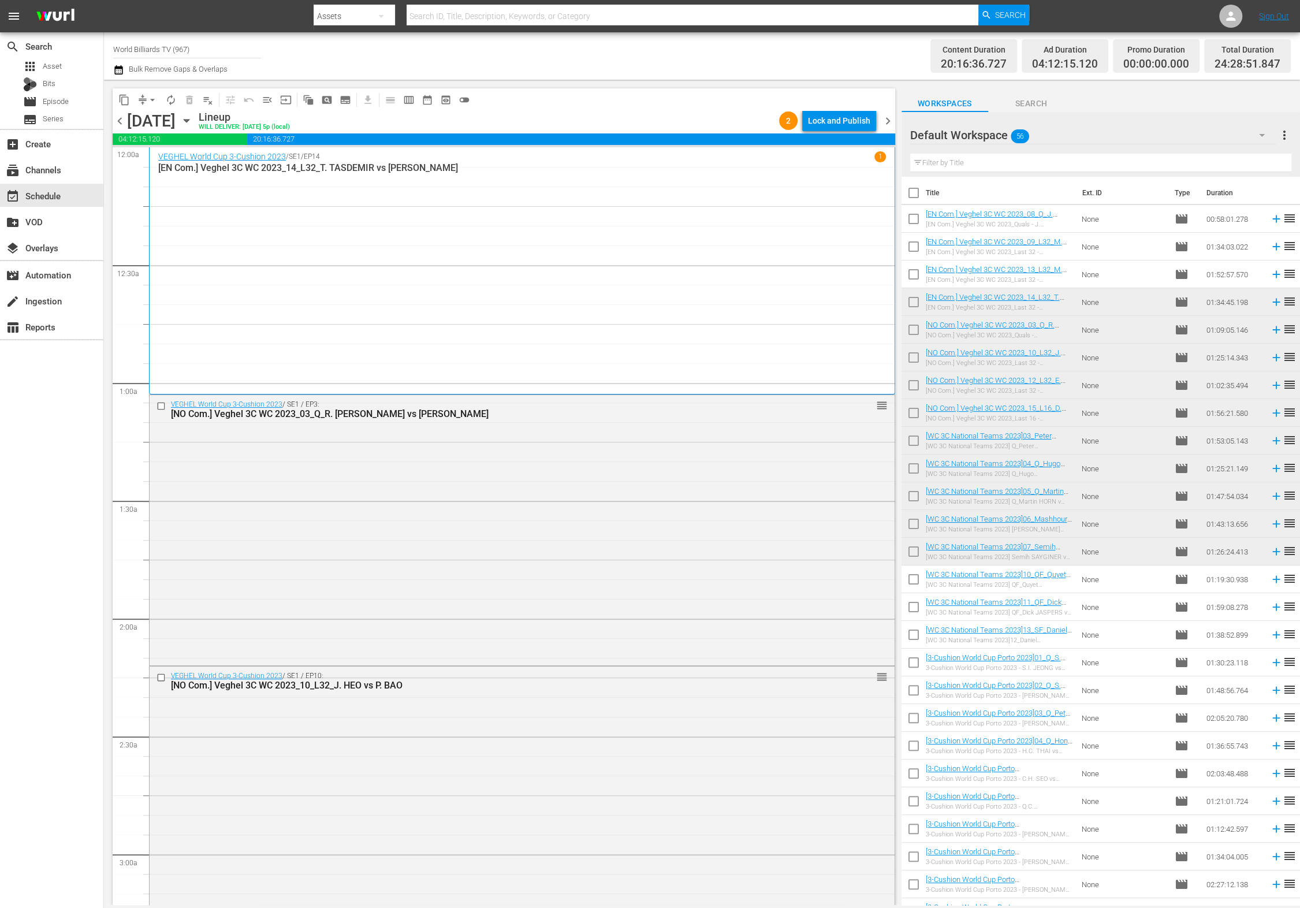
click at [836, 121] on div "Lock and Publish" at bounding box center [839, 120] width 62 height 21
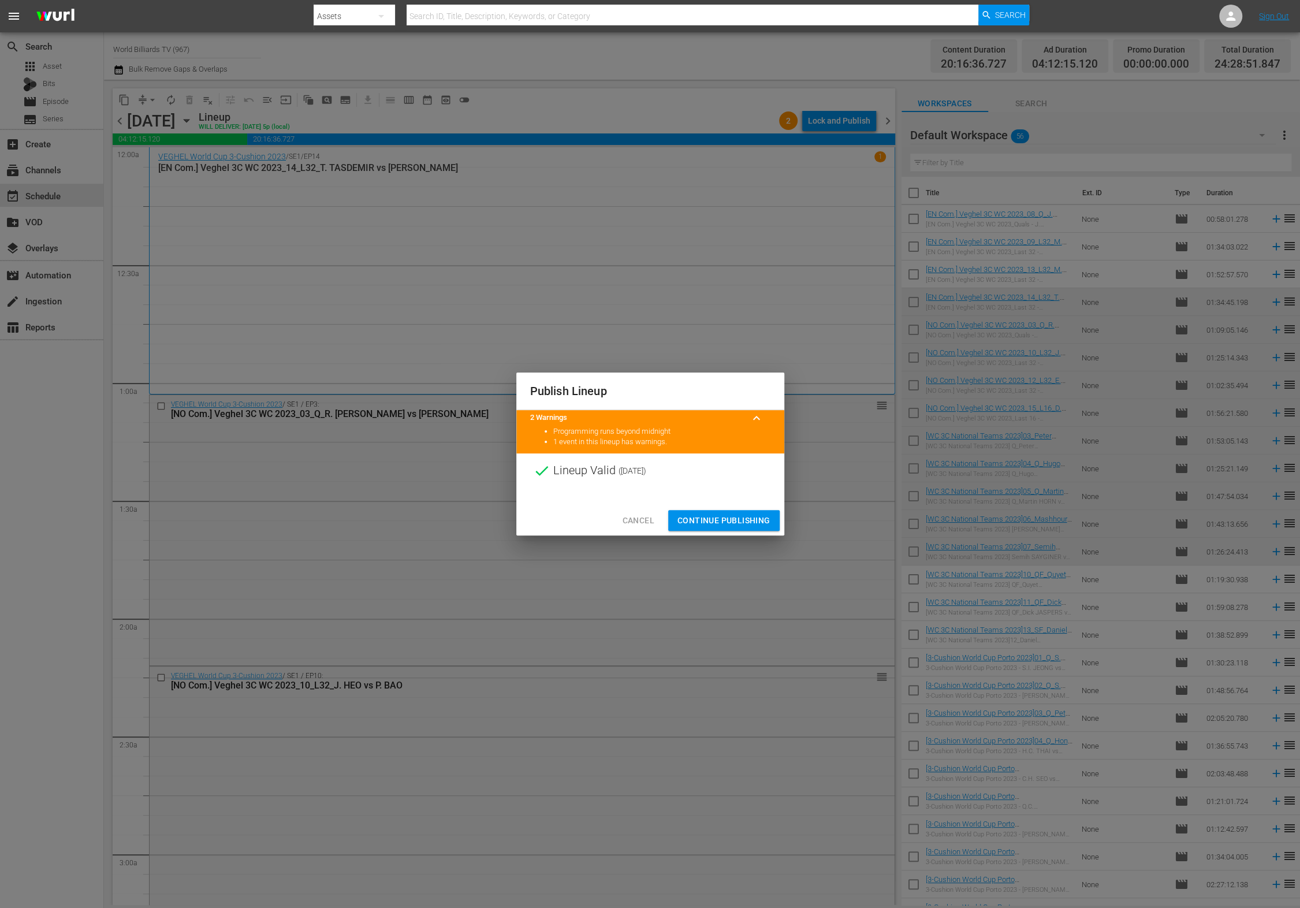
click at [713, 515] on span "Continue Publishing" at bounding box center [724, 521] width 93 height 14
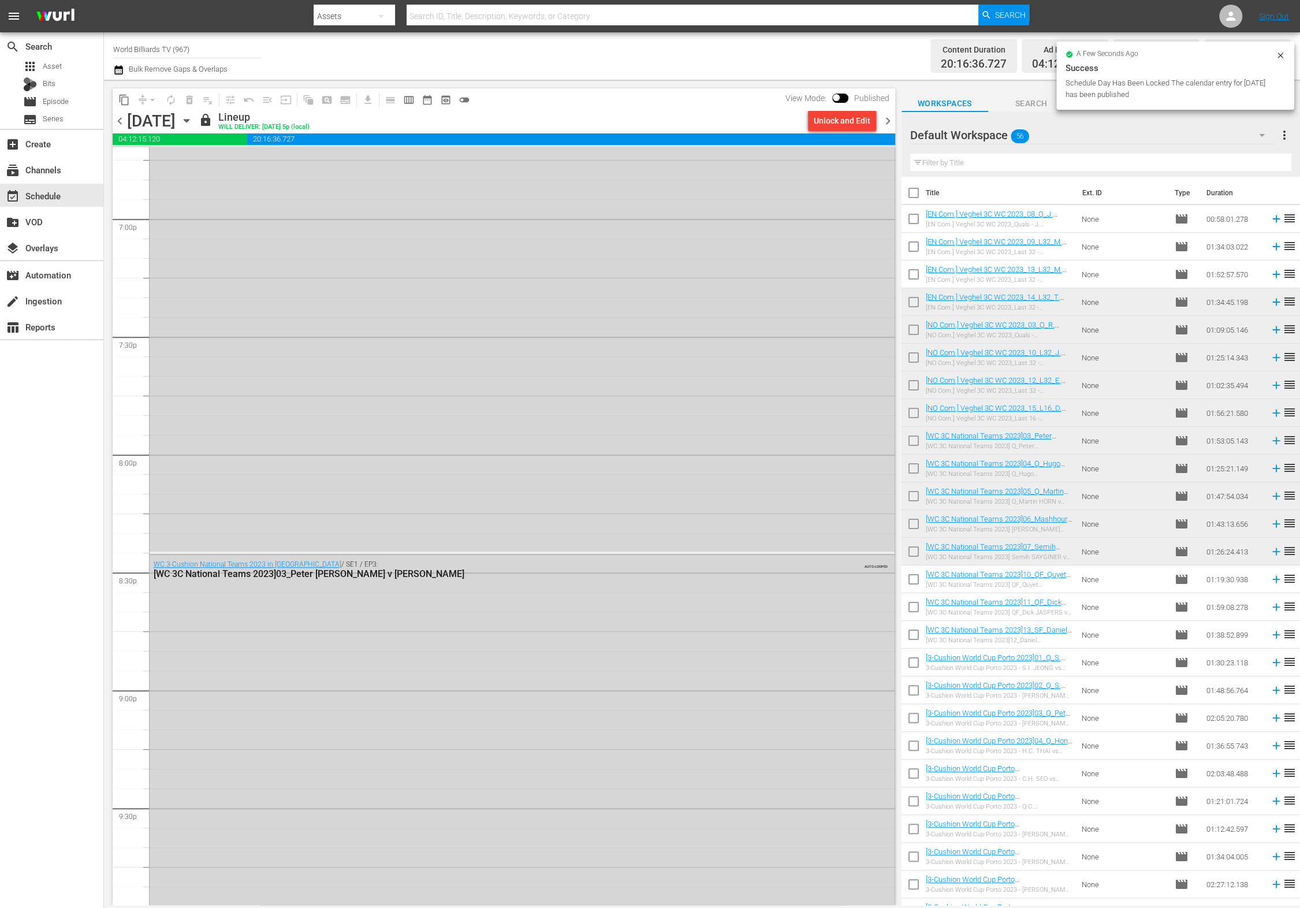
scroll to position [5259, 0]
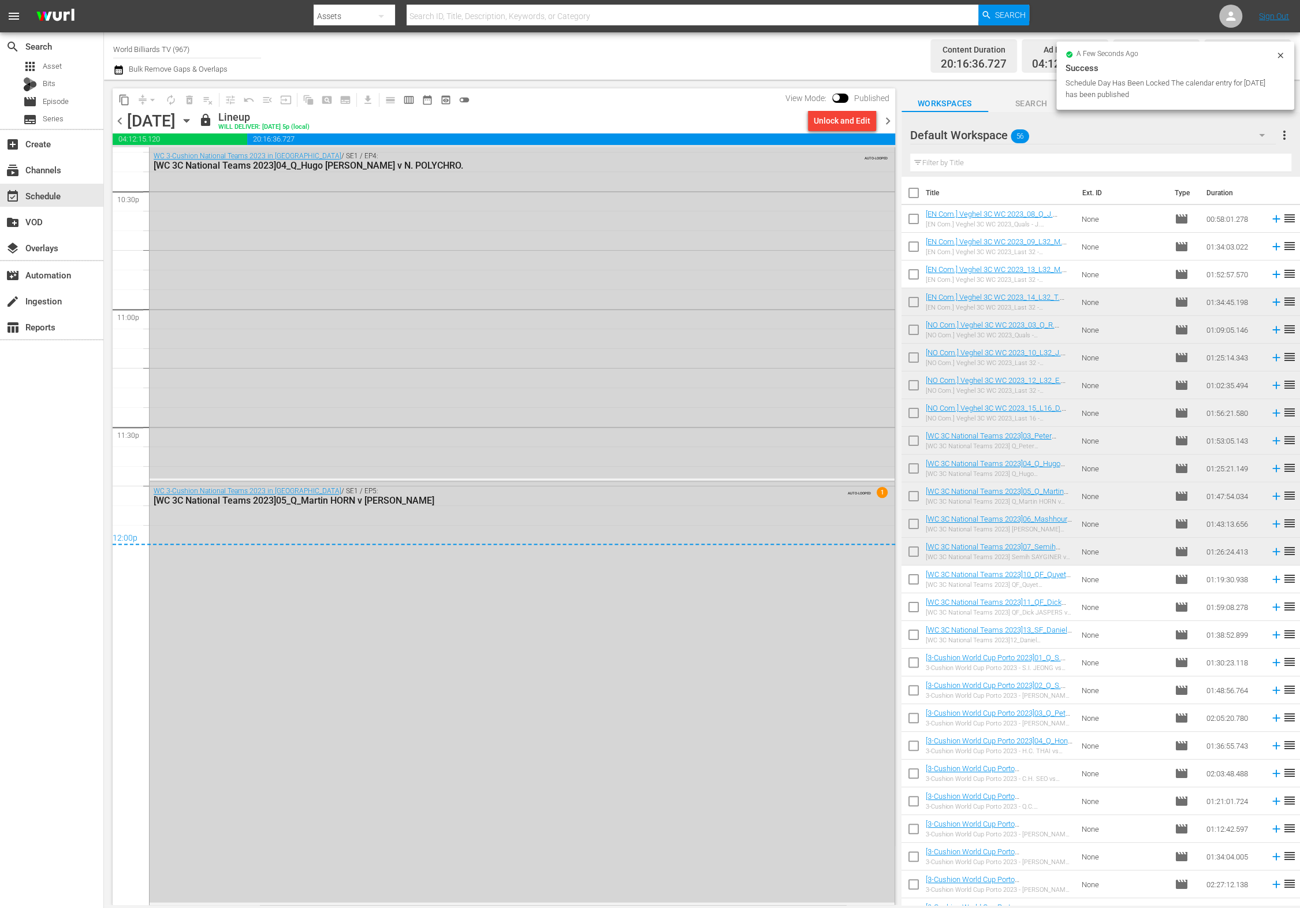
click at [193, 119] on icon "button" at bounding box center [186, 120] width 13 height 13
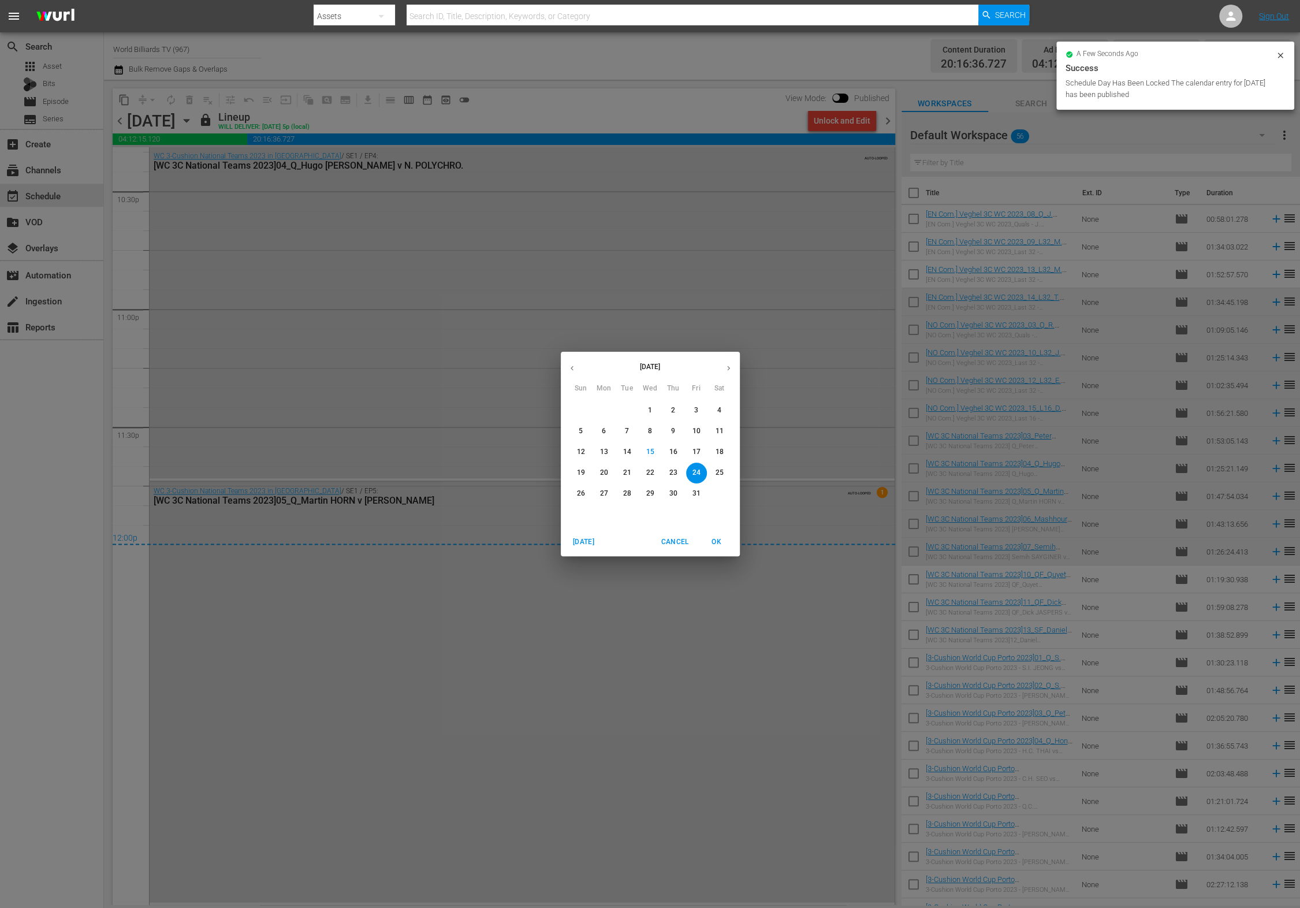
click at [715, 471] on span "25" at bounding box center [719, 473] width 21 height 10
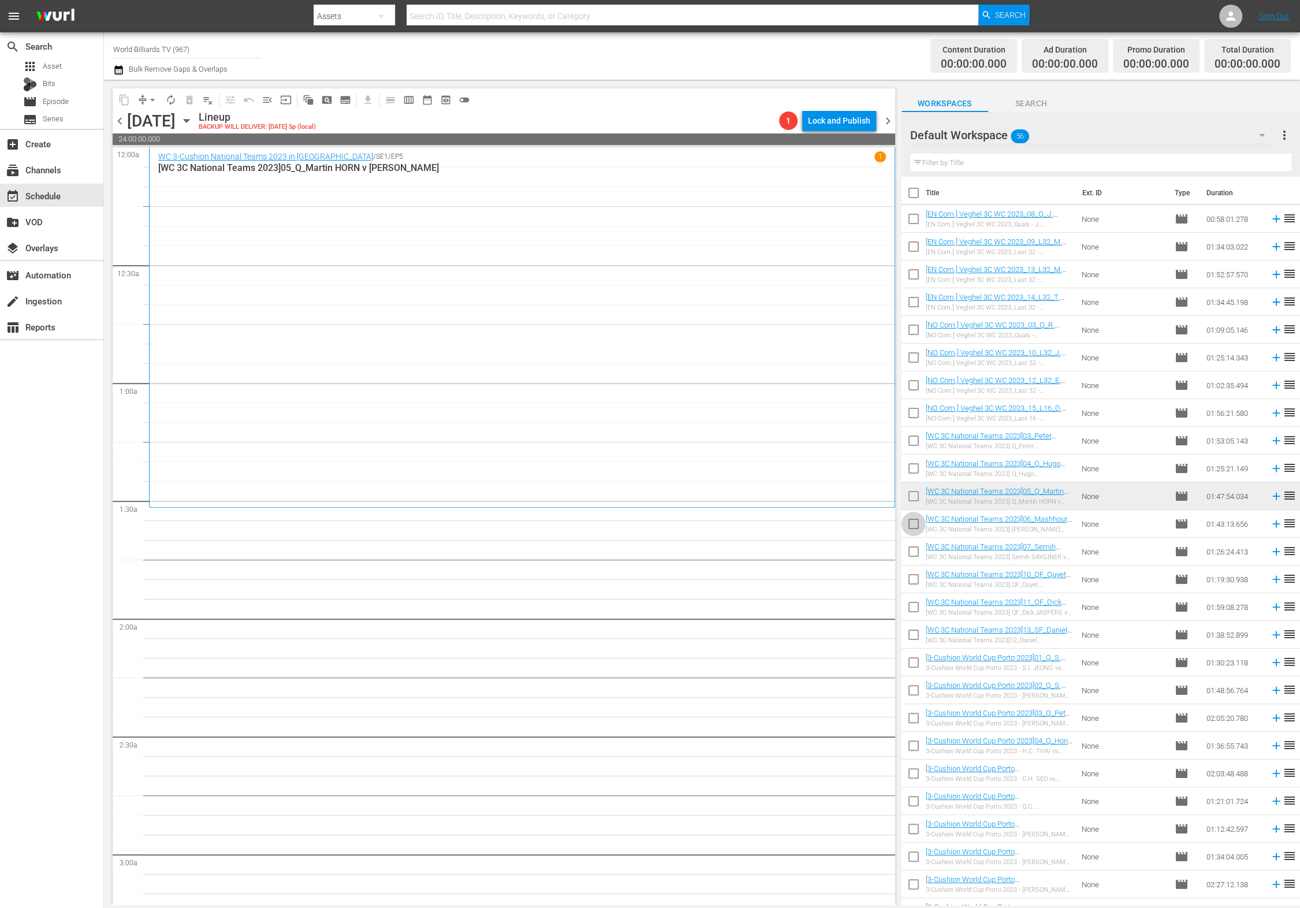
click at [917, 527] on input "checkbox" at bounding box center [914, 526] width 24 height 24
checkbox input "true"
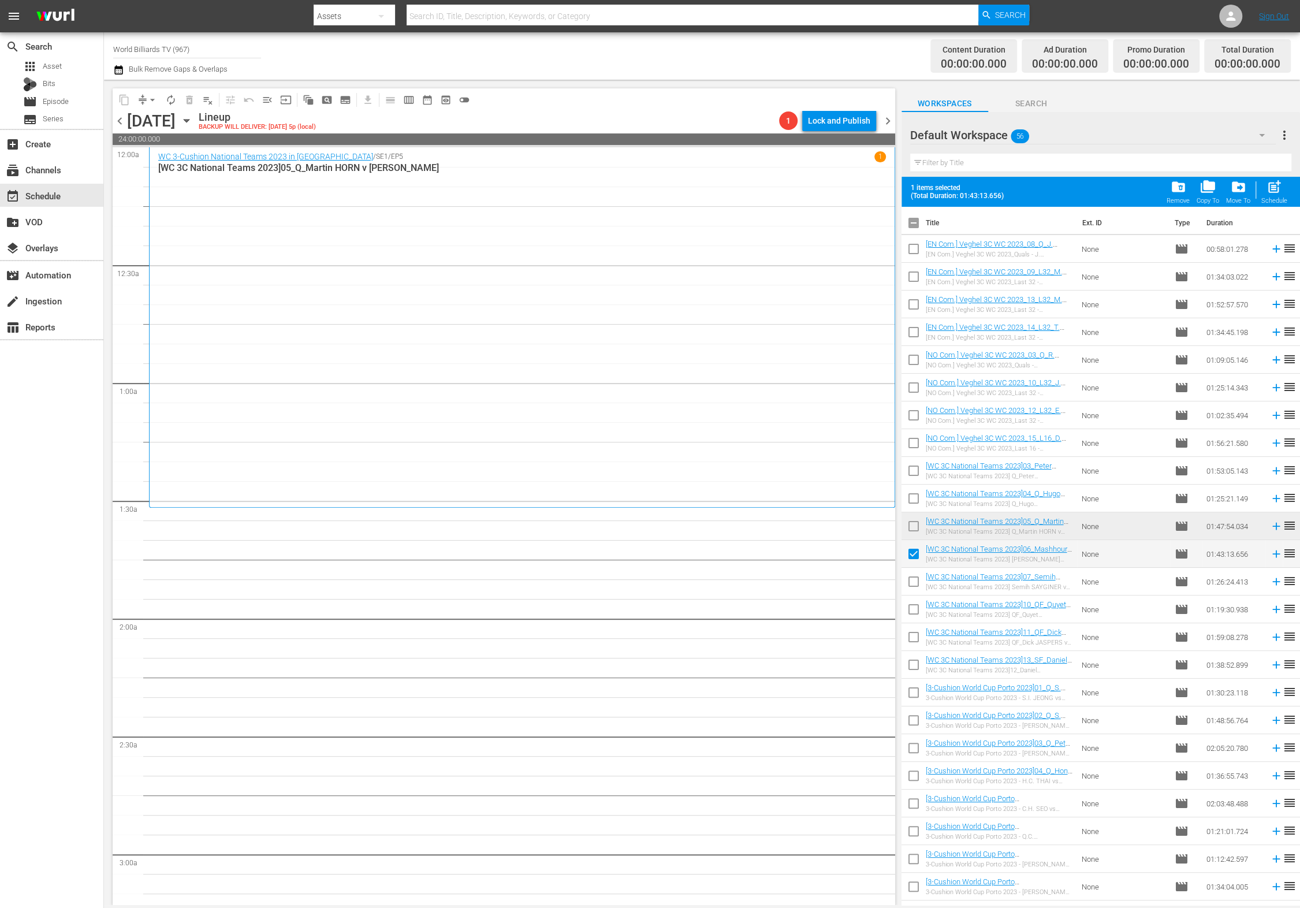
click at [910, 582] on input "checkbox" at bounding box center [914, 584] width 24 height 24
checkbox input "true"
click at [909, 624] on td at bounding box center [914, 637] width 24 height 28
click at [907, 664] on input "checkbox" at bounding box center [914, 667] width 24 height 24
checkbox input "true"
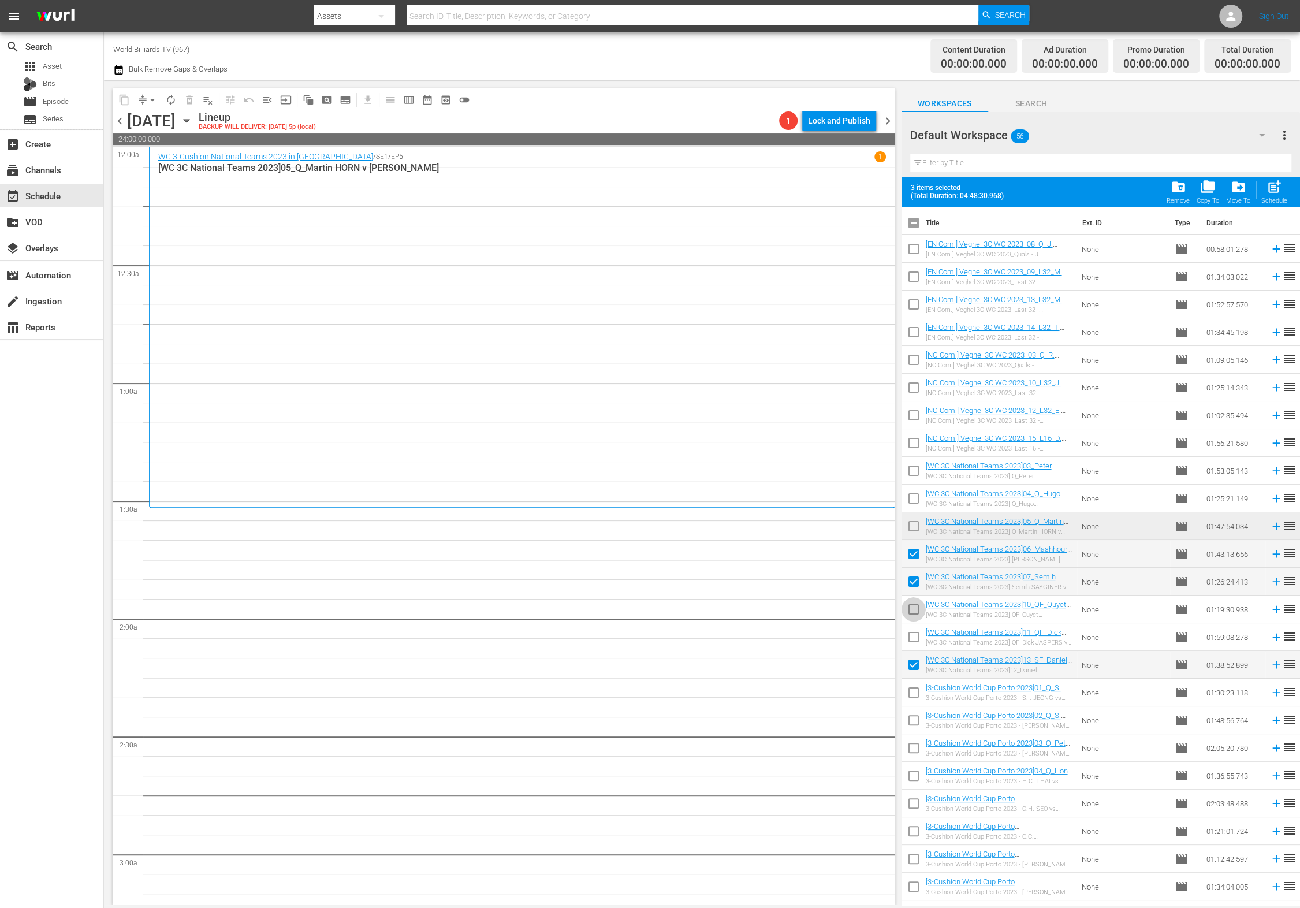
click at [914, 612] on input "checkbox" at bounding box center [914, 612] width 24 height 24
checkbox input "true"
click at [913, 641] on input "checkbox" at bounding box center [914, 639] width 24 height 24
checkbox input "true"
click at [909, 686] on input "checkbox" at bounding box center [914, 695] width 24 height 24
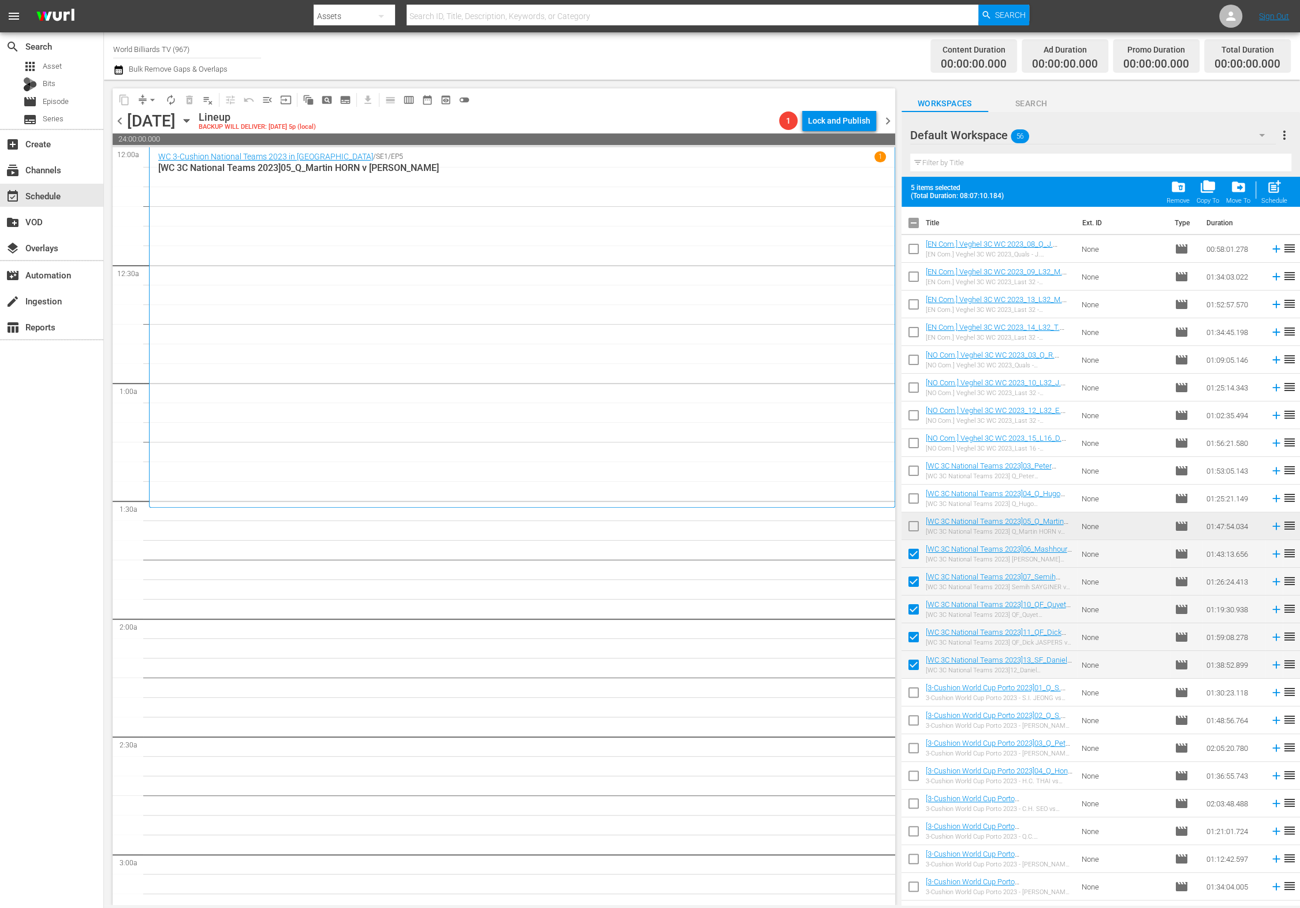
checkbox input "true"
click at [912, 716] on input "checkbox" at bounding box center [914, 723] width 24 height 24
checkbox input "true"
click at [911, 739] on input "checkbox" at bounding box center [914, 750] width 24 height 24
checkbox input "true"
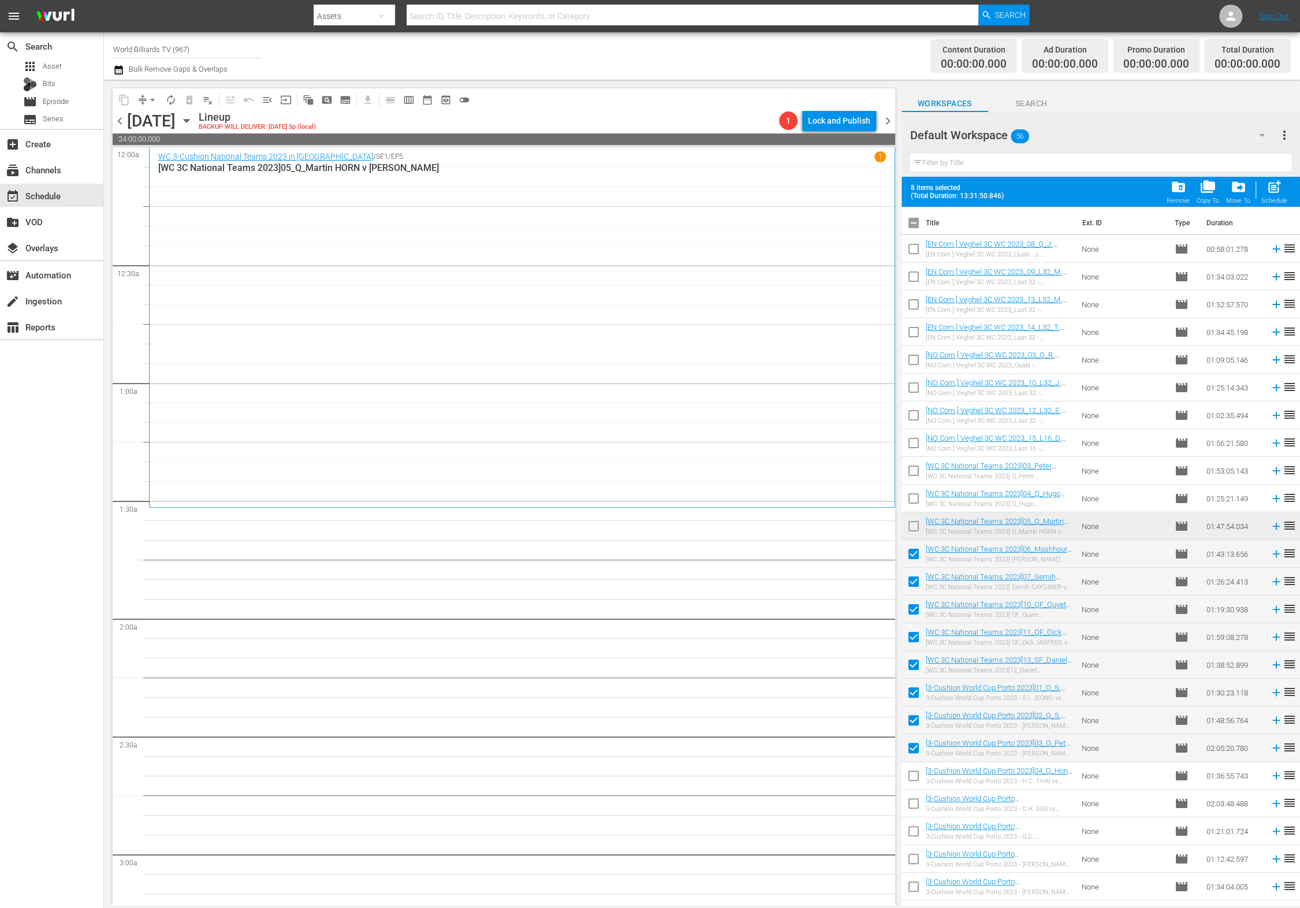
click at [1271, 183] on span "post_add" at bounding box center [1275, 187] width 16 height 16
checkbox input "false"
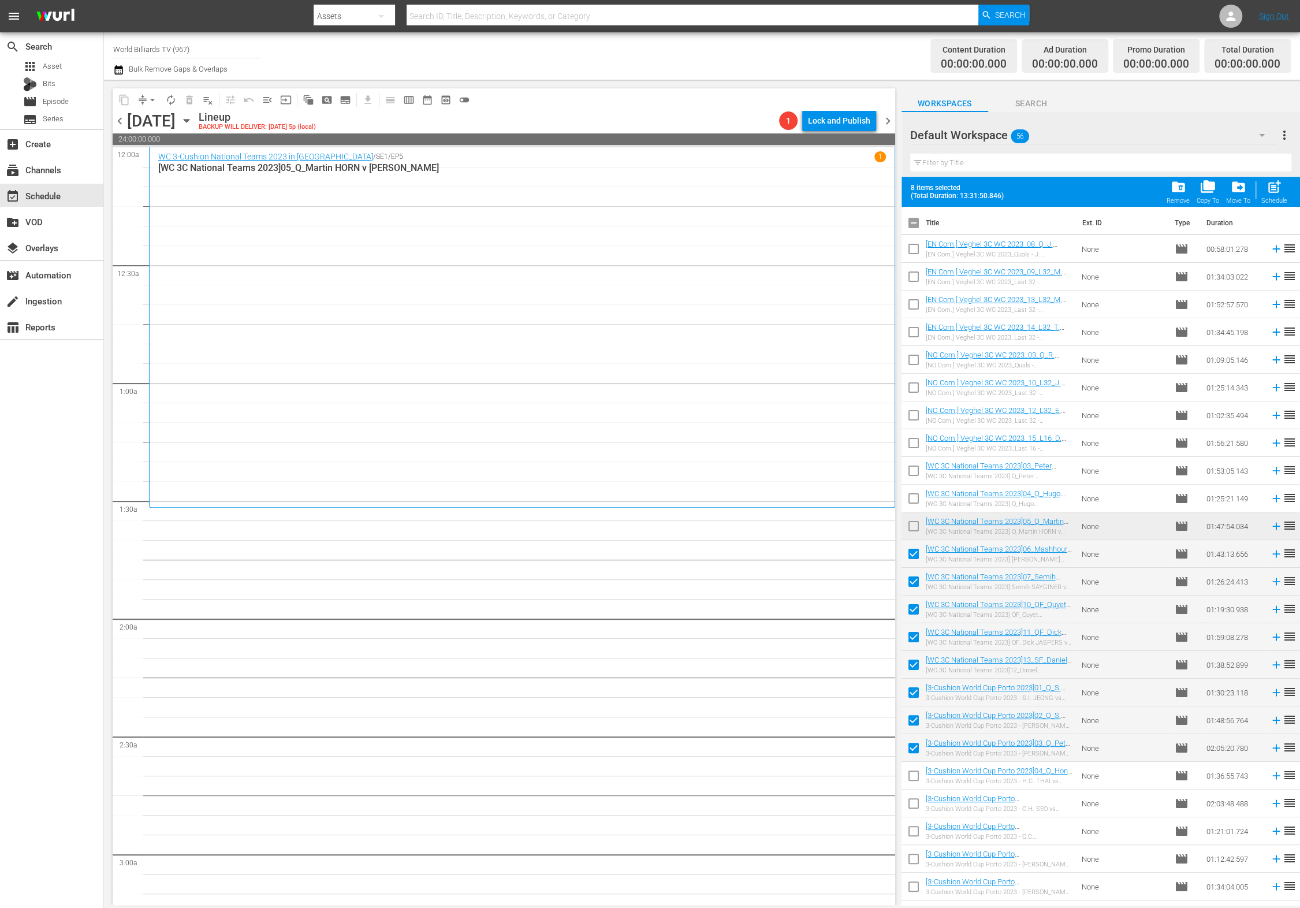
checkbox input "false"
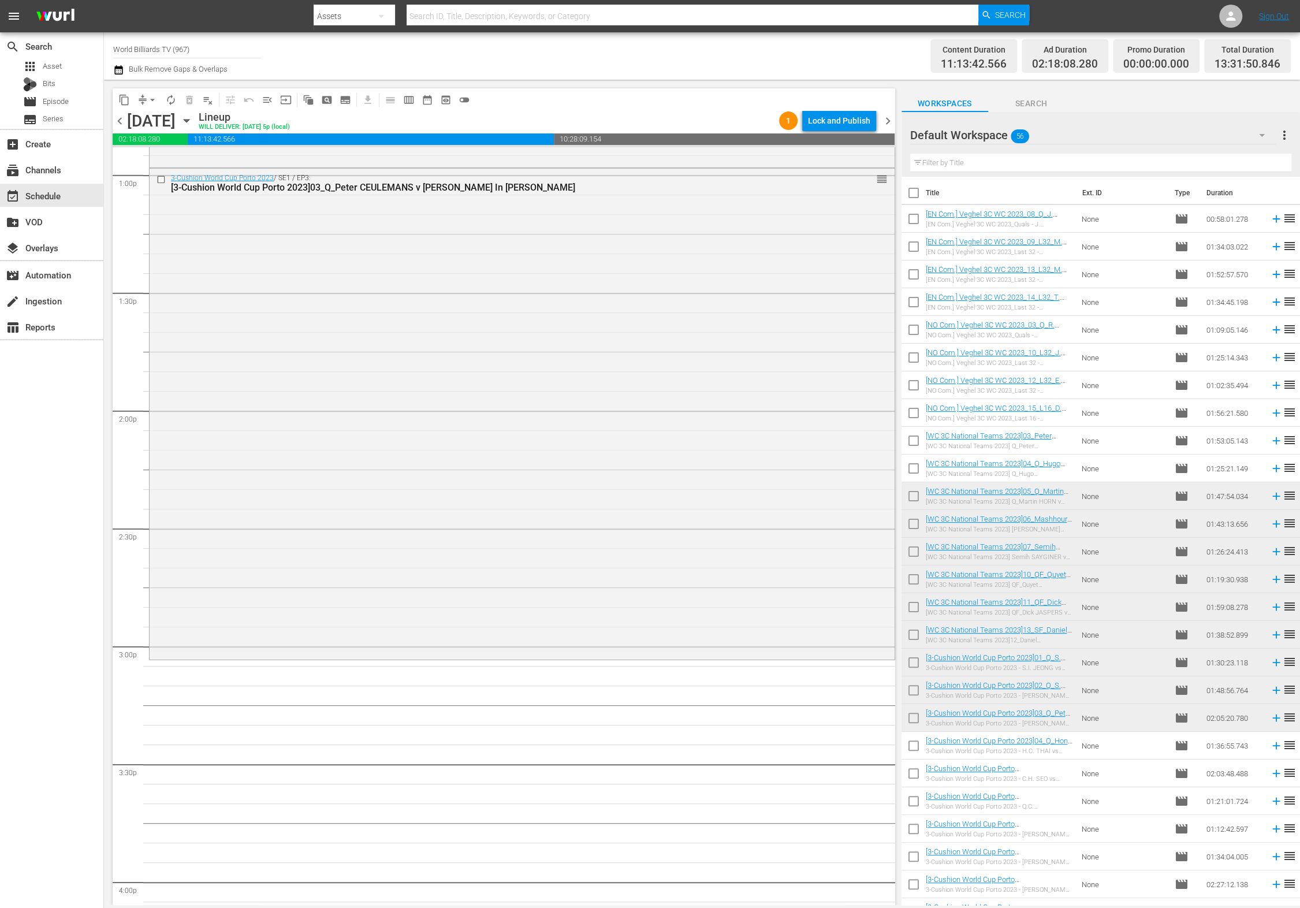
scroll to position [3546, 0]
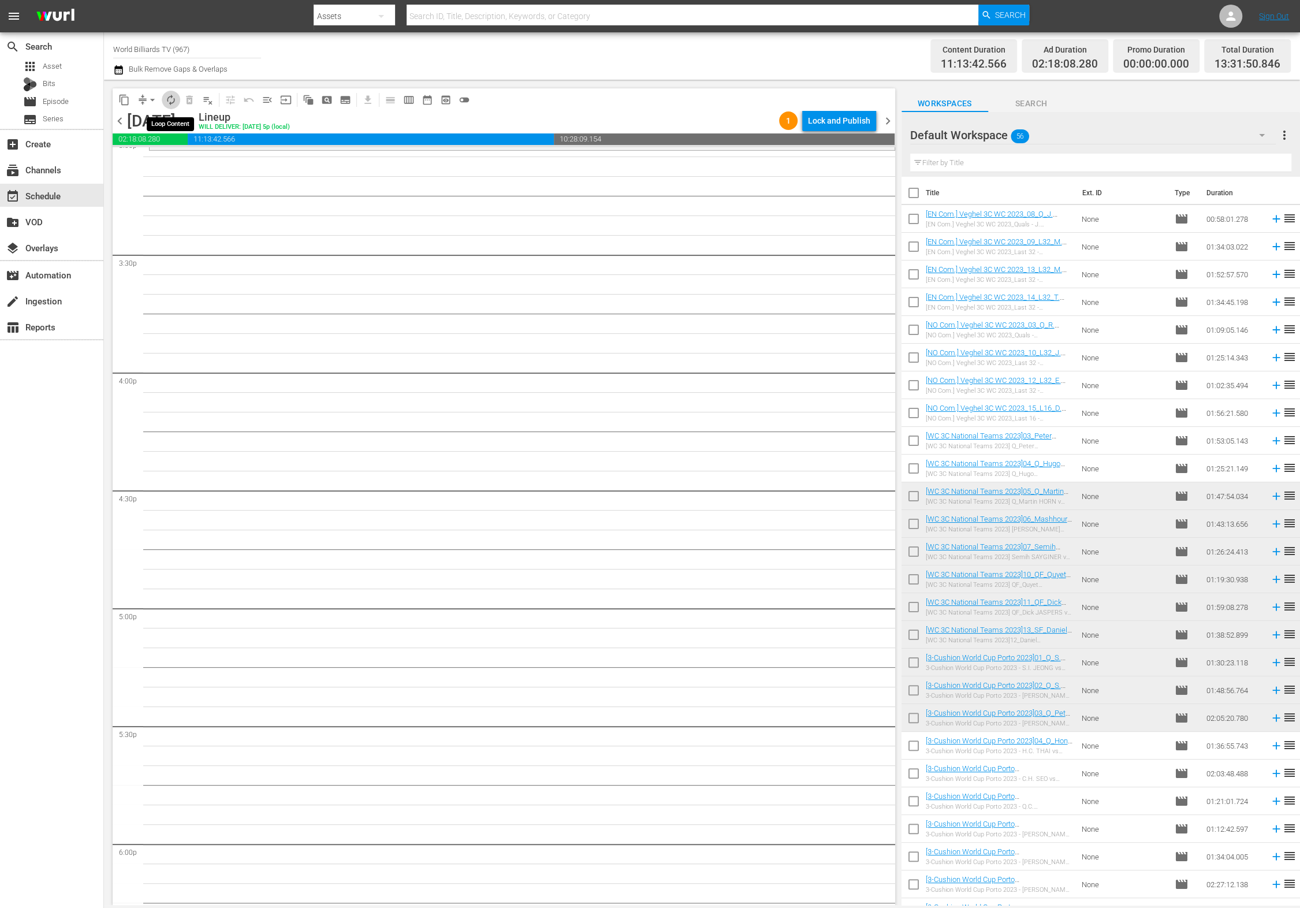
click at [174, 101] on span "autorenew_outlined" at bounding box center [171, 100] width 12 height 12
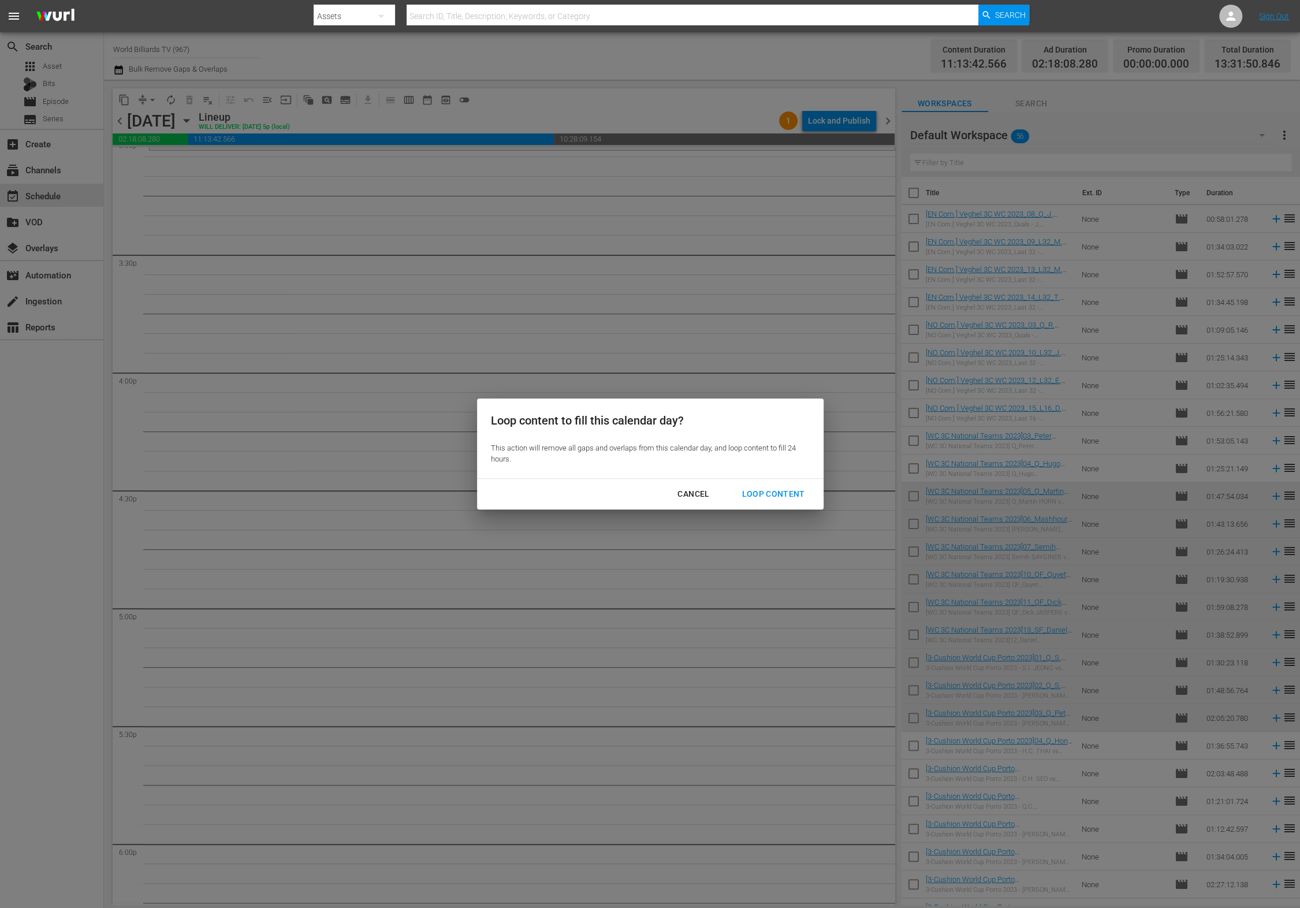
click at [767, 498] on div "Loop Content" at bounding box center [773, 494] width 81 height 14
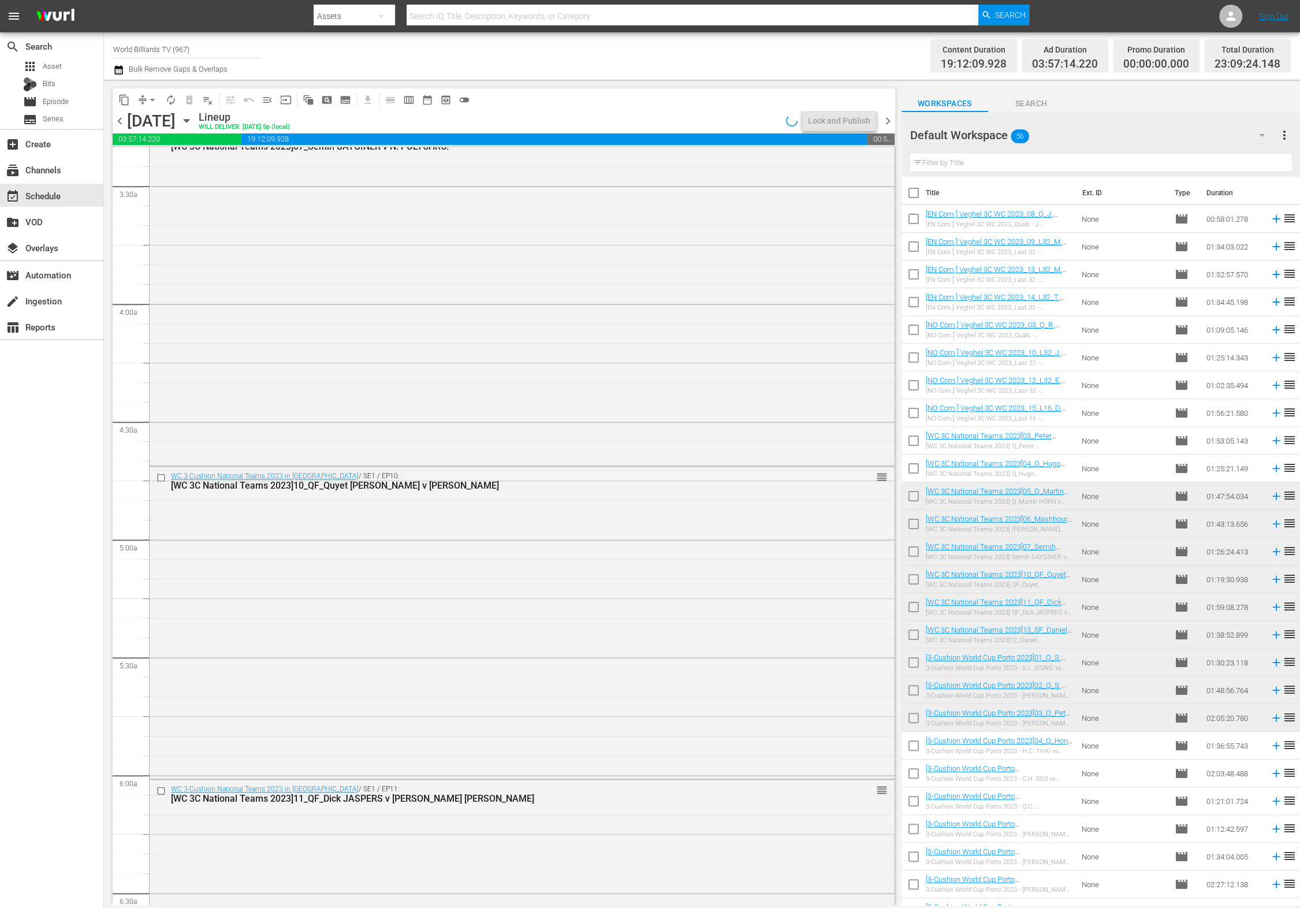
scroll to position [0, 0]
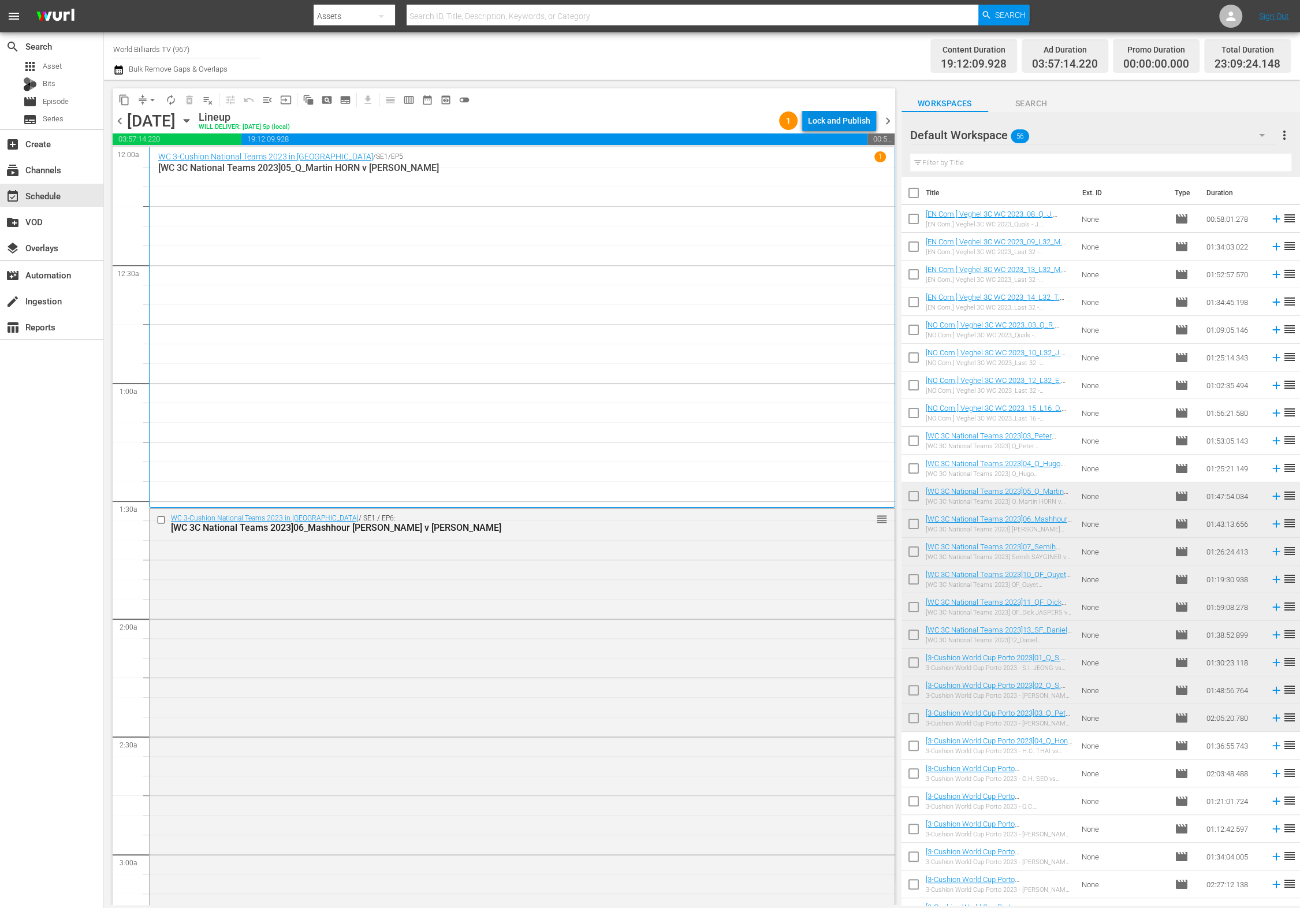
click at [856, 118] on div "Lock and Publish" at bounding box center [839, 120] width 62 height 21
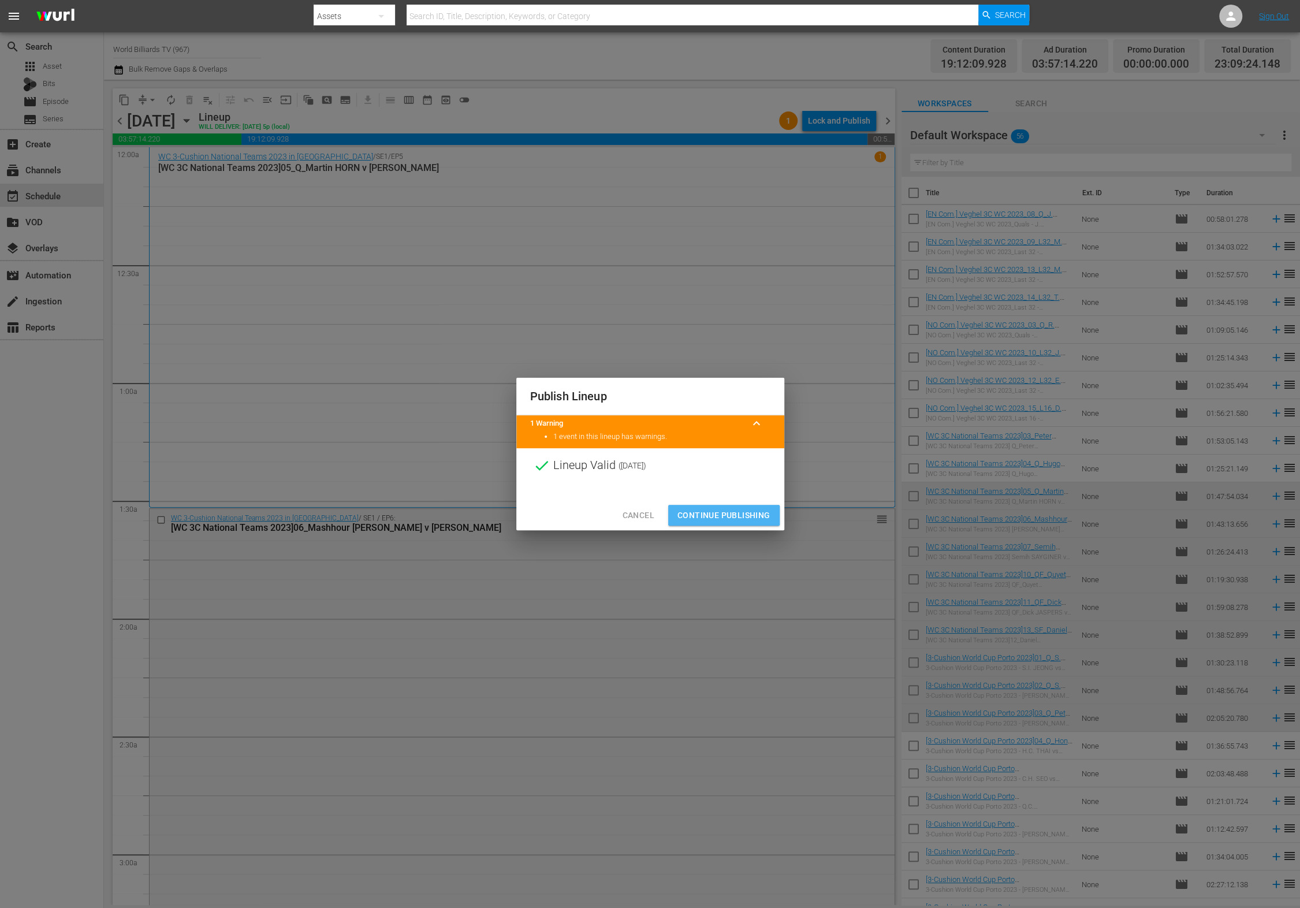
click at [756, 515] on span "Continue Publishing" at bounding box center [724, 515] width 93 height 14
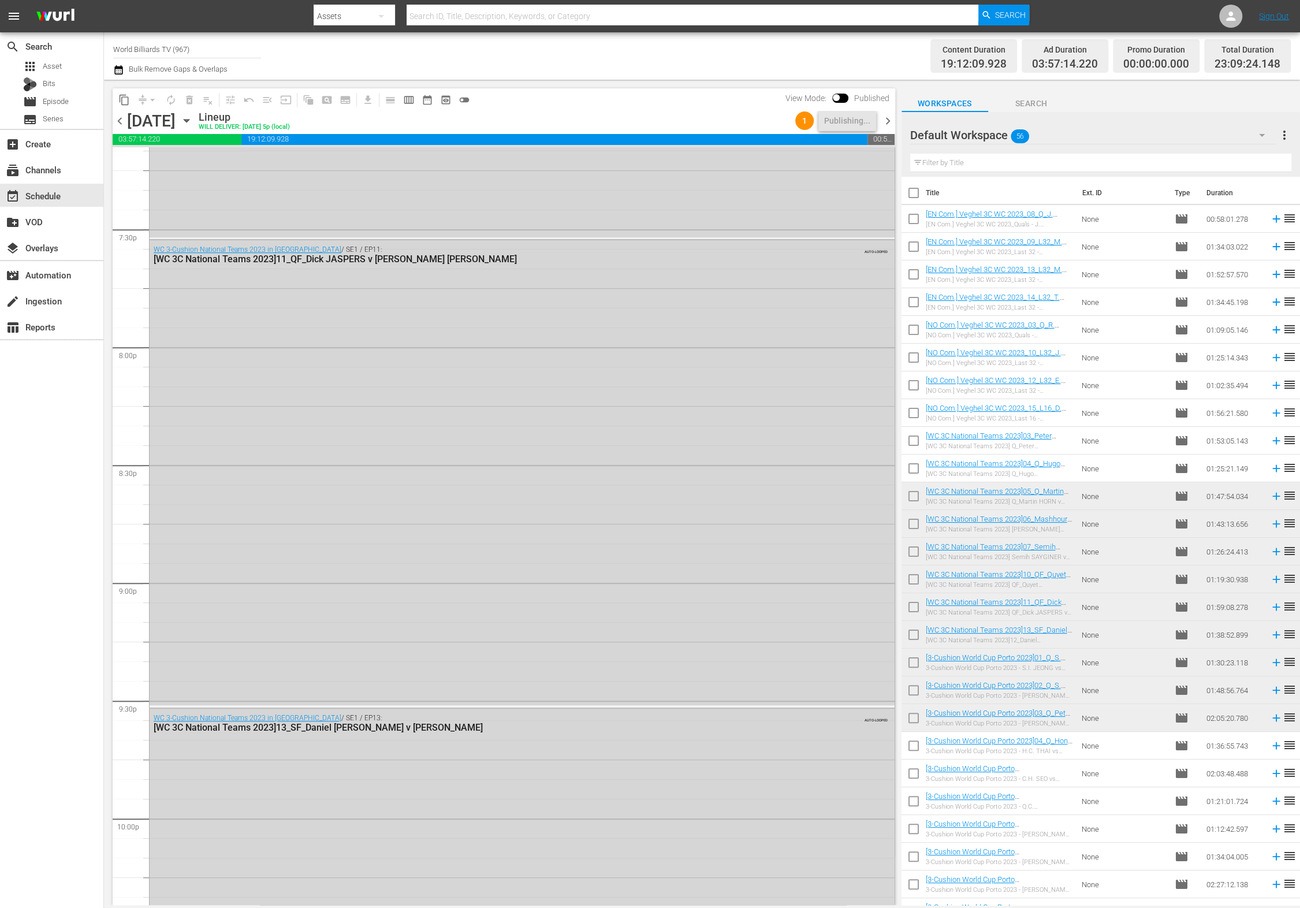
scroll to position [4746, 0]
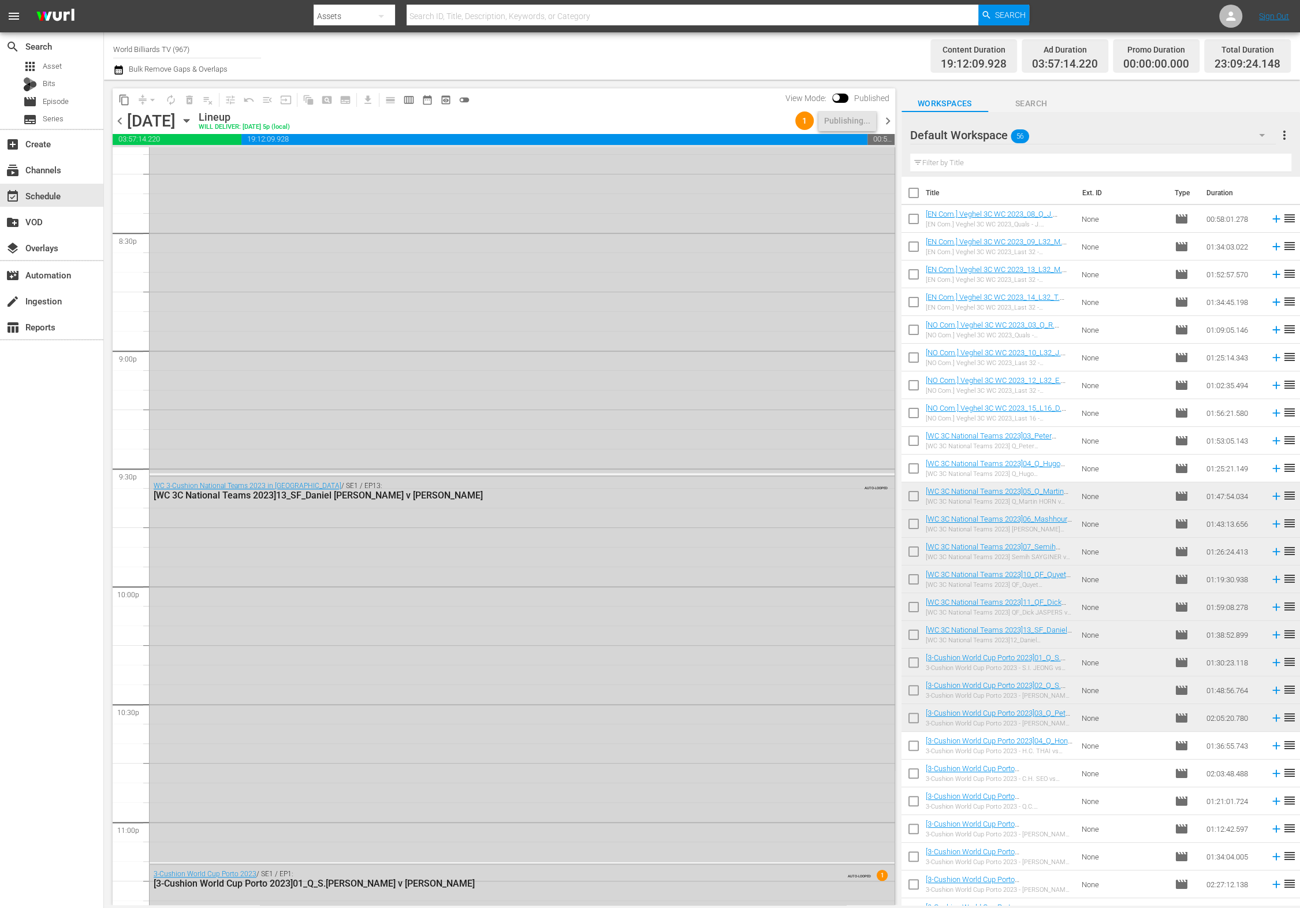
click at [189, 121] on icon "button" at bounding box center [186, 121] width 5 height 3
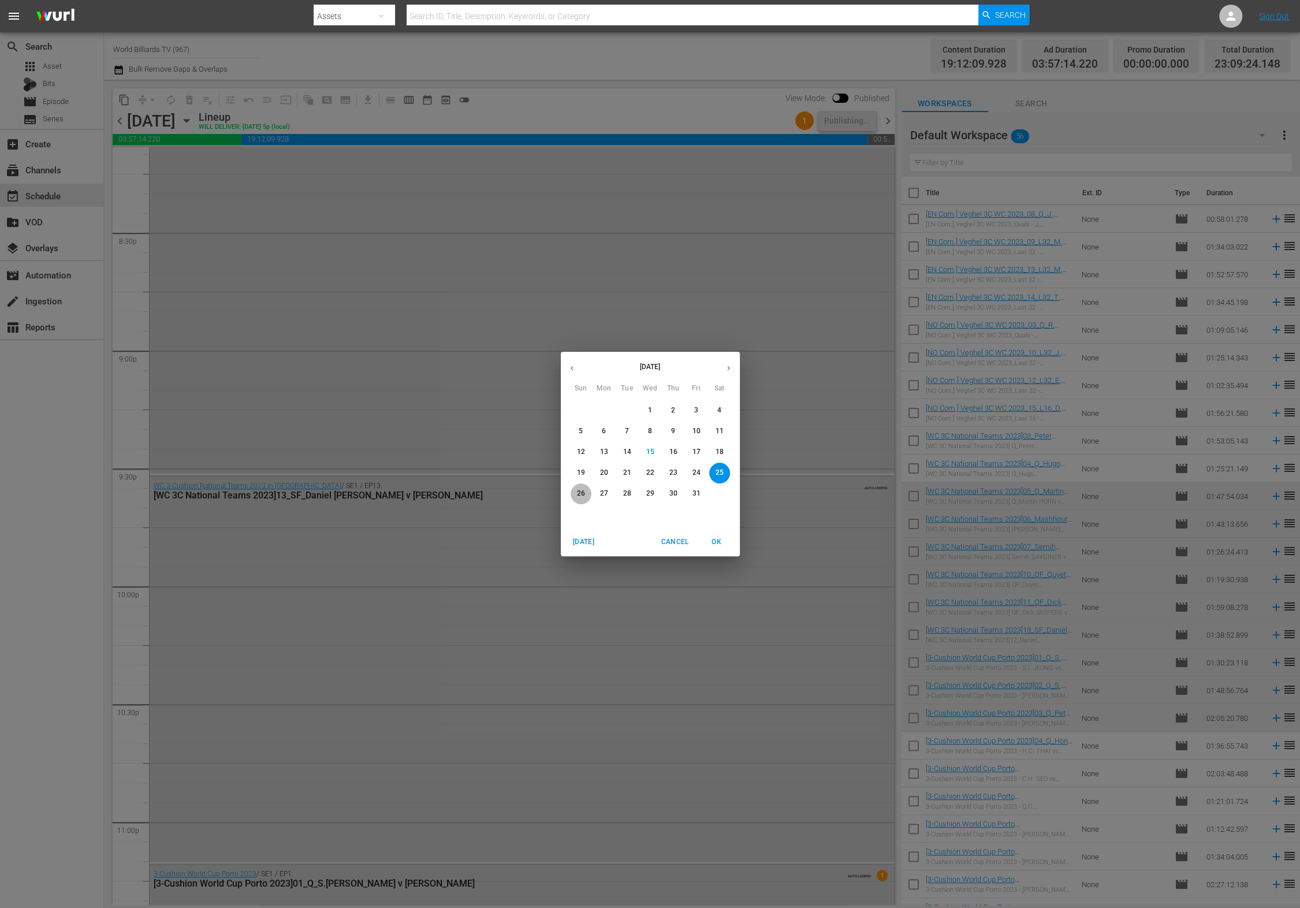
click at [577, 496] on p "26" at bounding box center [581, 494] width 8 height 10
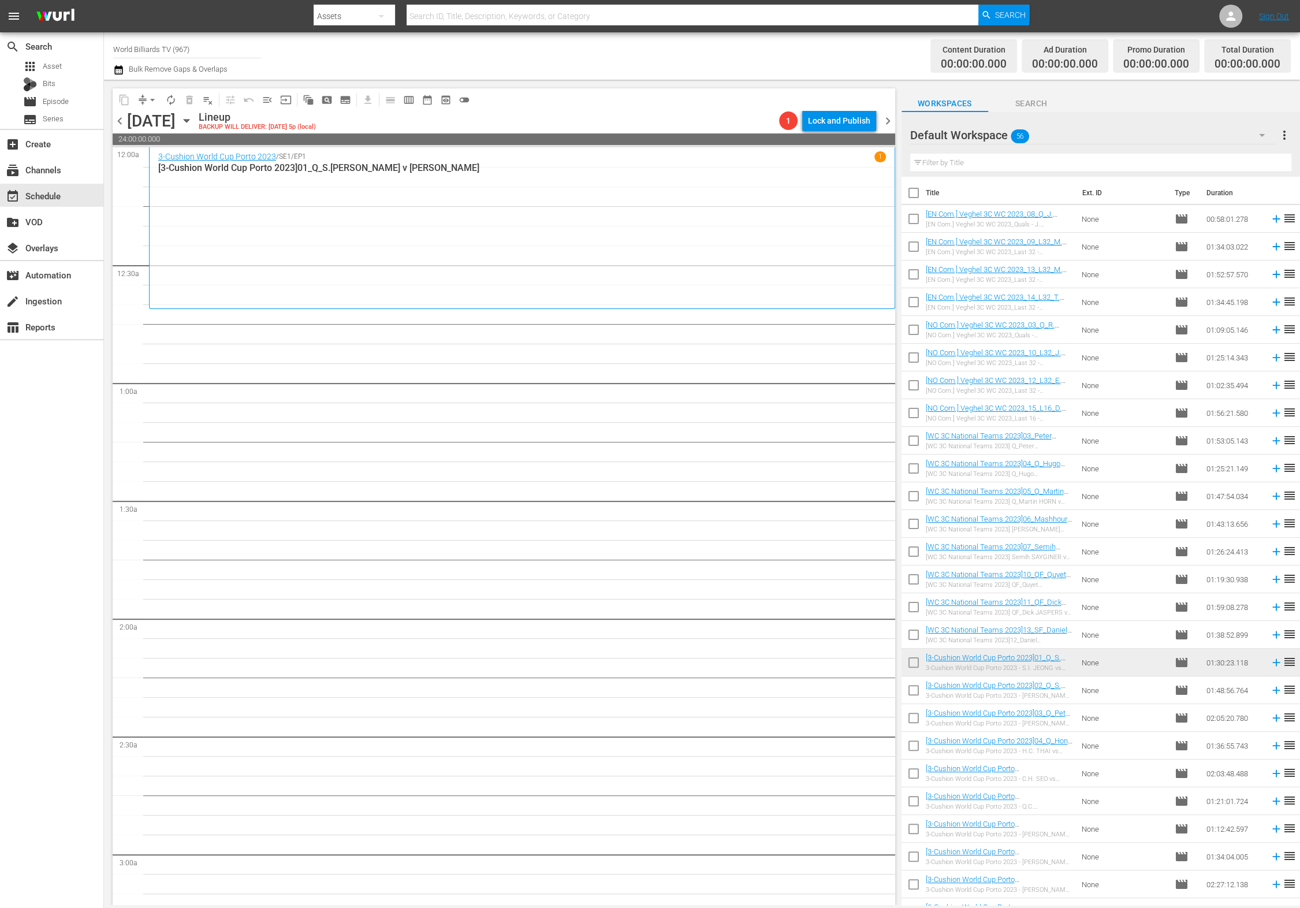
click at [916, 693] on input "checkbox" at bounding box center [914, 693] width 24 height 24
checkbox input "true"
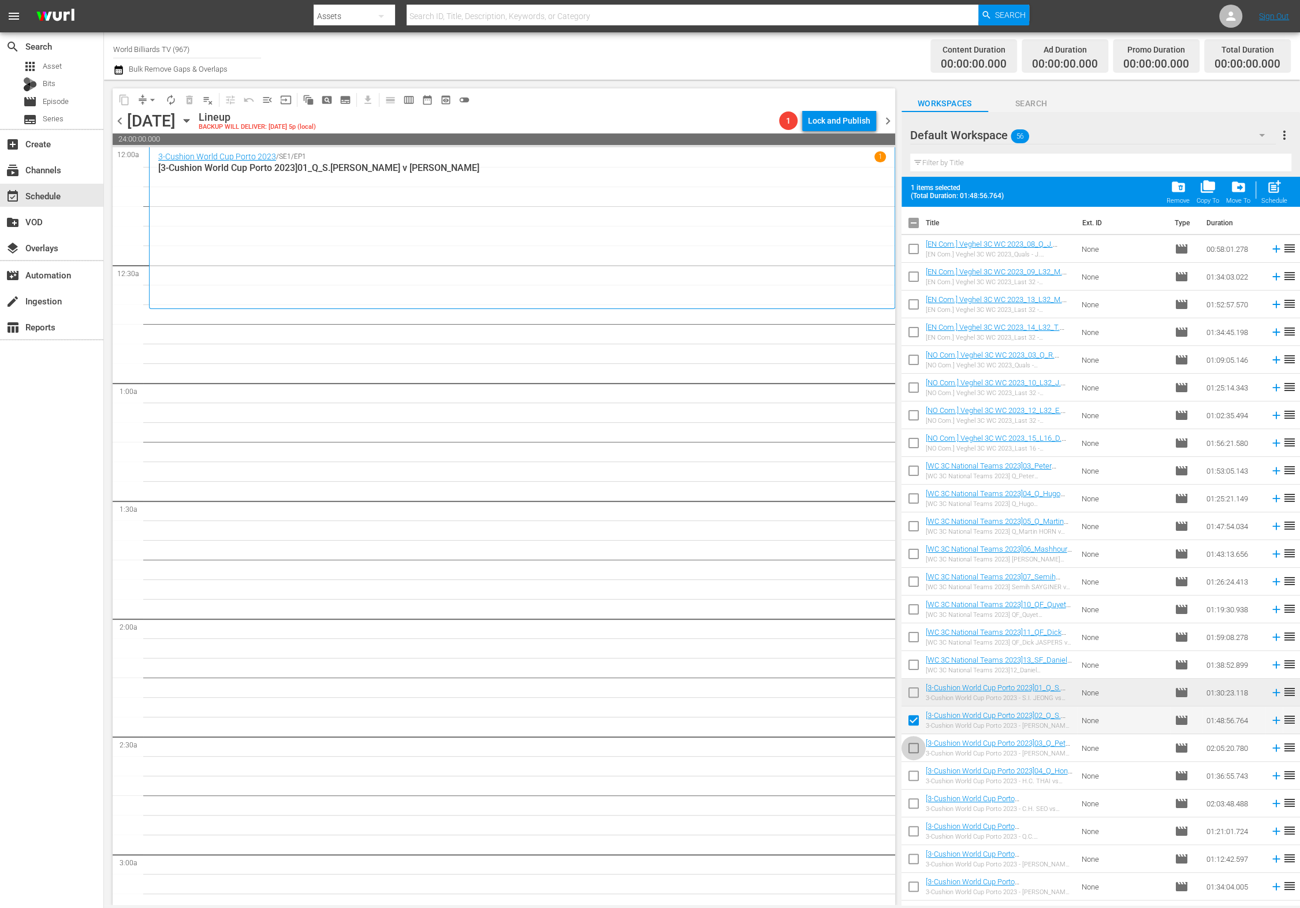
click at [910, 751] on input "checkbox" at bounding box center [914, 750] width 24 height 24
checkbox input "true"
click at [912, 796] on input "checkbox" at bounding box center [914, 806] width 24 height 24
checkbox input "true"
click at [913, 776] on input "checkbox" at bounding box center [914, 778] width 24 height 24
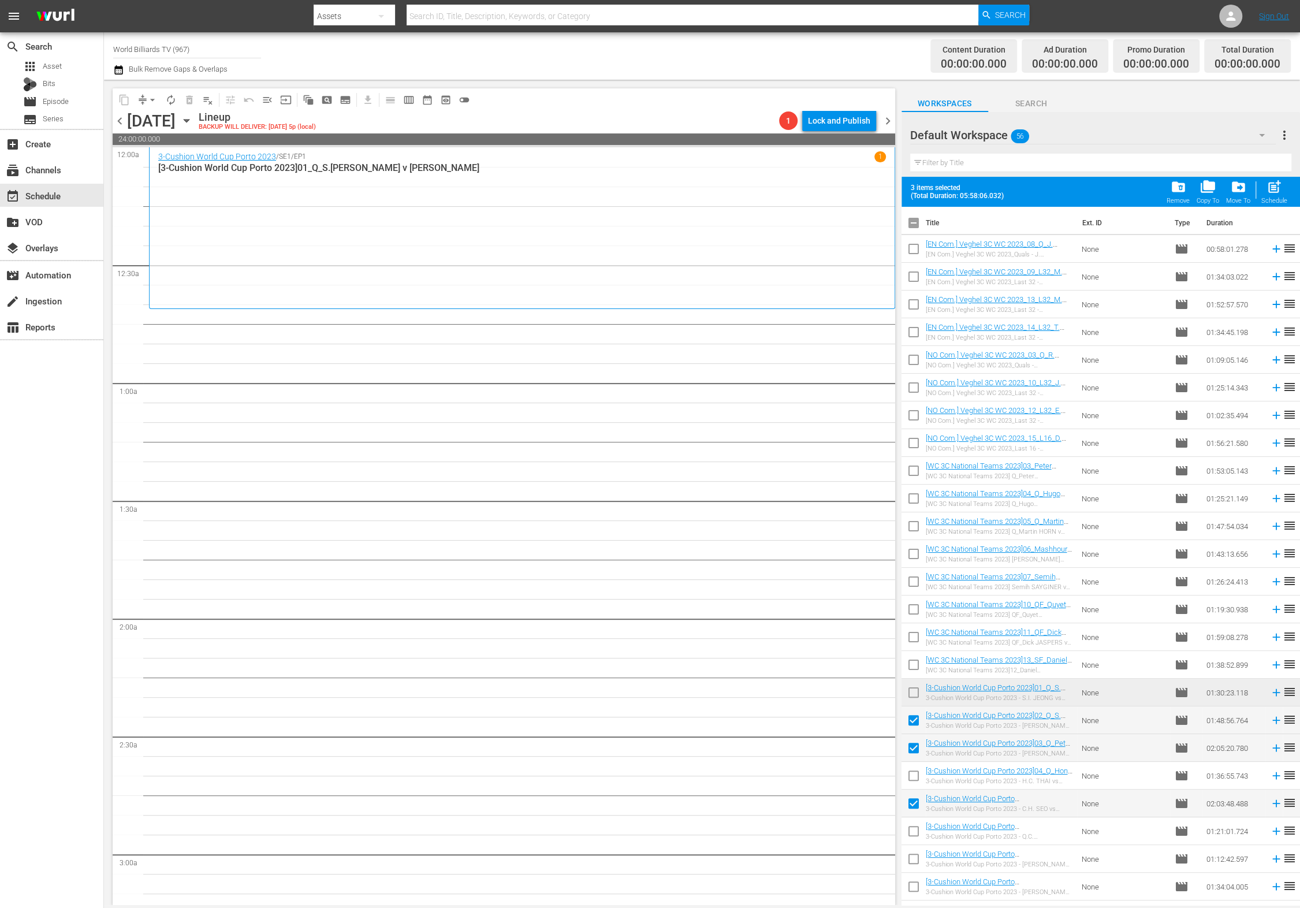
checkbox input "true"
click at [910, 838] on input "checkbox" at bounding box center [914, 833] width 24 height 24
checkbox input "true"
click at [910, 862] on input "checkbox" at bounding box center [914, 861] width 24 height 24
checkbox input "true"
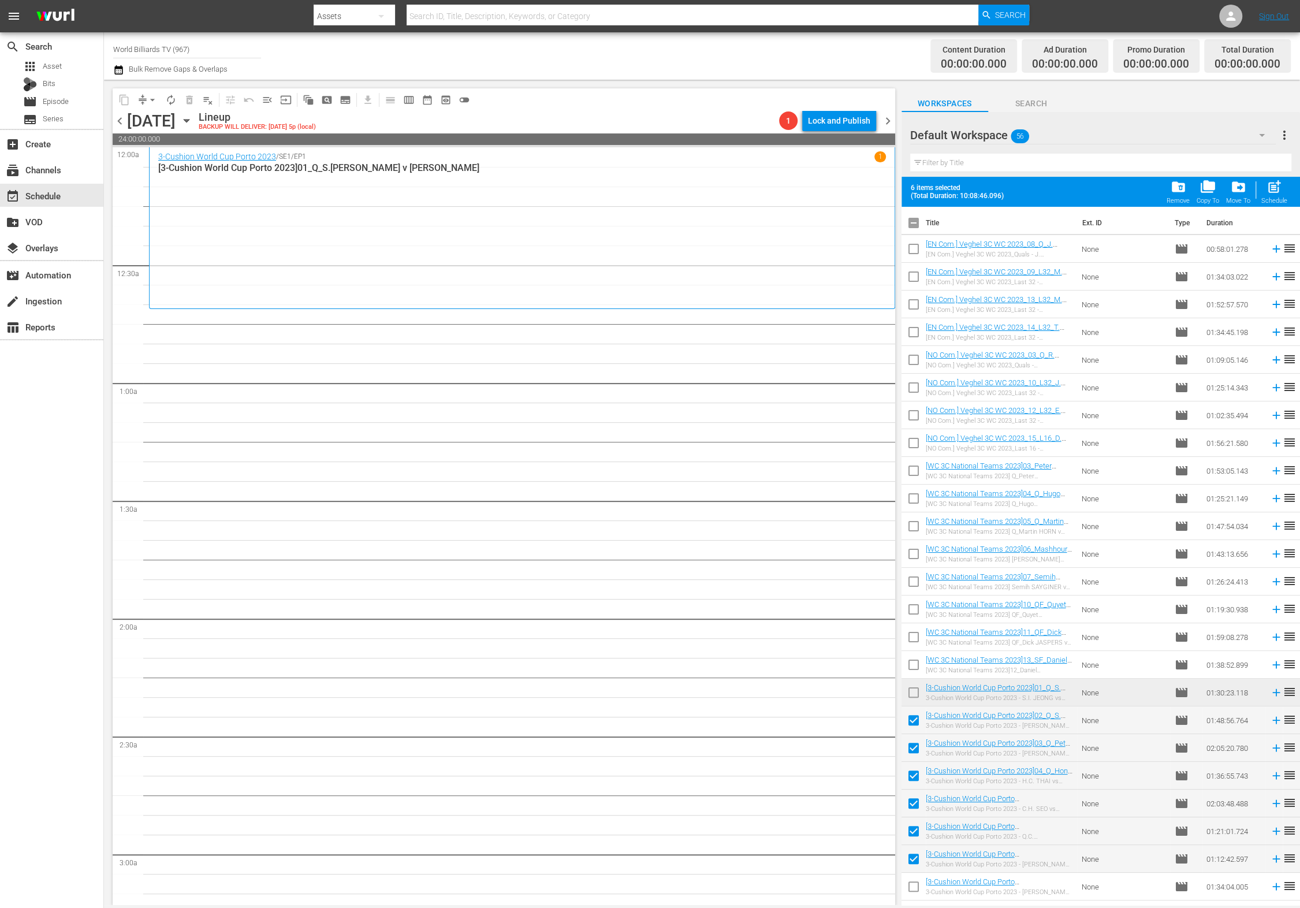
click at [909, 890] on input "checkbox" at bounding box center [914, 889] width 24 height 24
checkbox input "true"
click at [1276, 186] on span "post_add" at bounding box center [1275, 187] width 16 height 16
checkbox input "false"
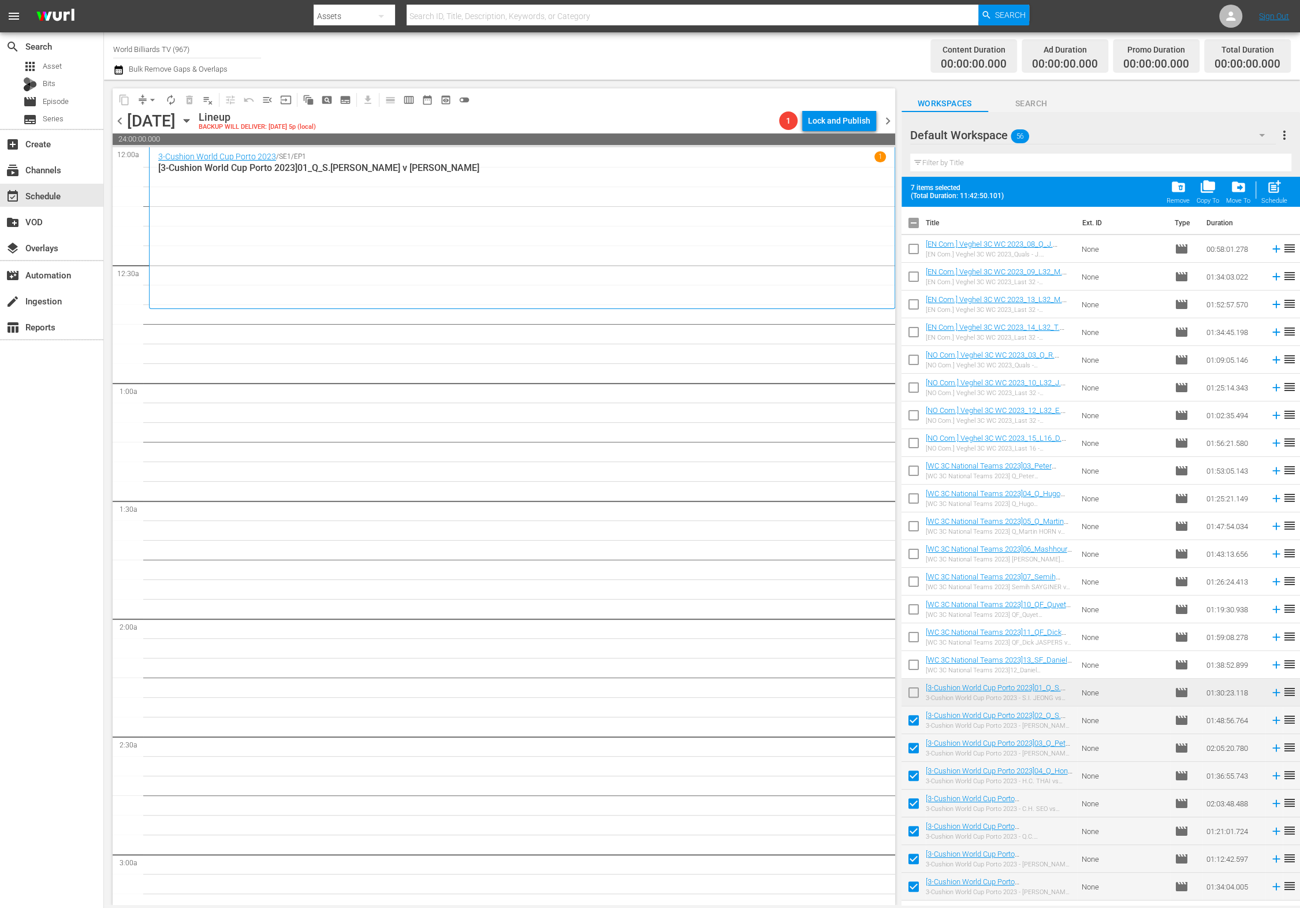
checkbox input "false"
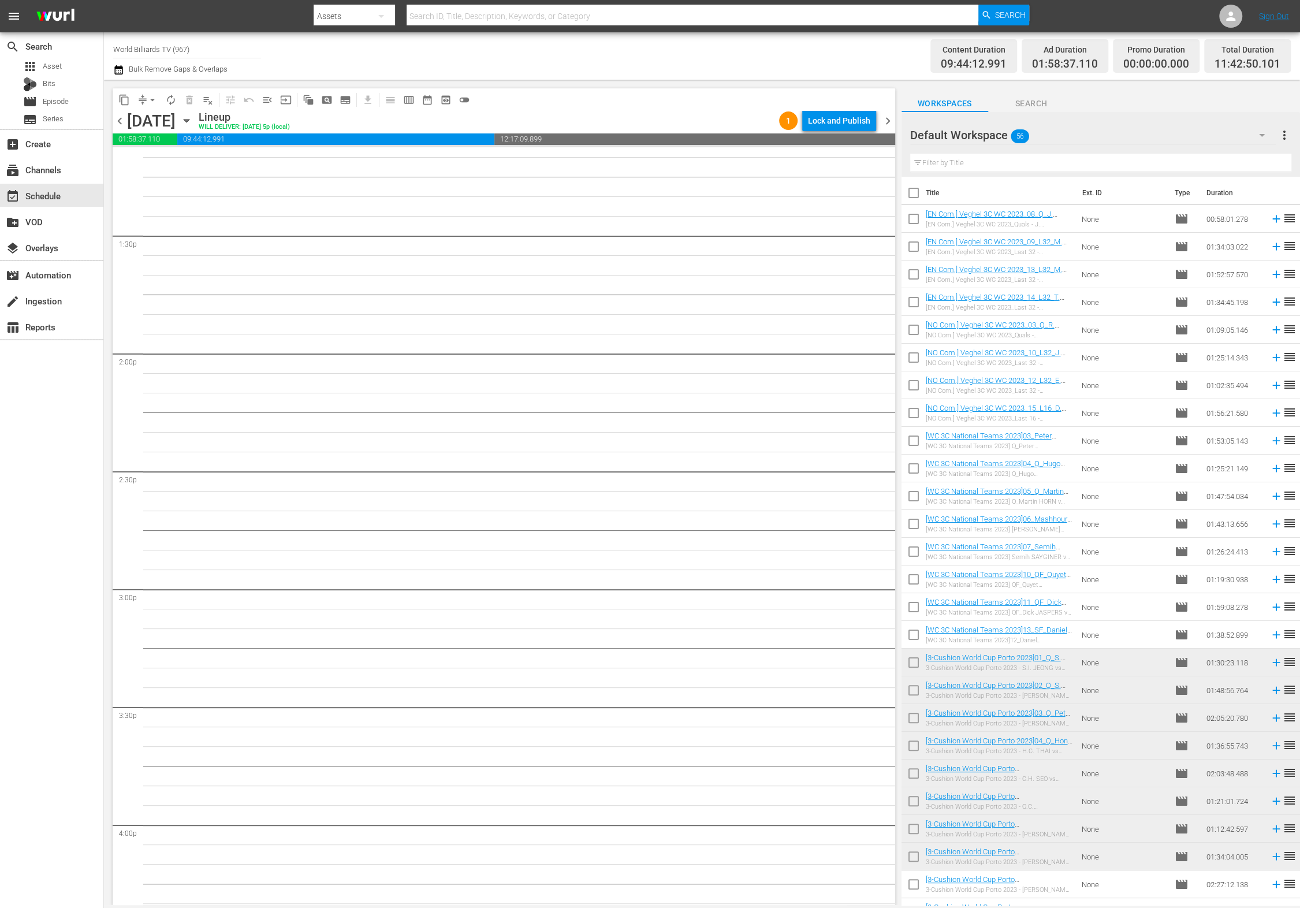
scroll to position [2862, 0]
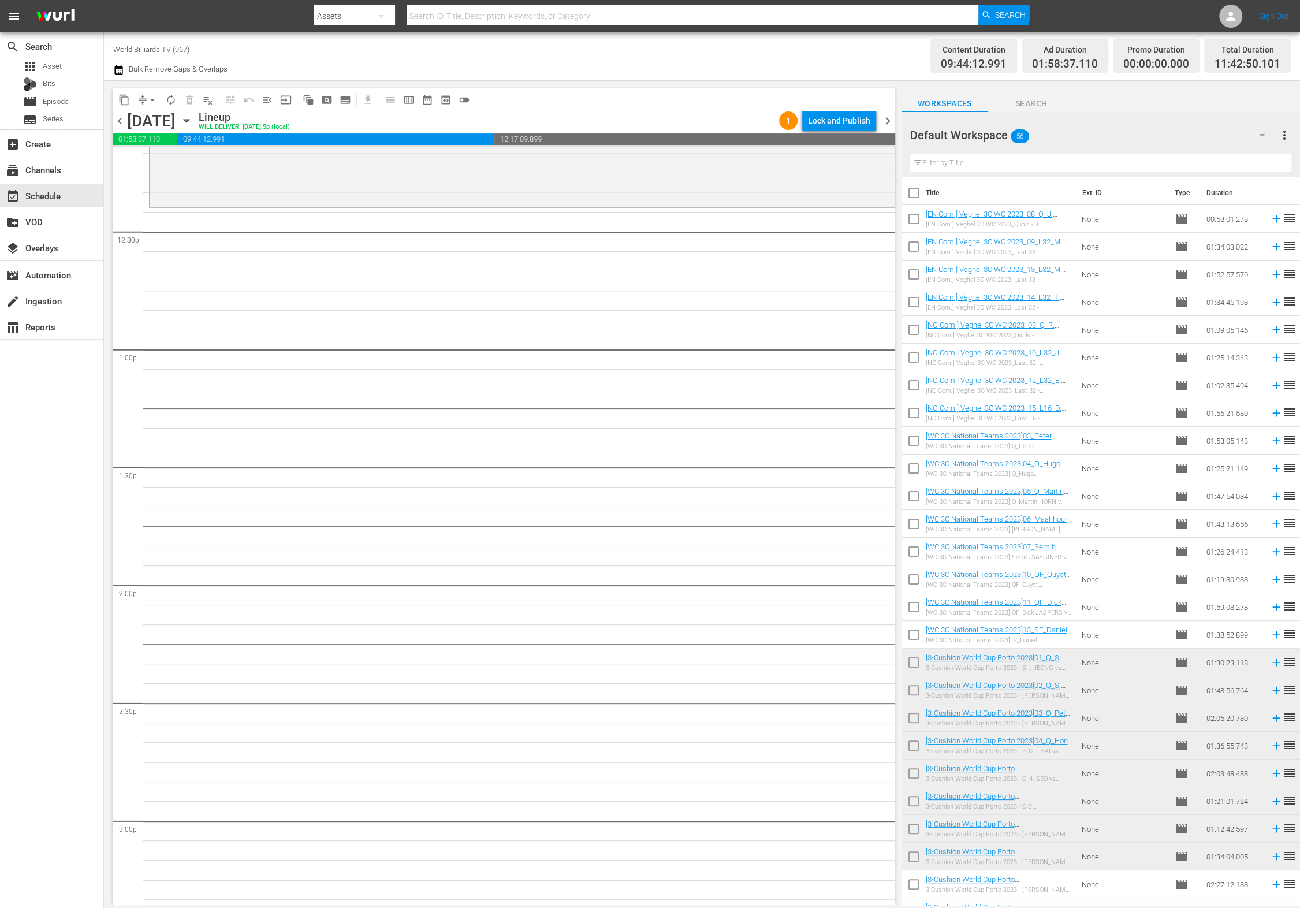
click at [912, 885] on input "checkbox" at bounding box center [914, 887] width 24 height 24
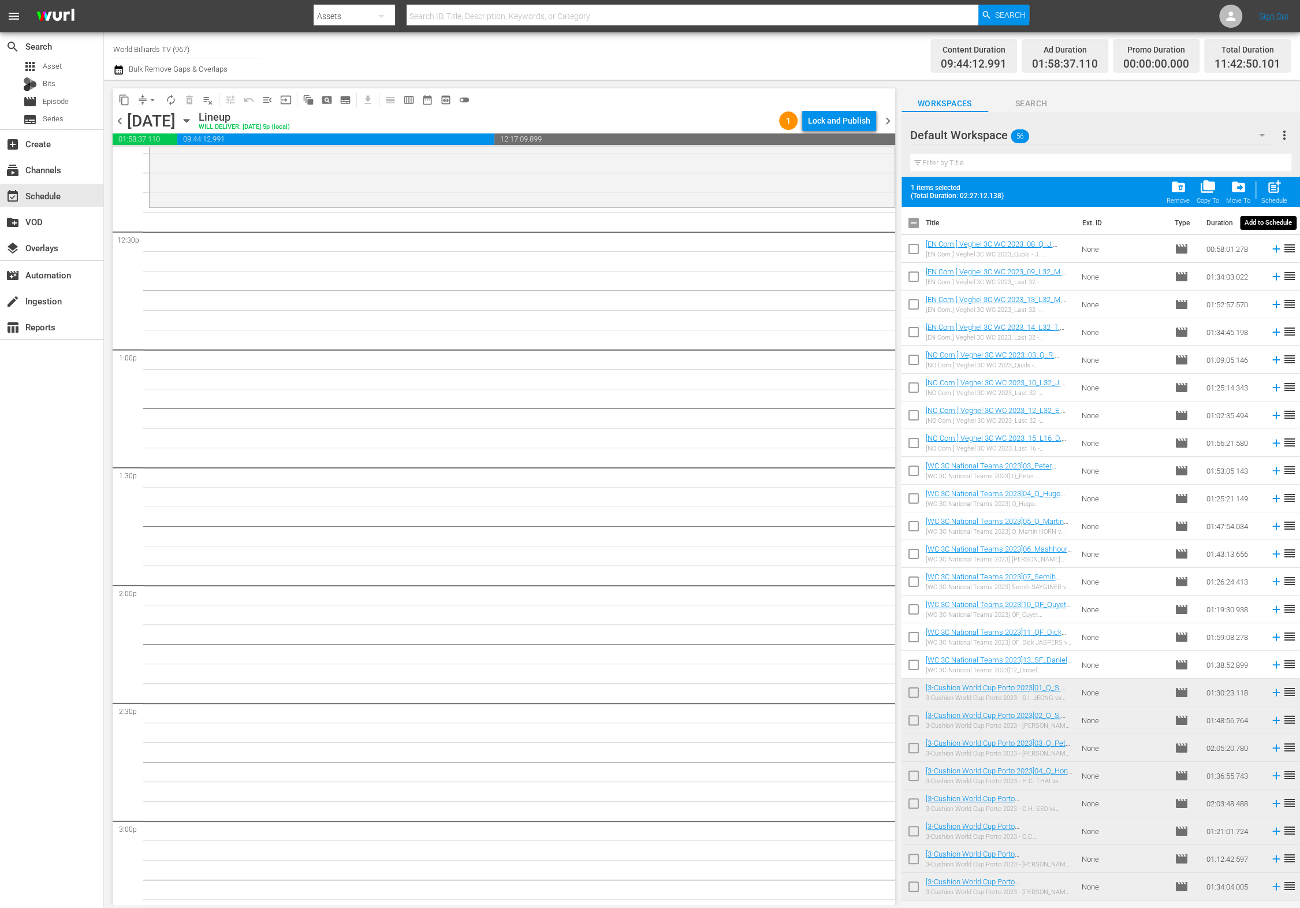
click at [1281, 185] on span "post_add" at bounding box center [1275, 187] width 16 height 16
checkbox input "false"
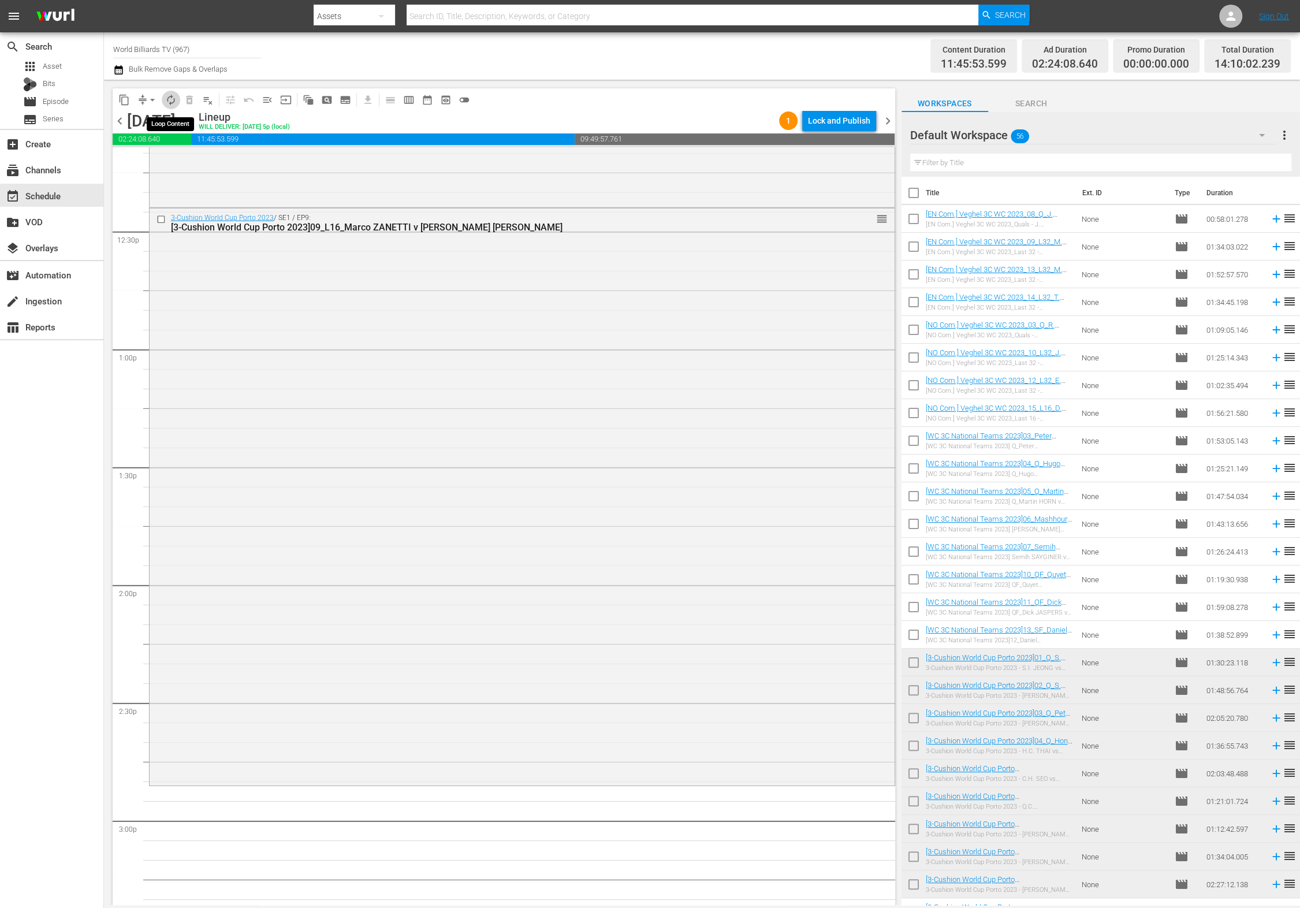
click at [170, 99] on span "autorenew_outlined" at bounding box center [171, 100] width 12 height 12
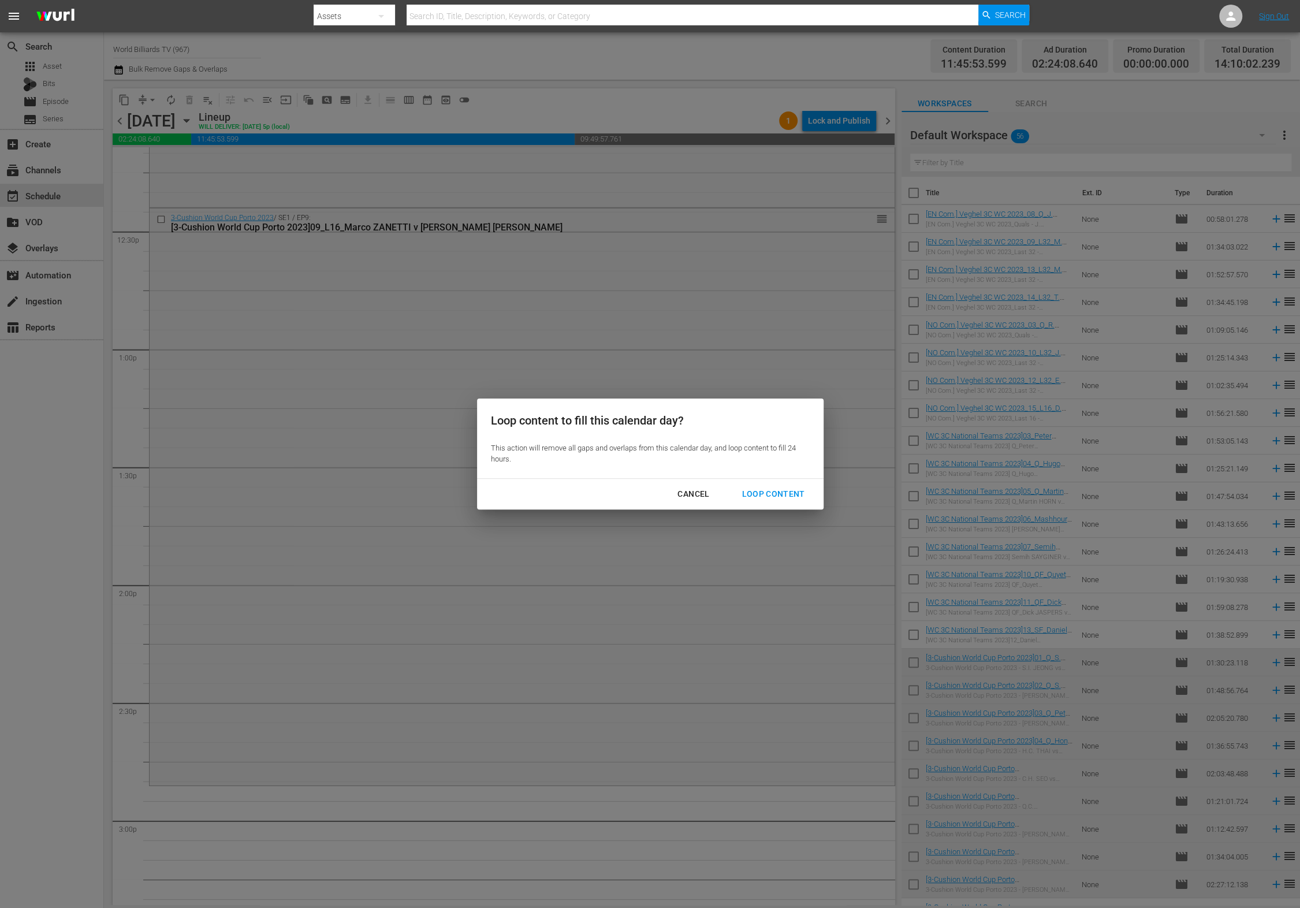
click at [782, 487] on div "Loop Content" at bounding box center [773, 494] width 81 height 14
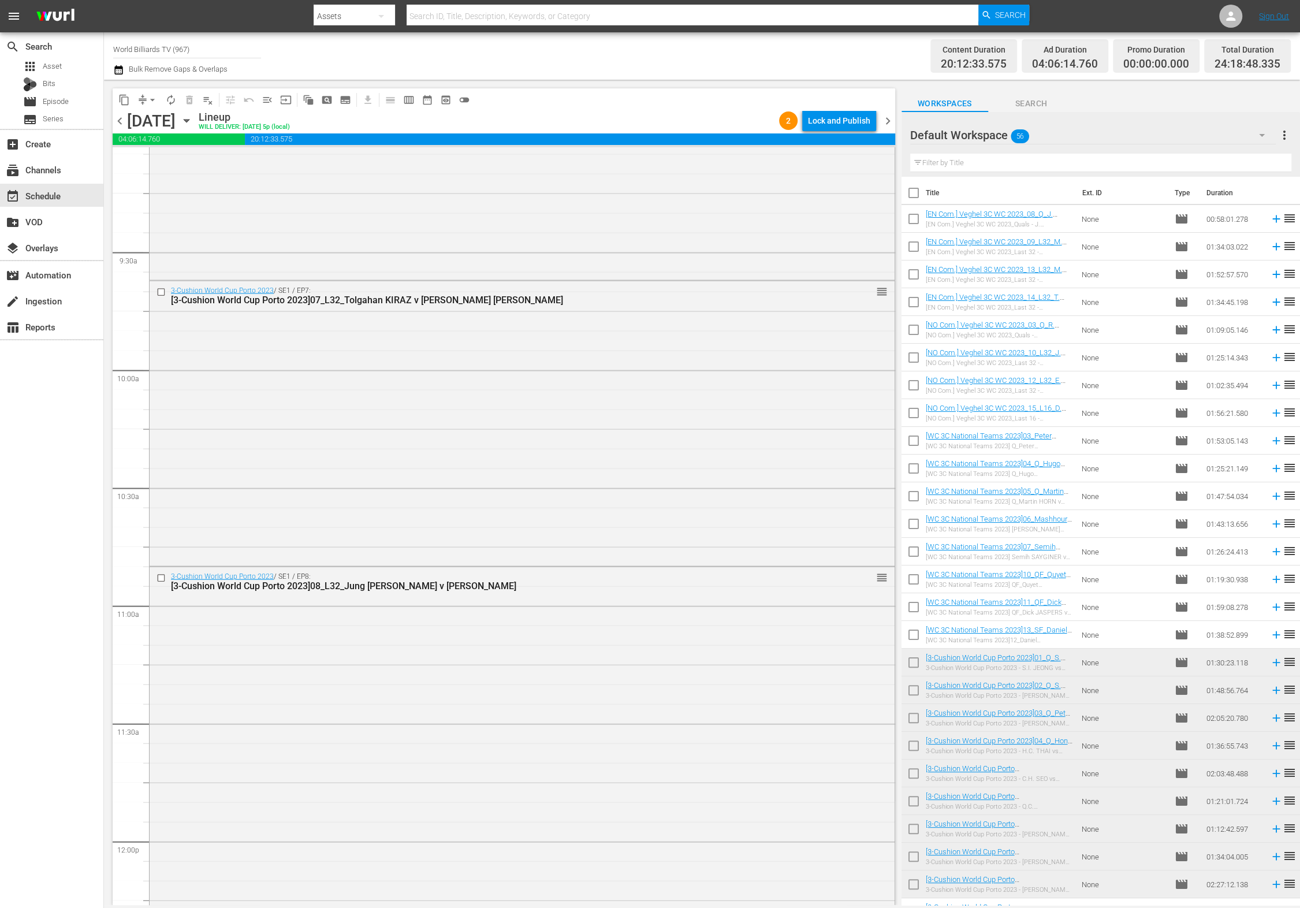
scroll to position [0, 0]
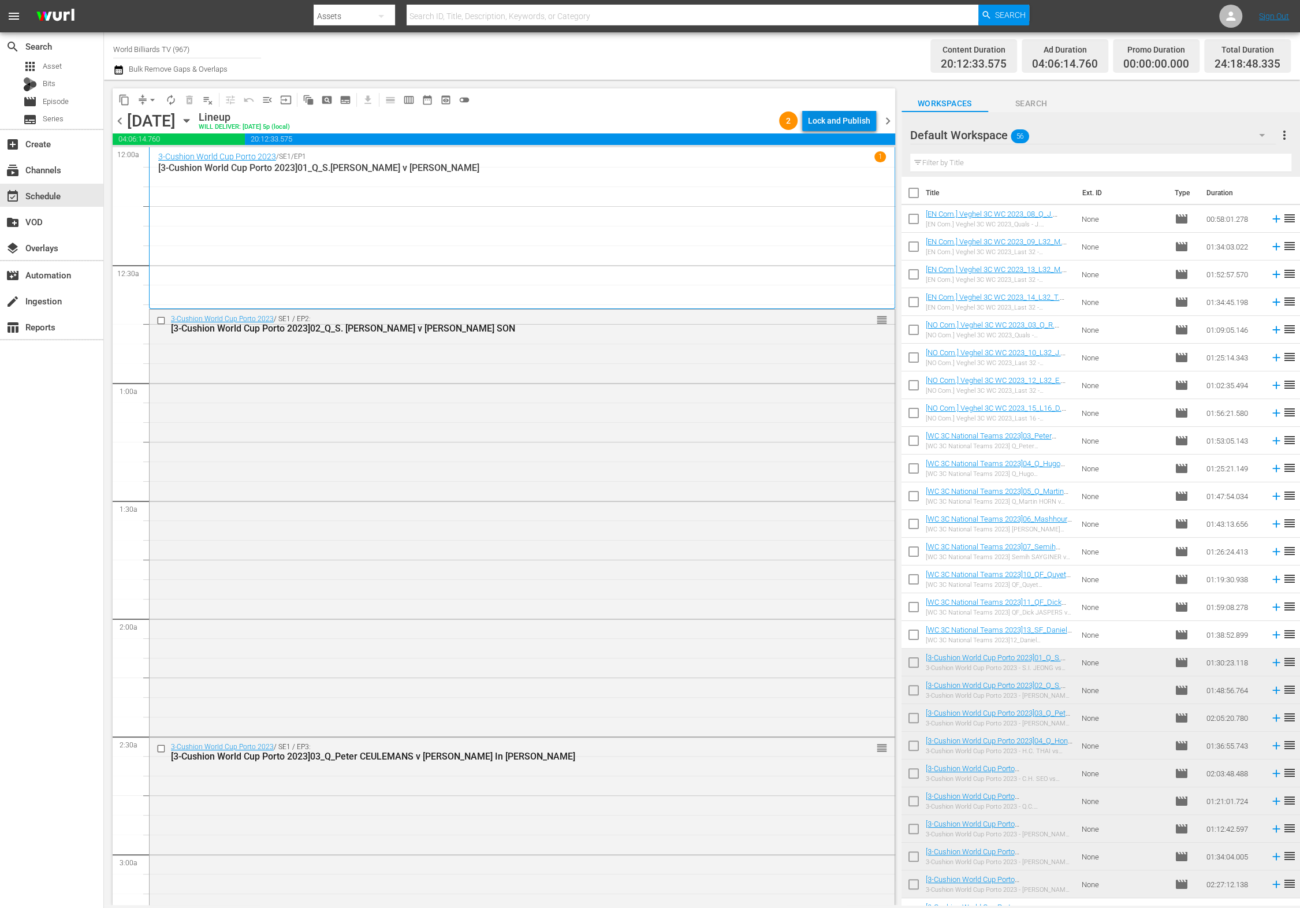
click at [826, 125] on div "Lock and Publish" at bounding box center [839, 120] width 62 height 21
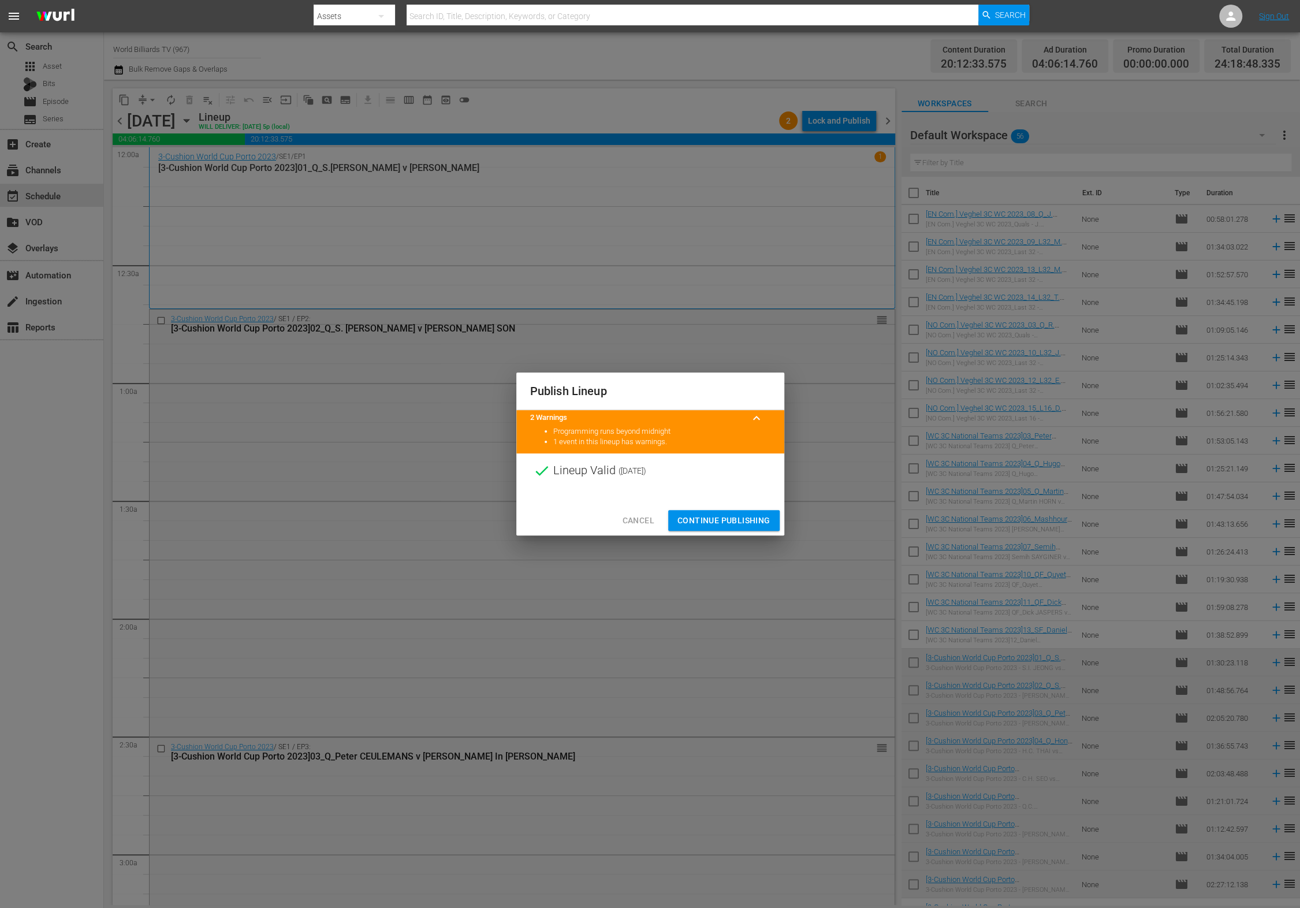
click at [685, 519] on span "Continue Publishing" at bounding box center [724, 521] width 93 height 14
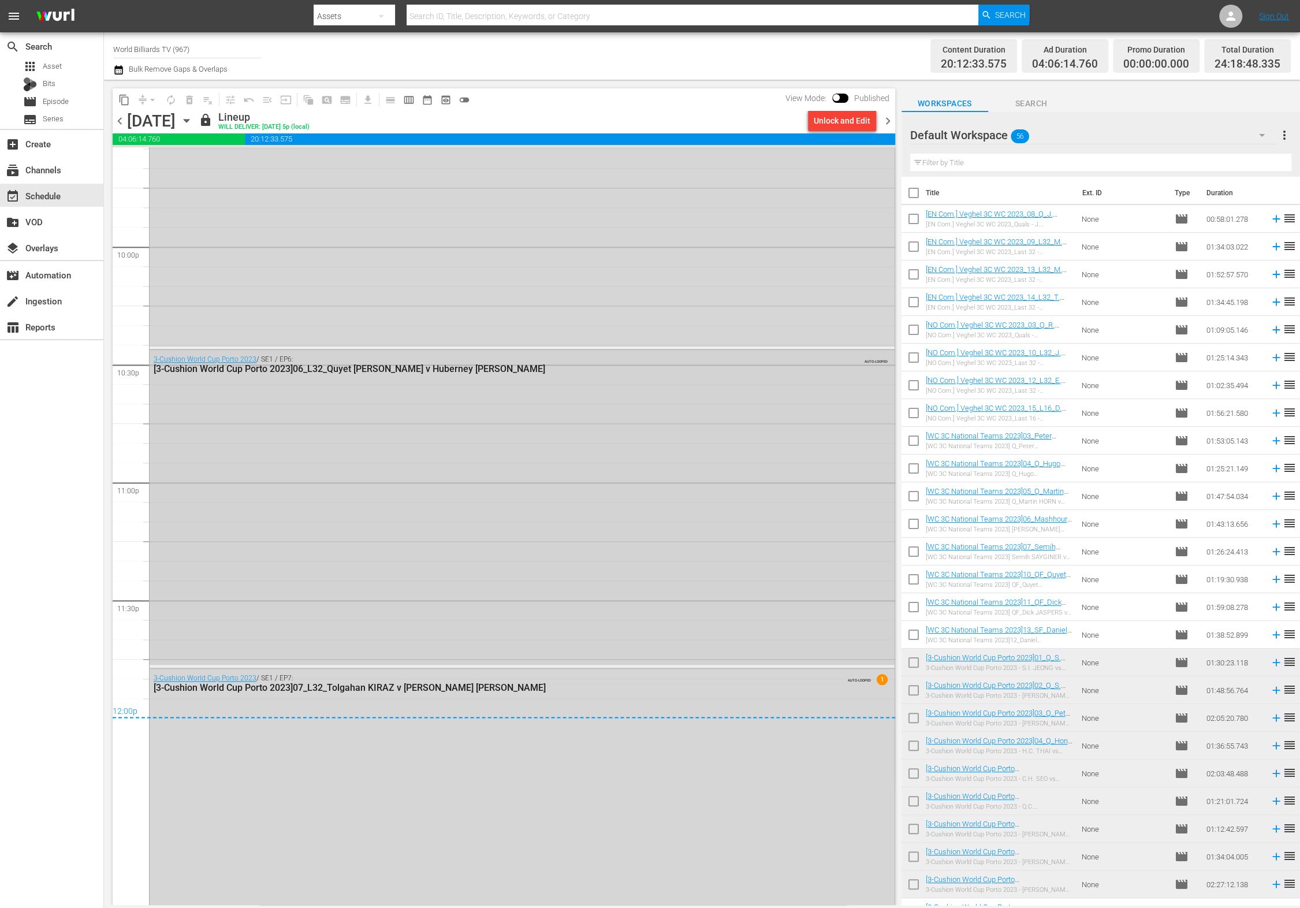
scroll to position [5135, 0]
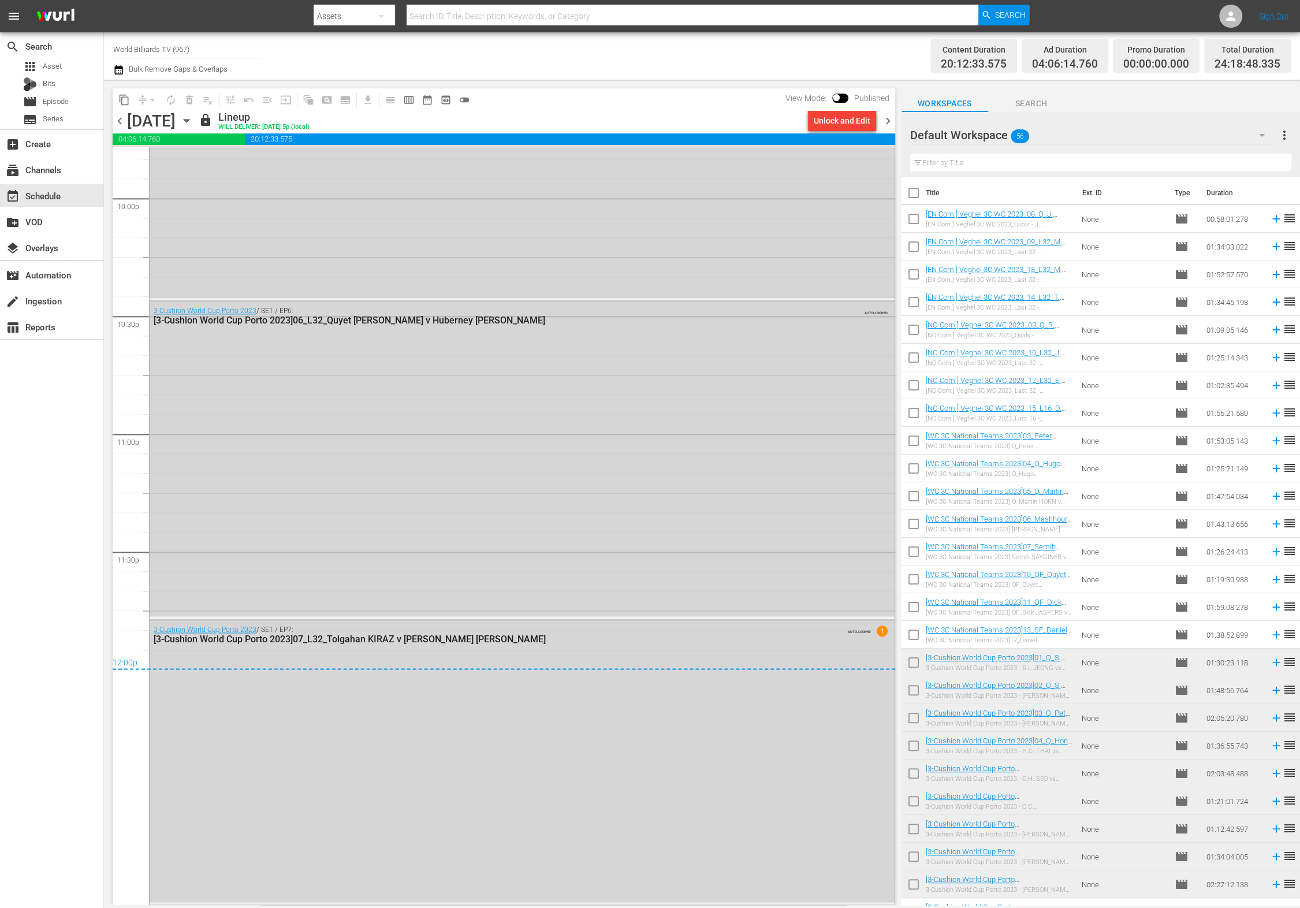
click at [193, 122] on icon "button" at bounding box center [186, 120] width 13 height 13
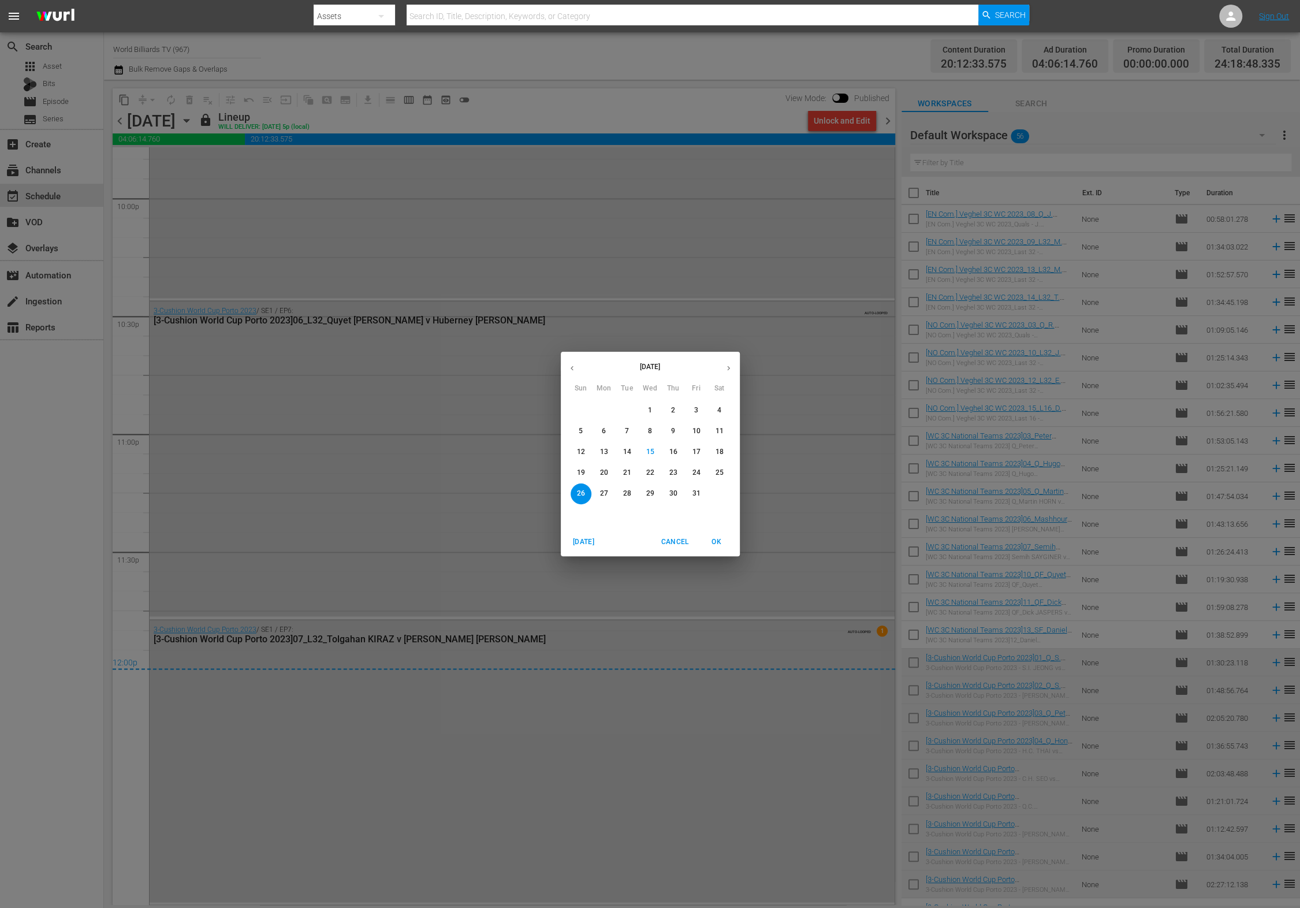
click at [607, 495] on p "27" at bounding box center [604, 494] width 8 height 10
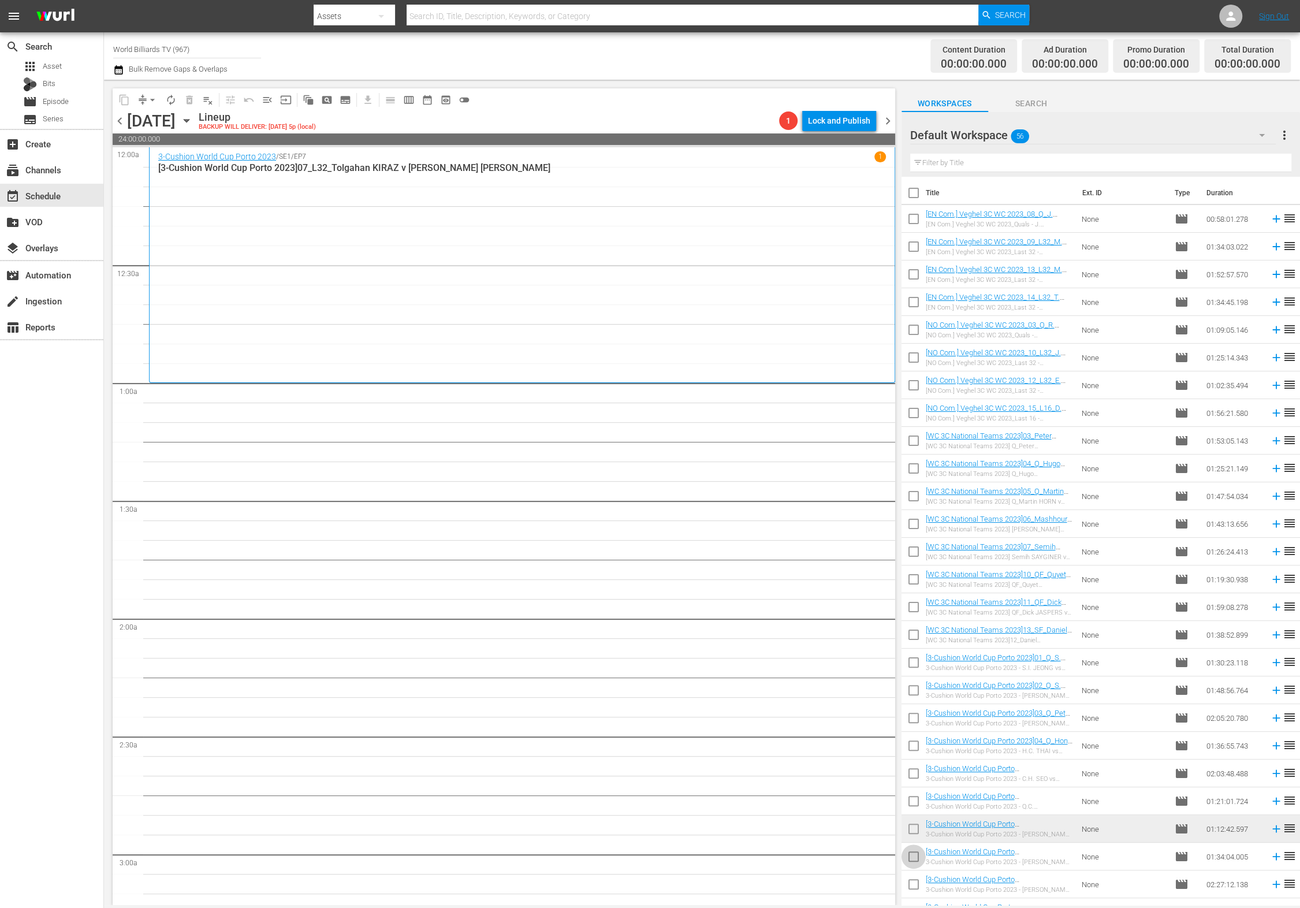
click at [914, 860] on input "checkbox" at bounding box center [914, 859] width 24 height 24
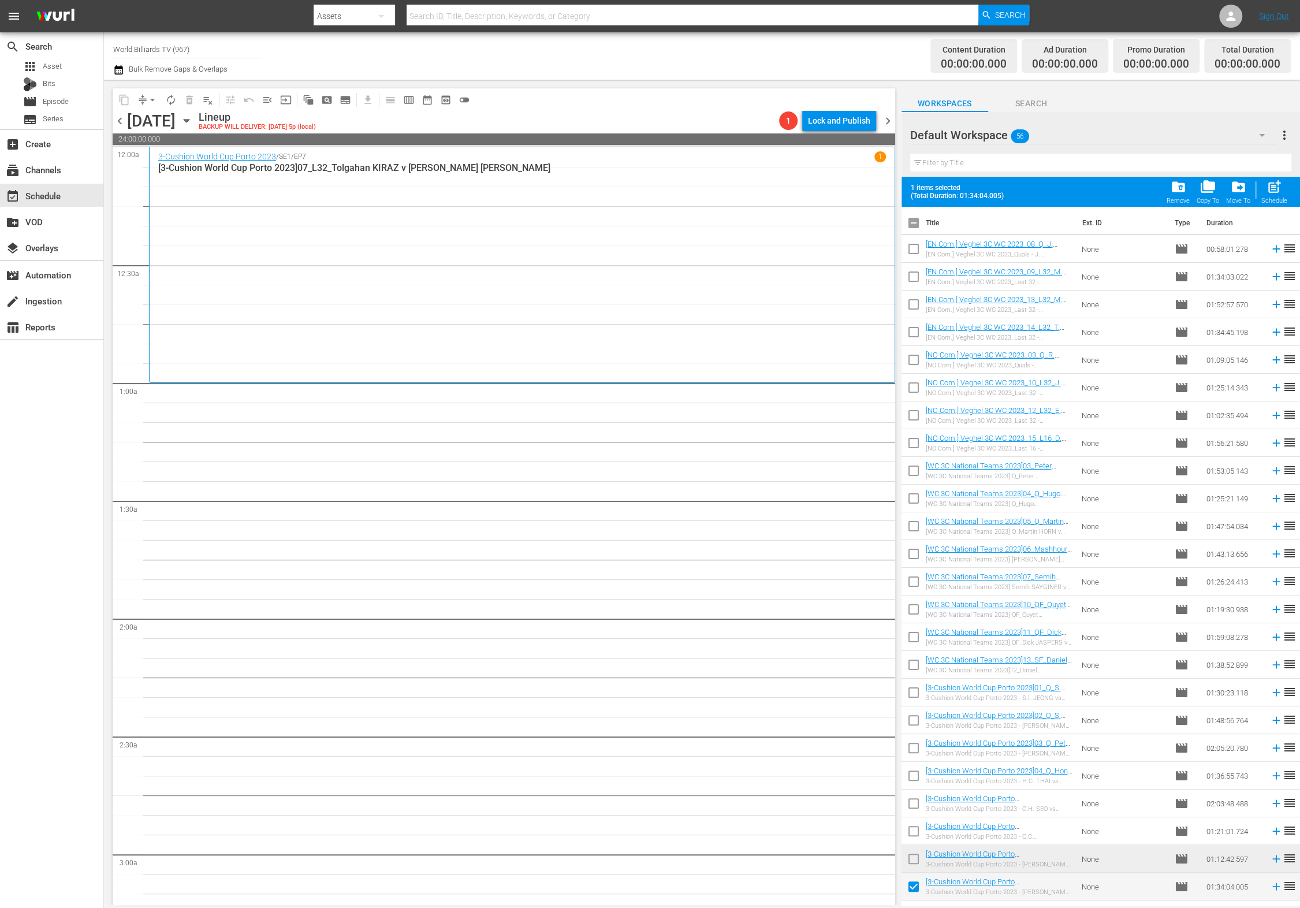
click at [911, 880] on input "checkbox" at bounding box center [914, 889] width 24 height 24
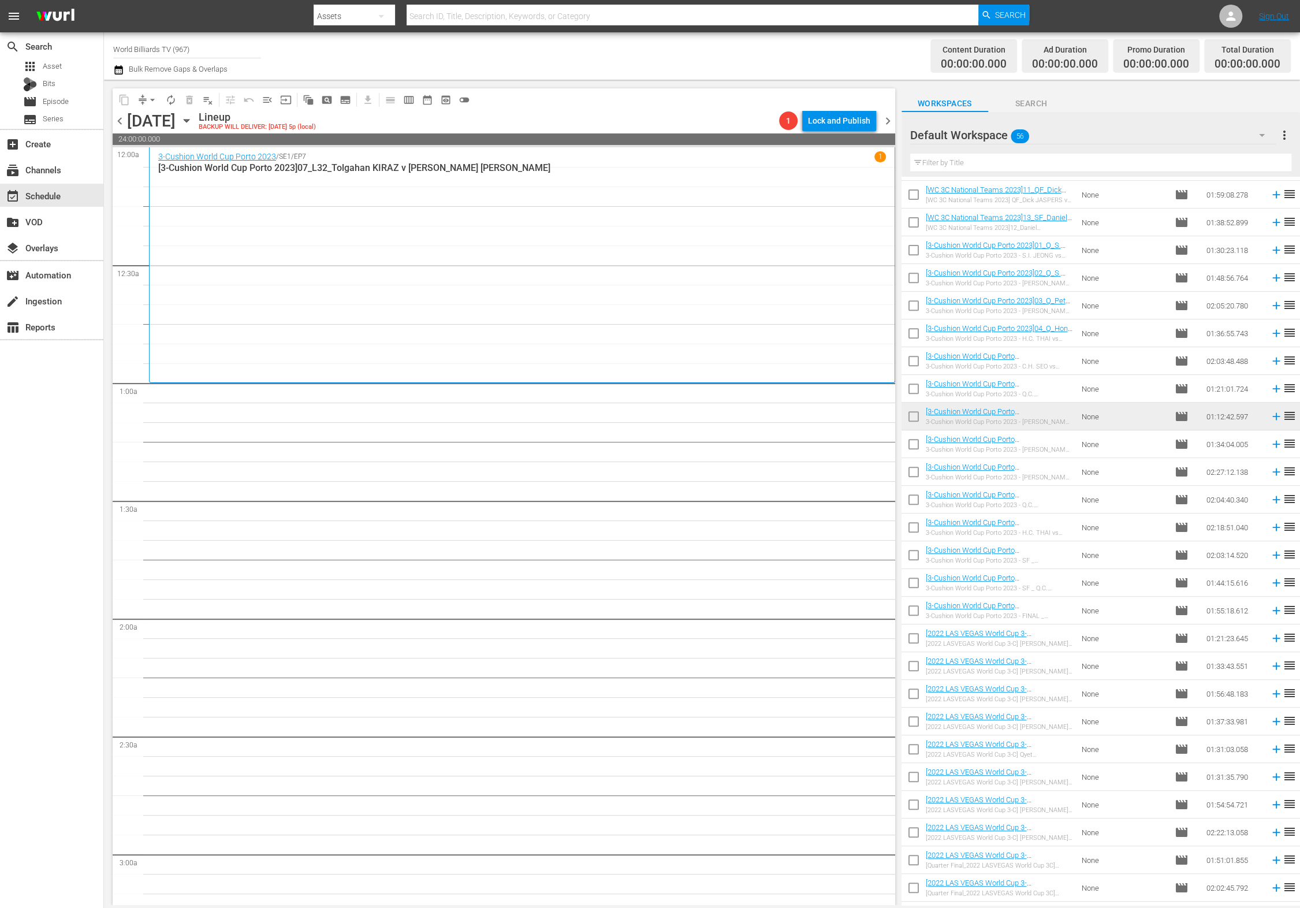
scroll to position [589, 0]
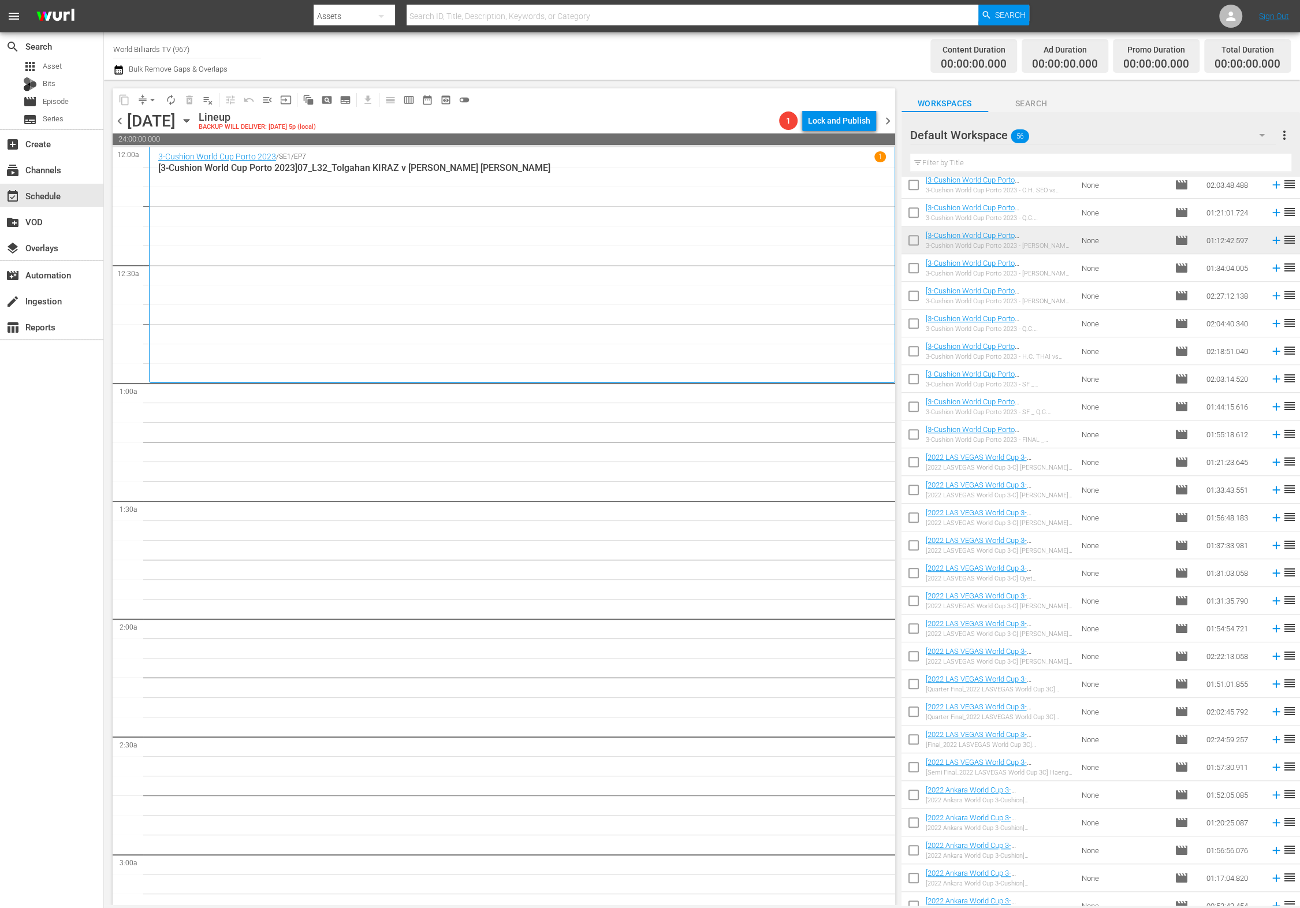
click at [910, 265] on input "checkbox" at bounding box center [914, 270] width 24 height 24
checkbox input "true"
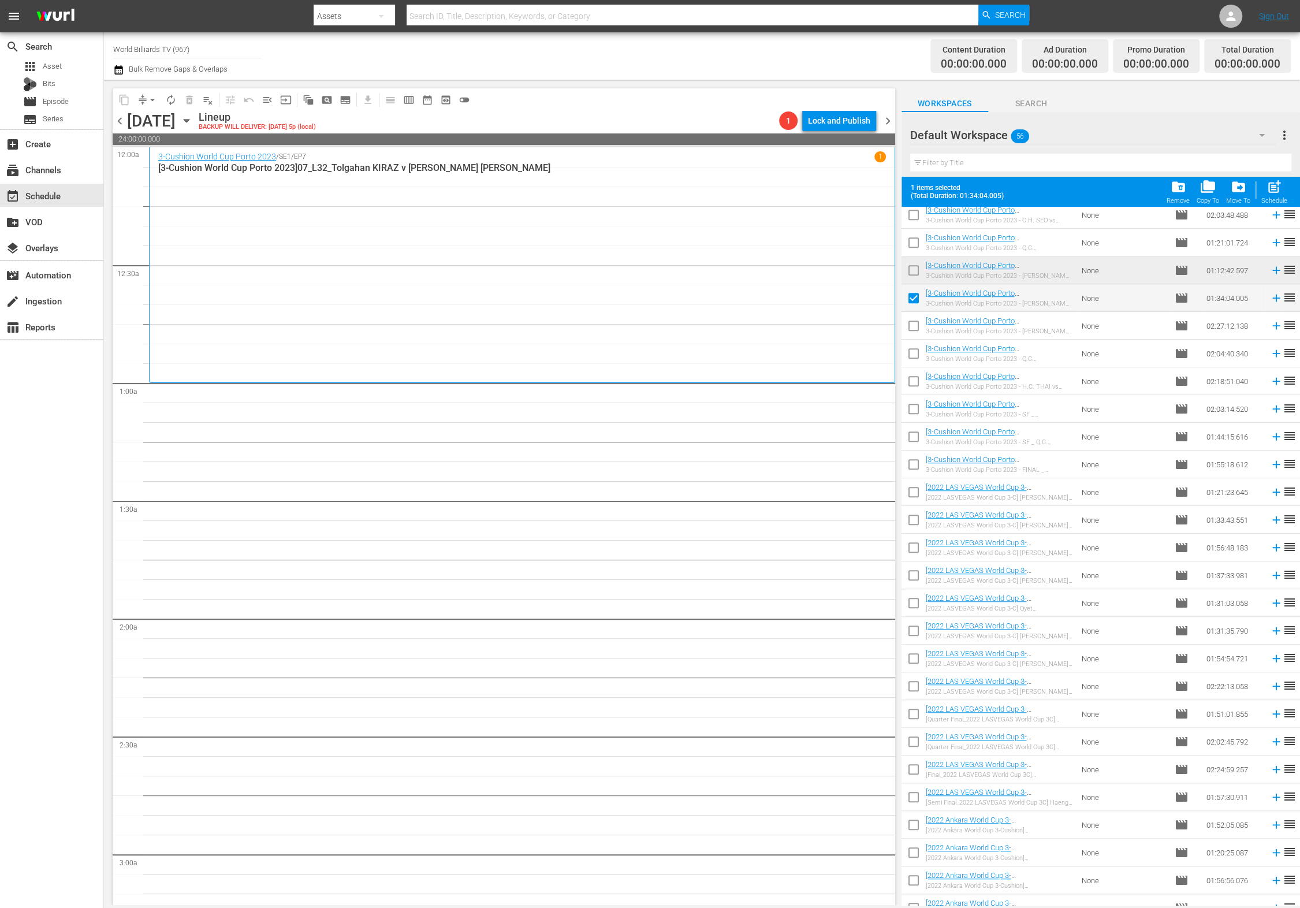
click at [916, 327] on input "checkbox" at bounding box center [914, 328] width 24 height 24
checkbox input "true"
click at [917, 351] on input "checkbox" at bounding box center [914, 356] width 24 height 24
checkbox input "true"
click at [913, 385] on input "checkbox" at bounding box center [914, 383] width 24 height 24
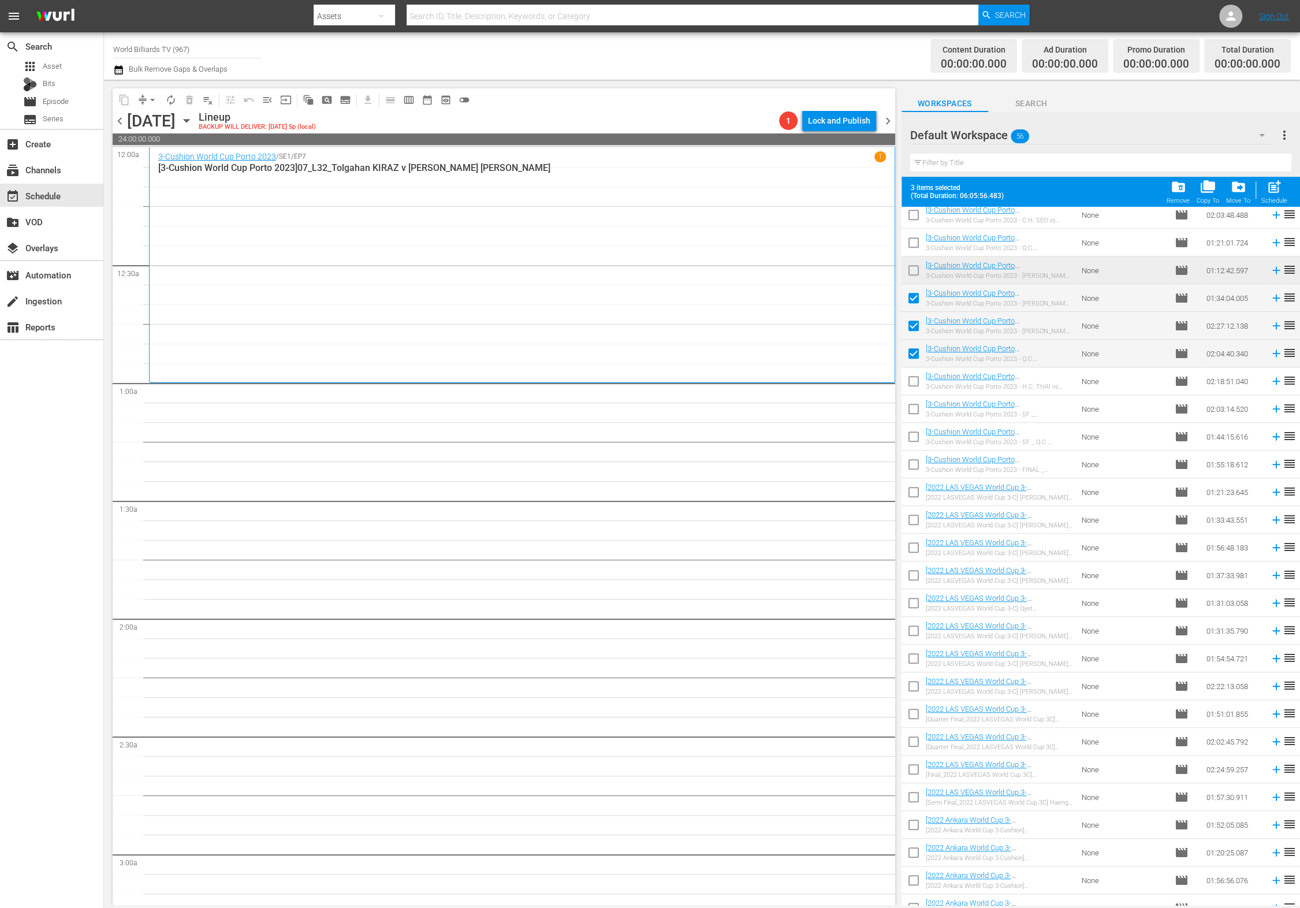
checkbox input "true"
click at [909, 437] on input "checkbox" at bounding box center [914, 439] width 24 height 24
checkbox input "true"
click at [908, 414] on input "checkbox" at bounding box center [914, 411] width 24 height 24
checkbox input "true"
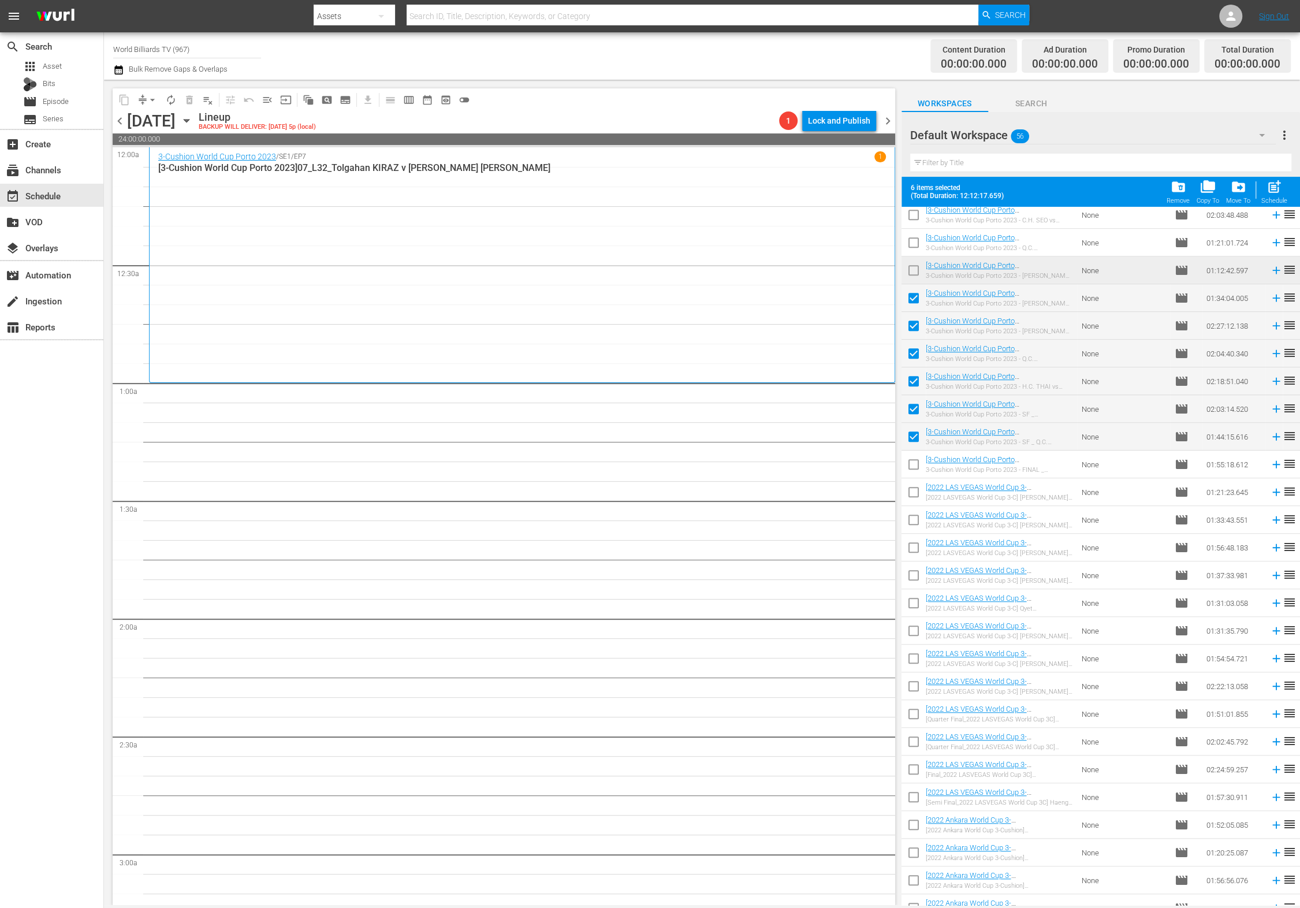
click at [910, 482] on input "checkbox" at bounding box center [914, 494] width 24 height 24
checkbox input "true"
click at [911, 467] on input "checkbox" at bounding box center [914, 467] width 24 height 24
checkbox input "true"
click at [910, 527] on input "checkbox" at bounding box center [914, 522] width 24 height 24
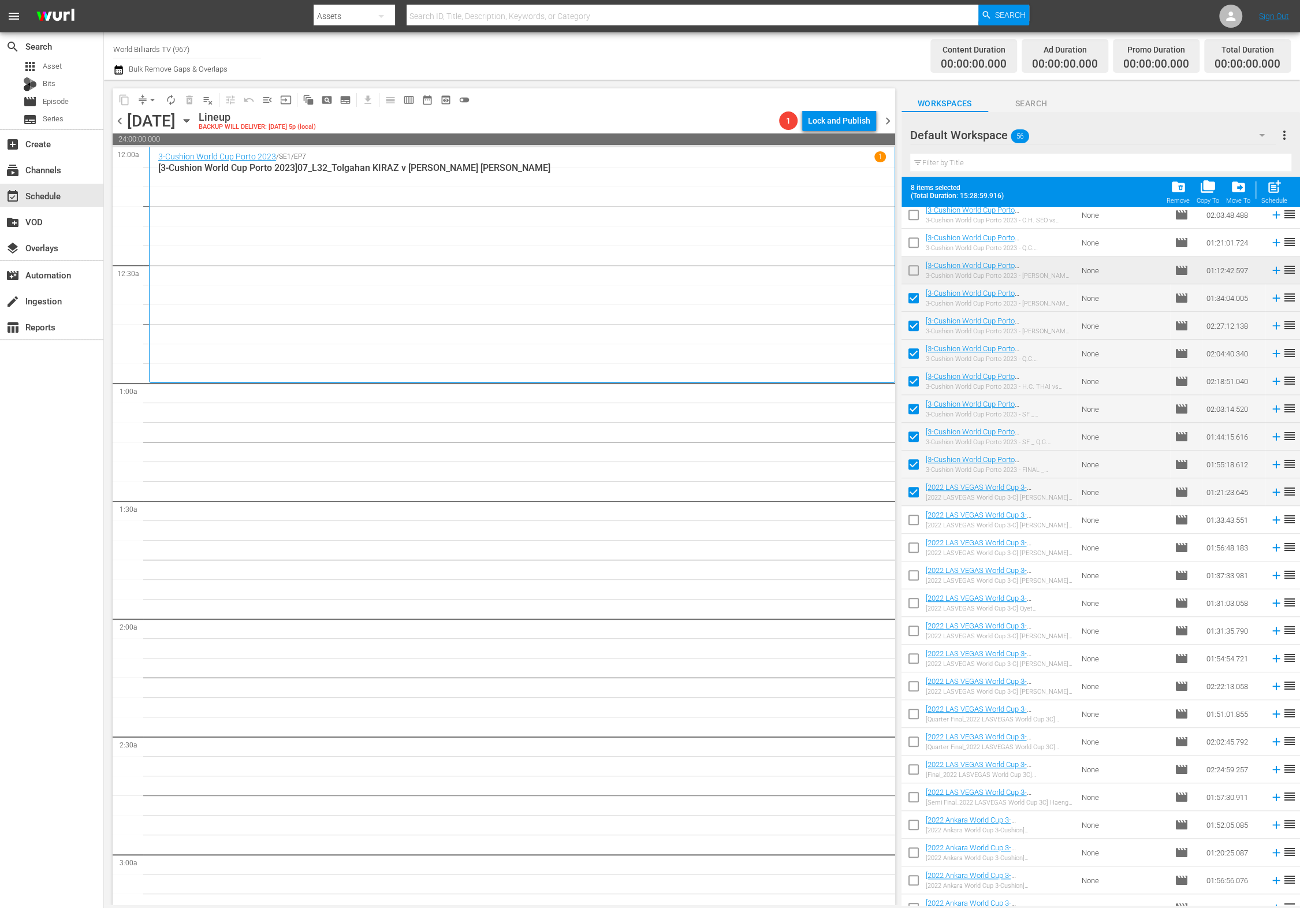
checkbox input "true"
click at [909, 560] on input "checkbox" at bounding box center [914, 550] width 24 height 24
checkbox input "true"
click at [910, 581] on input "checkbox" at bounding box center [914, 578] width 24 height 24
checkbox input "true"
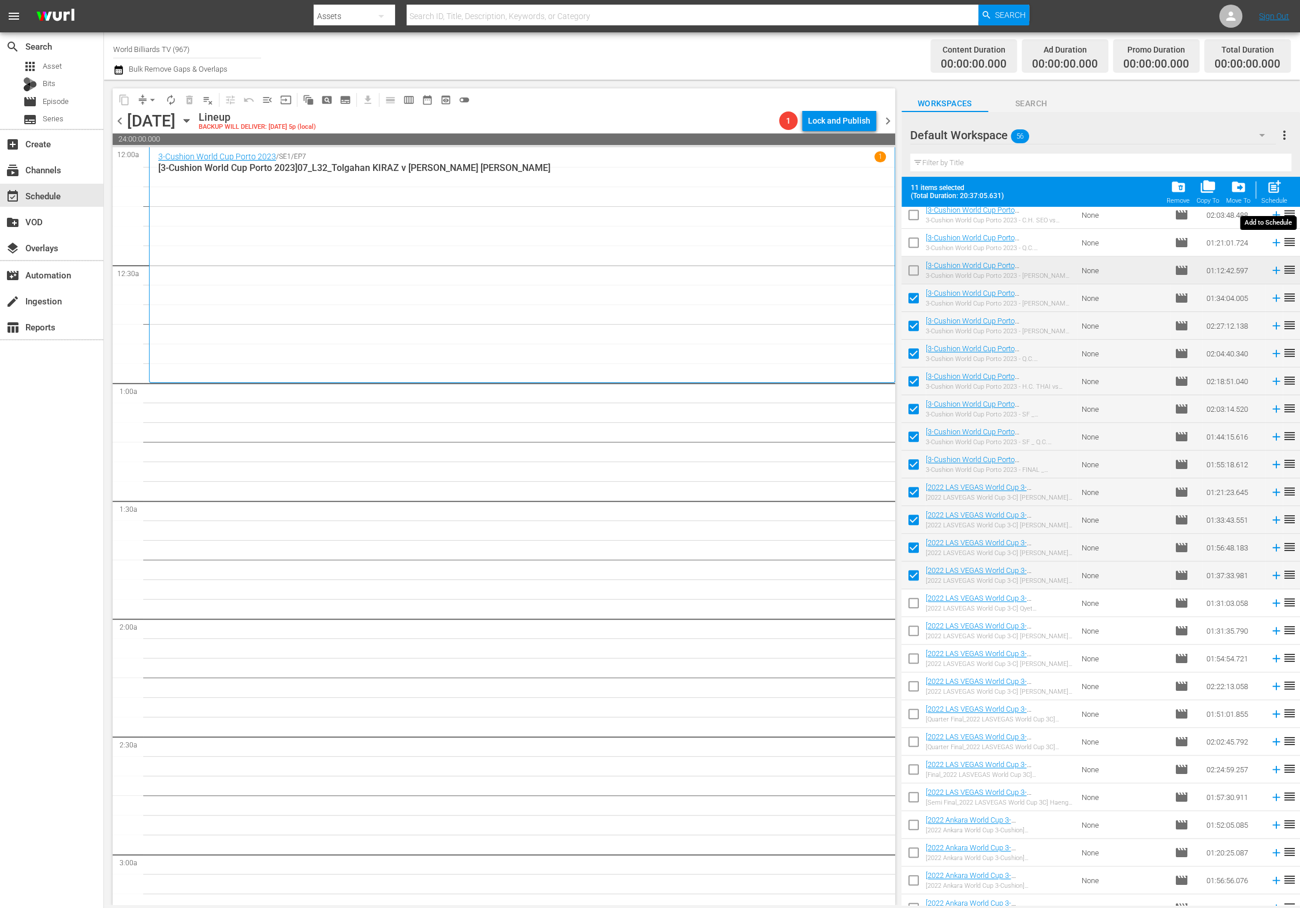
click at [1266, 179] on div "post_add Schedule" at bounding box center [1275, 191] width 26 height 25
checkbox input "false"
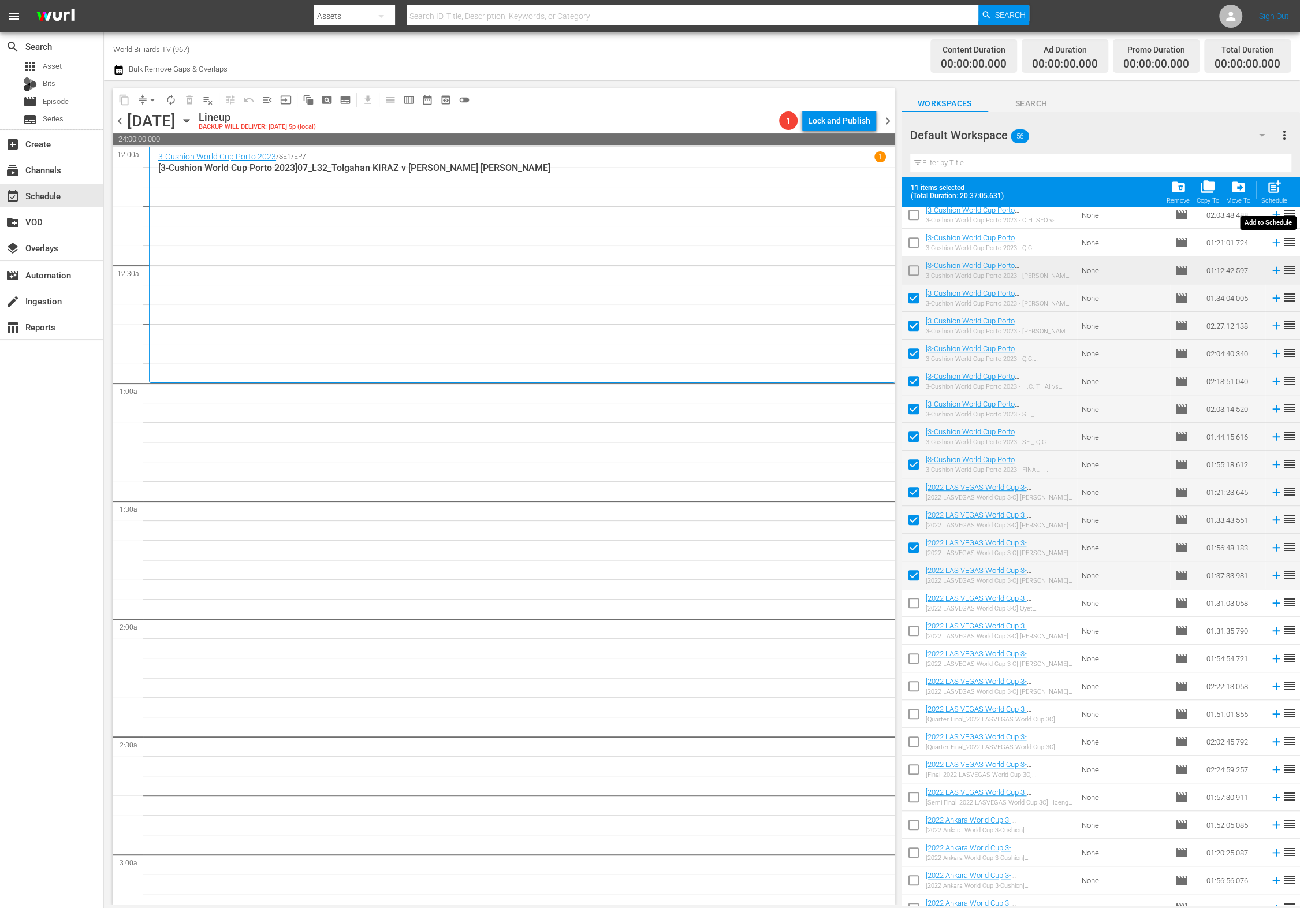
checkbox input "false"
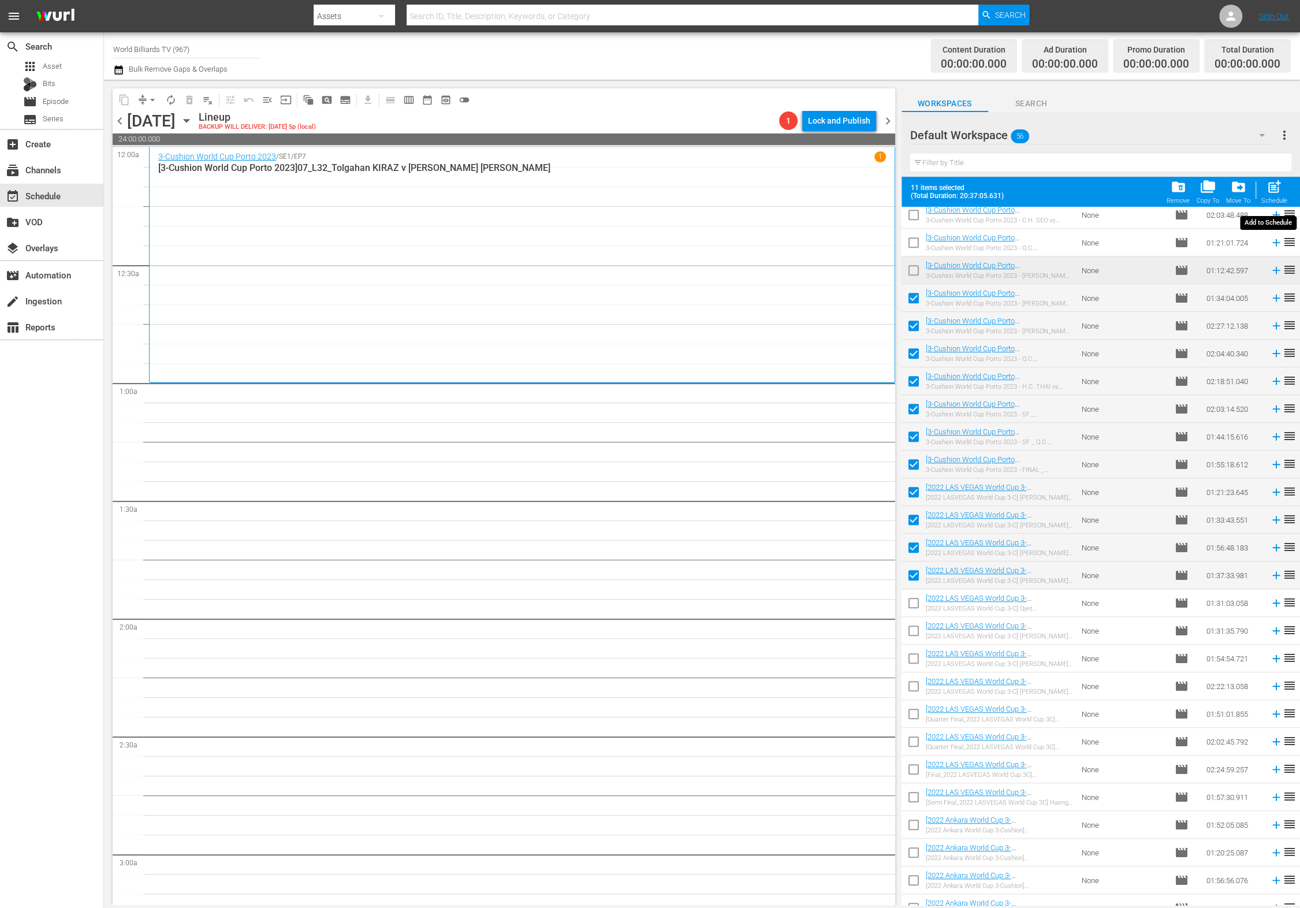
checkbox input "false"
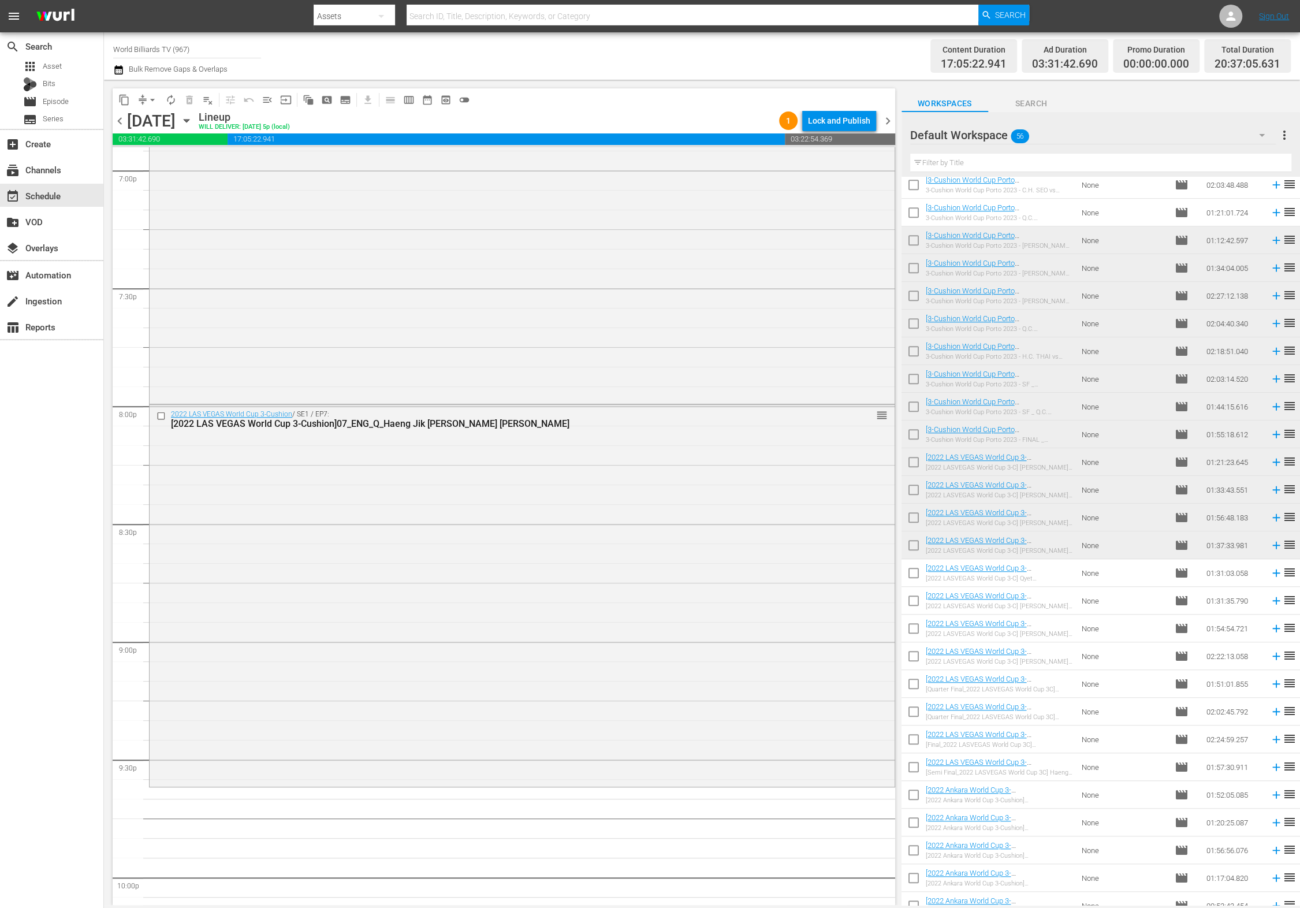
scroll to position [4898, 0]
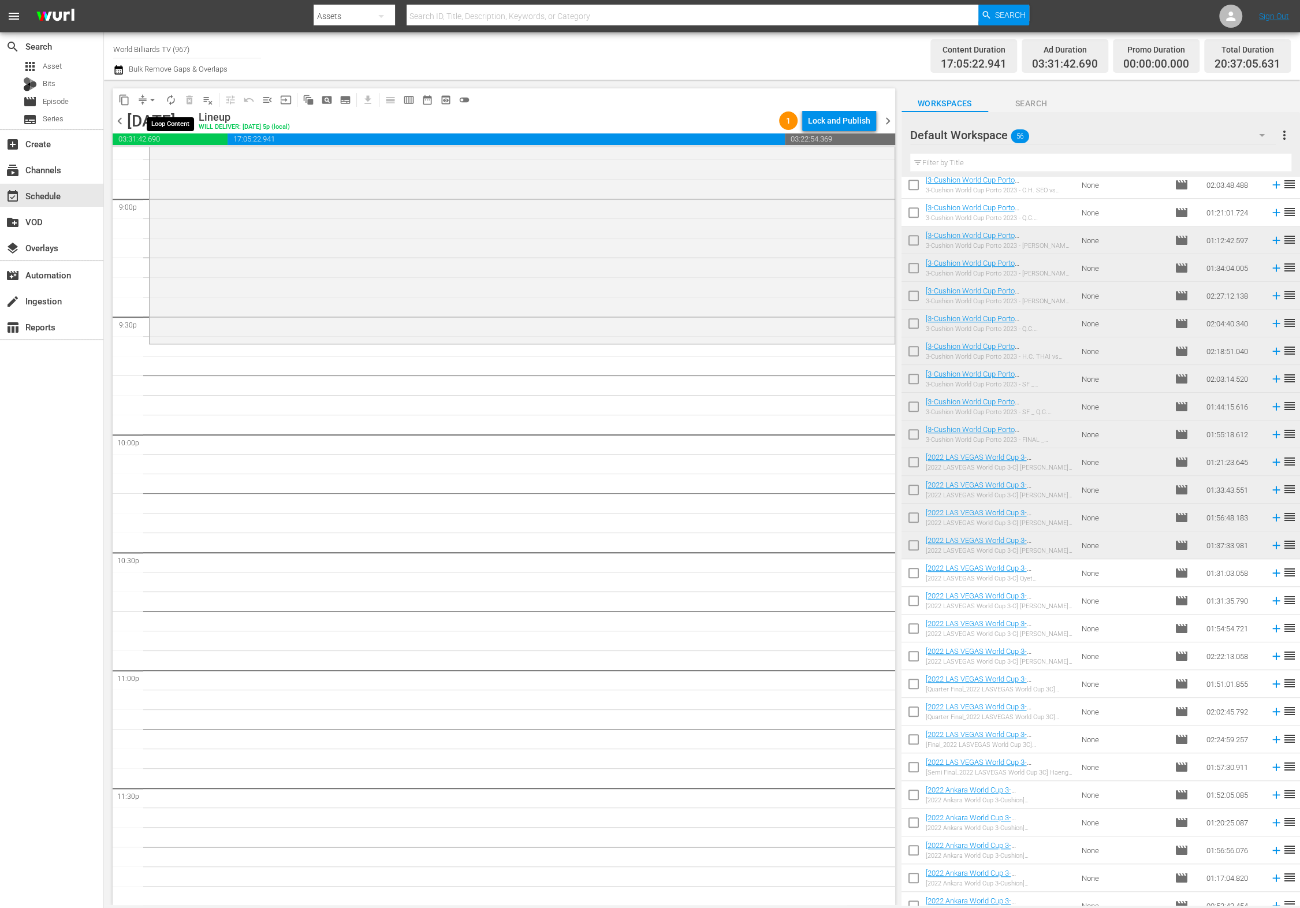
click at [170, 101] on span "autorenew_outlined" at bounding box center [171, 100] width 12 height 12
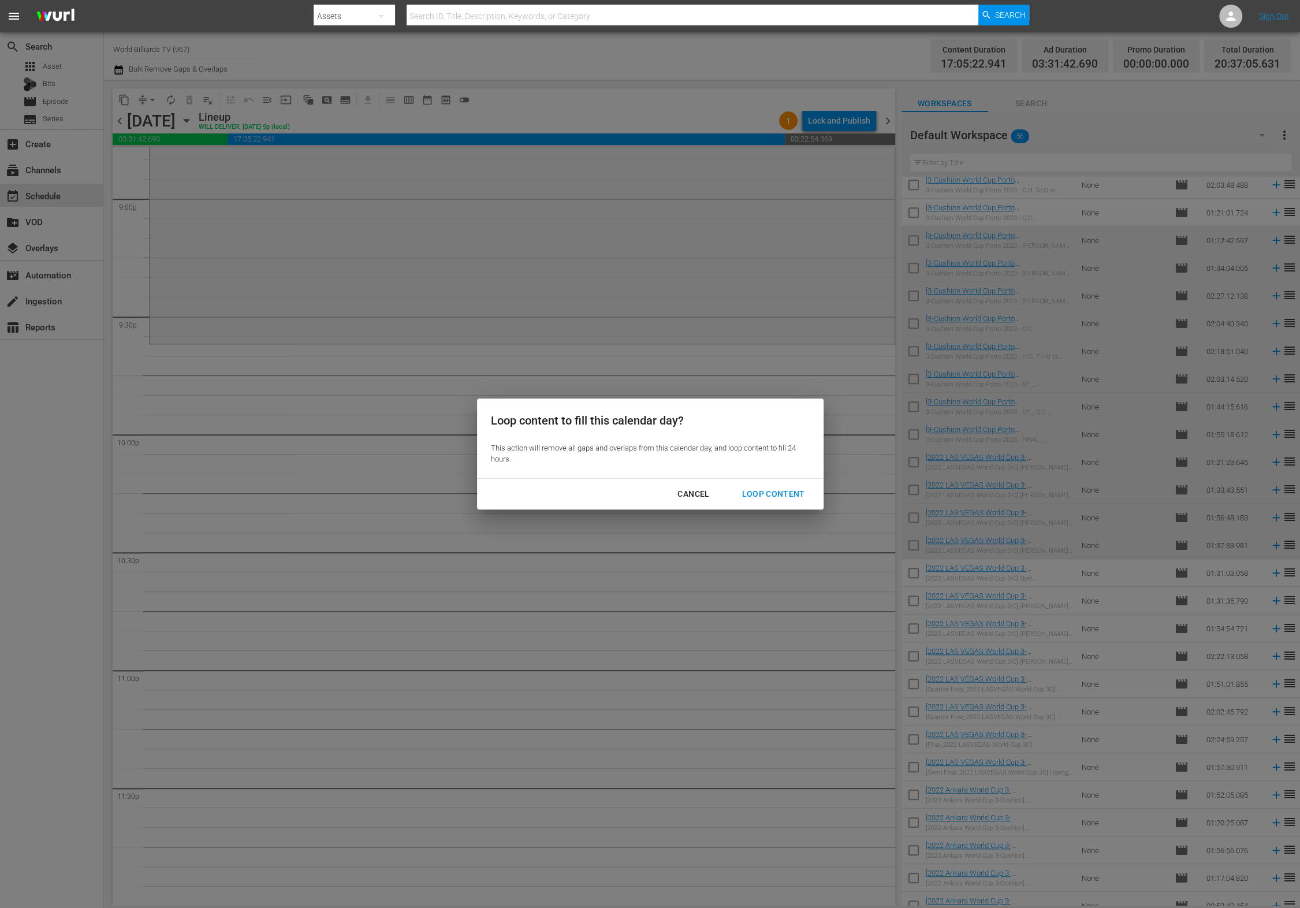
click at [783, 491] on div "Loop Content" at bounding box center [773, 494] width 81 height 14
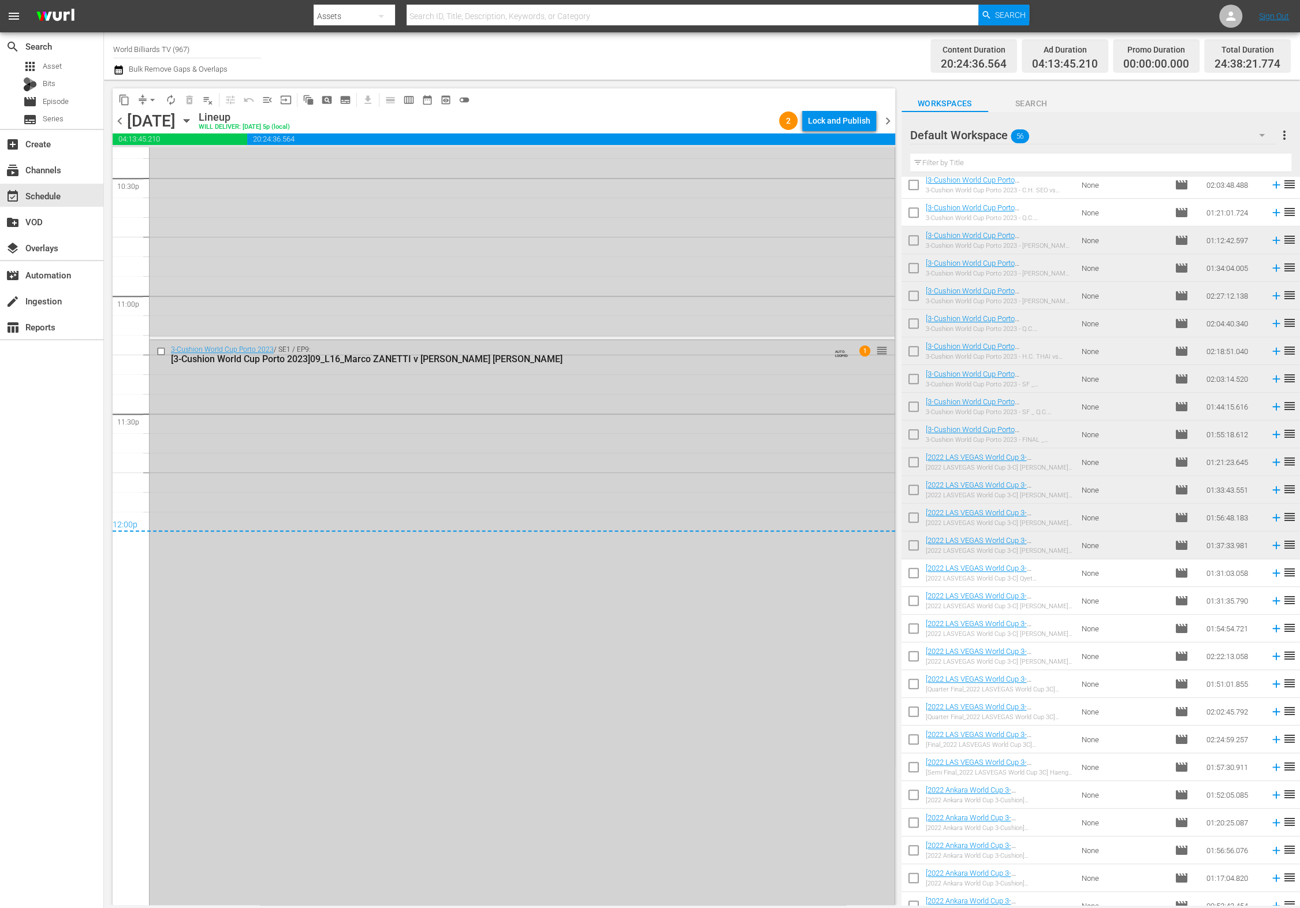
scroll to position [5285, 0]
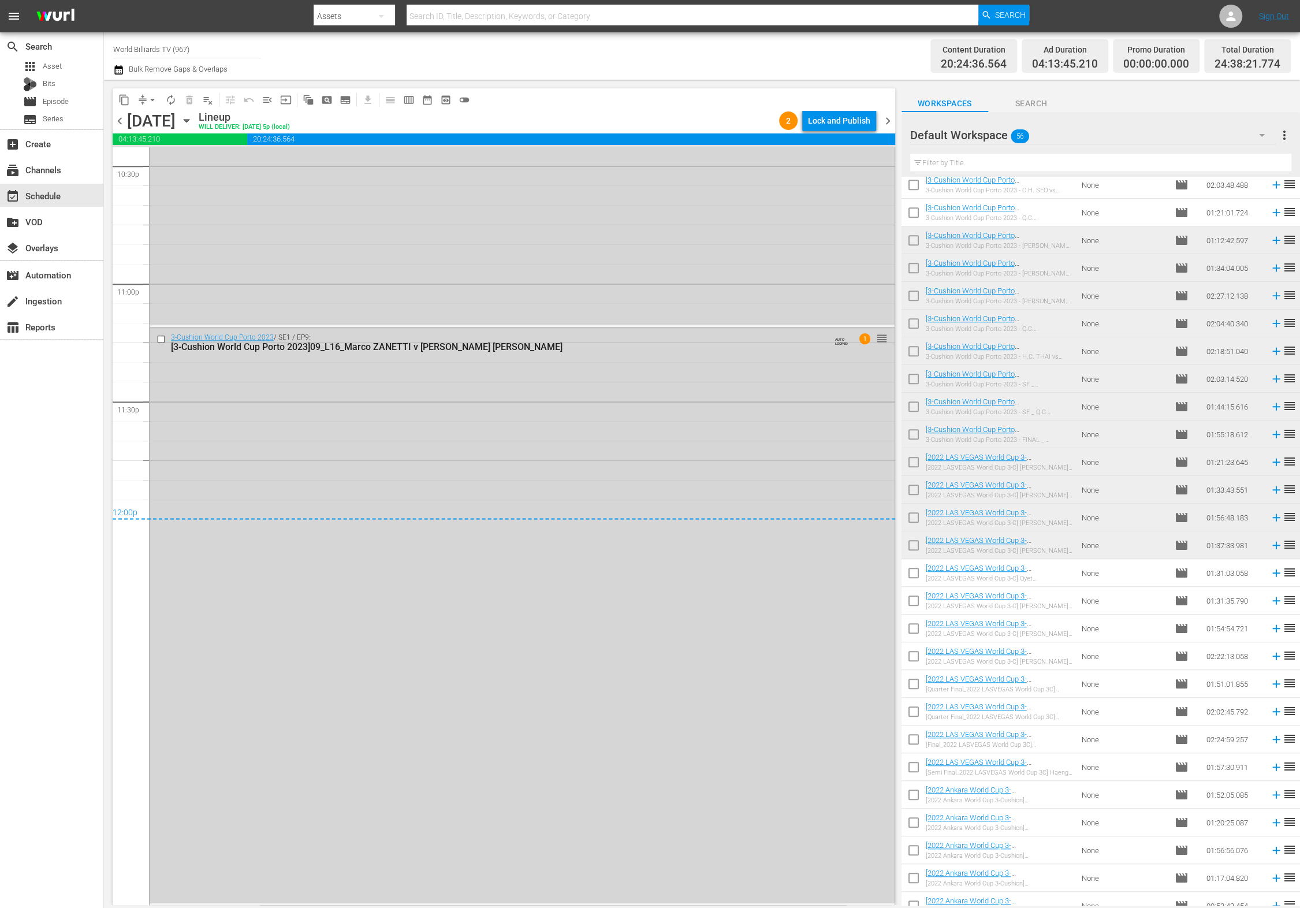
click at [849, 110] on div "content_copy compress arrow_drop_down autorenew_outlined delete_forever_outline…" at bounding box center [504, 99] width 783 height 23
click at [847, 117] on div "Lock and Publish" at bounding box center [839, 120] width 62 height 21
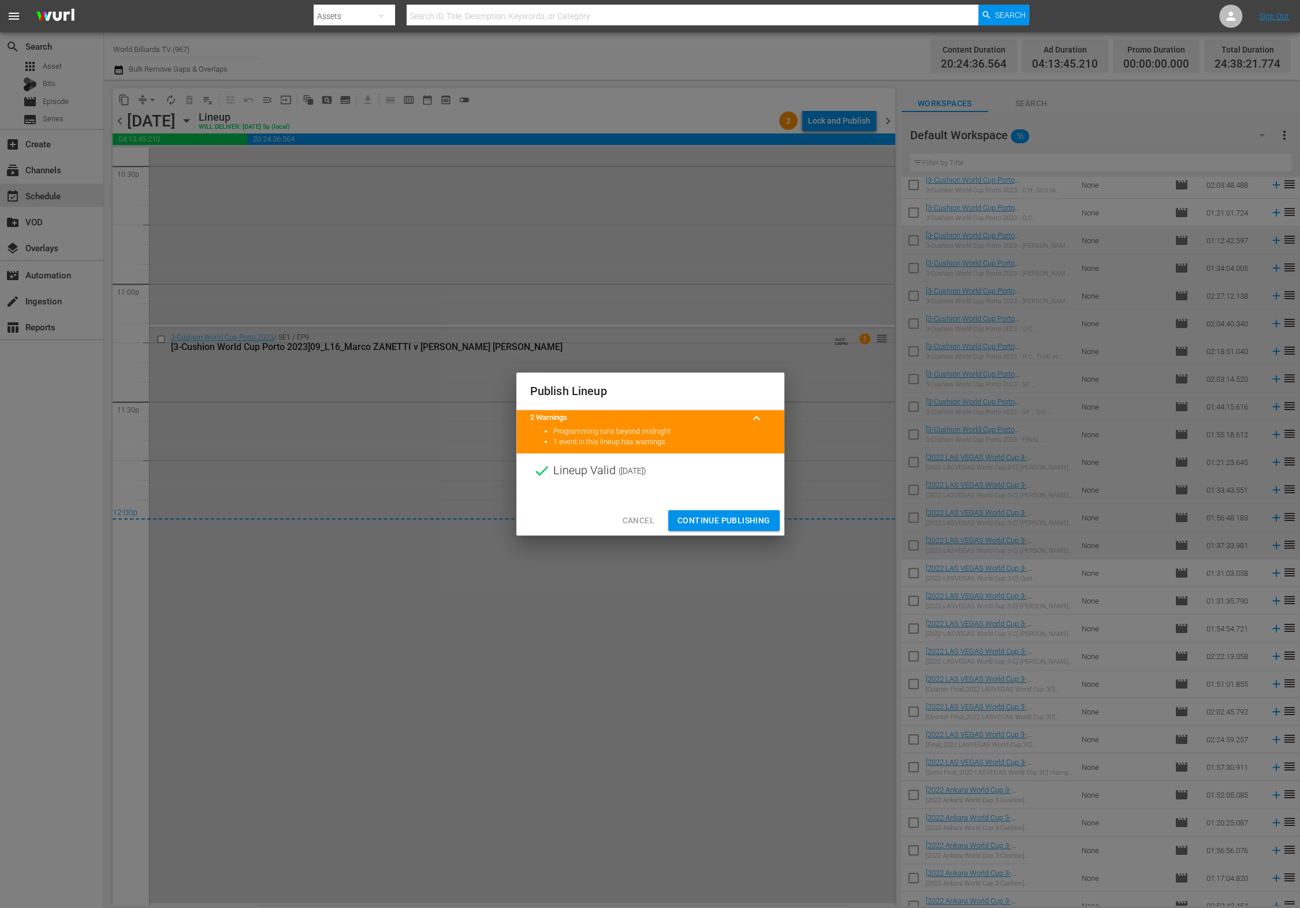
click at [761, 521] on span "Continue Publishing" at bounding box center [724, 521] width 93 height 14
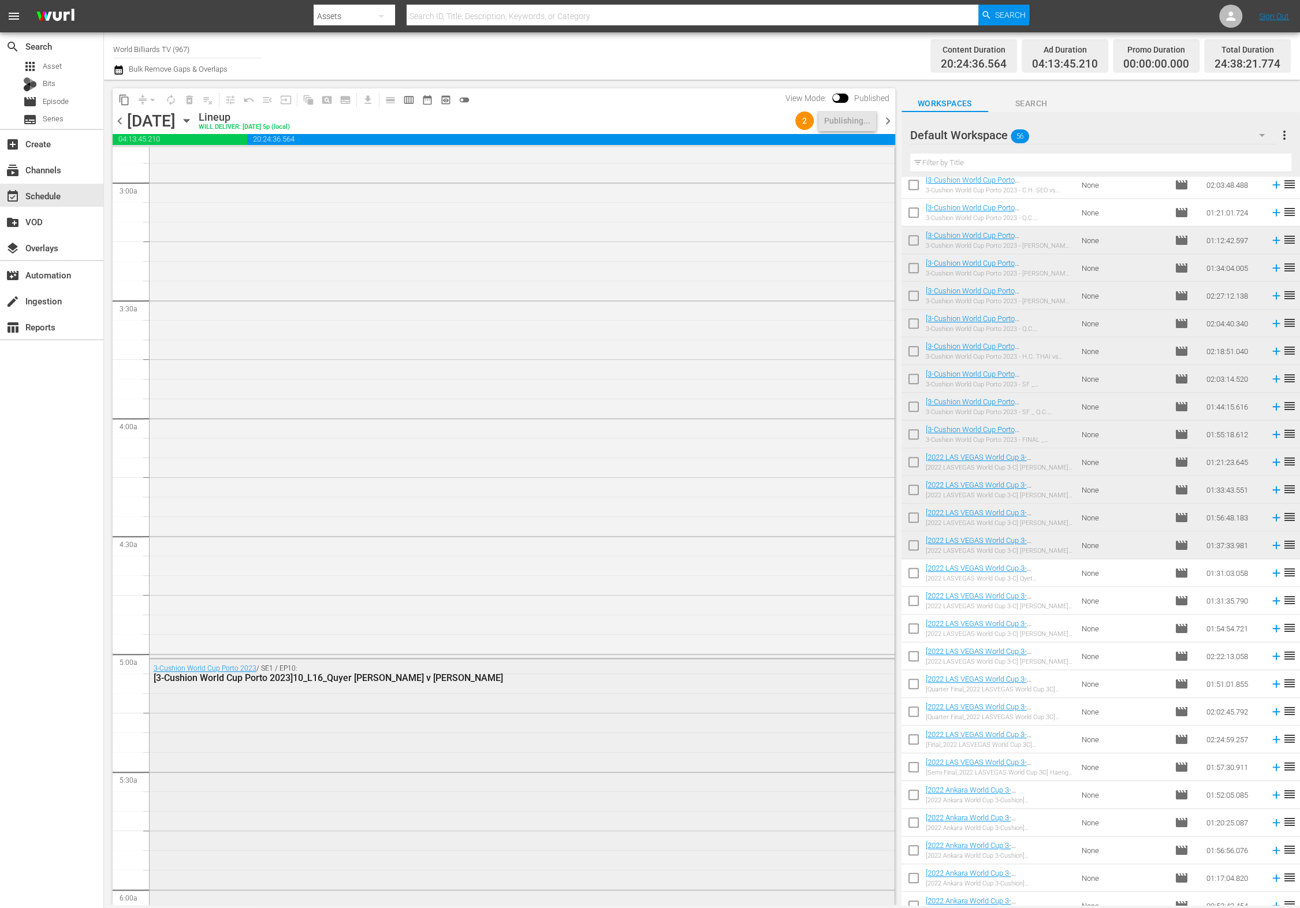
scroll to position [924, 0]
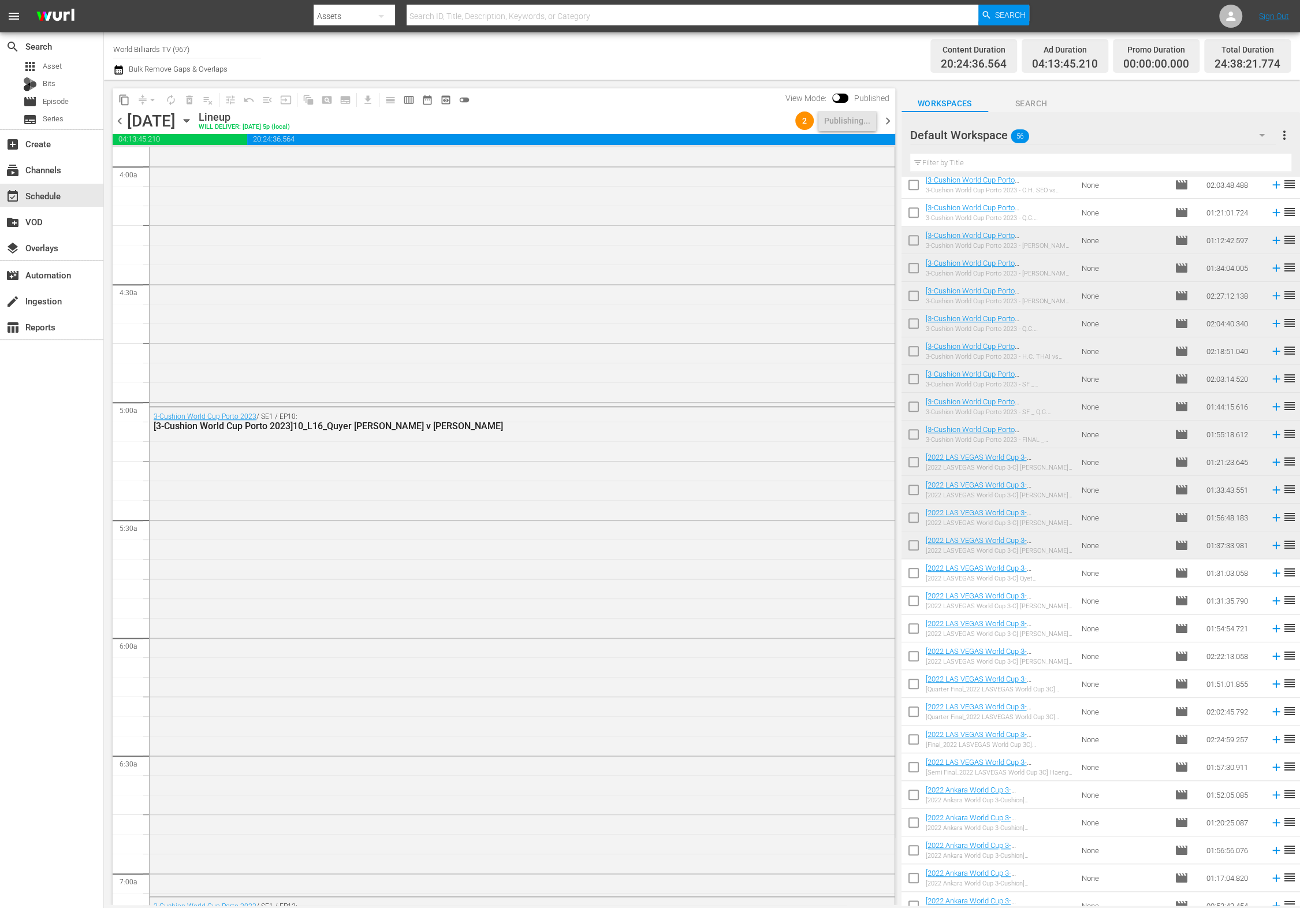
click at [193, 116] on icon "button" at bounding box center [186, 120] width 13 height 13
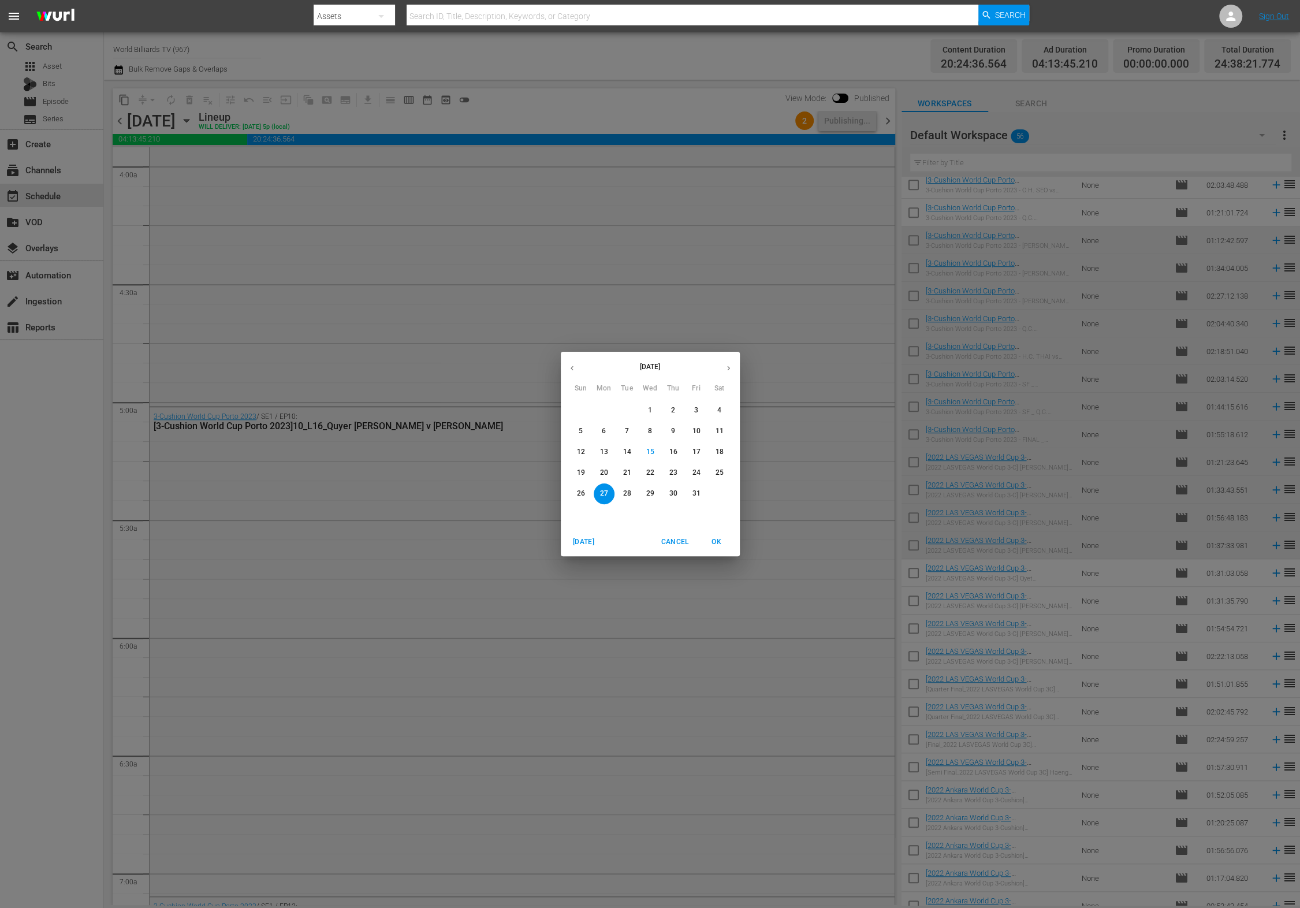
click at [629, 484] on button "28" at bounding box center [627, 494] width 21 height 21
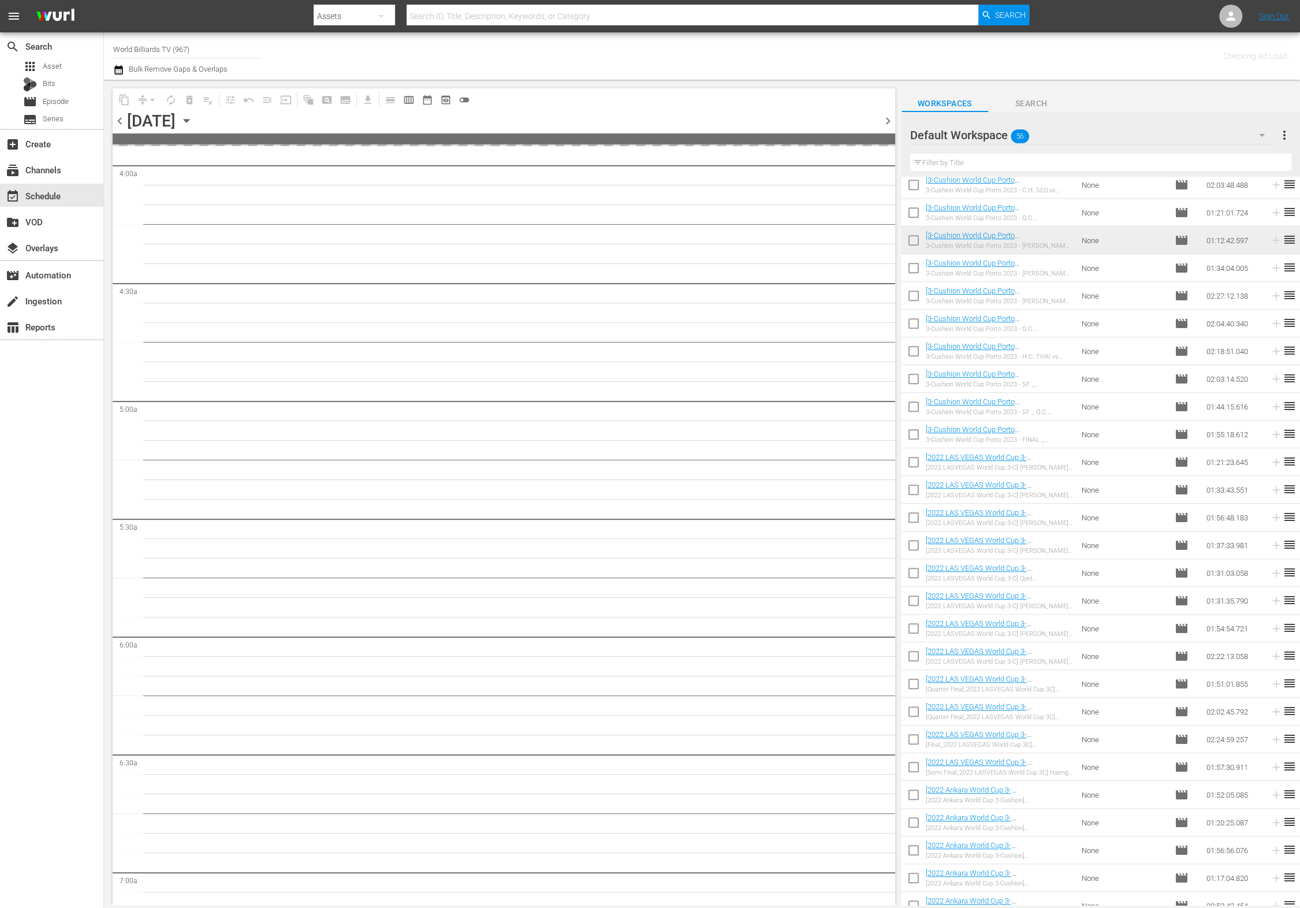
click at [193, 118] on icon "button" at bounding box center [186, 120] width 13 height 13
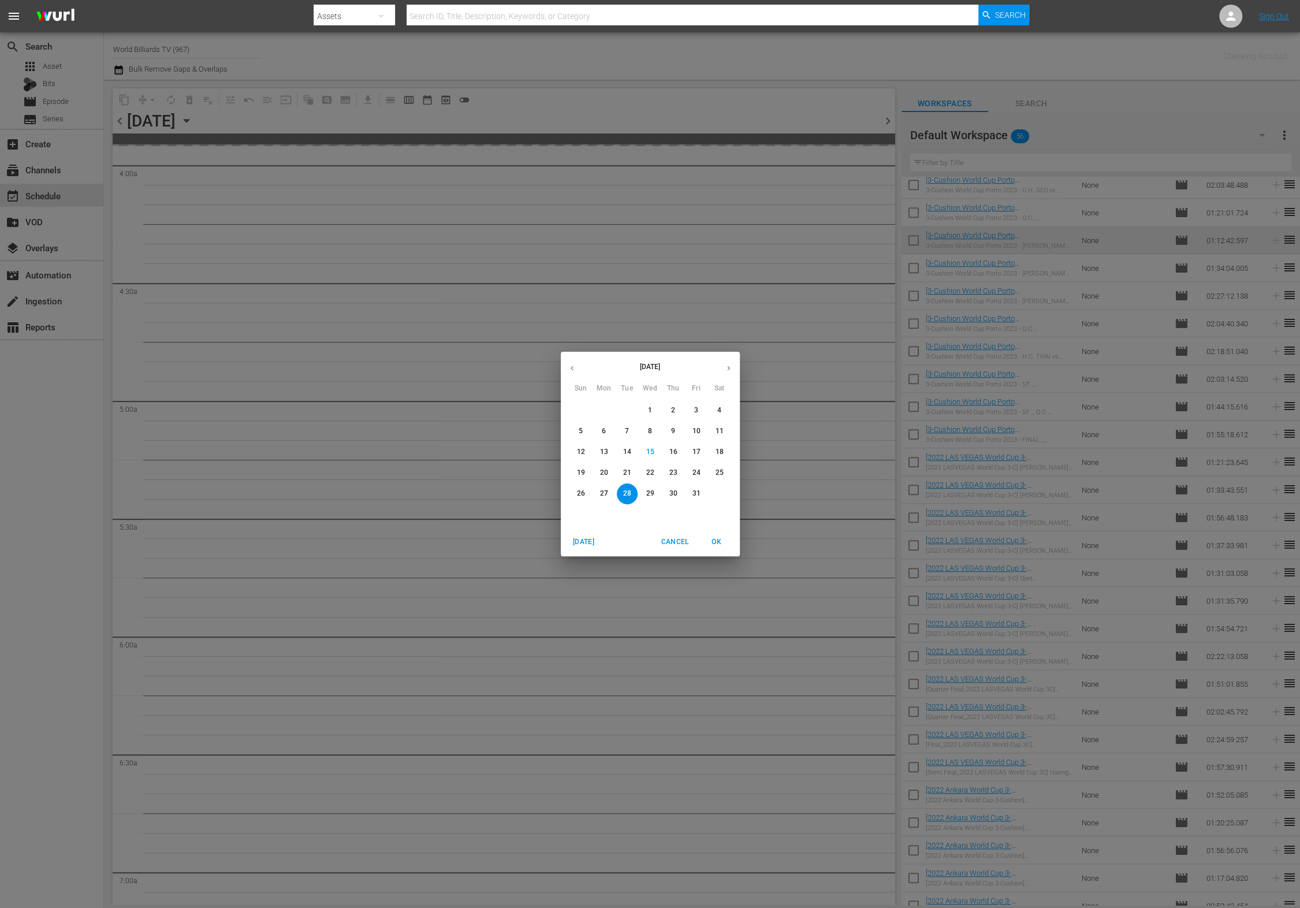
click at [727, 663] on div "[DATE] Sun Mon Tue Wed Thu Fri Sat 28 29 30 1 2 3 4 5 6 7 8 9 10 11 12 13 14 15…" at bounding box center [650, 454] width 1300 height 908
